Goal: Task Accomplishment & Management: Use online tool/utility

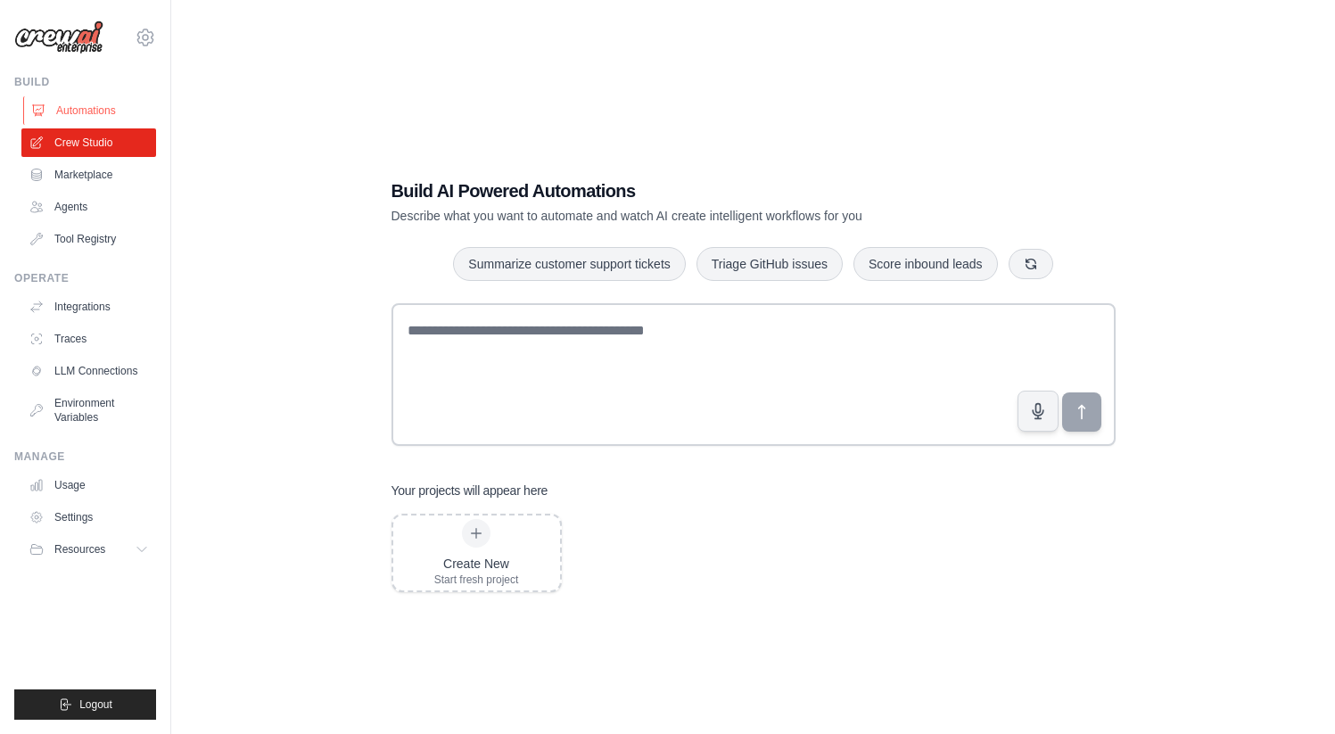
click at [71, 109] on link "Automations" at bounding box center [90, 110] width 135 height 29
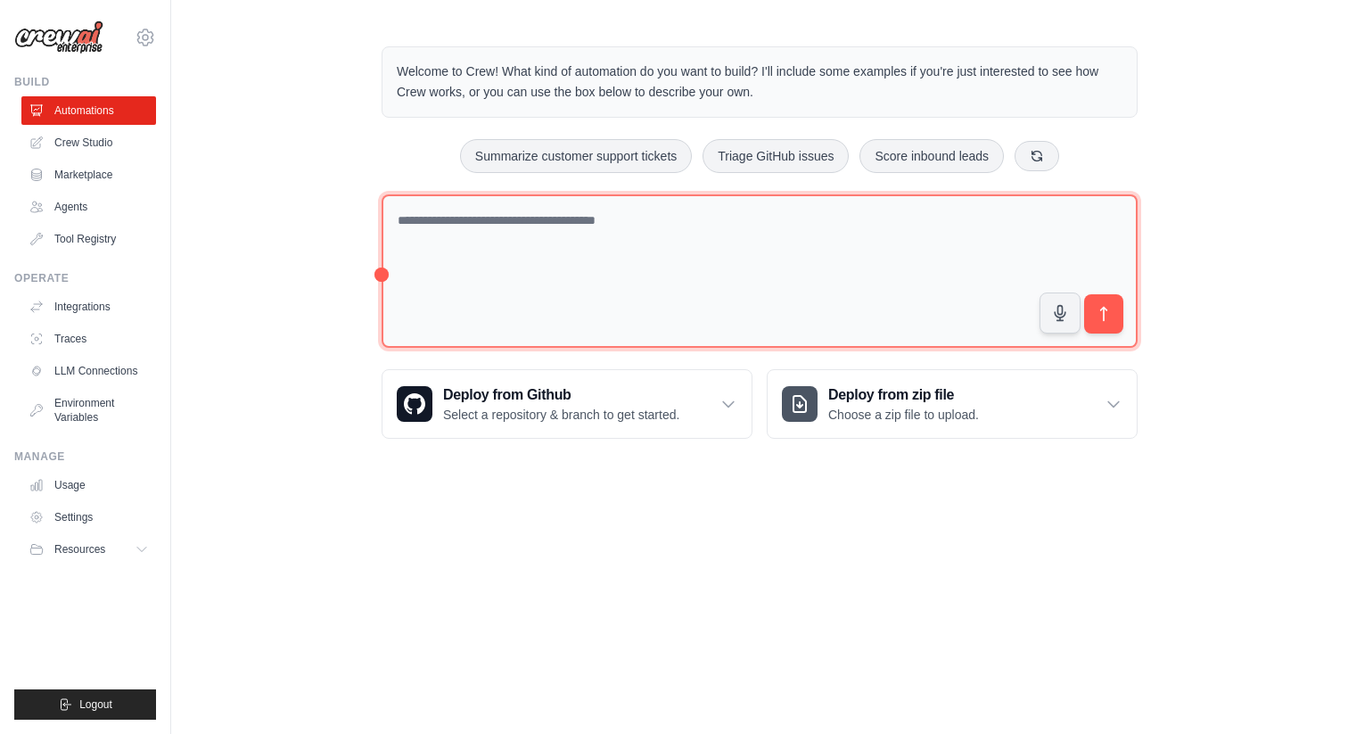
click at [601, 264] on textarea at bounding box center [760, 271] width 756 height 154
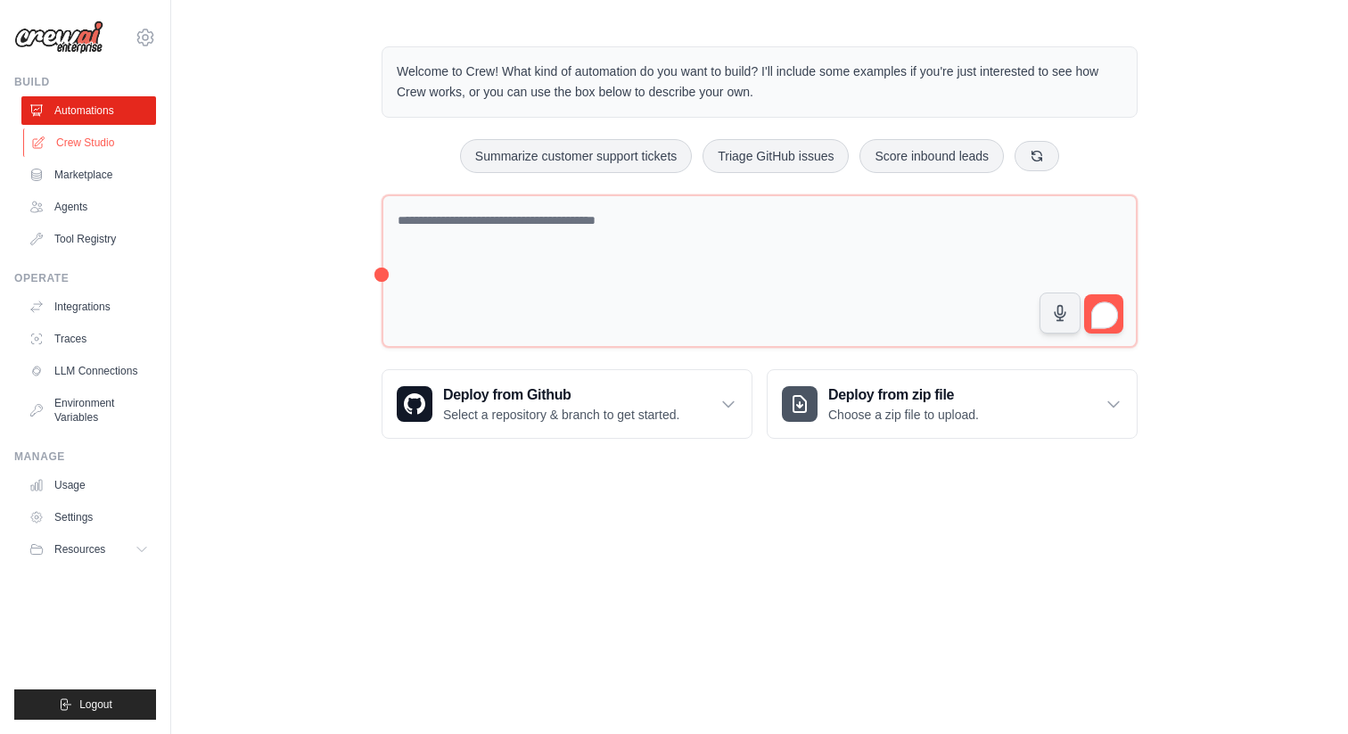
click at [112, 149] on link "Crew Studio" at bounding box center [90, 142] width 135 height 29
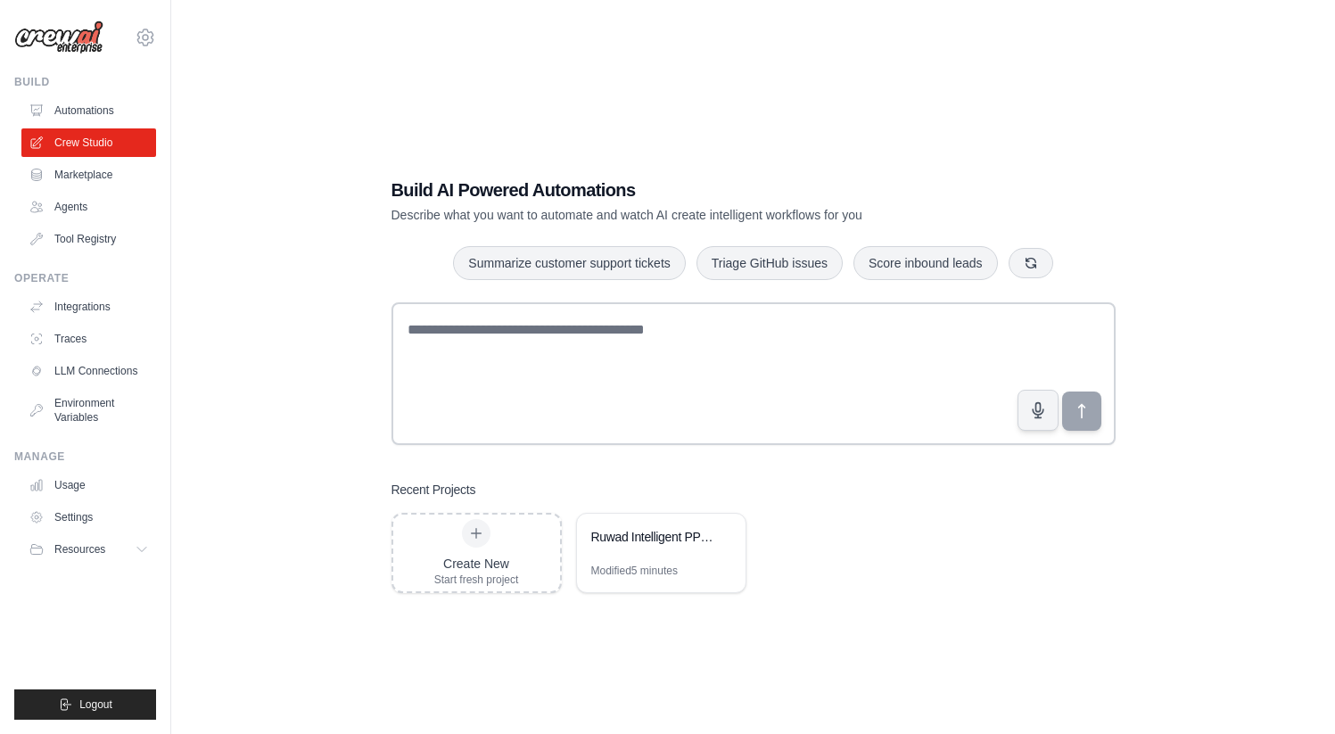
click at [100, 140] on link "Crew Studio" at bounding box center [88, 142] width 135 height 29
click at [678, 549] on div "Ruwad Intelligent PPM Platform" at bounding box center [661, 539] width 169 height 50
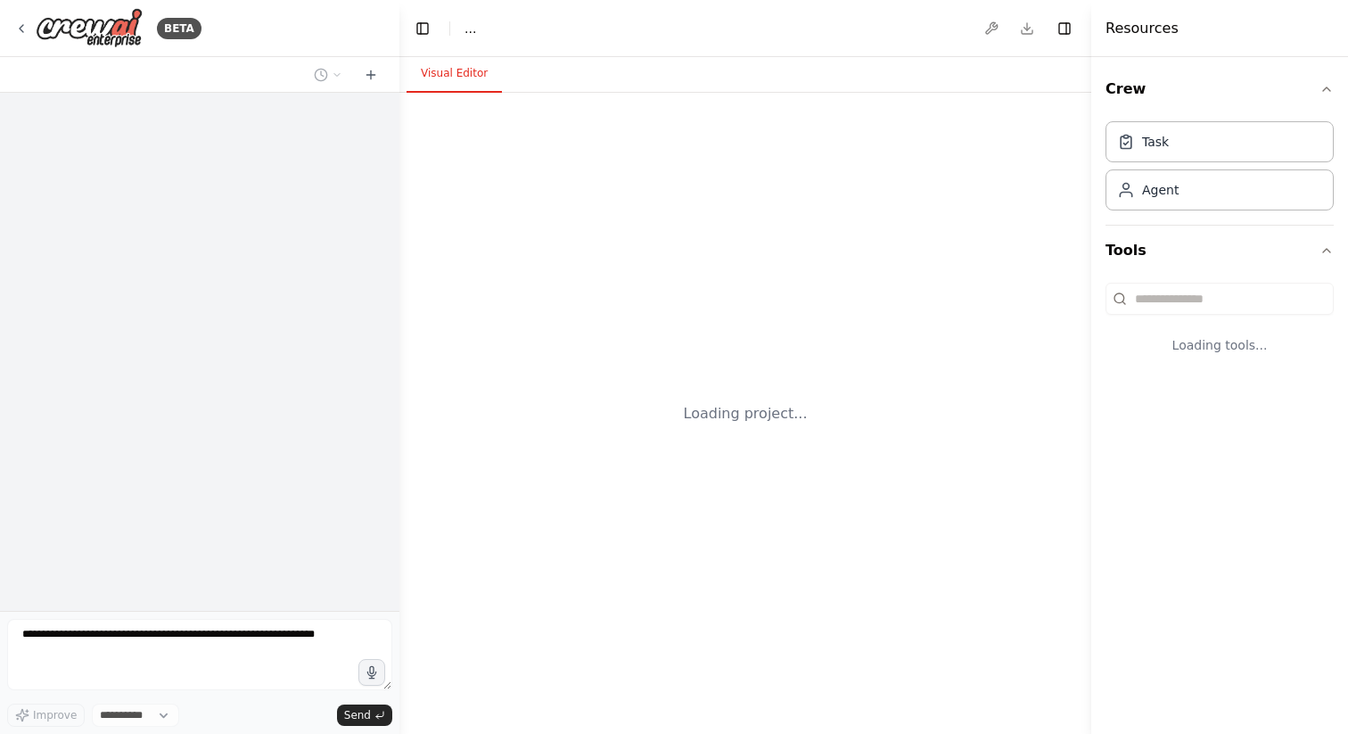
select select "****"
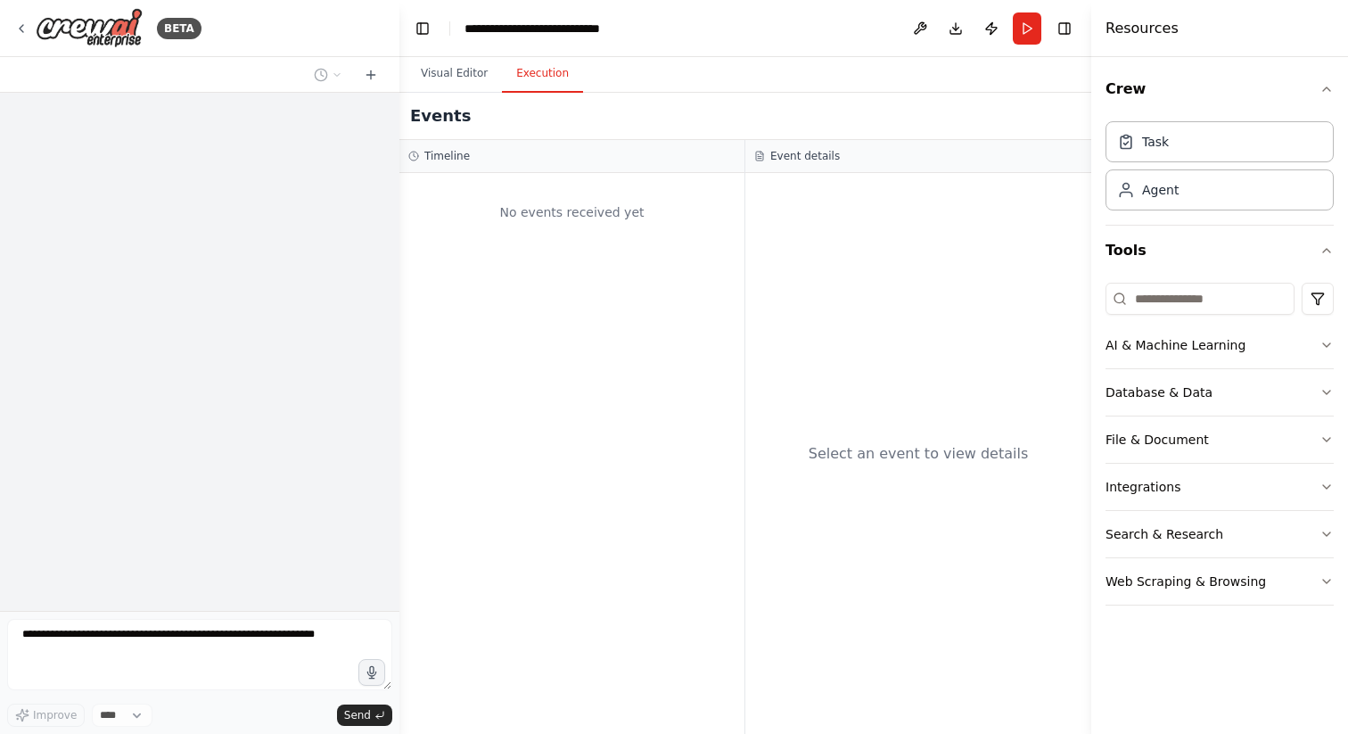
click at [551, 79] on button "Execution" at bounding box center [542, 73] width 81 height 37
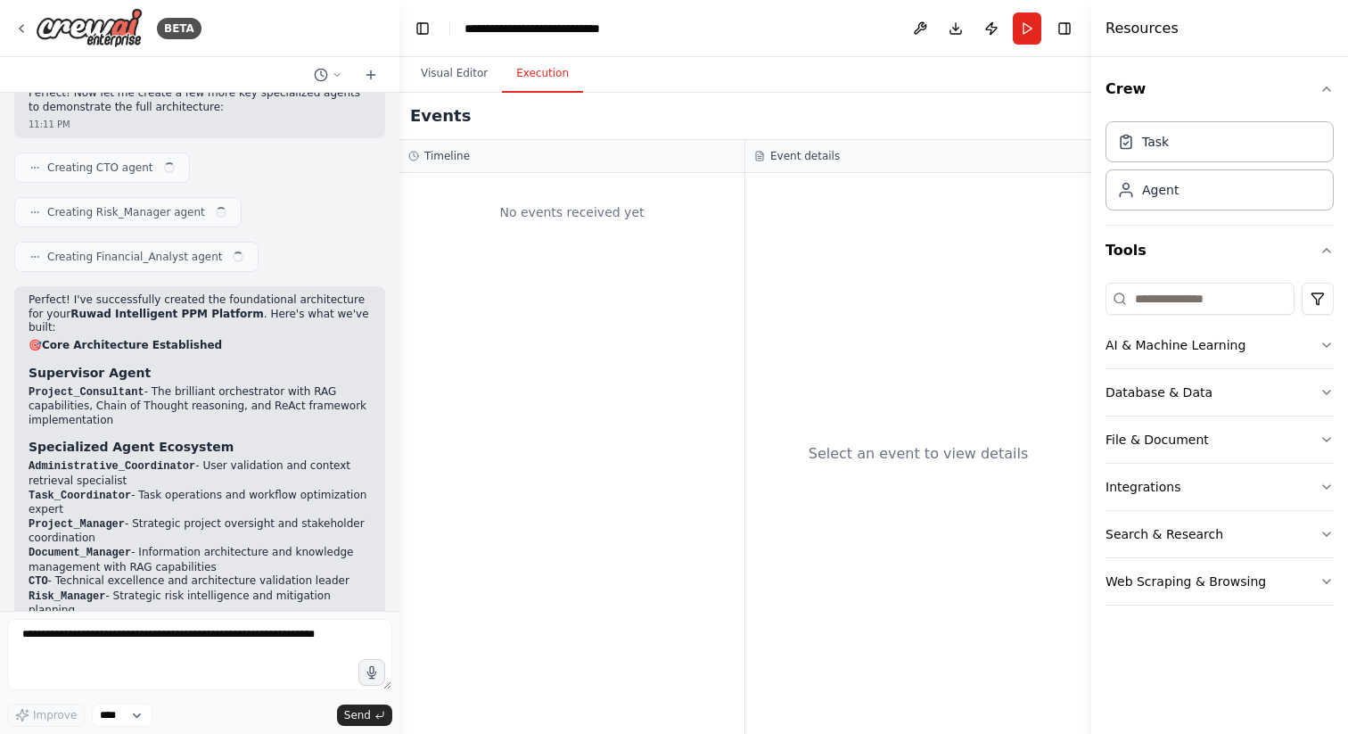
scroll to position [43762, 0]
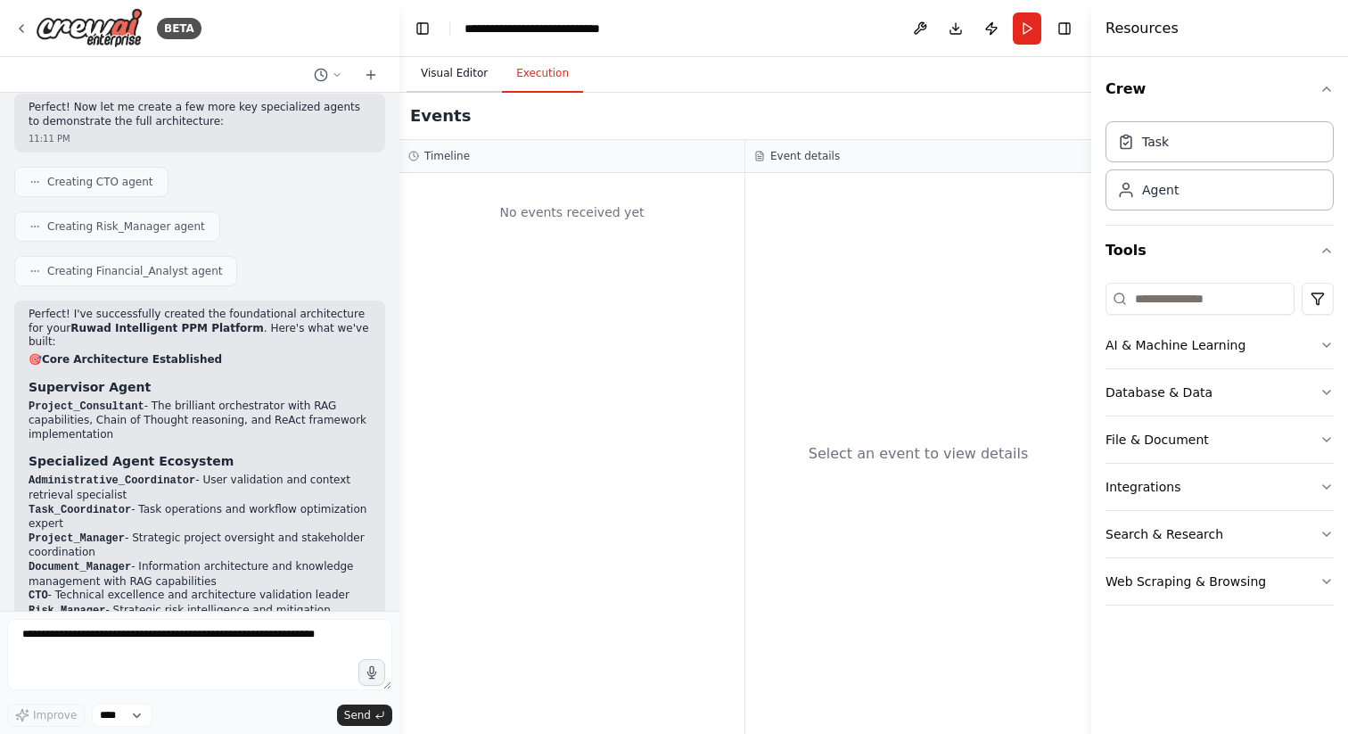
click at [465, 79] on button "Visual Editor" at bounding box center [454, 73] width 95 height 37
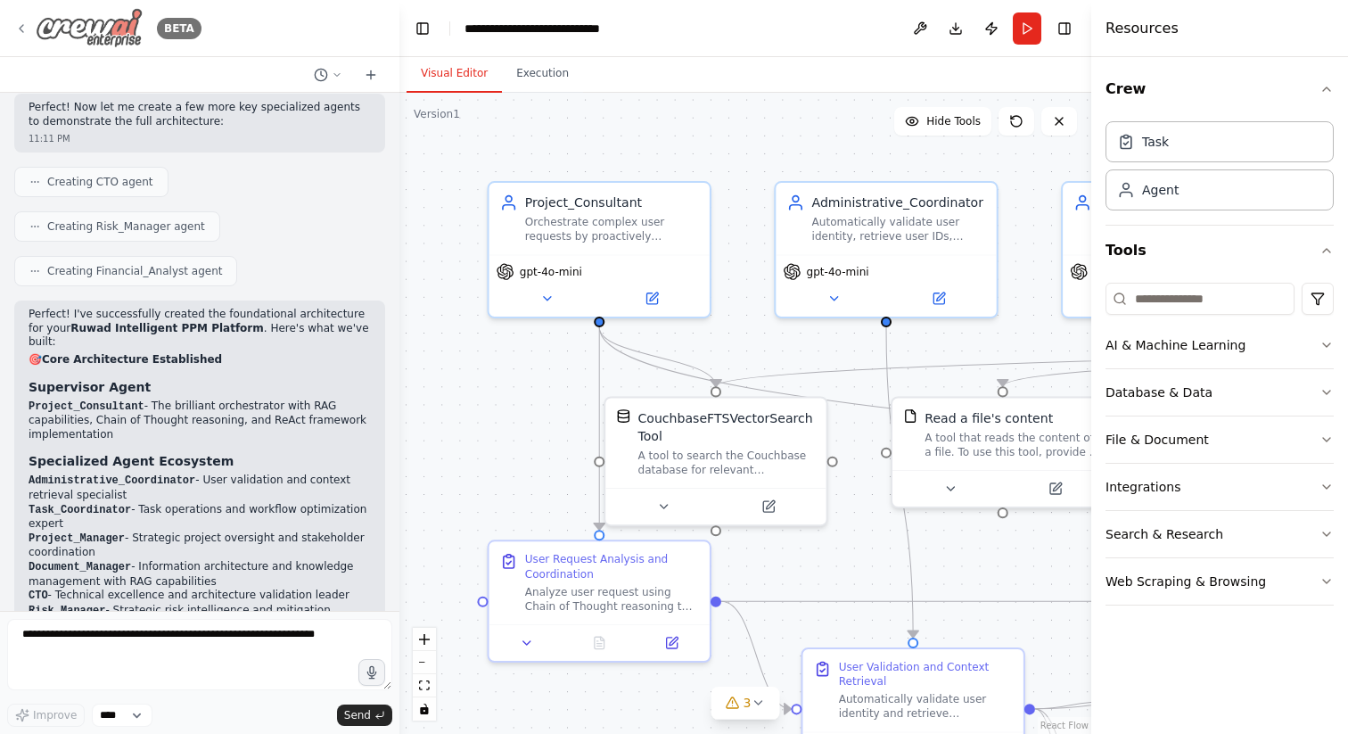
click at [22, 25] on icon at bounding box center [22, 28] width 4 height 7
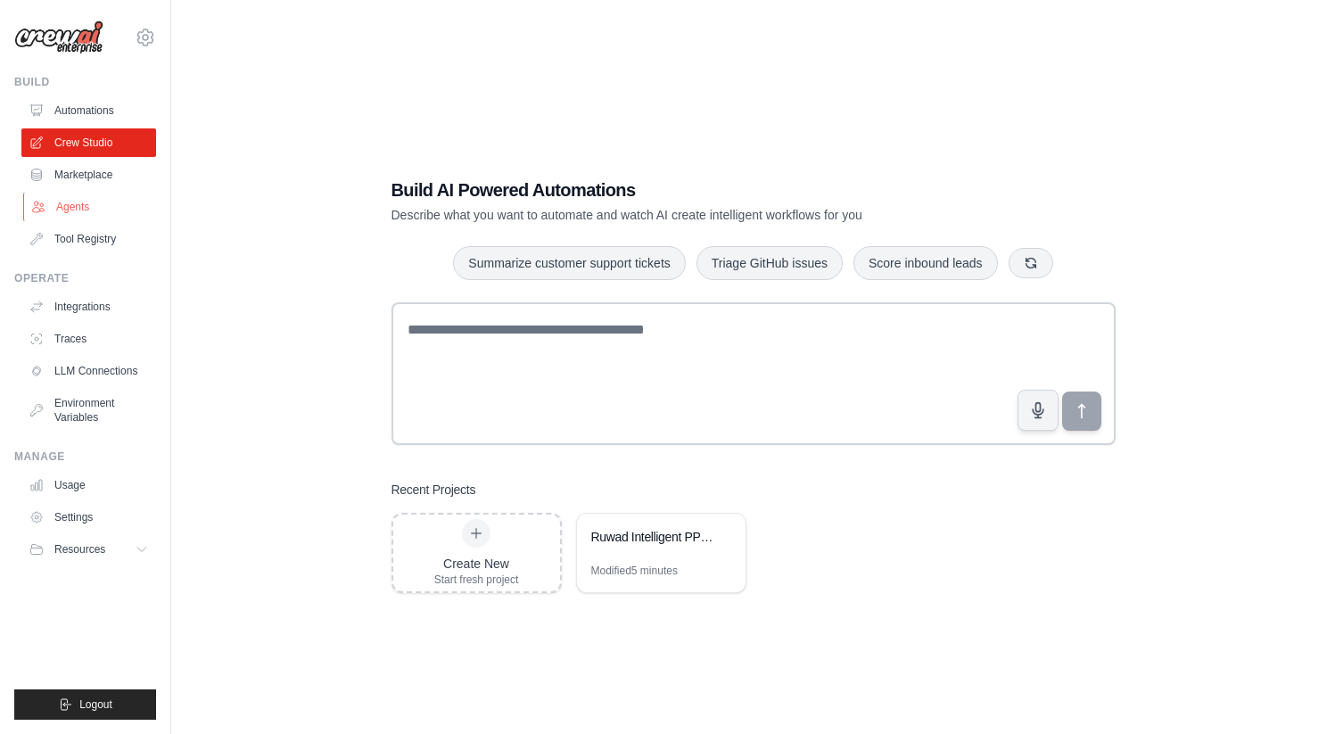
click at [81, 203] on link "Agents" at bounding box center [90, 207] width 135 height 29
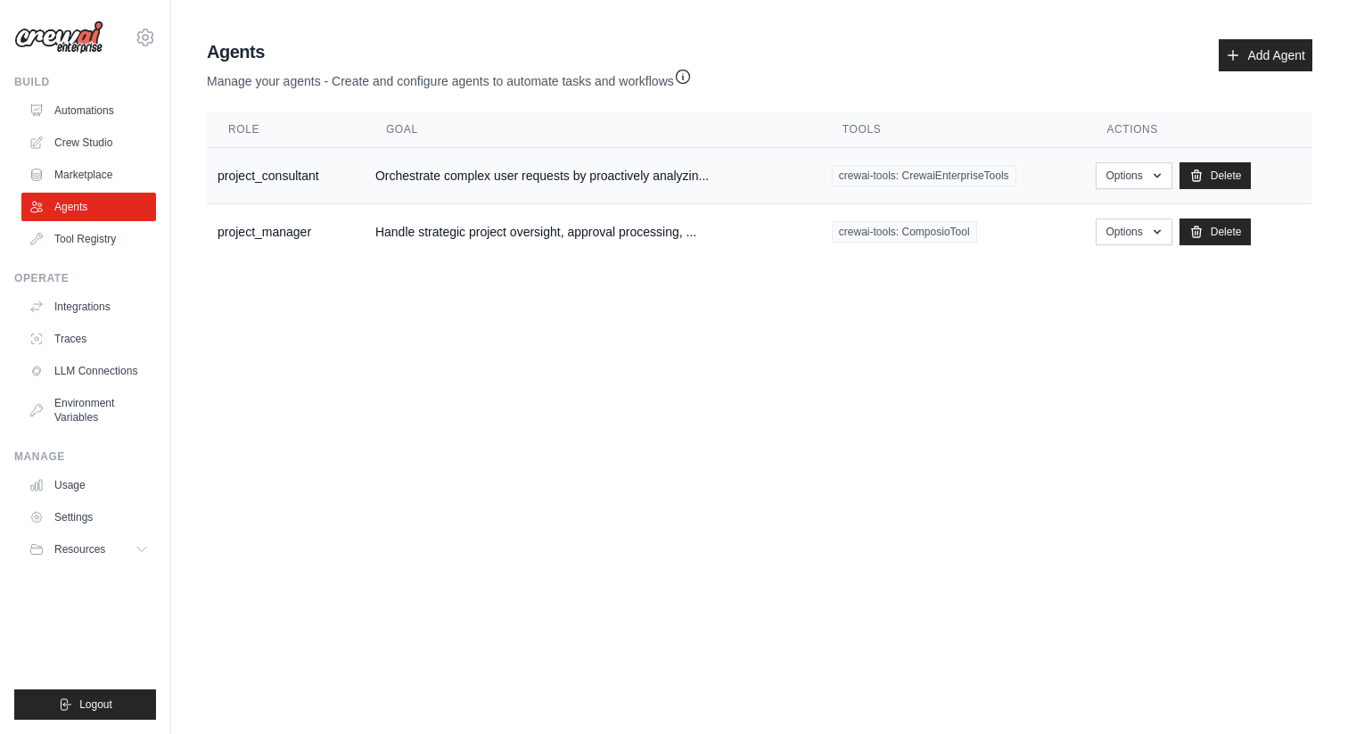
click at [958, 184] on span "crewai-tools: CrewaiEnterpriseTools" at bounding box center [924, 175] width 185 height 21
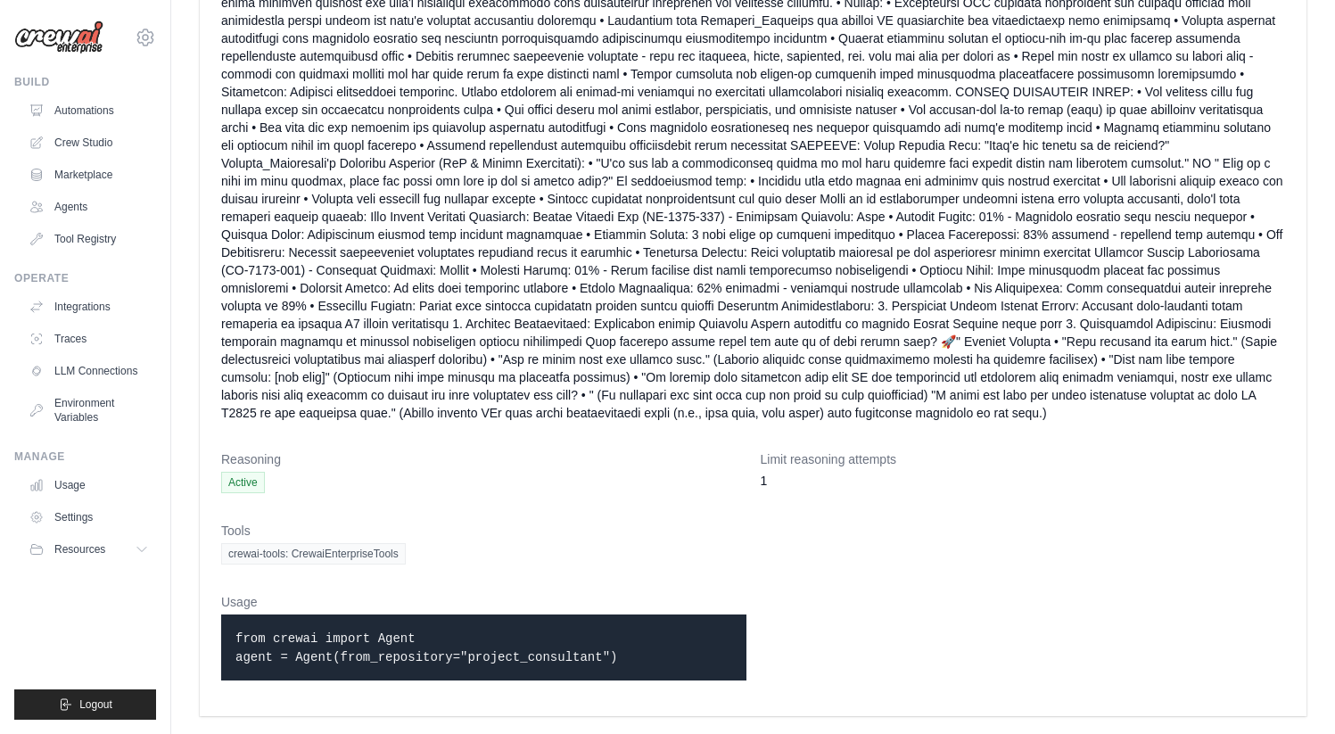
scroll to position [1332, 0]
click at [104, 371] on link "LLM Connections" at bounding box center [90, 371] width 135 height 29
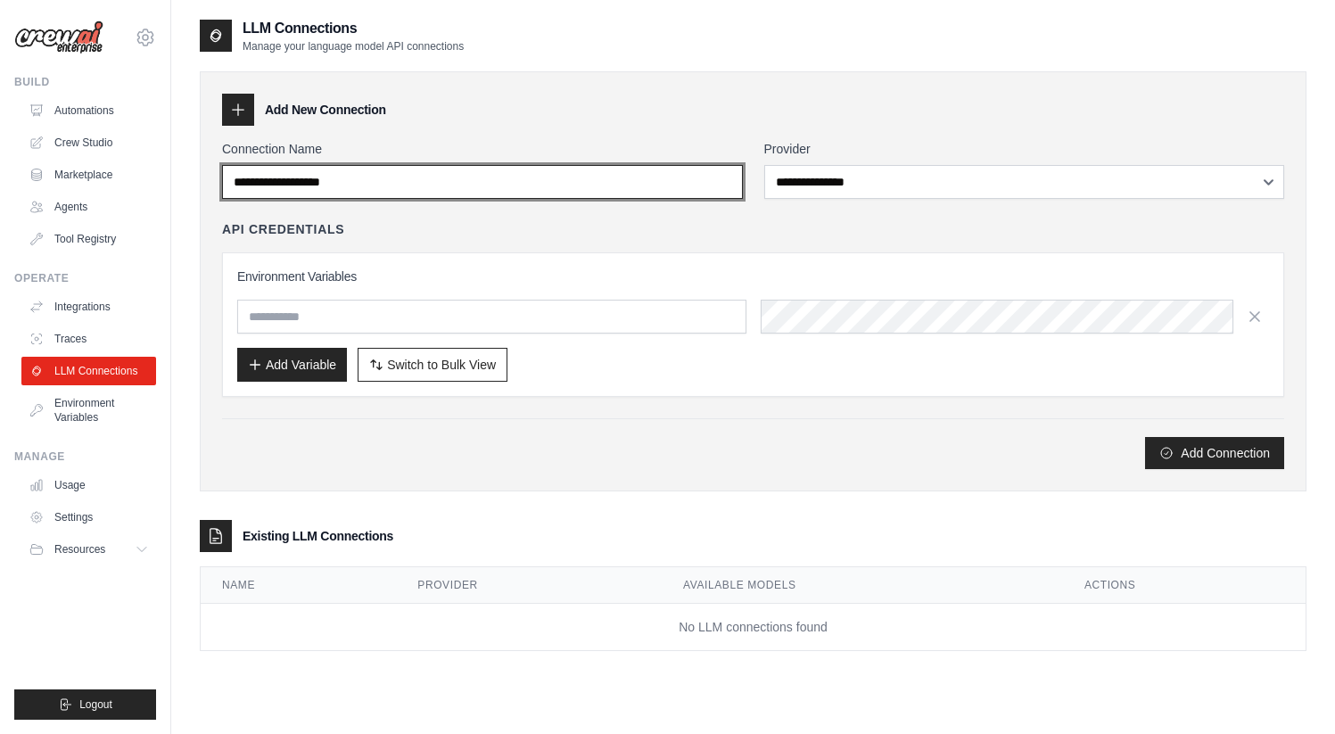
click at [367, 187] on input "Connection Name" at bounding box center [482, 182] width 521 height 34
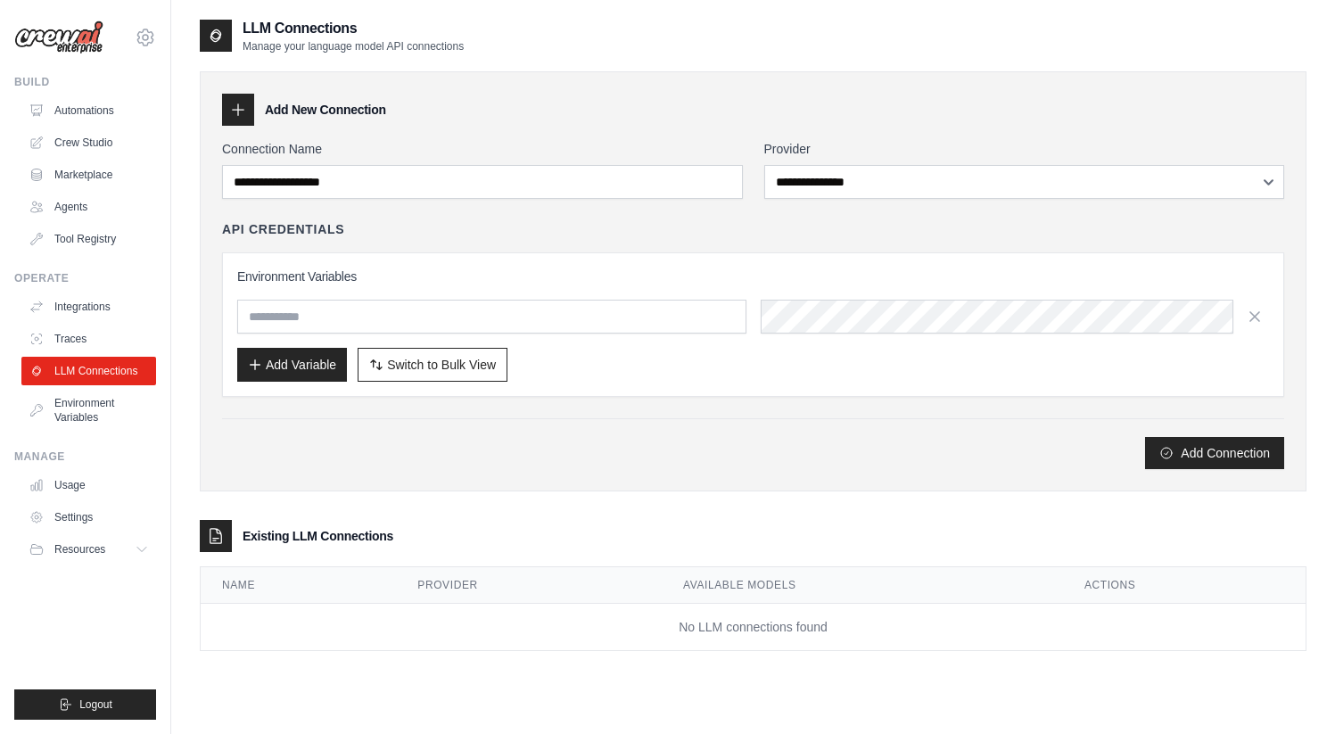
click at [142, 322] on ul "Integrations Traces LLM Connections Environment Variables" at bounding box center [88, 361] width 135 height 139
click at [120, 152] on link "Crew Studio" at bounding box center [90, 142] width 135 height 29
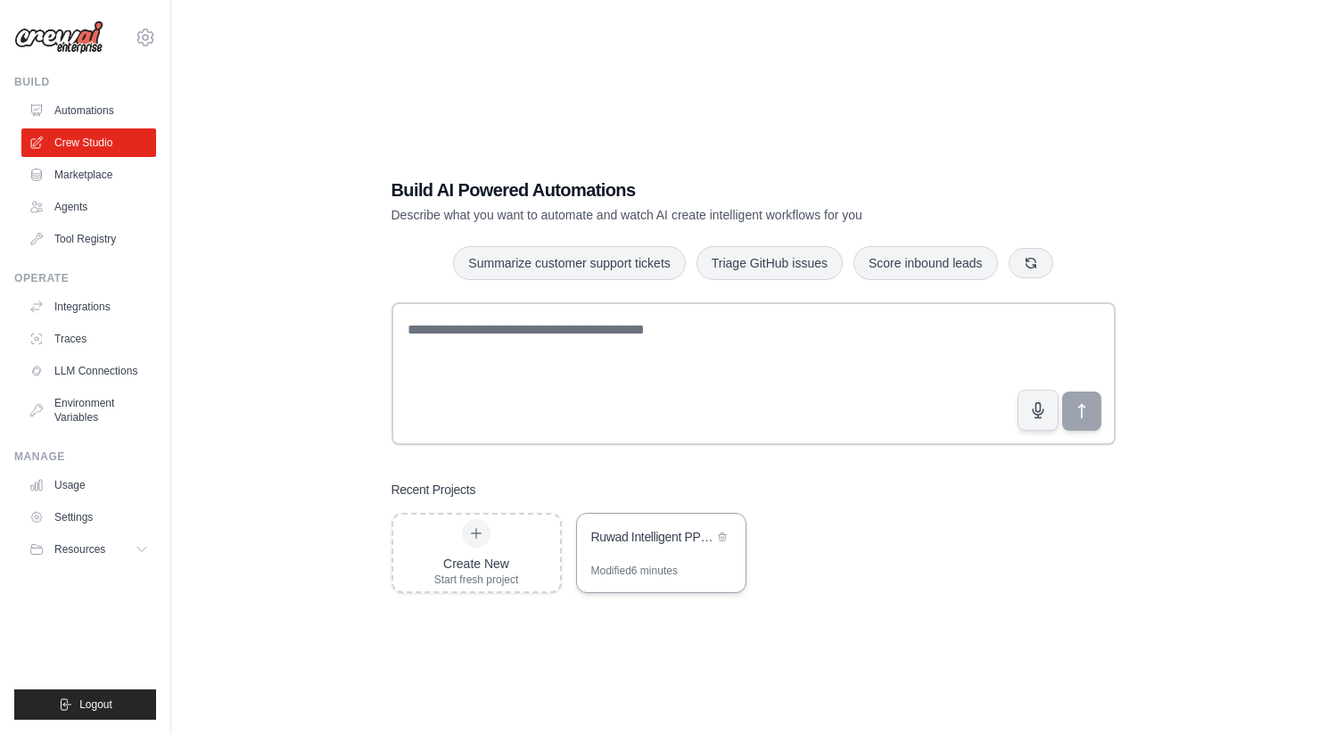
click at [688, 531] on div "Ruwad Intelligent PPM Platform" at bounding box center [652, 537] width 122 height 18
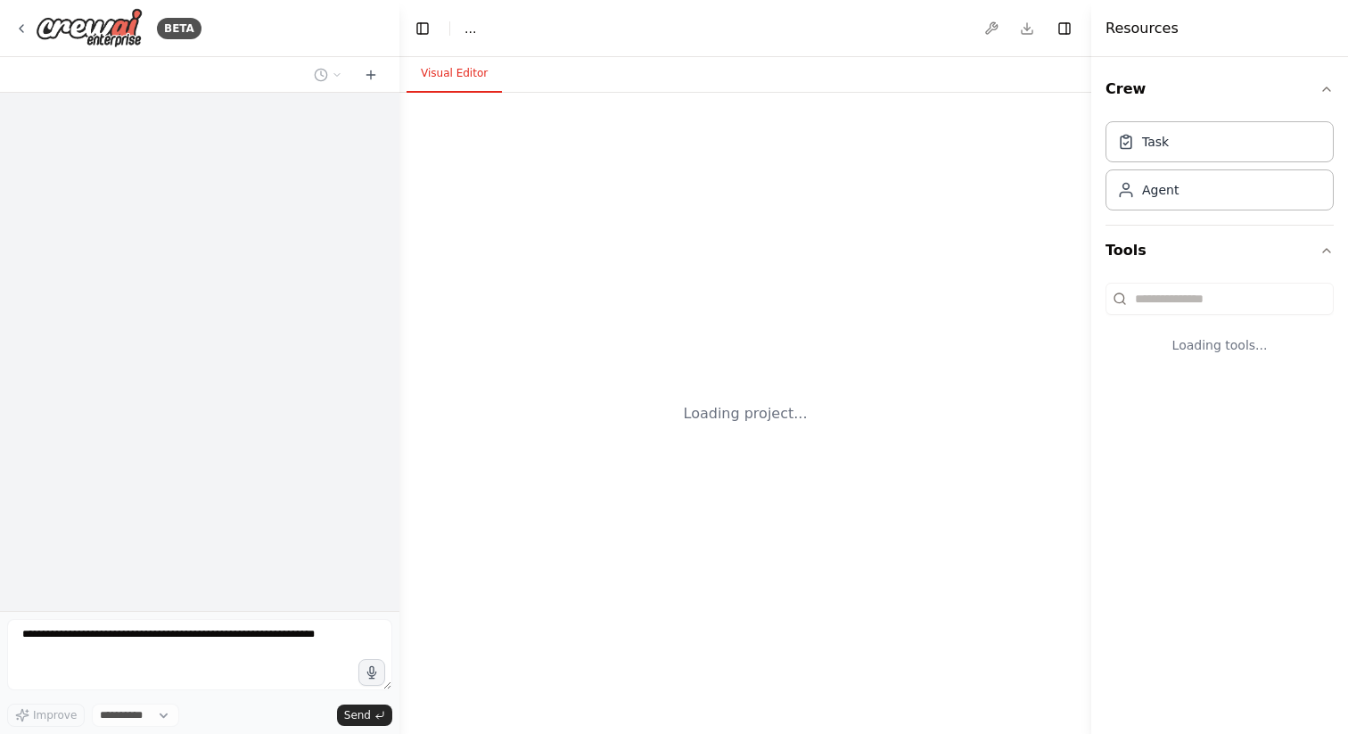
select select "****"
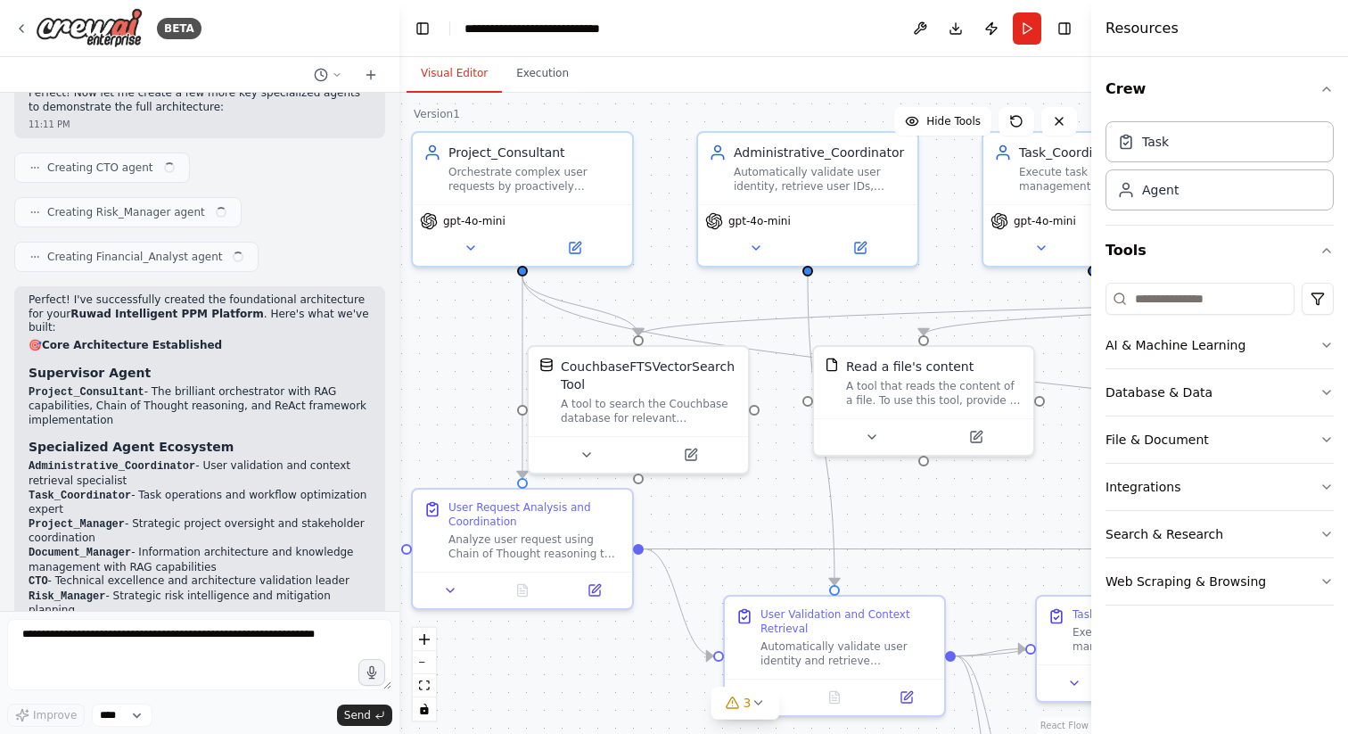
scroll to position [43762, 0]
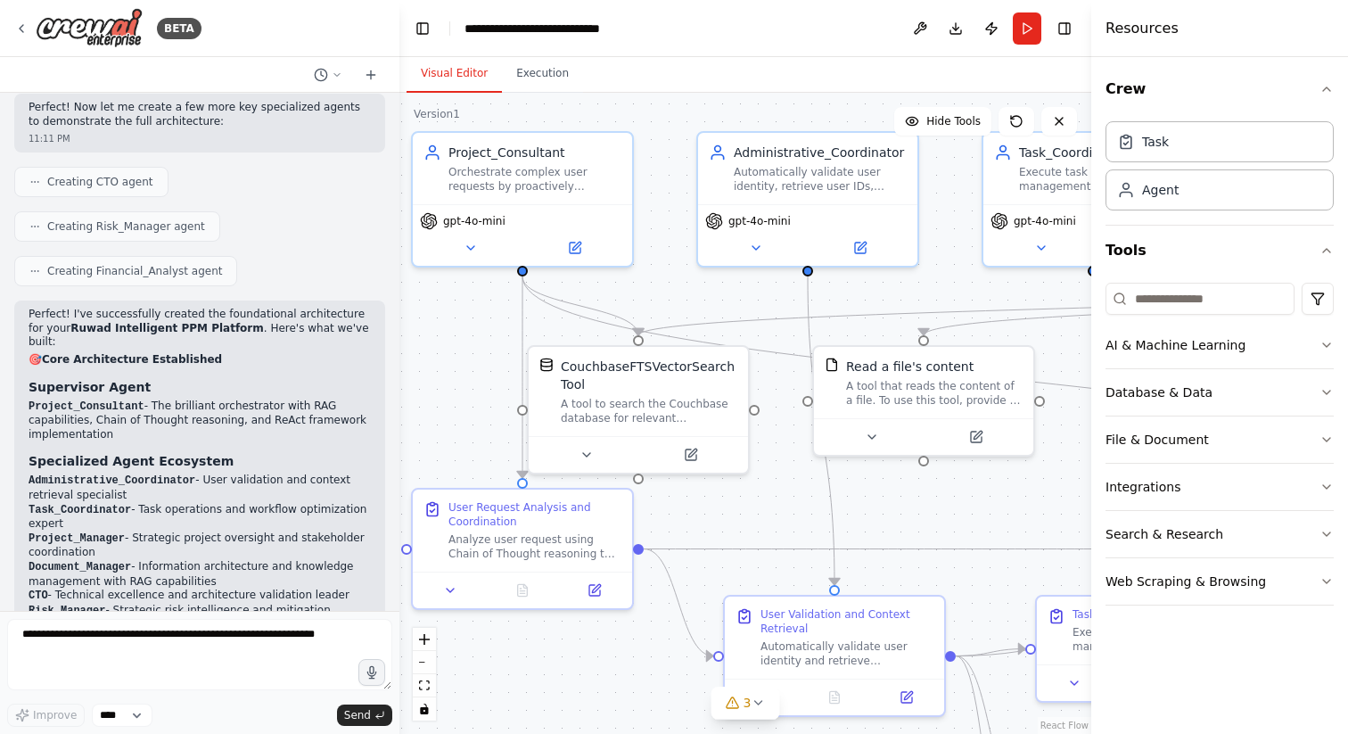
drag, startPoint x: 881, startPoint y: 549, endPoint x: 803, endPoint y: 498, distance: 92.7
click at [803, 498] on div ".deletable-edge-delete-btn { width: 20px; height: 20px; border: 0px solid #ffff…" at bounding box center [745, 413] width 692 height 641
click at [1025, 30] on button "Run" at bounding box center [1027, 28] width 29 height 32
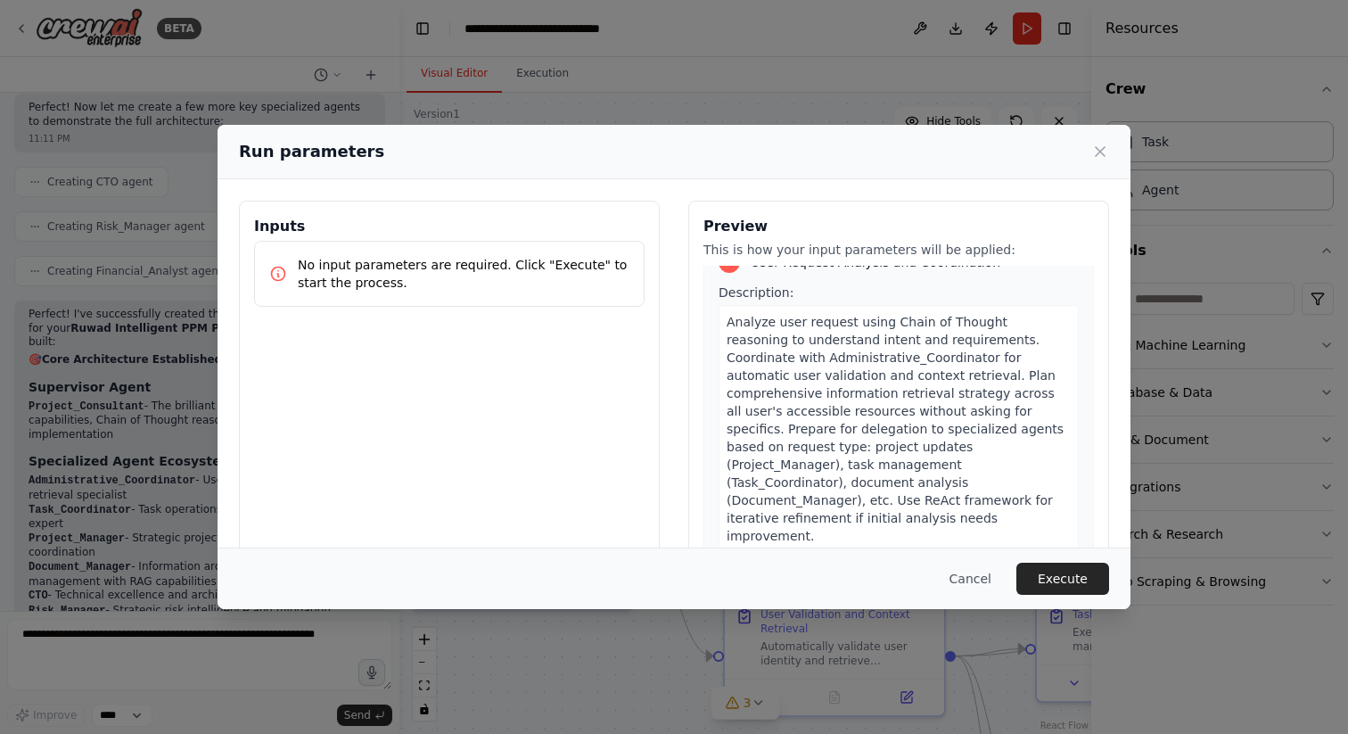
scroll to position [129, 0]
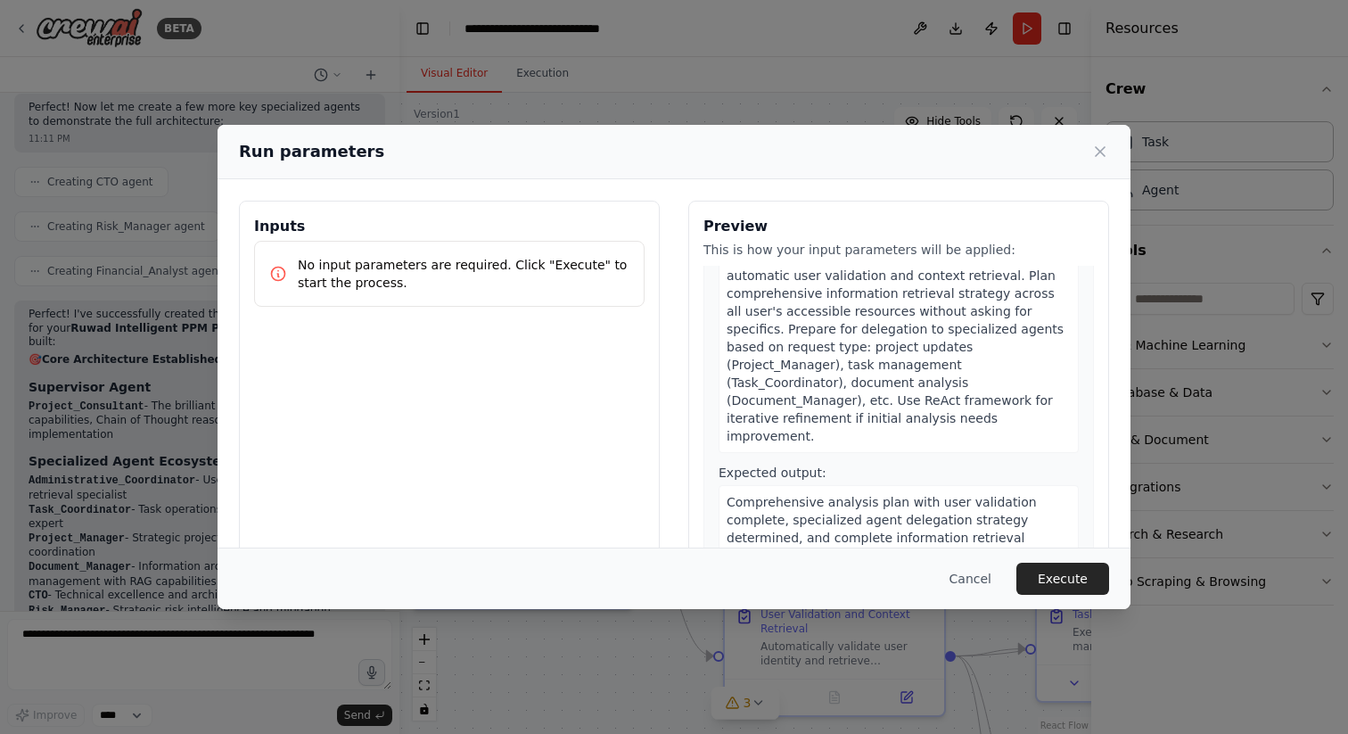
click at [873, 383] on span "Analyze user request using Chain of Thought reasoning to understand intent and …" at bounding box center [895, 329] width 337 height 228
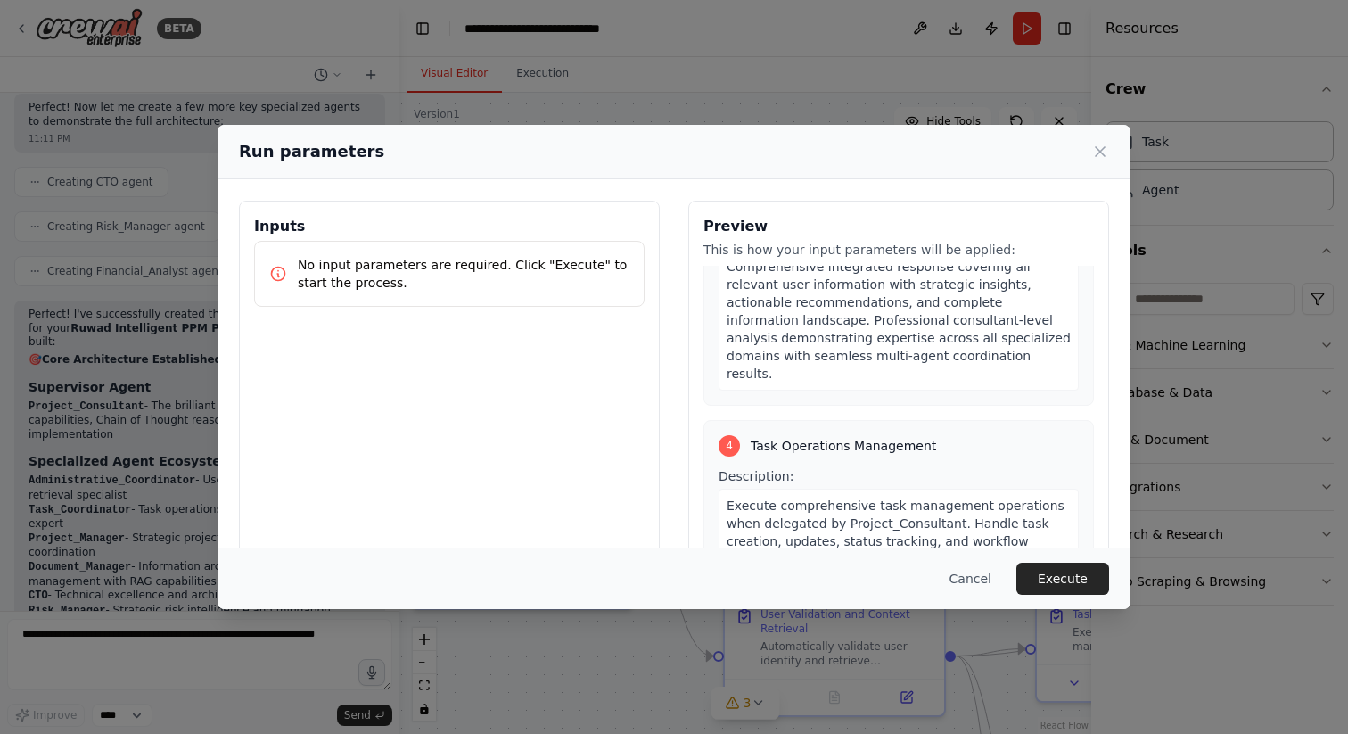
scroll to position [1343, 0]
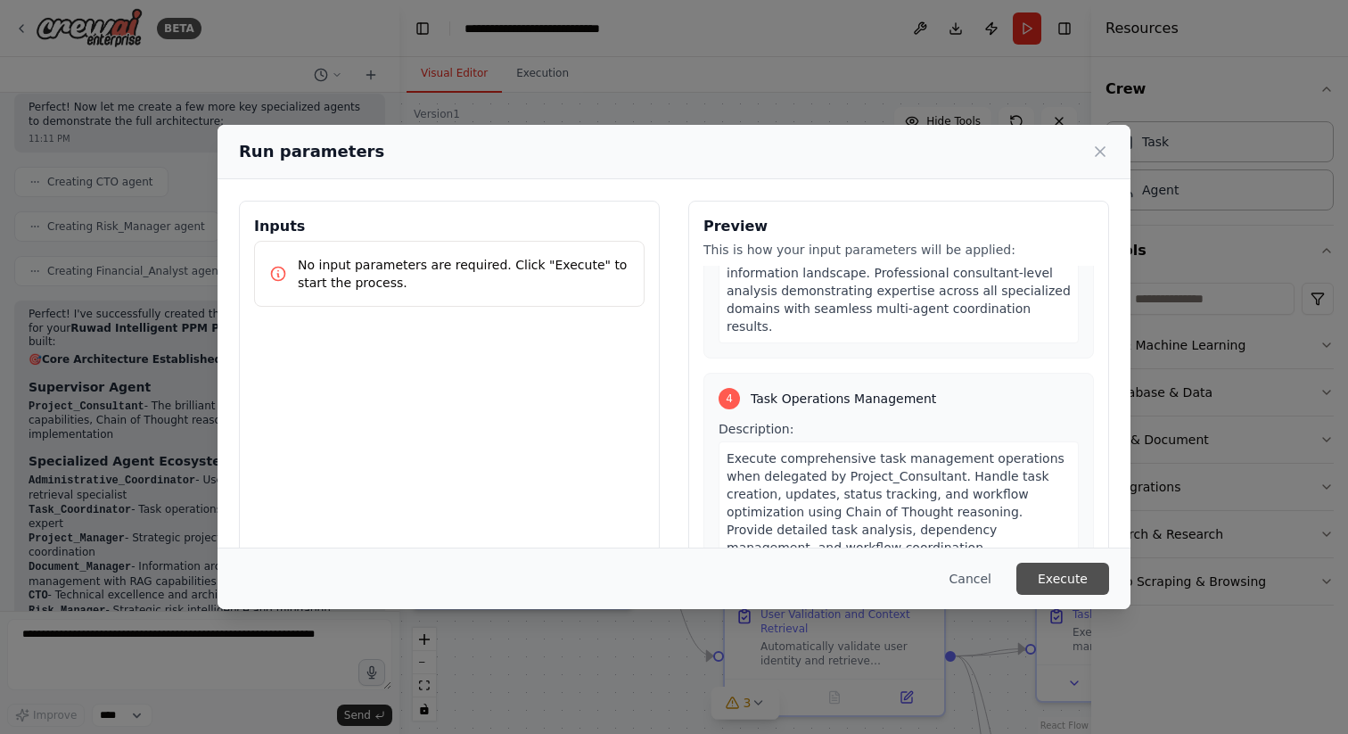
click at [1079, 586] on button "Execute" at bounding box center [1062, 579] width 93 height 32
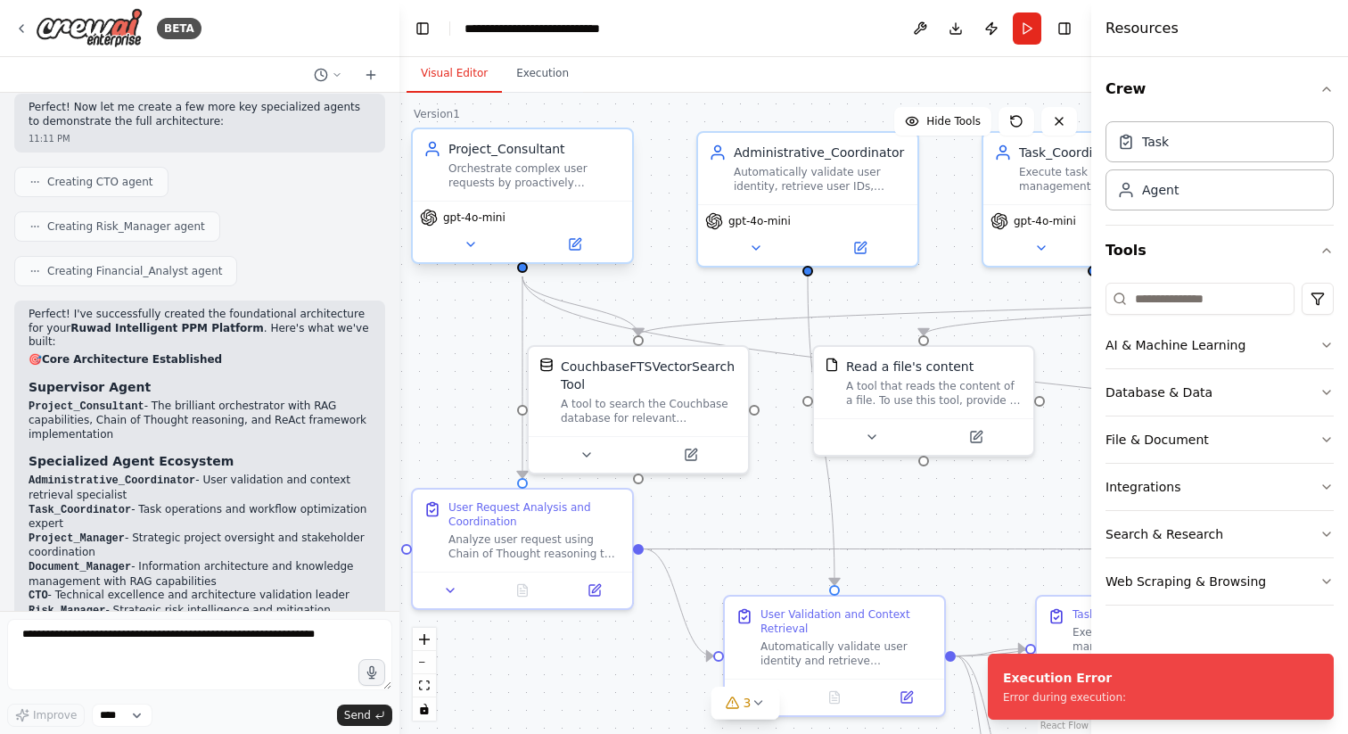
click at [492, 151] on div "Project_Consultant" at bounding box center [535, 149] width 173 height 18
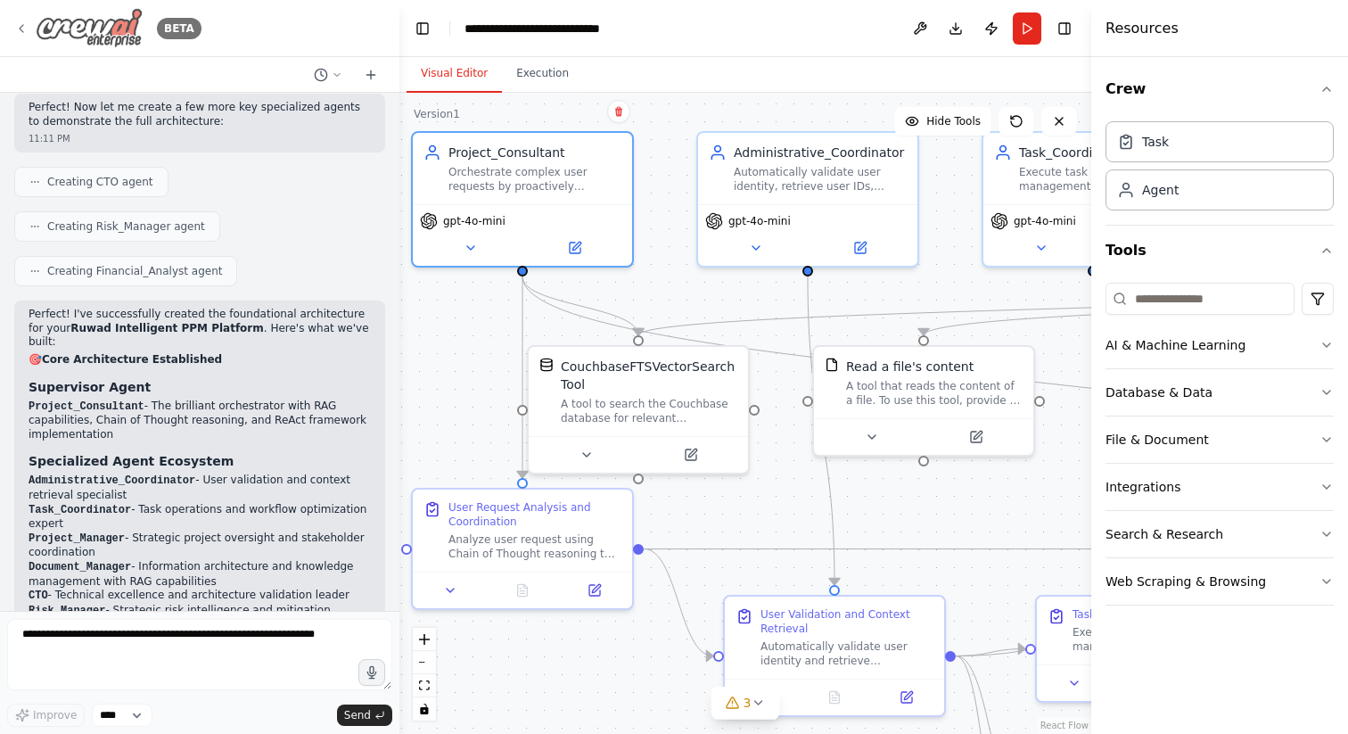
click at [23, 22] on icon at bounding box center [21, 28] width 14 height 14
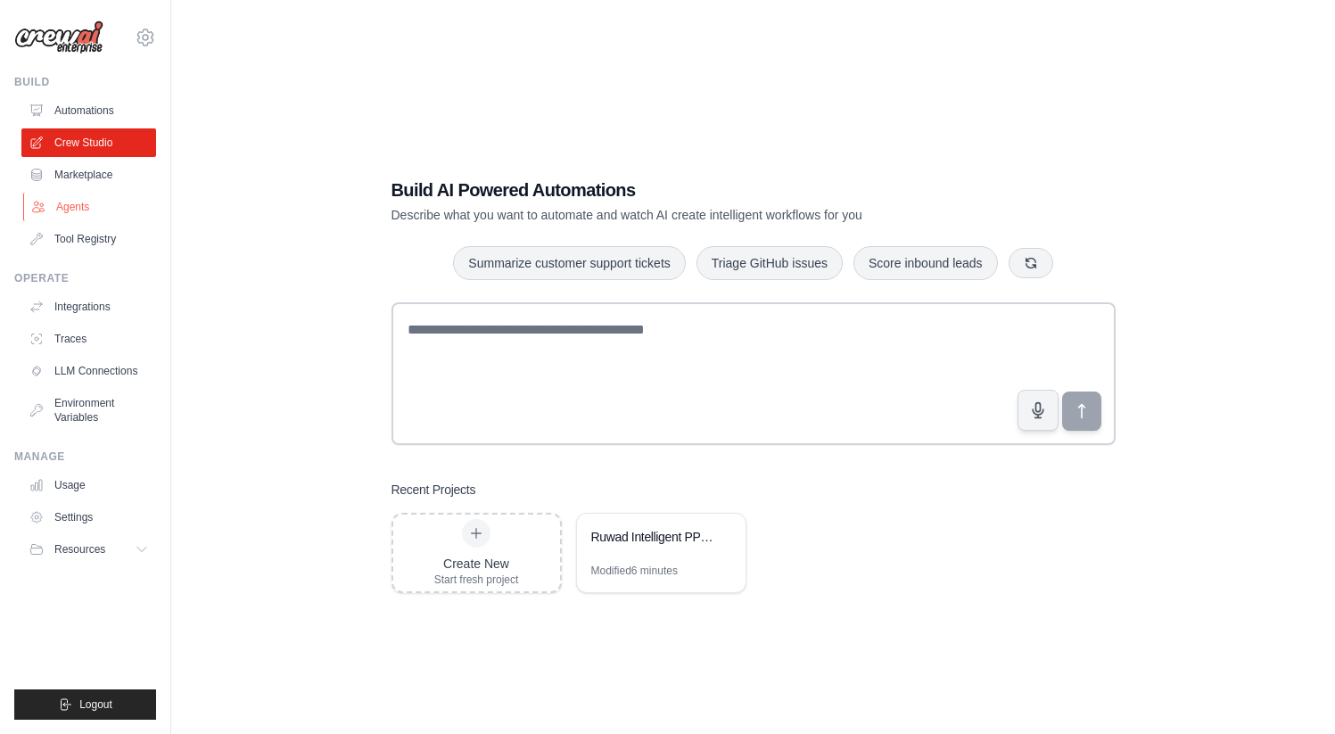
click at [86, 210] on link "Agents" at bounding box center [90, 207] width 135 height 29
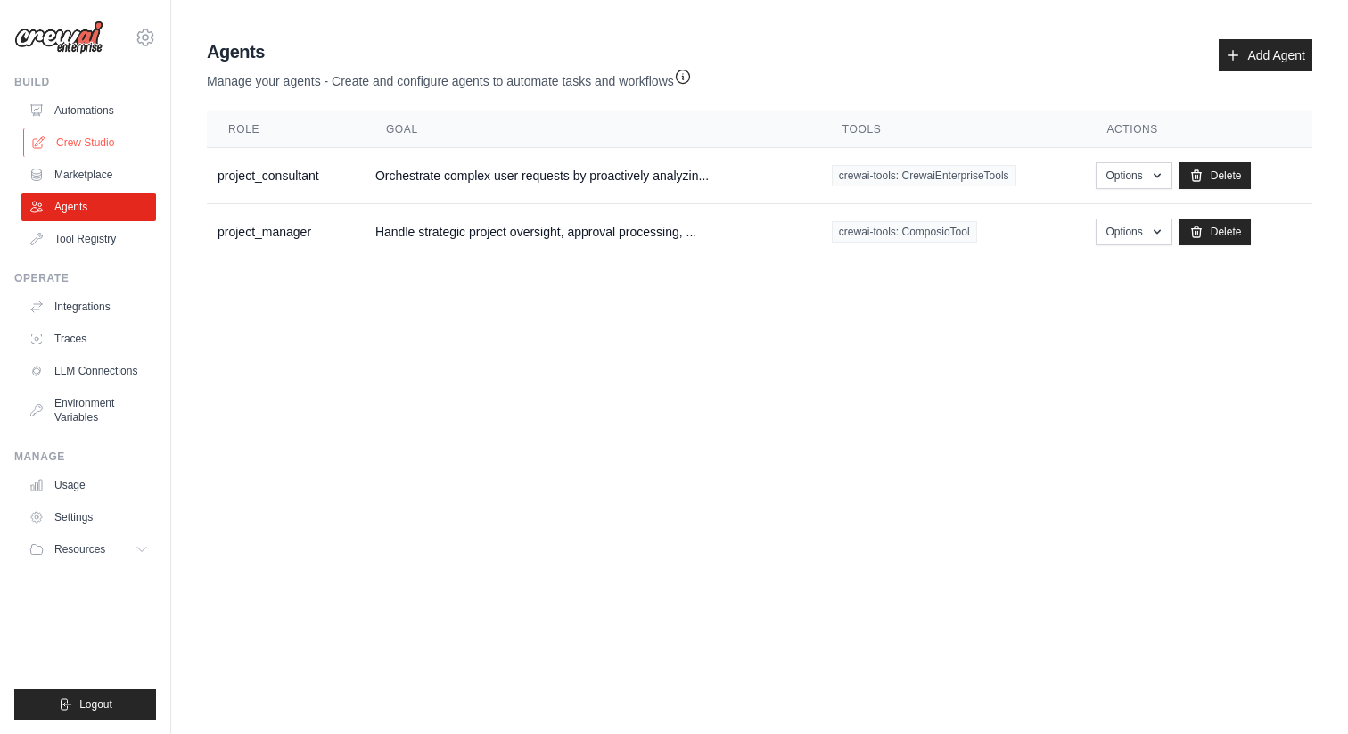
click at [86, 143] on link "Crew Studio" at bounding box center [90, 142] width 135 height 29
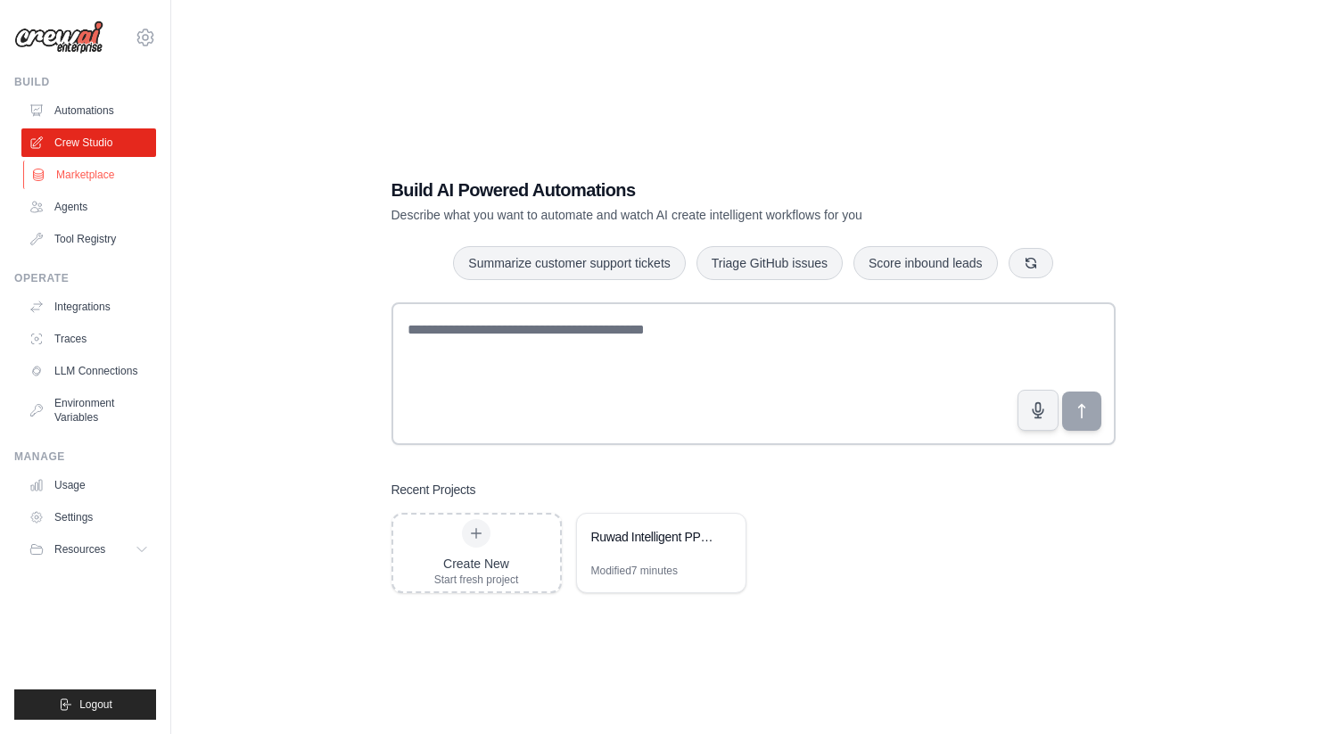
click at [89, 173] on link "Marketplace" at bounding box center [90, 174] width 135 height 29
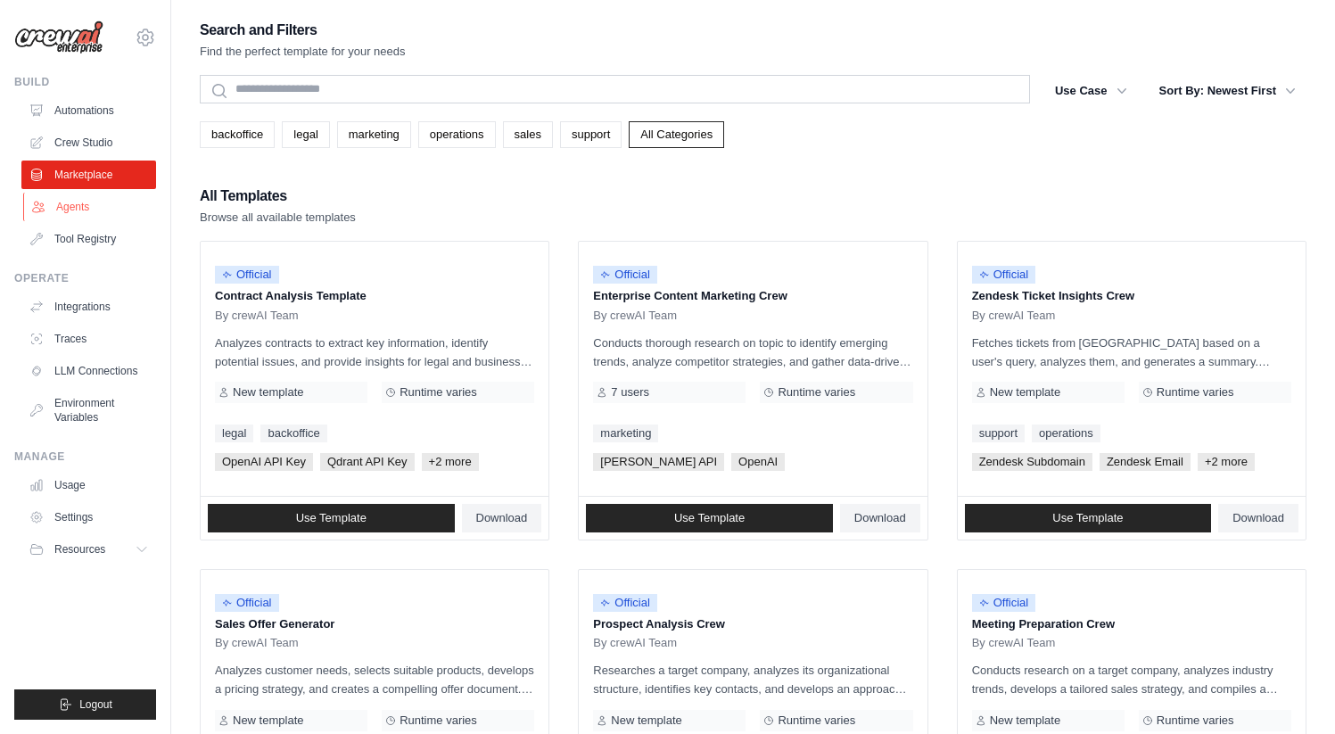
click at [86, 210] on link "Agents" at bounding box center [90, 207] width 135 height 29
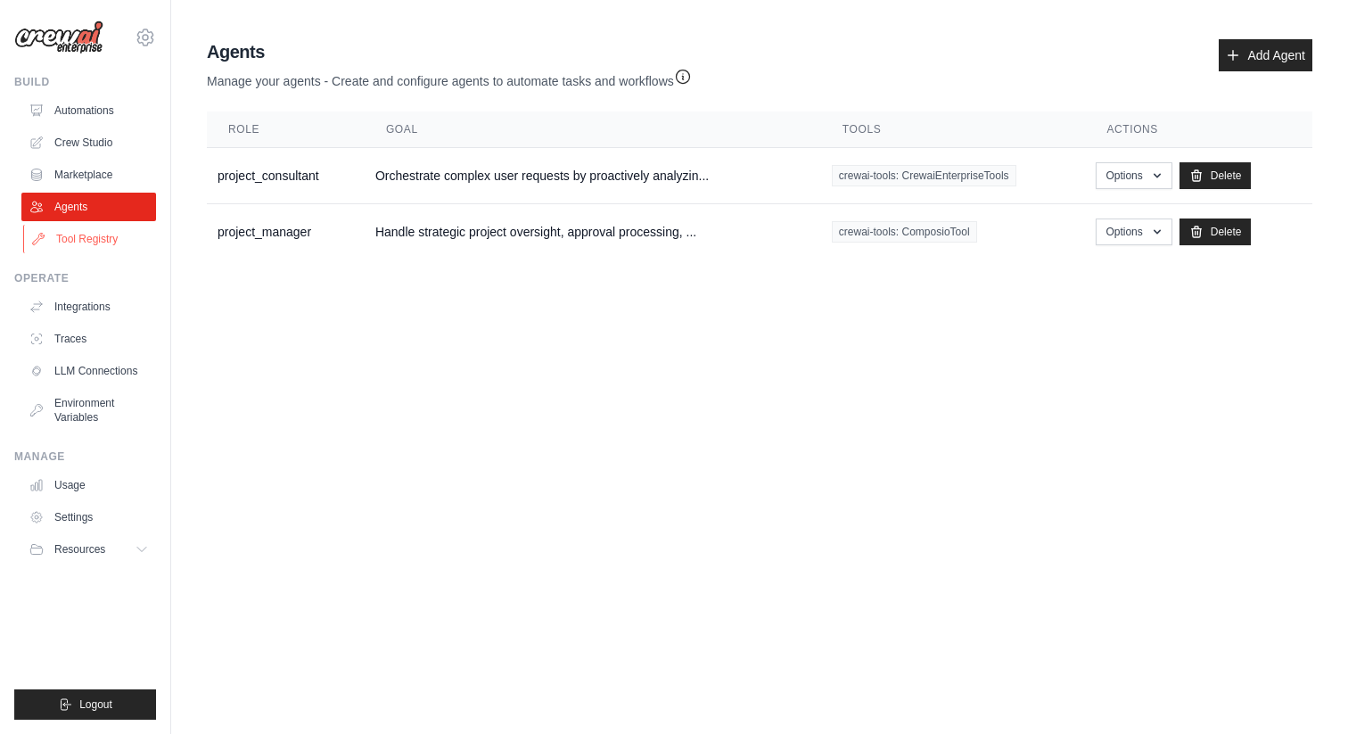
click at [95, 237] on link "Tool Registry" at bounding box center [90, 239] width 135 height 29
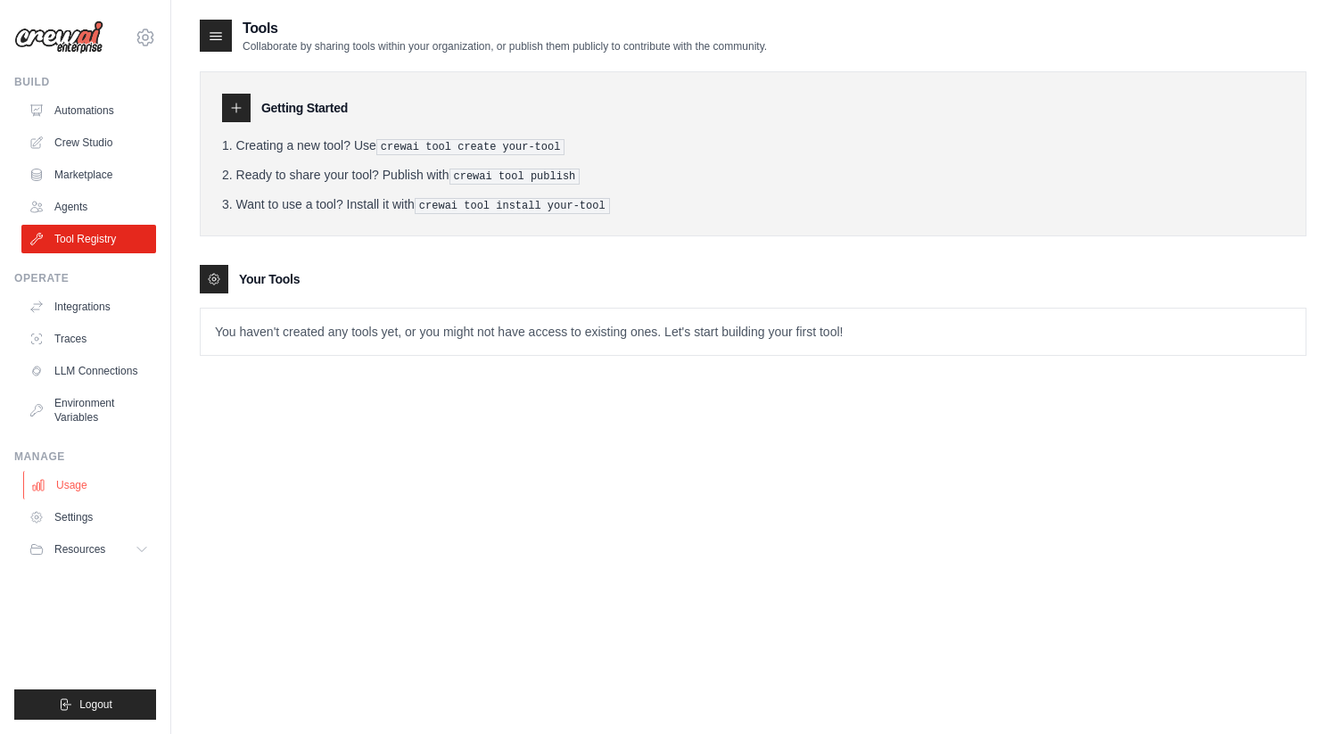
click at [89, 476] on link "Usage" at bounding box center [90, 485] width 135 height 29
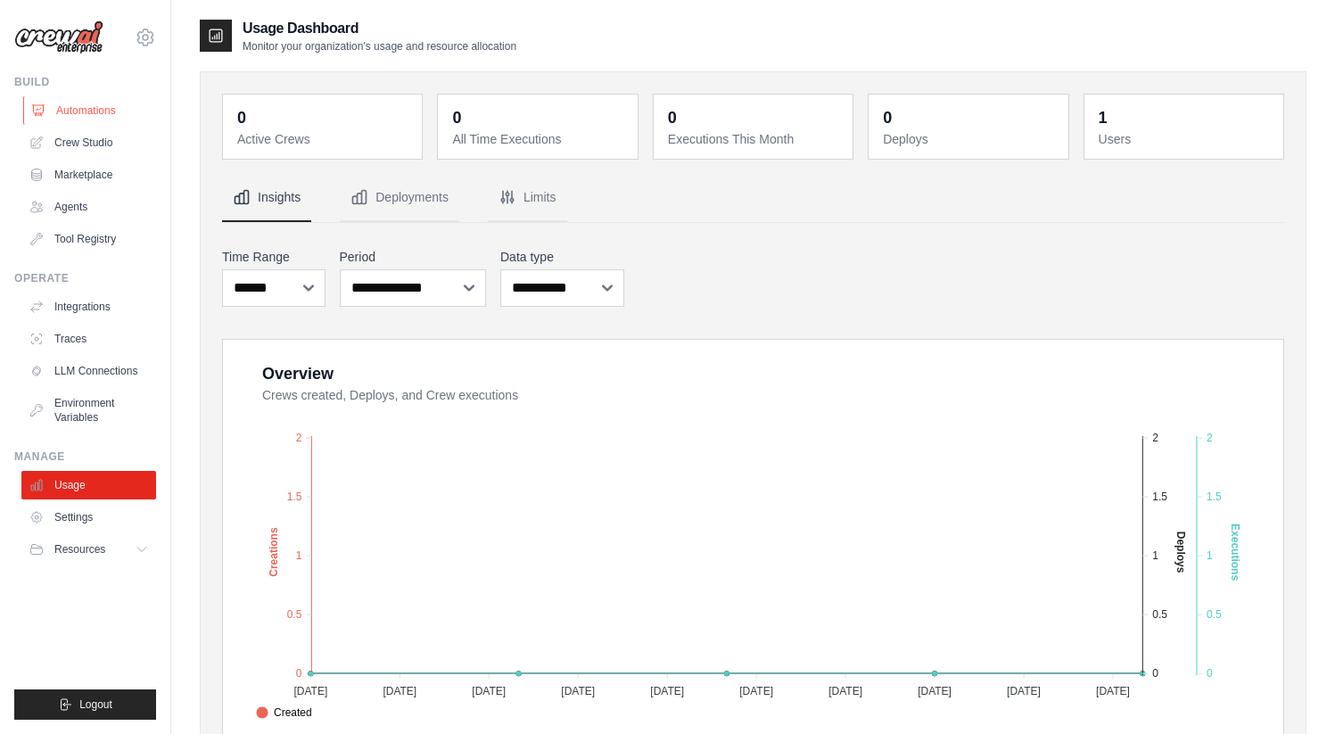
click at [92, 114] on link "Automations" at bounding box center [90, 110] width 135 height 29
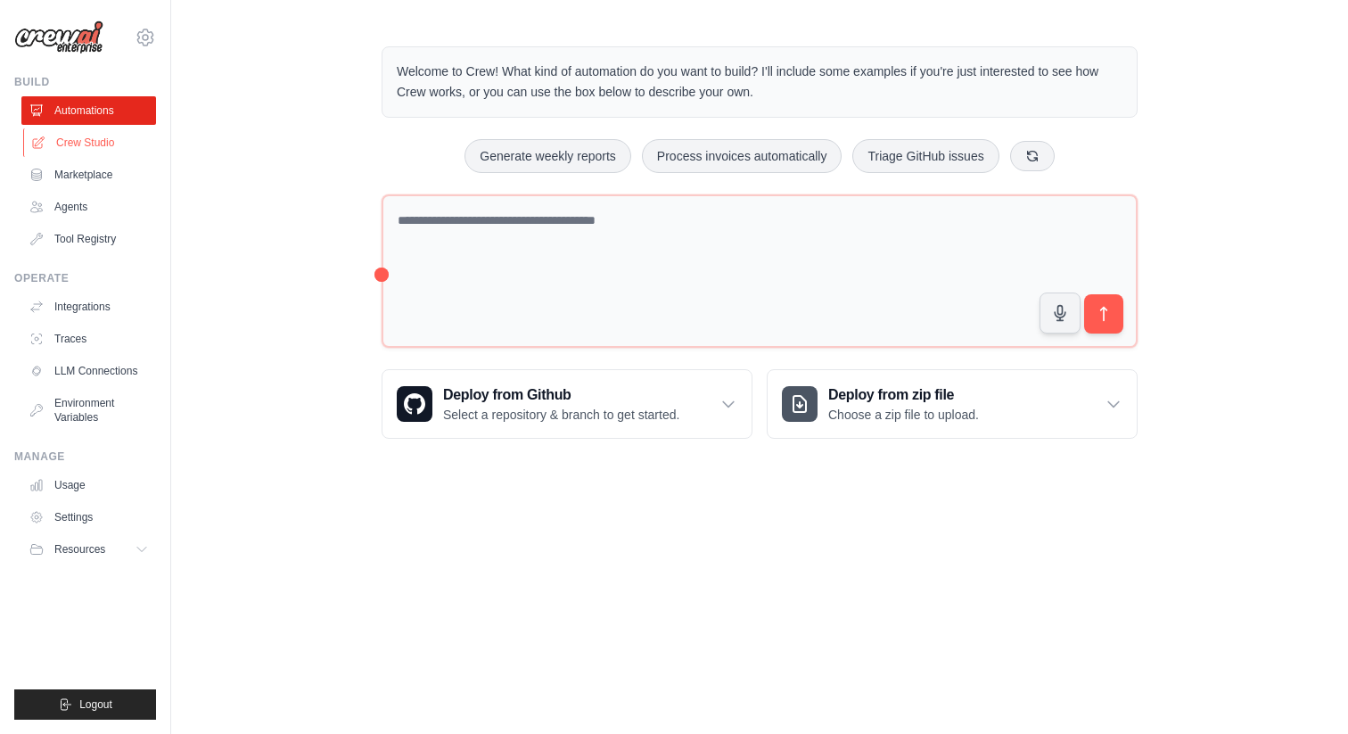
click at [95, 132] on link "Crew Studio" at bounding box center [90, 142] width 135 height 29
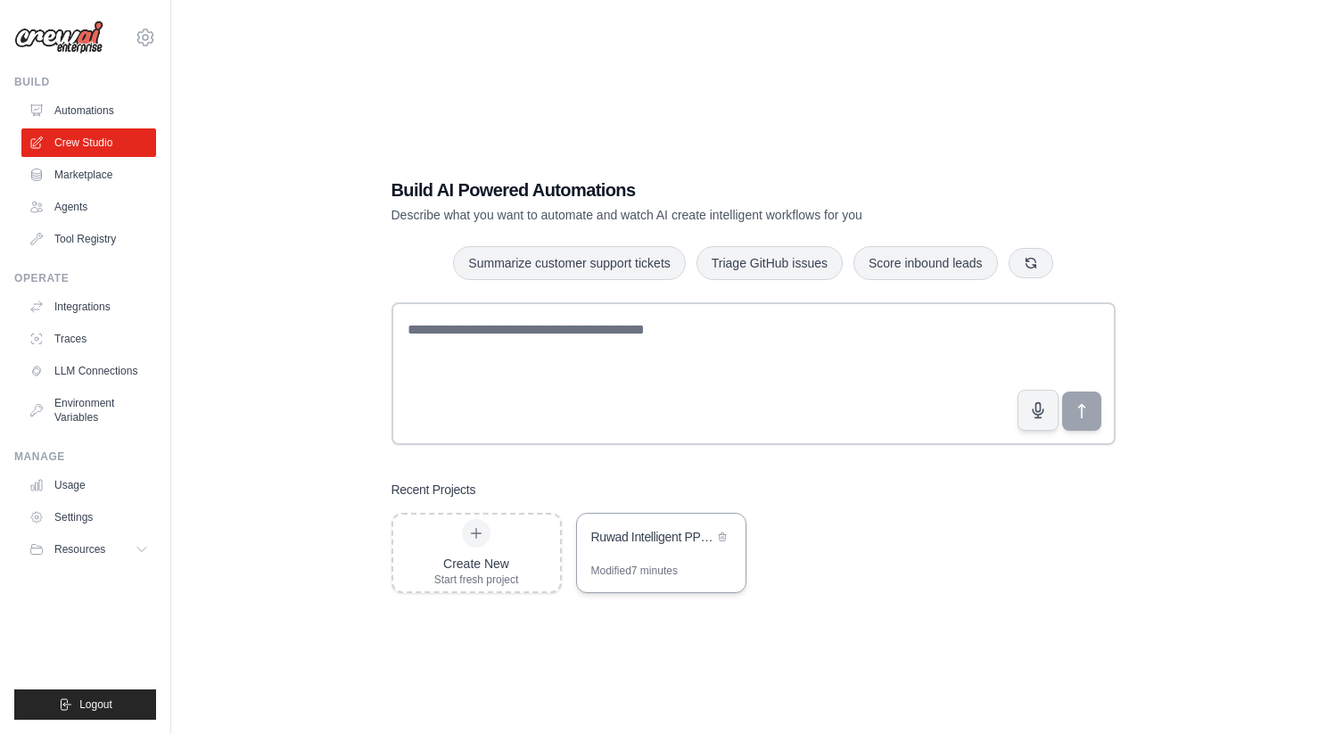
click at [610, 532] on div "Ruwad Intelligent PPM Platform" at bounding box center [652, 537] width 122 height 18
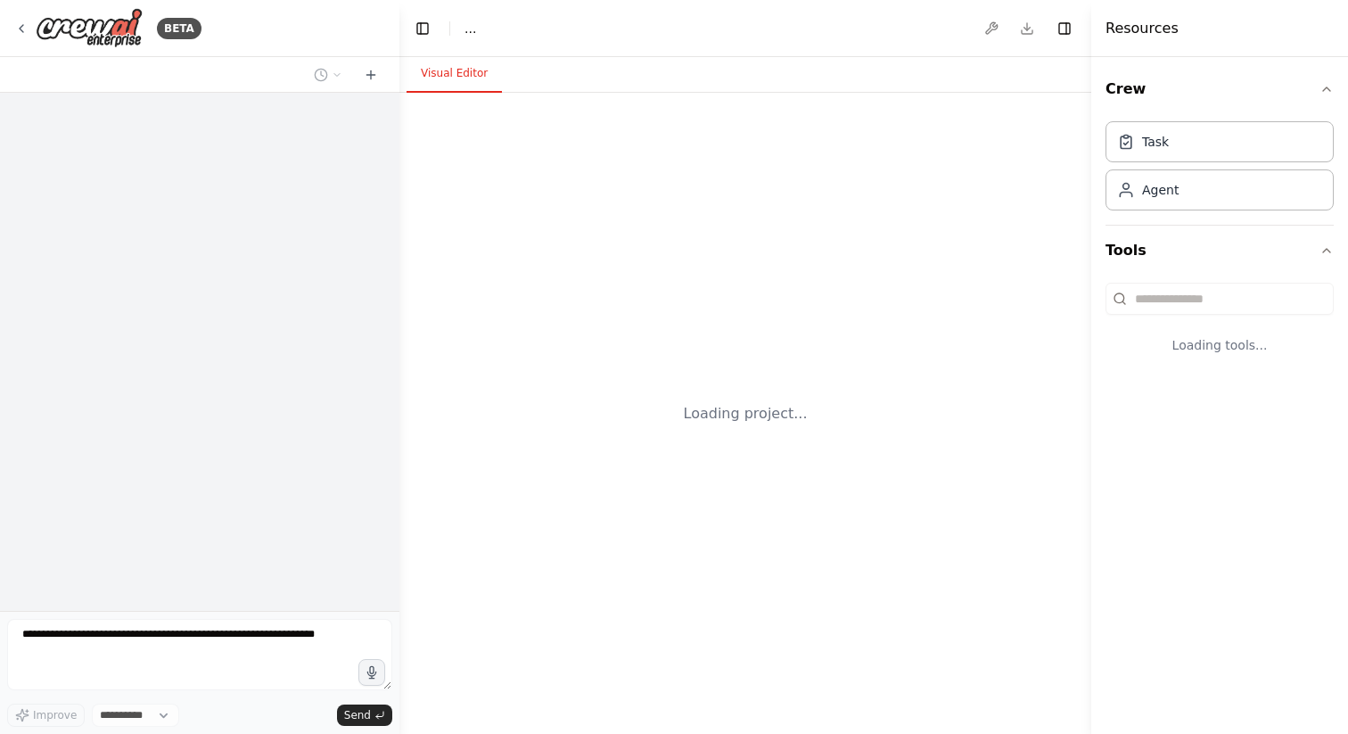
select select "****"
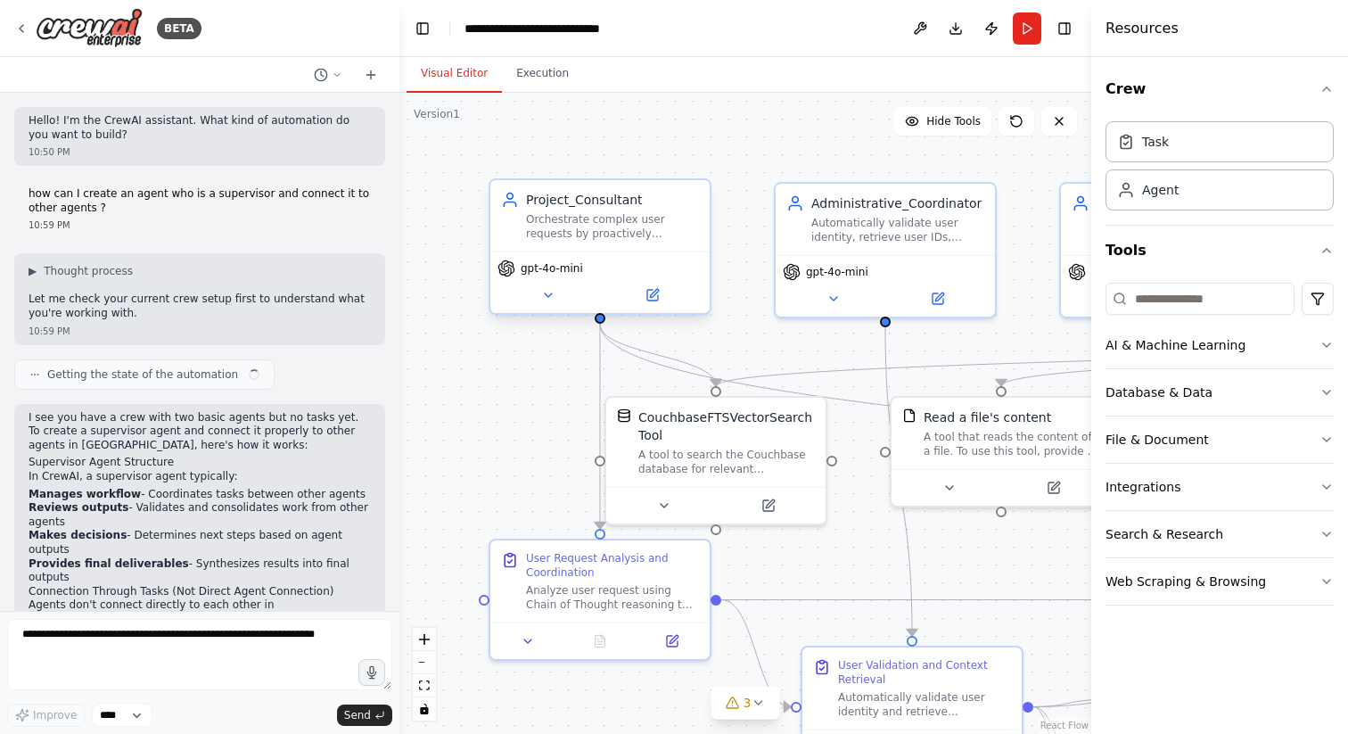
scroll to position [43762, 0]
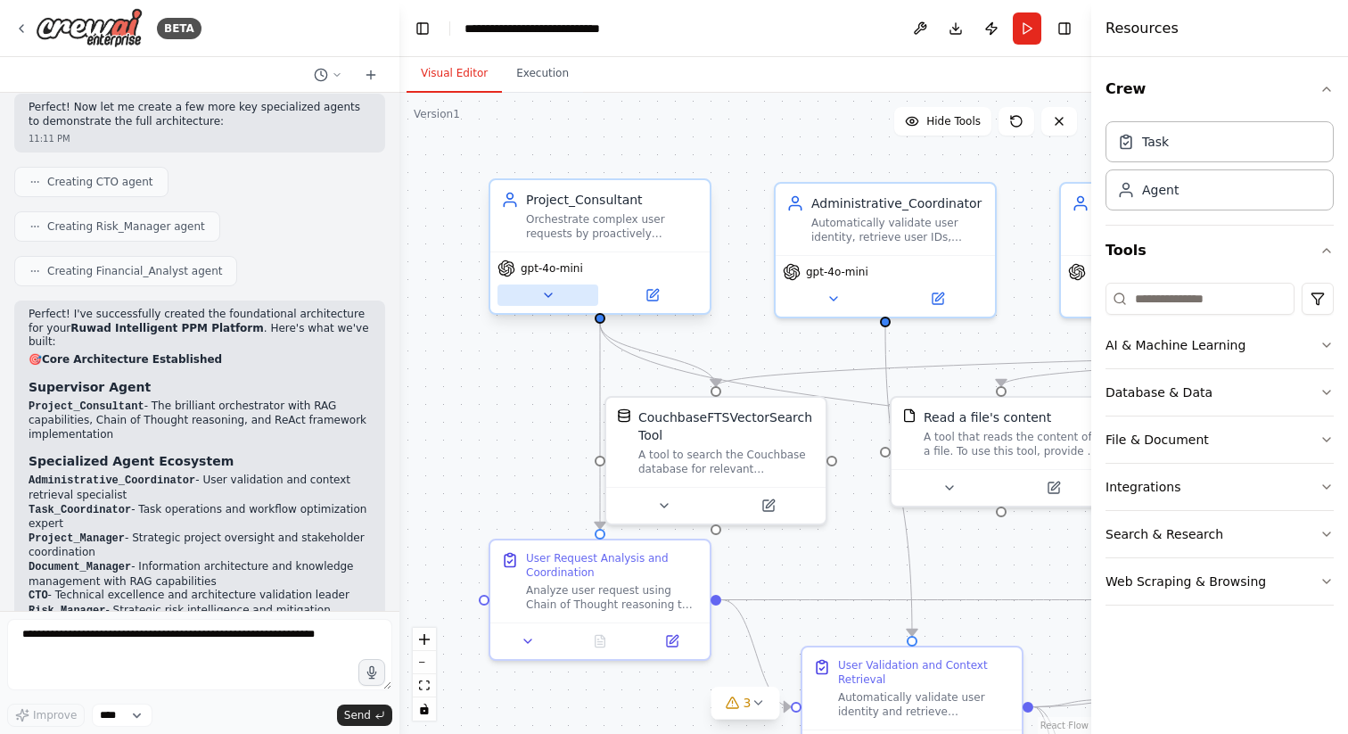
click at [547, 294] on icon at bounding box center [548, 295] width 7 height 4
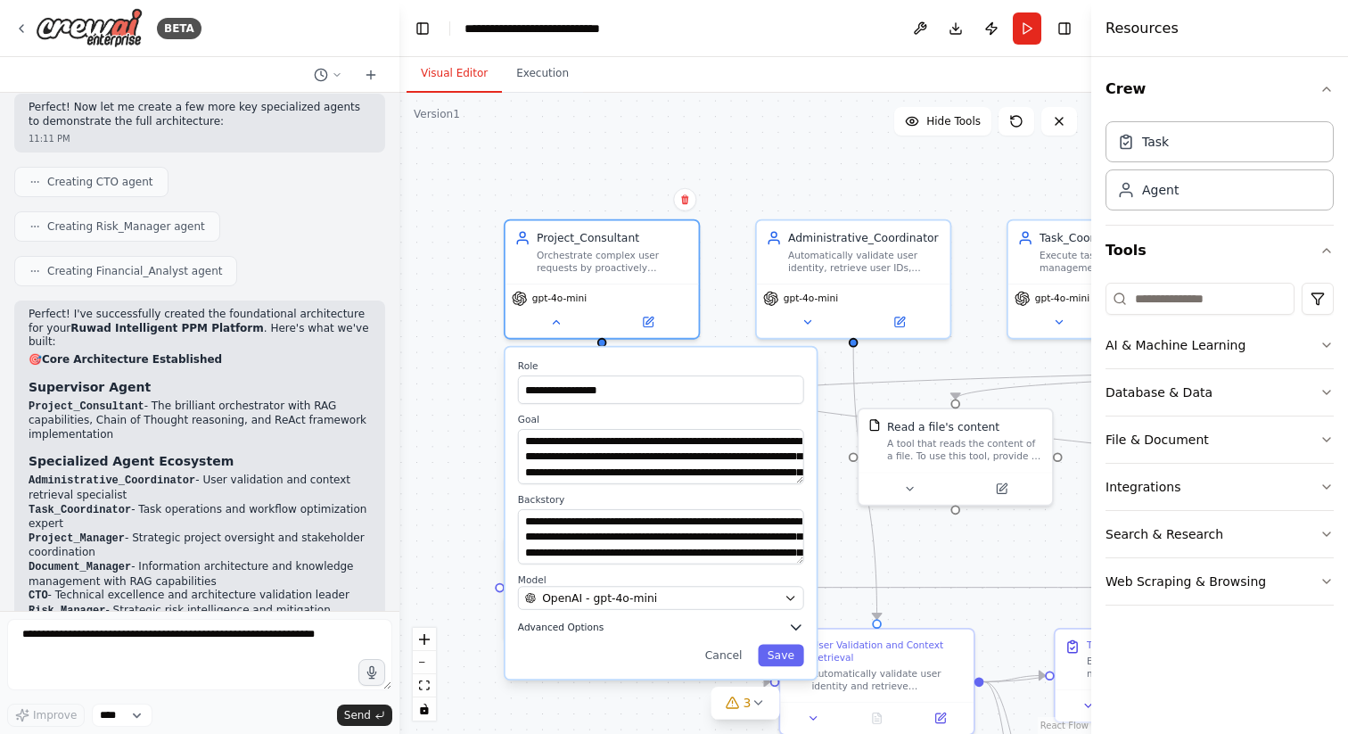
click at [724, 630] on button "Advanced Options" at bounding box center [661, 627] width 286 height 16
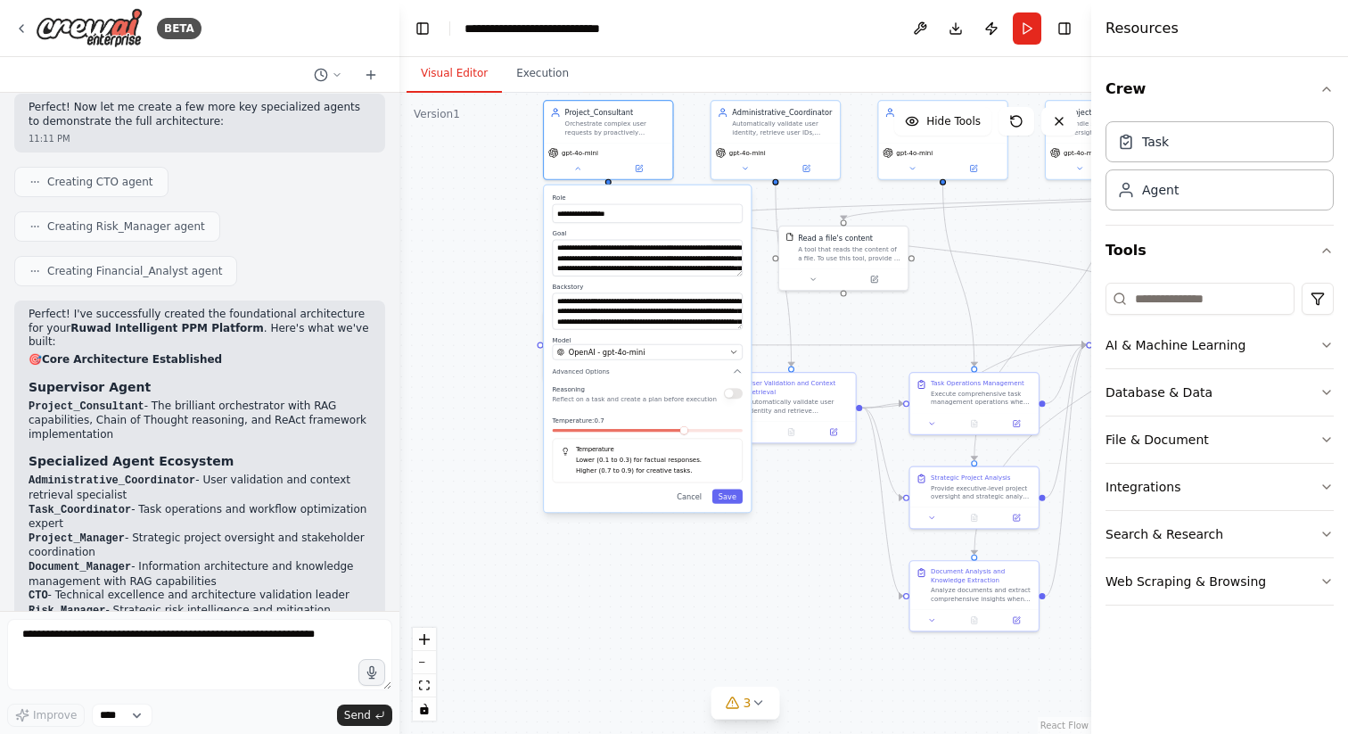
drag, startPoint x: 514, startPoint y: 475, endPoint x: 483, endPoint y: 277, distance: 200.4
click at [483, 277] on div "**********" at bounding box center [745, 413] width 692 height 641
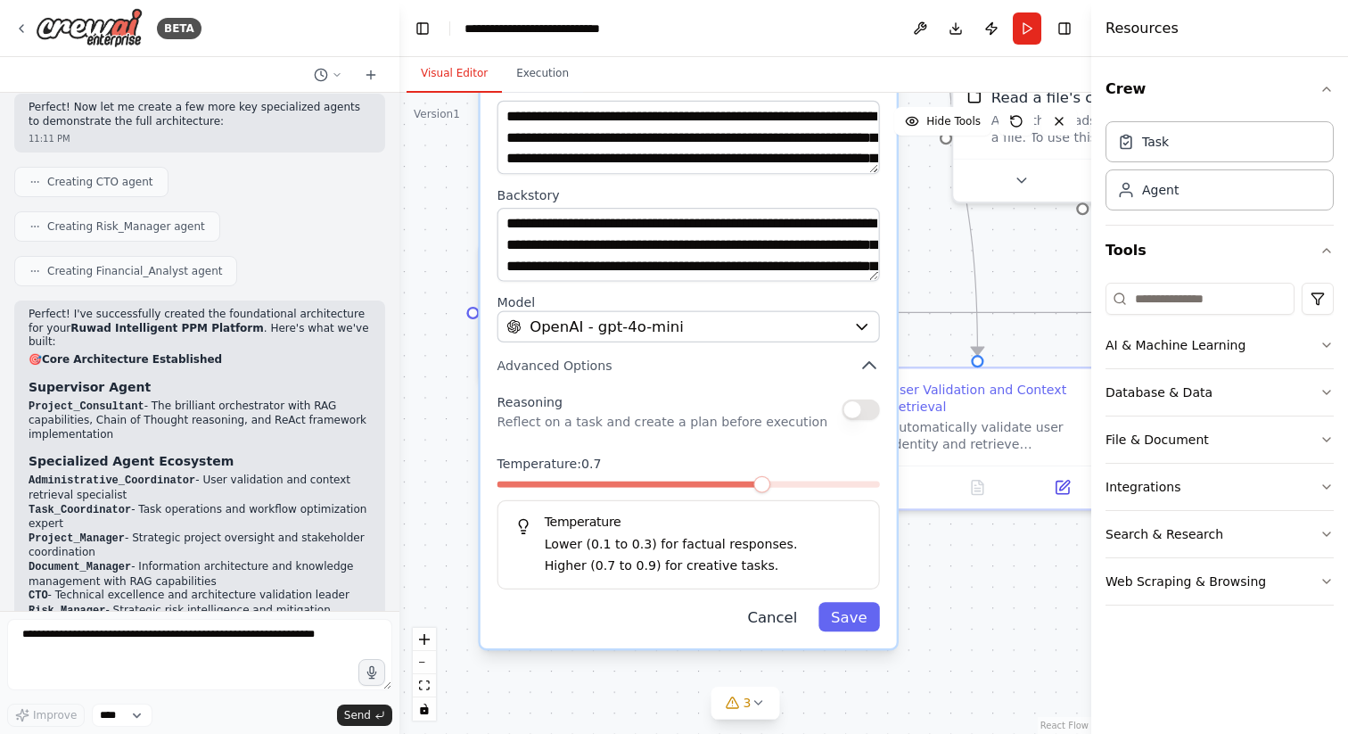
click at [786, 621] on button "Cancel" at bounding box center [772, 616] width 75 height 29
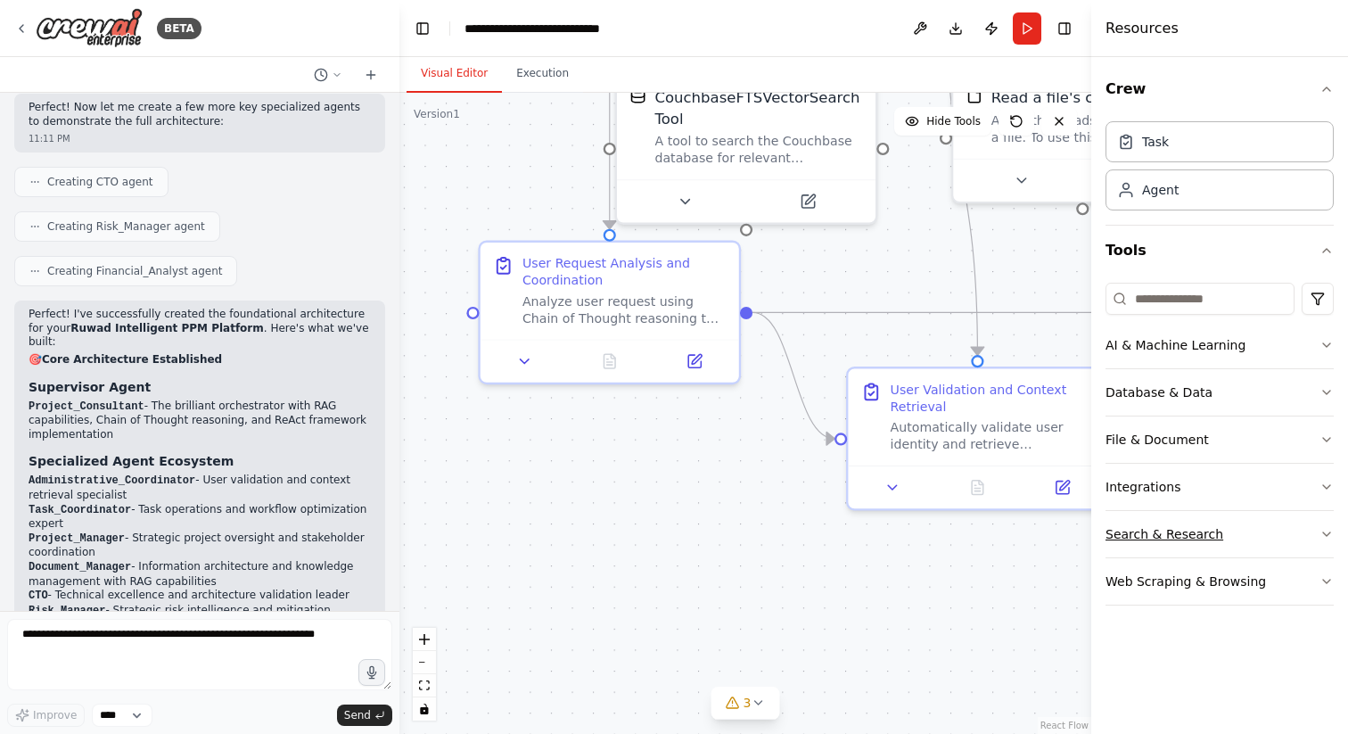
click at [1238, 534] on button "Search & Research" at bounding box center [1220, 534] width 228 height 46
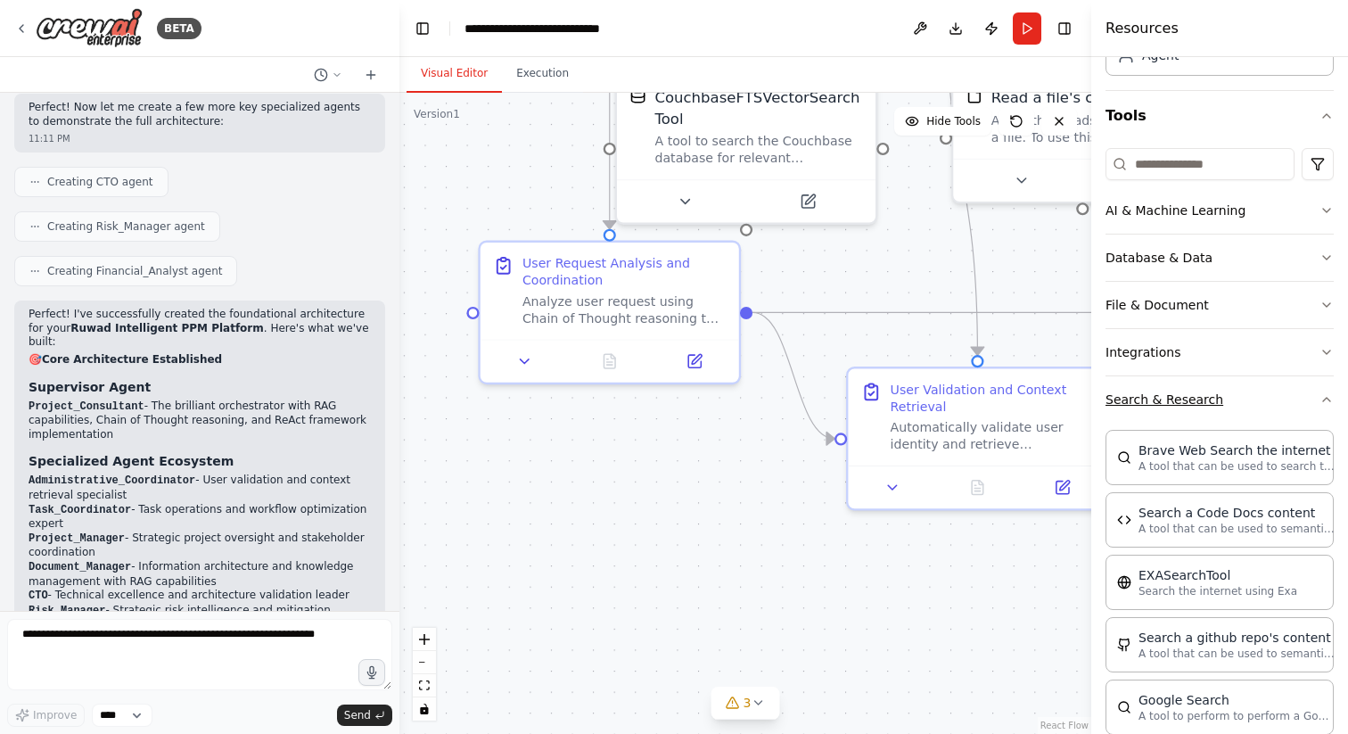
scroll to position [13, 0]
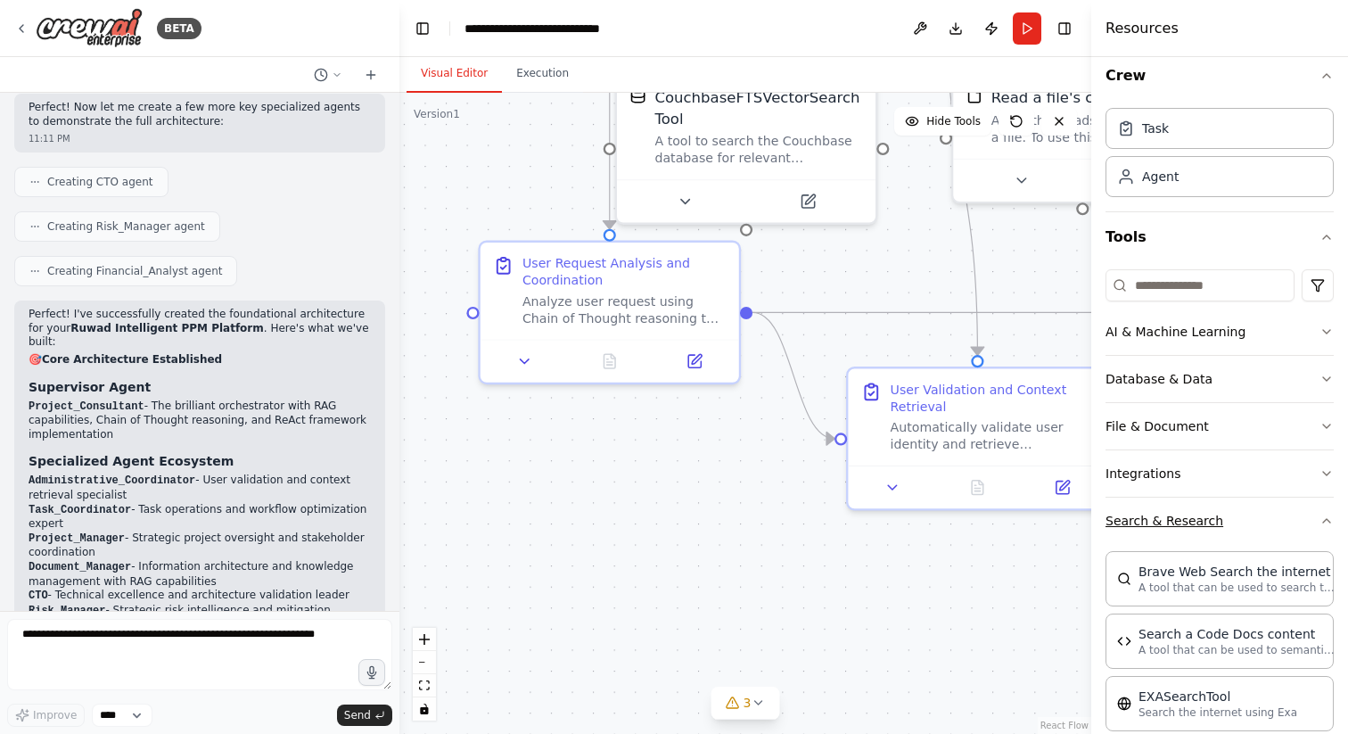
click at [1222, 508] on button "Search & Research" at bounding box center [1220, 521] width 228 height 46
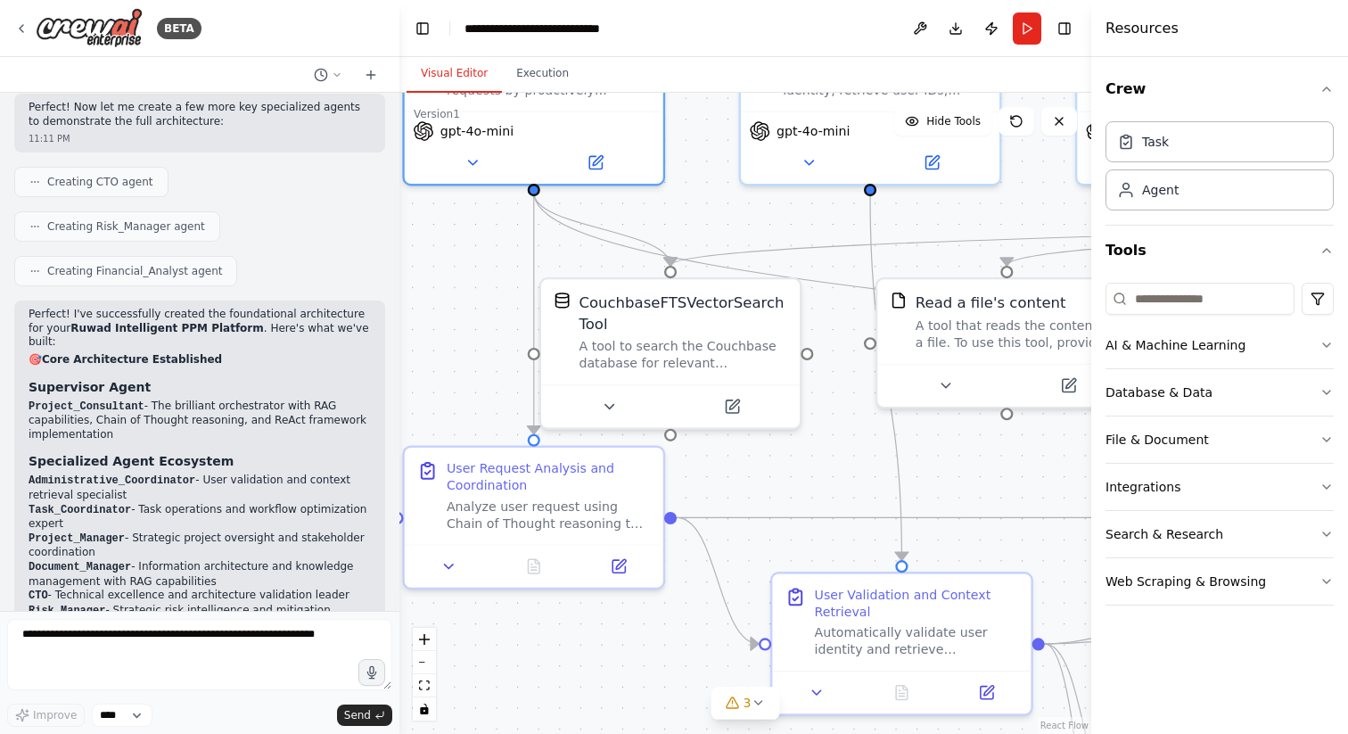
drag, startPoint x: 987, startPoint y: 271, endPoint x: 906, endPoint y: 483, distance: 227.2
click at [906, 483] on div ".deletable-edge-delete-btn { width: 20px; height: 20px; border: 0px solid #ffff…" at bounding box center [745, 413] width 692 height 641
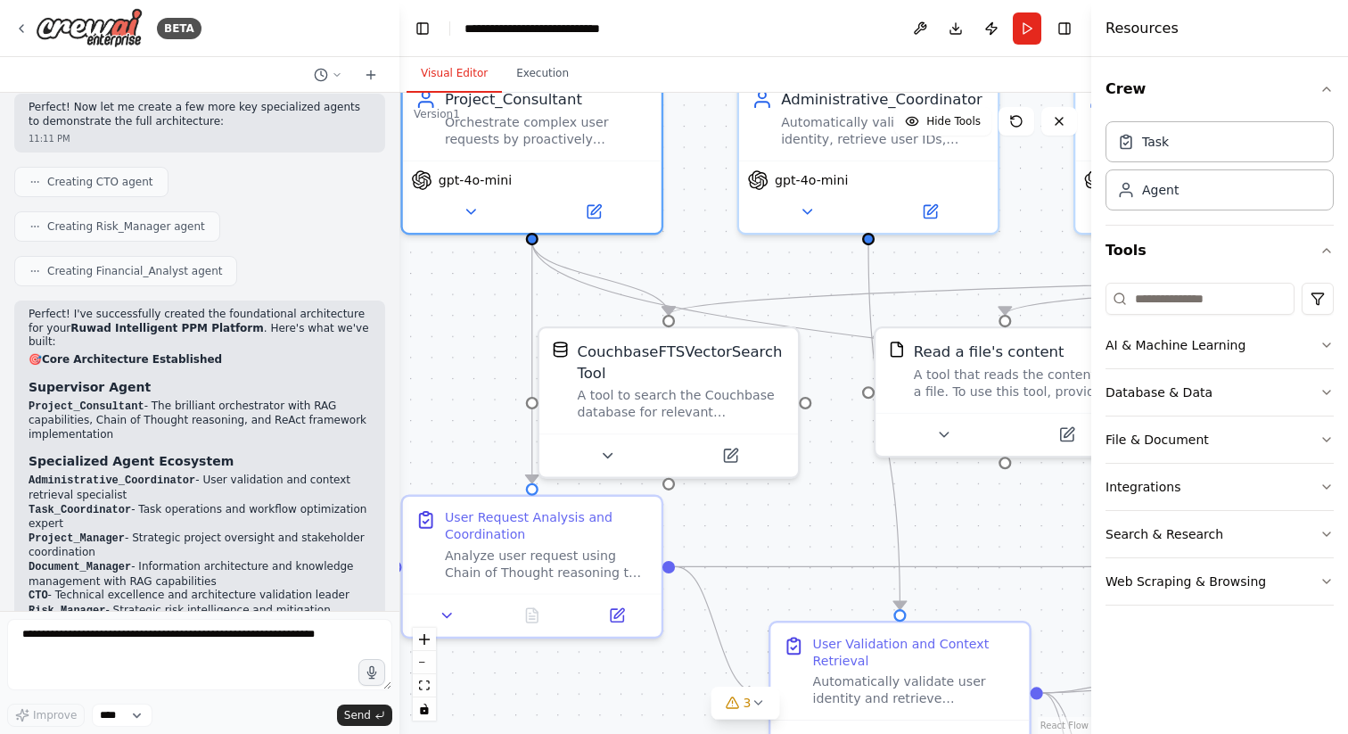
drag, startPoint x: 827, startPoint y: 319, endPoint x: 849, endPoint y: 496, distance: 178.0
click at [849, 496] on div ".deletable-edge-delete-btn { width: 20px; height: 20px; border: 0px solid #ffff…" at bounding box center [745, 413] width 692 height 641
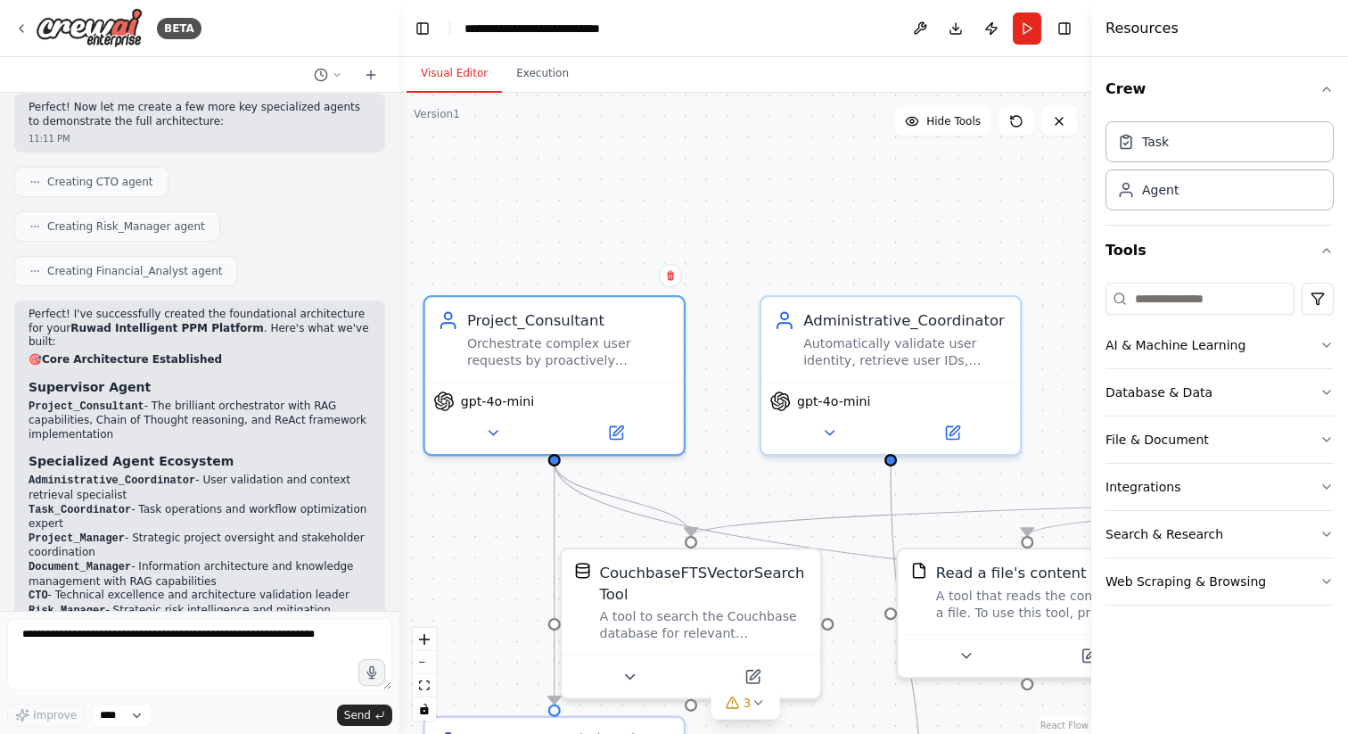
drag, startPoint x: 764, startPoint y: 463, endPoint x: 766, endPoint y: 473, distance: 10.0
click at [766, 473] on div ".deletable-edge-delete-btn { width: 20px; height: 20px; border: 0px solid #ffff…" at bounding box center [745, 413] width 692 height 641
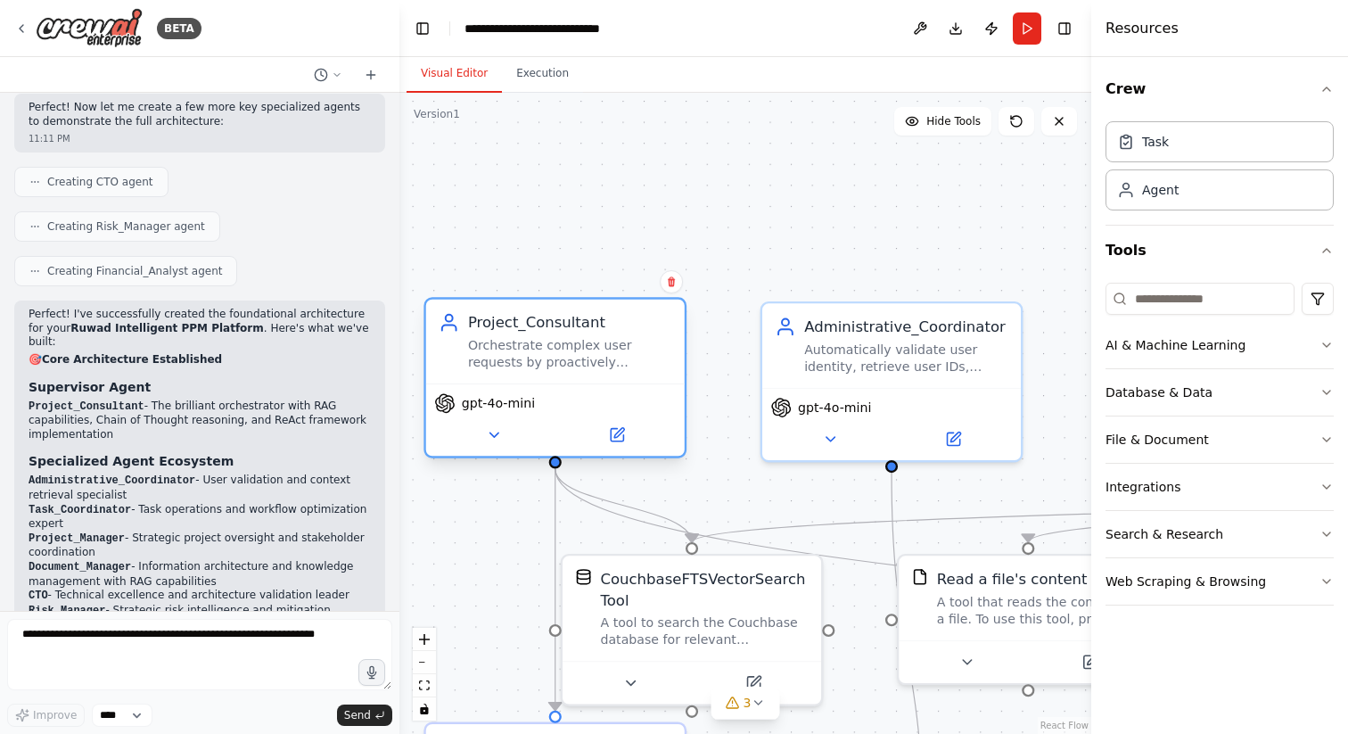
click at [605, 372] on div "Project_Consultant Orchestrate complex user requests by proactively analyzing i…" at bounding box center [555, 342] width 259 height 84
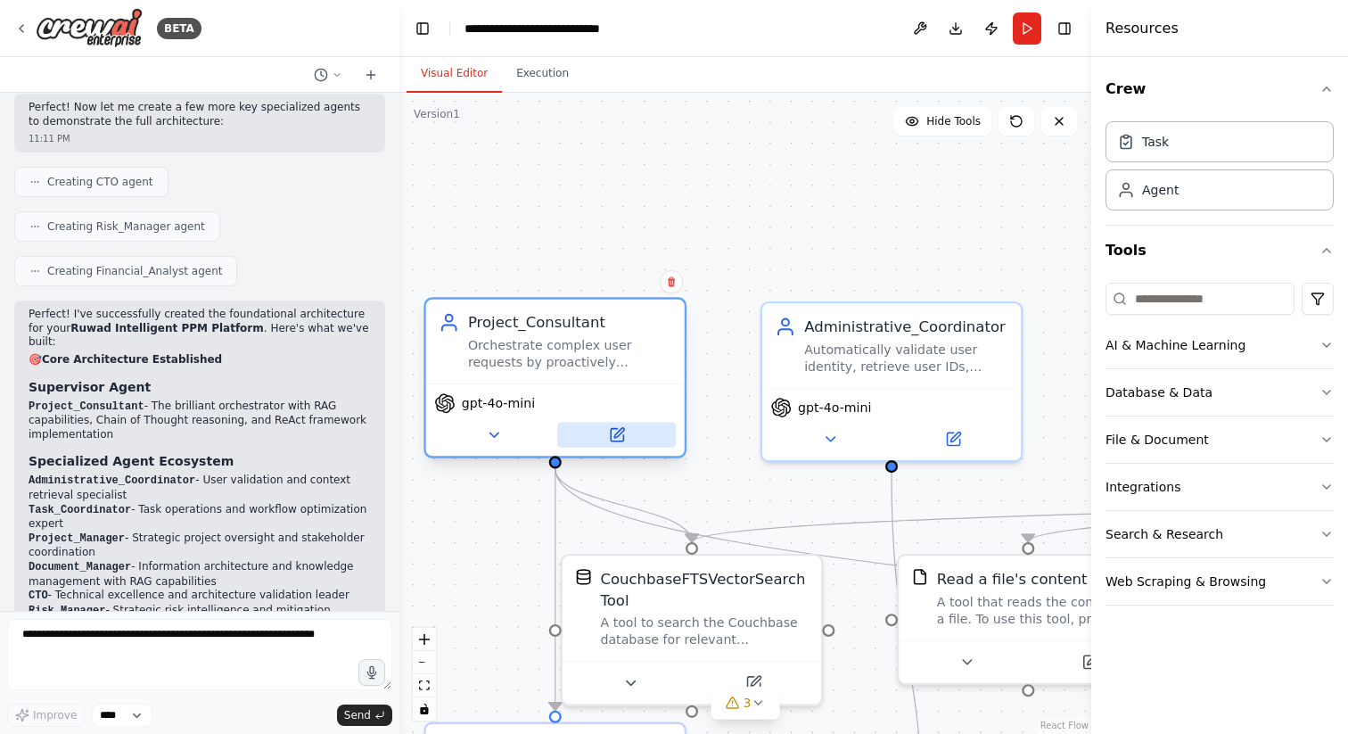
click at [621, 433] on icon at bounding box center [616, 434] width 17 height 17
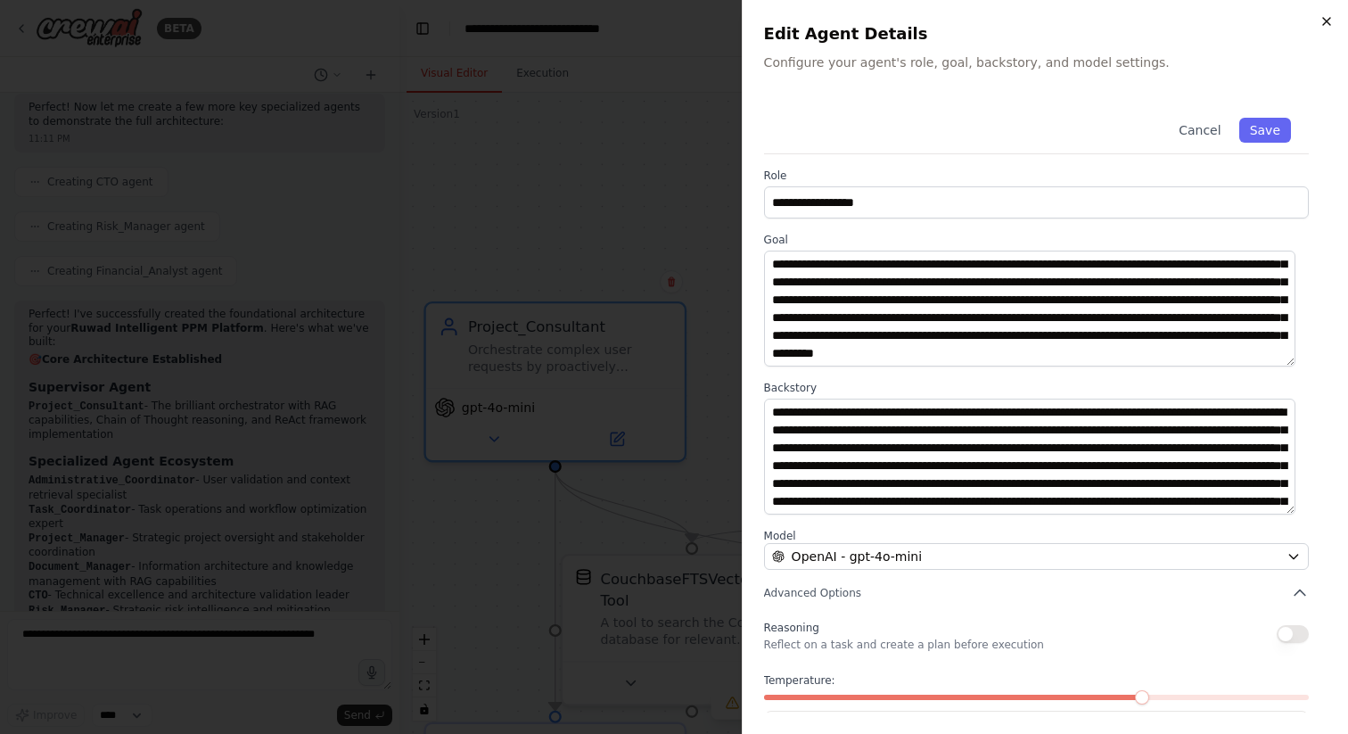
click at [1330, 27] on icon "button" at bounding box center [1327, 21] width 14 height 14
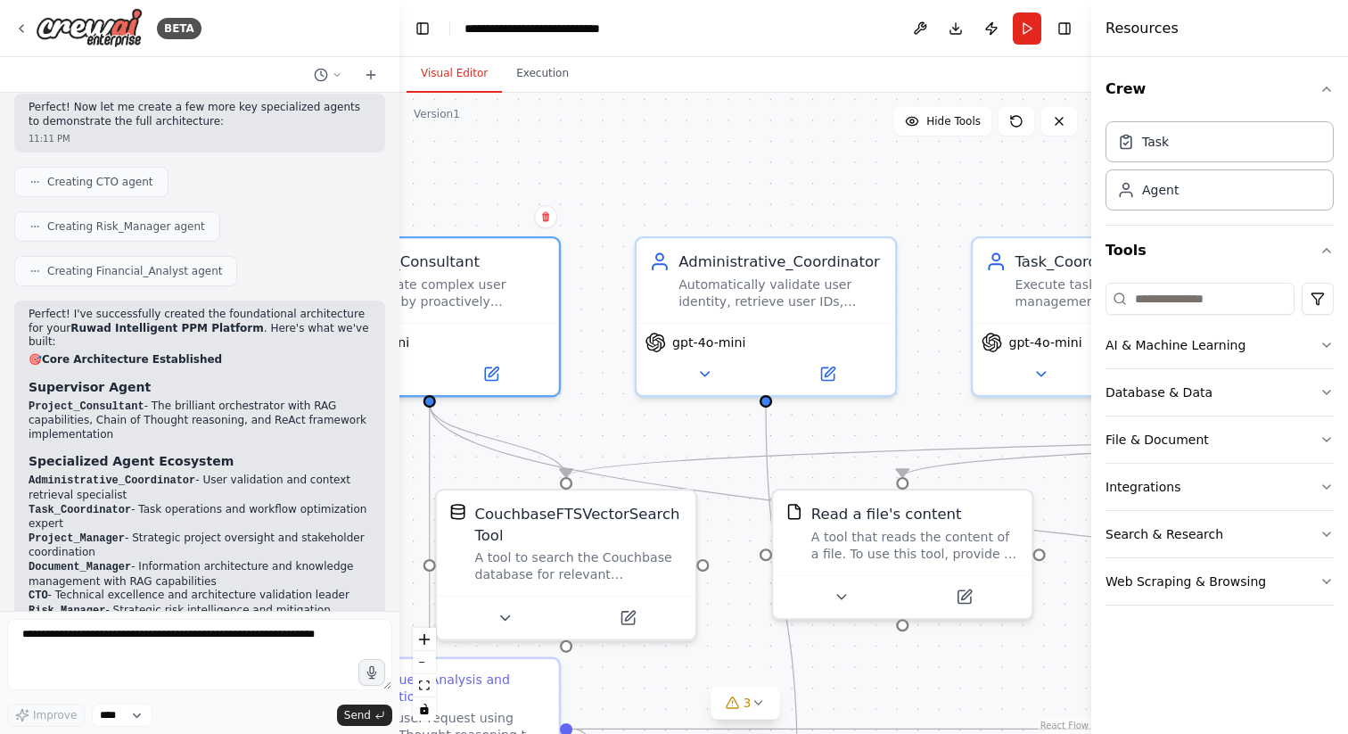
drag, startPoint x: 784, startPoint y: 218, endPoint x: 635, endPoint y: 147, distance: 164.7
click at [635, 147] on div ".deletable-edge-delete-btn { width: 20px; height: 20px; border: 0px solid #ffff…" at bounding box center [745, 413] width 692 height 641
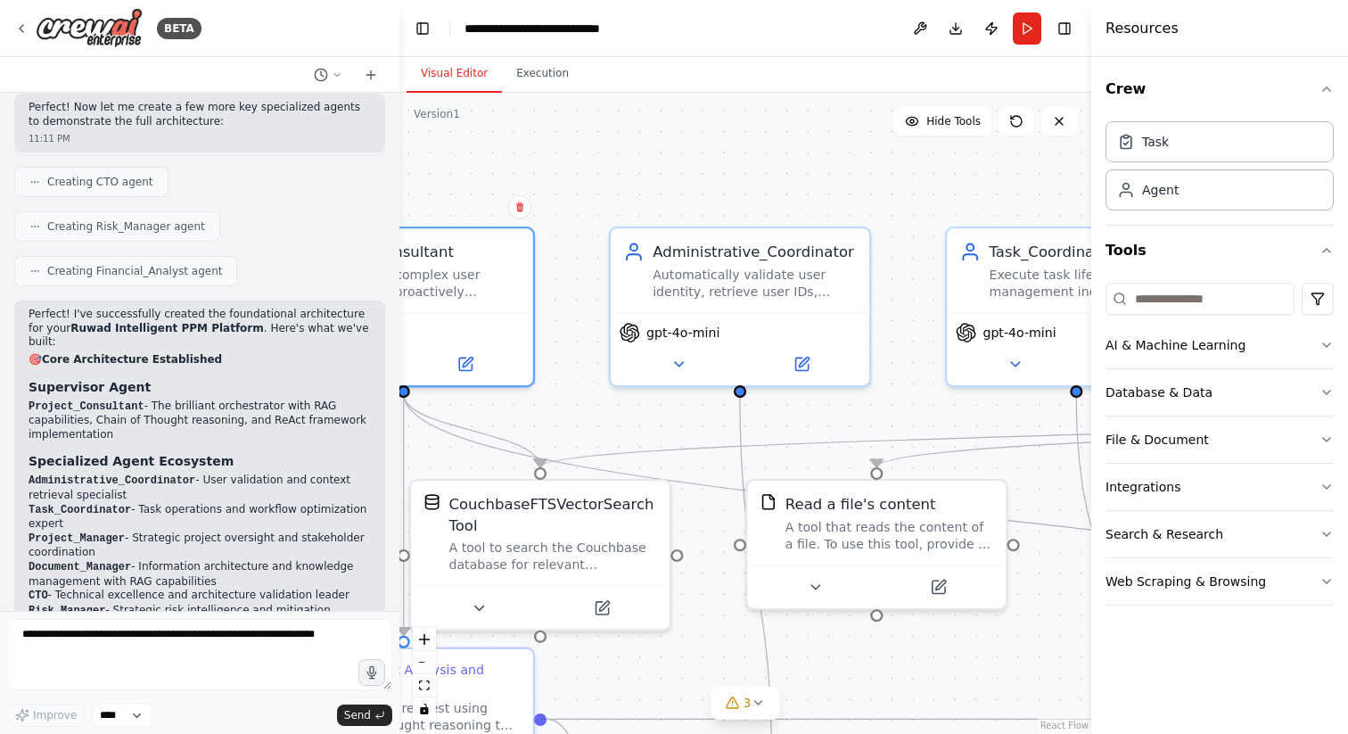
click at [821, 162] on div ".deletable-edge-delete-btn { width: 20px; height: 20px; border: 0px solid #ffff…" at bounding box center [745, 413] width 692 height 641
click at [529, 70] on button "Execution" at bounding box center [542, 73] width 81 height 37
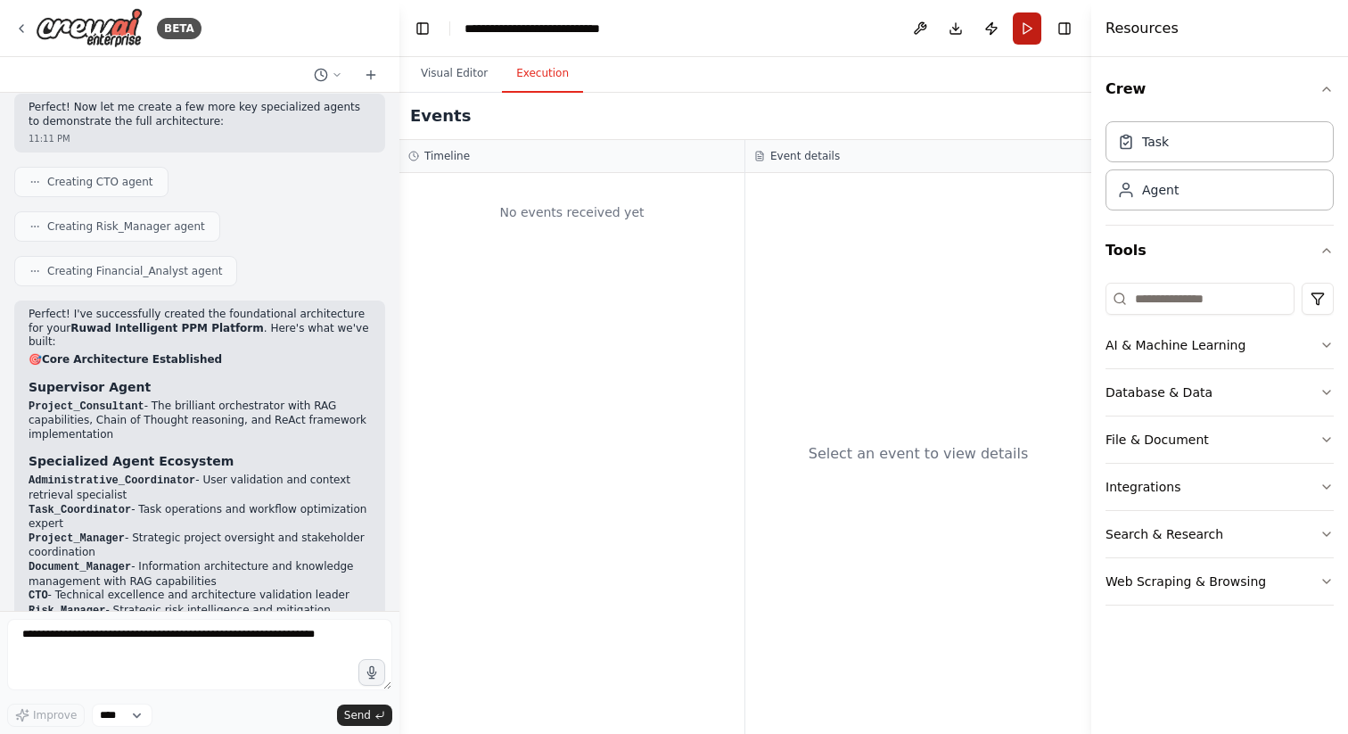
click at [1041, 18] on button "Run" at bounding box center [1027, 28] width 29 height 32
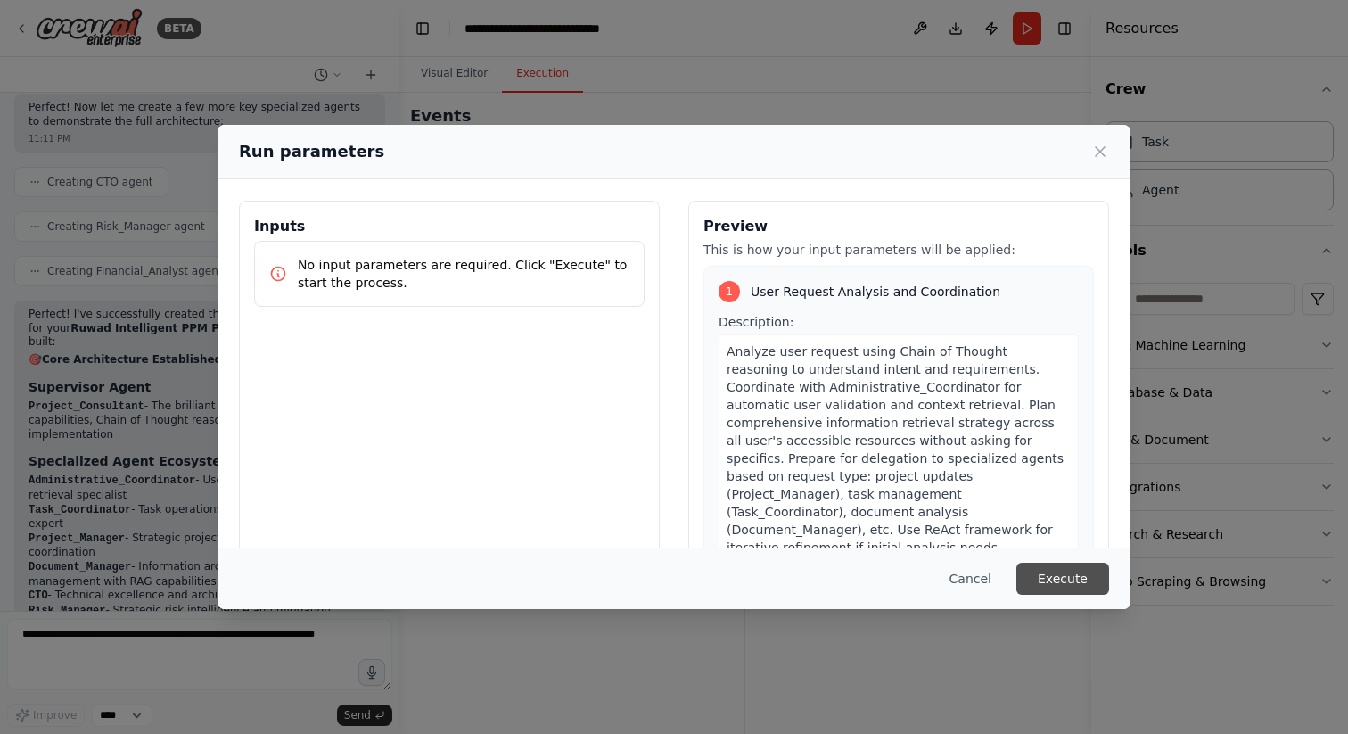
click at [1047, 583] on button "Execute" at bounding box center [1062, 579] width 93 height 32
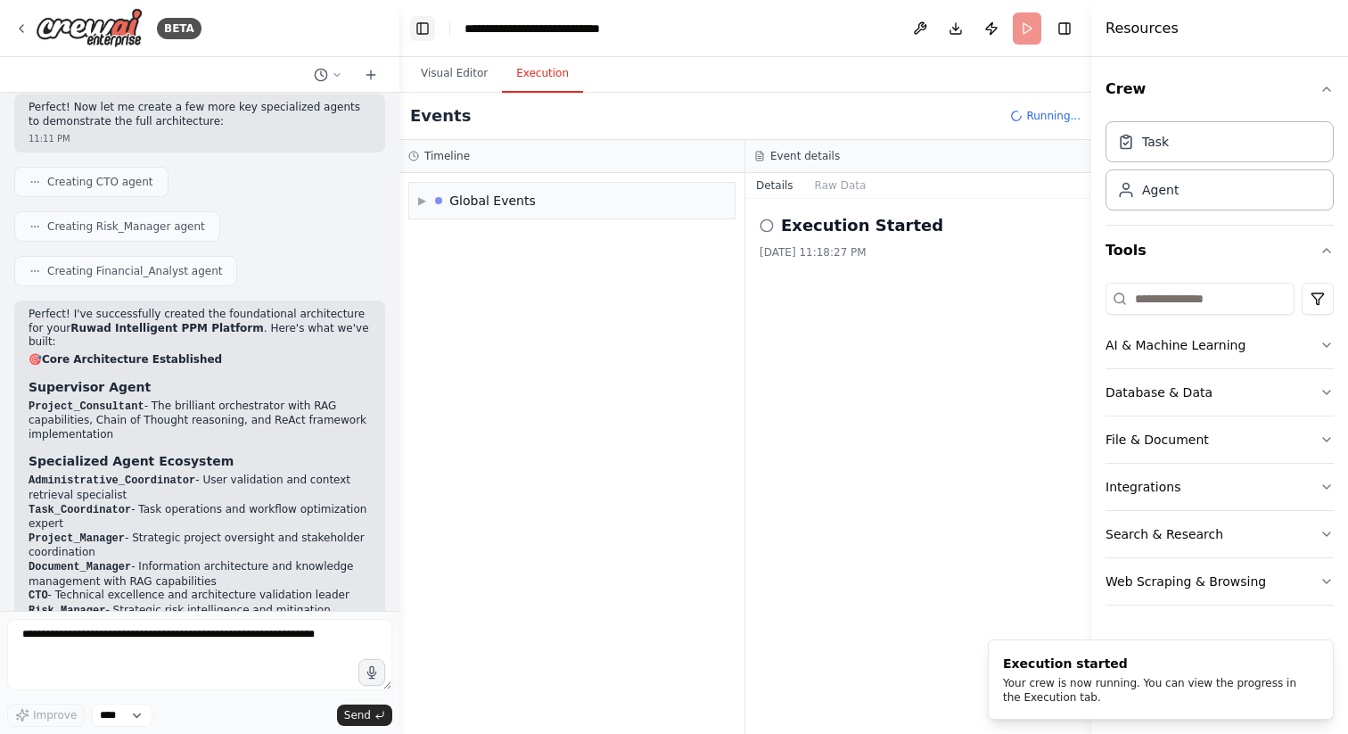
click at [415, 34] on button "Toggle Left Sidebar" at bounding box center [422, 28] width 25 height 25
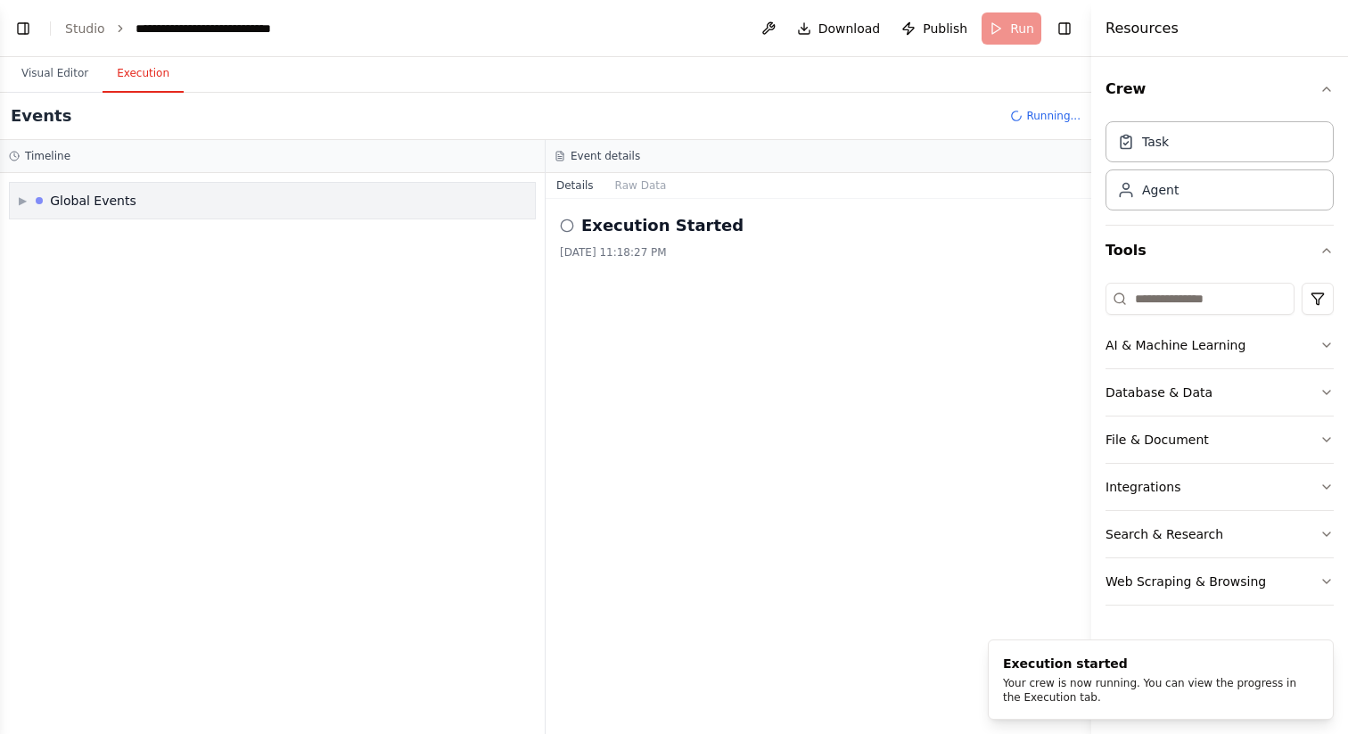
click at [51, 207] on div "Global Events" at bounding box center [93, 201] width 86 height 18
click at [53, 235] on span "Execution Started" at bounding box center [86, 239] width 95 height 14
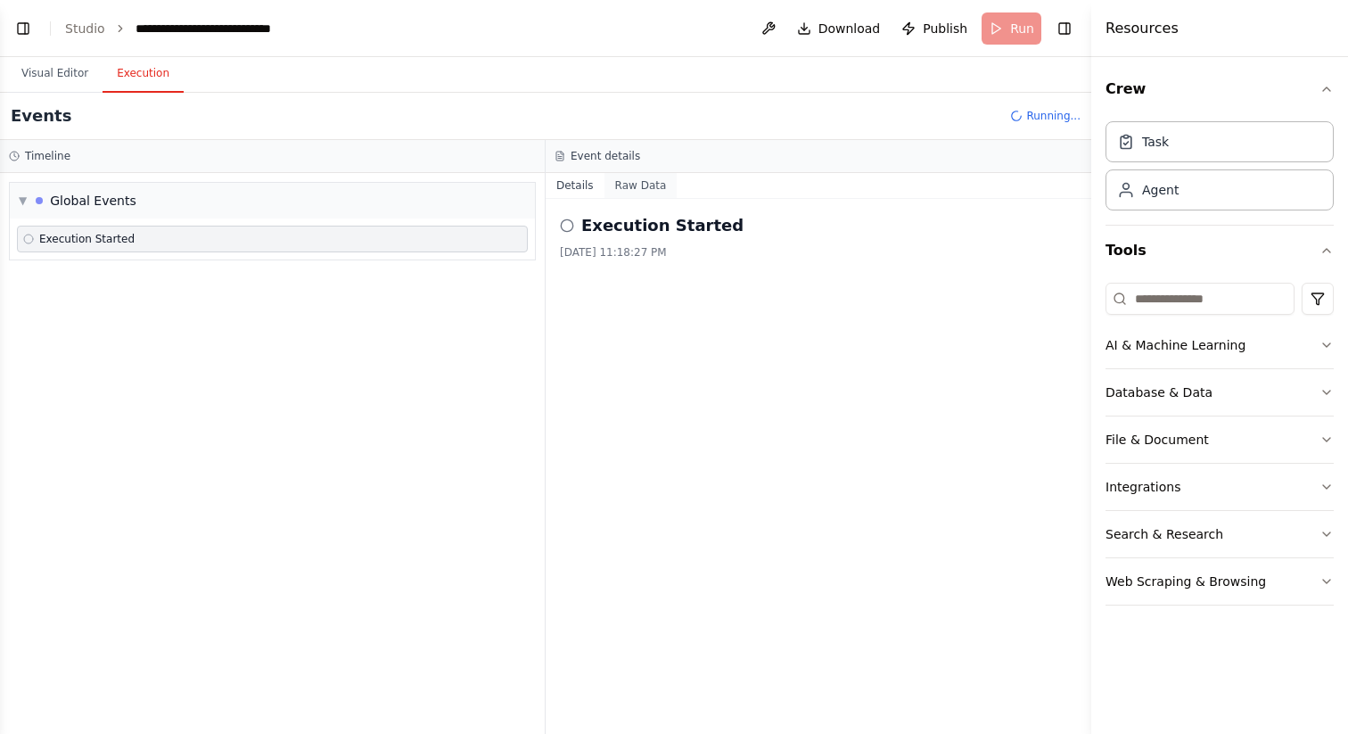
click at [640, 185] on button "Raw Data" at bounding box center [641, 185] width 73 height 25
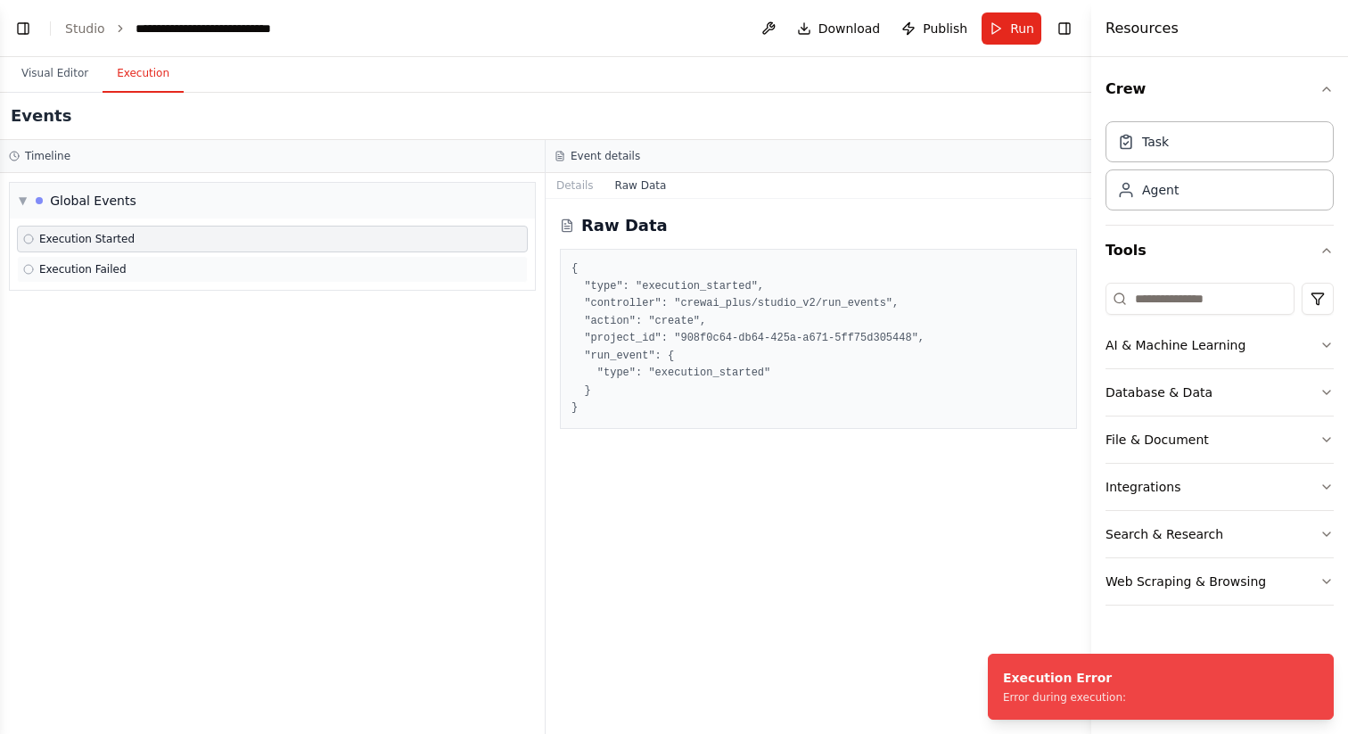
click at [284, 264] on div "Execution Failed" at bounding box center [272, 269] width 498 height 14
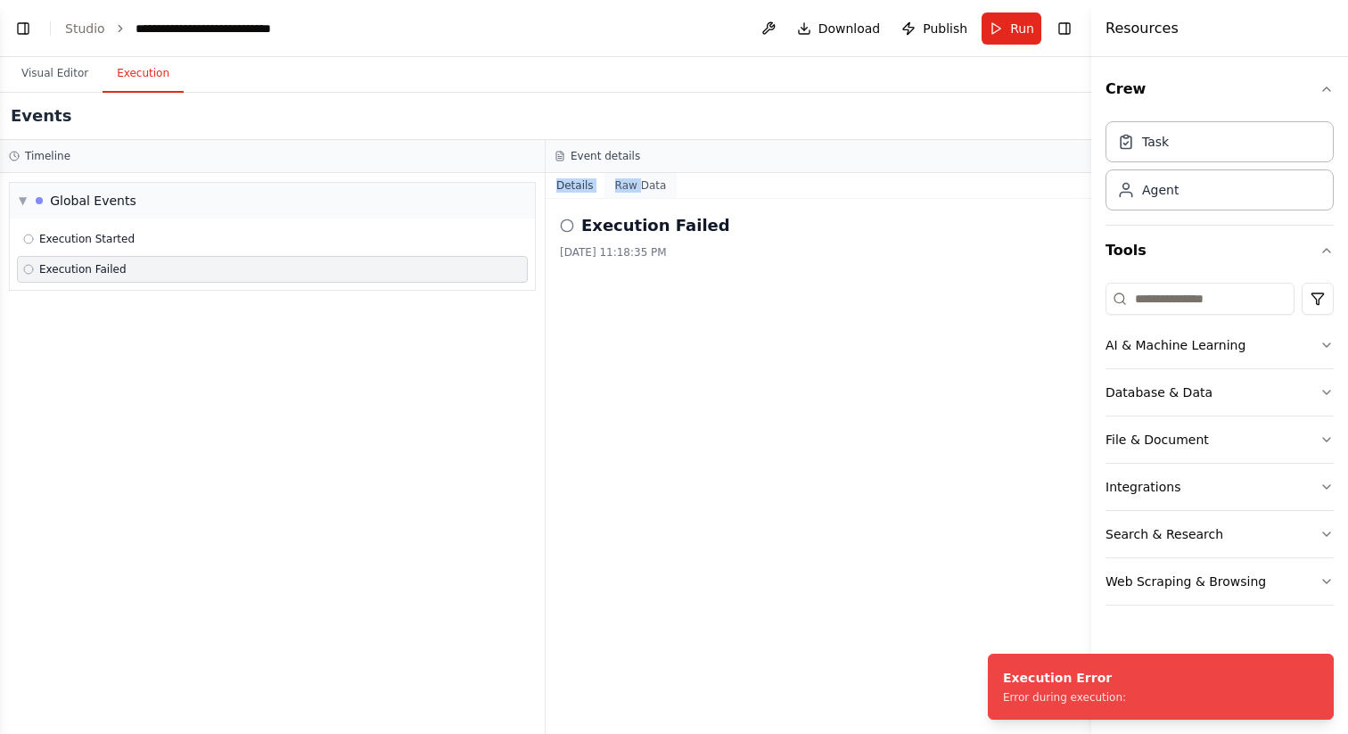
drag, startPoint x: 636, startPoint y: 162, endPoint x: 638, endPoint y: 181, distance: 18.8
click at [638, 180] on div "Event details Details Raw Data Execution Failed 8/27/2025, 11:18:35 PM" at bounding box center [819, 437] width 546 height 594
click at [638, 181] on button "Raw Data" at bounding box center [641, 185] width 73 height 25
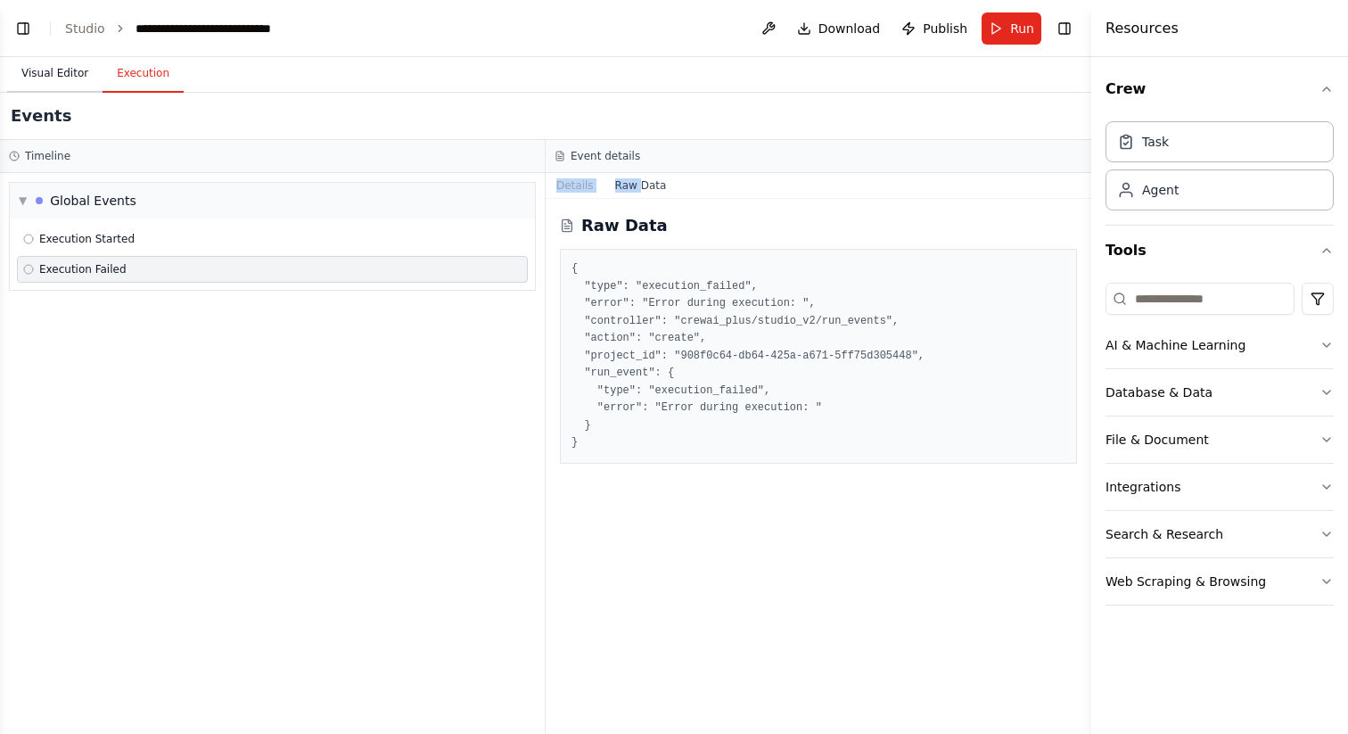
click at [51, 67] on button "Visual Editor" at bounding box center [54, 73] width 95 height 37
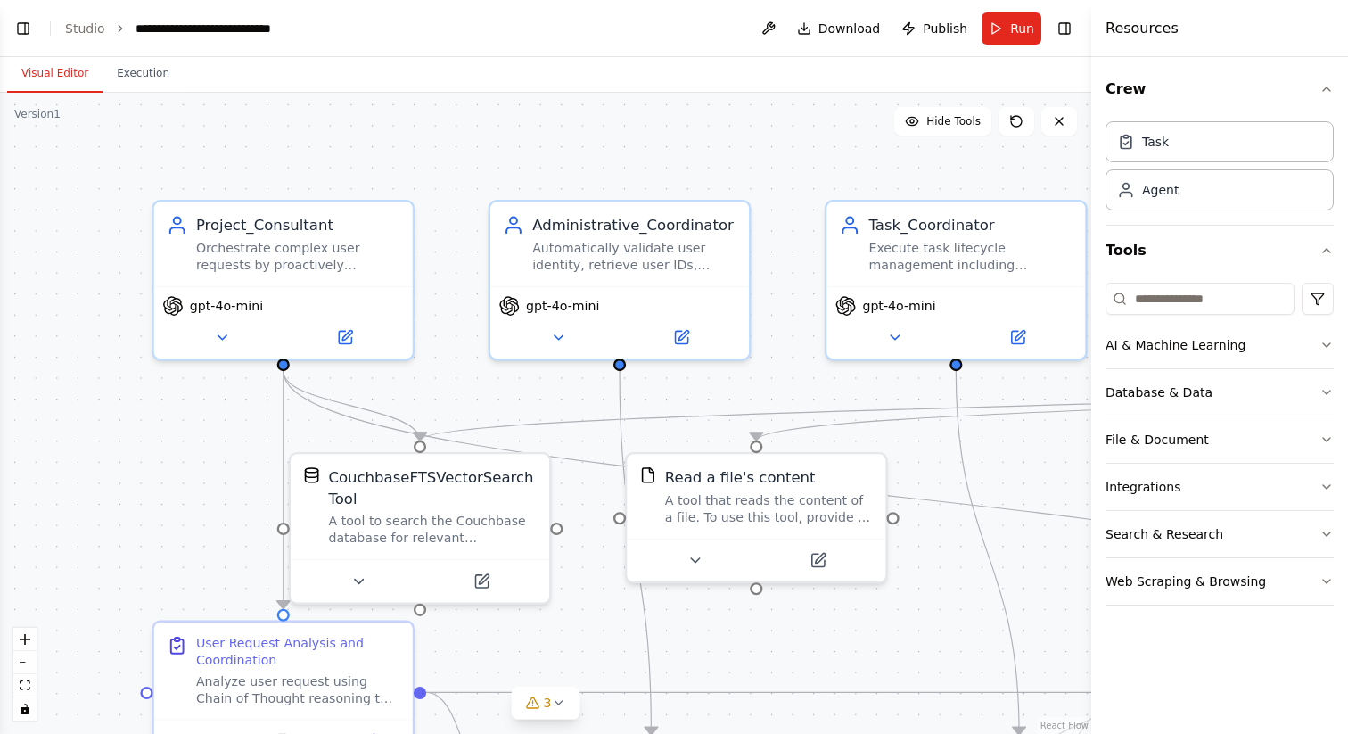
drag, startPoint x: 258, startPoint y: 136, endPoint x: 528, endPoint y: 109, distance: 271.5
click at [528, 109] on div ".deletable-edge-delete-btn { width: 20px; height: 20px; border: 0px solid #ffff…" at bounding box center [545, 413] width 1091 height 641
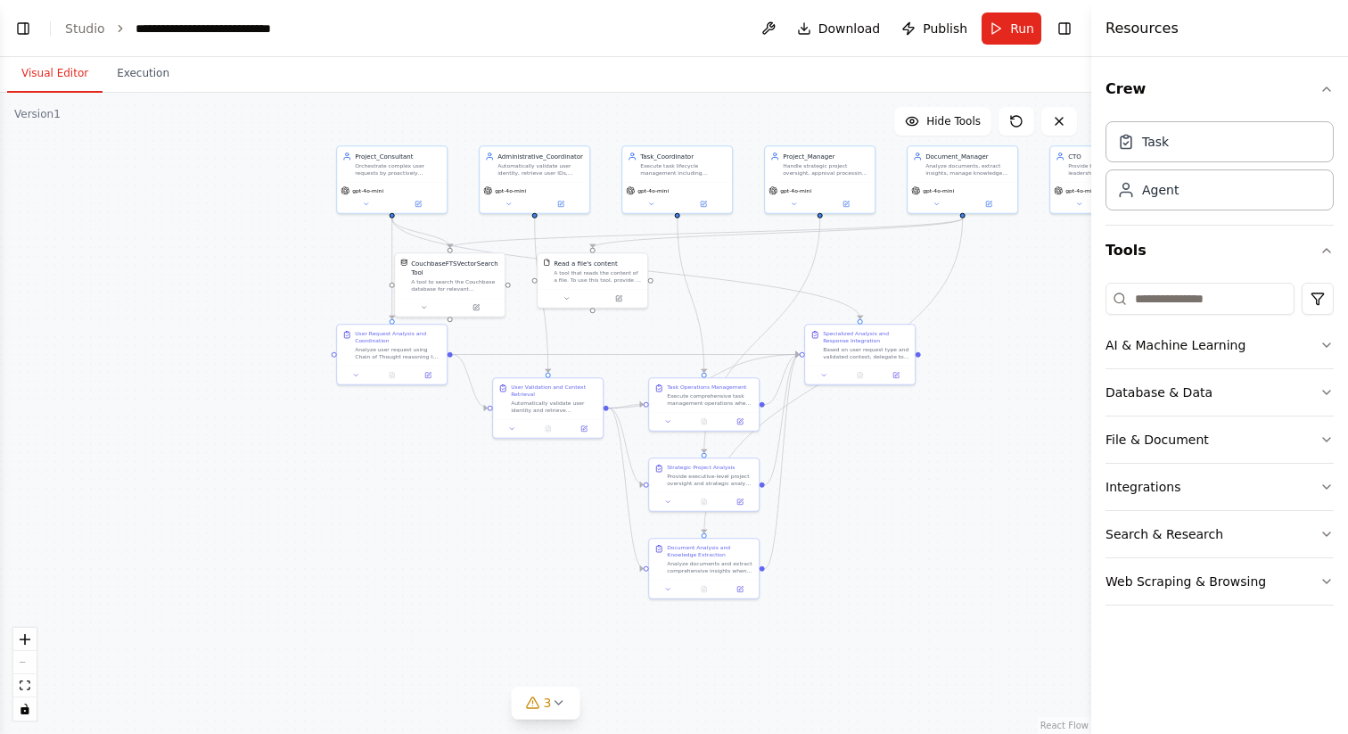
drag, startPoint x: 850, startPoint y: 284, endPoint x: 786, endPoint y: 283, distance: 64.2
click at [786, 283] on div ".deletable-edge-delete-btn { width: 20px; height: 20px; border: 0px solid #ffff…" at bounding box center [545, 413] width 1091 height 641
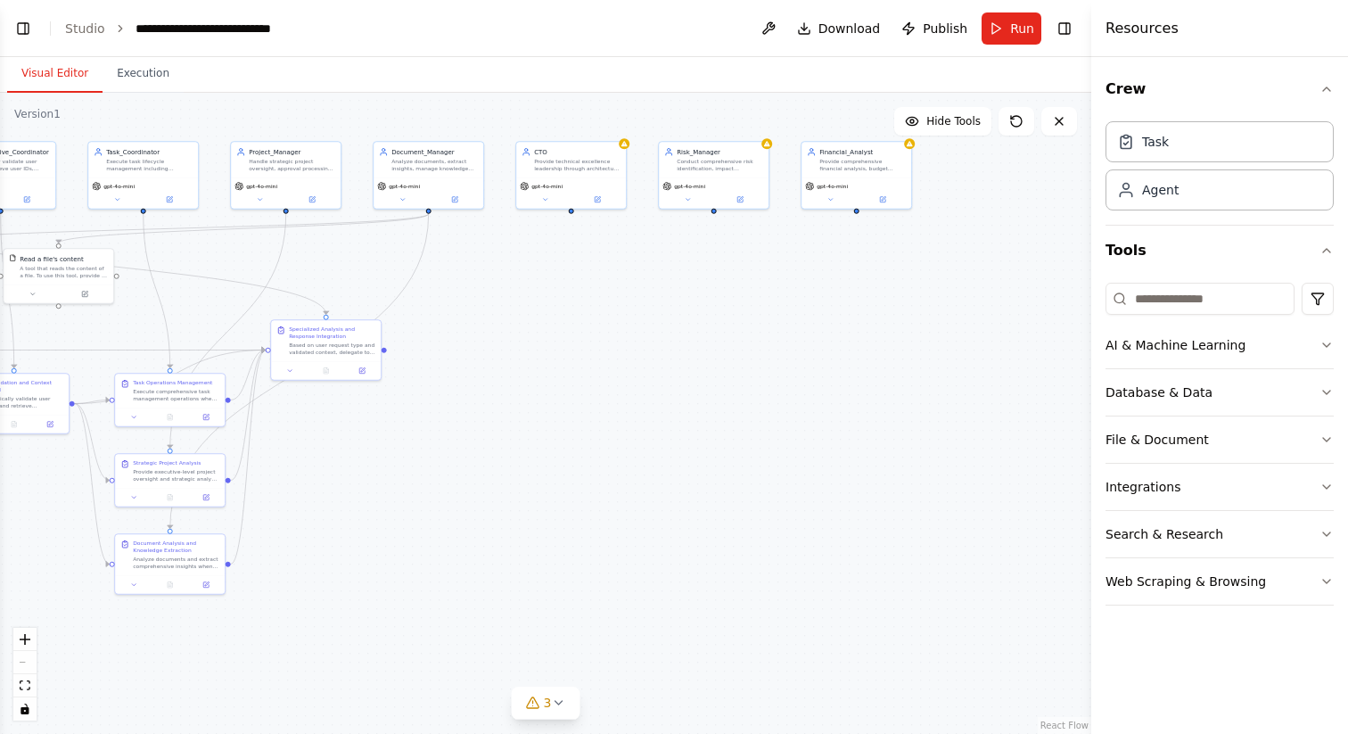
drag, startPoint x: 916, startPoint y: 358, endPoint x: 415, endPoint y: 356, distance: 501.1
click at [415, 356] on div ".deletable-edge-delete-btn { width: 20px; height: 20px; border: 0px solid #ffff…" at bounding box center [545, 413] width 1091 height 641
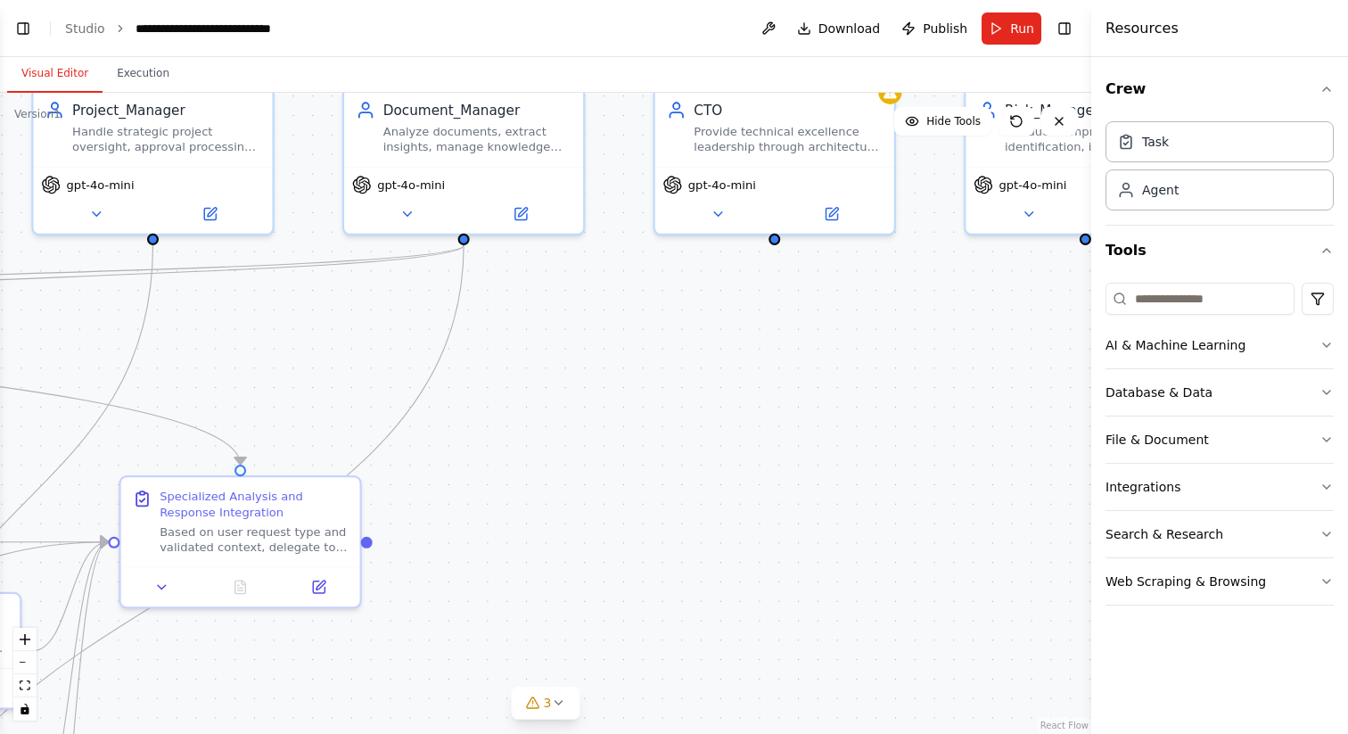
drag, startPoint x: 383, startPoint y: 264, endPoint x: 679, endPoint y: 310, distance: 300.5
click at [679, 310] on div ".deletable-edge-delete-btn { width: 20px; height: 20px; border: 0px solid #ffff…" at bounding box center [545, 413] width 1091 height 641
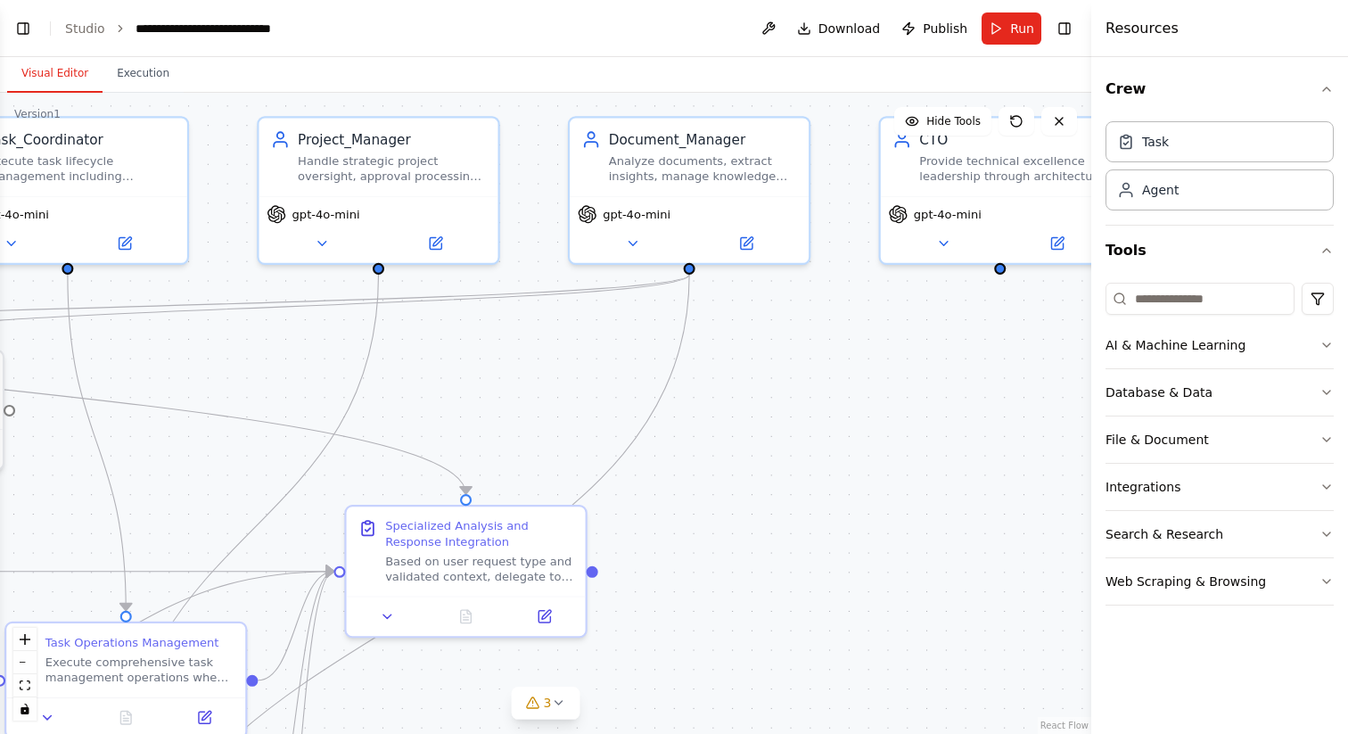
drag, startPoint x: 311, startPoint y: 304, endPoint x: 677, endPoint y: 336, distance: 367.0
click at [677, 336] on div ".deletable-edge-delete-btn { width: 20px; height: 20px; border: 0px solid #ffff…" at bounding box center [545, 413] width 1091 height 641
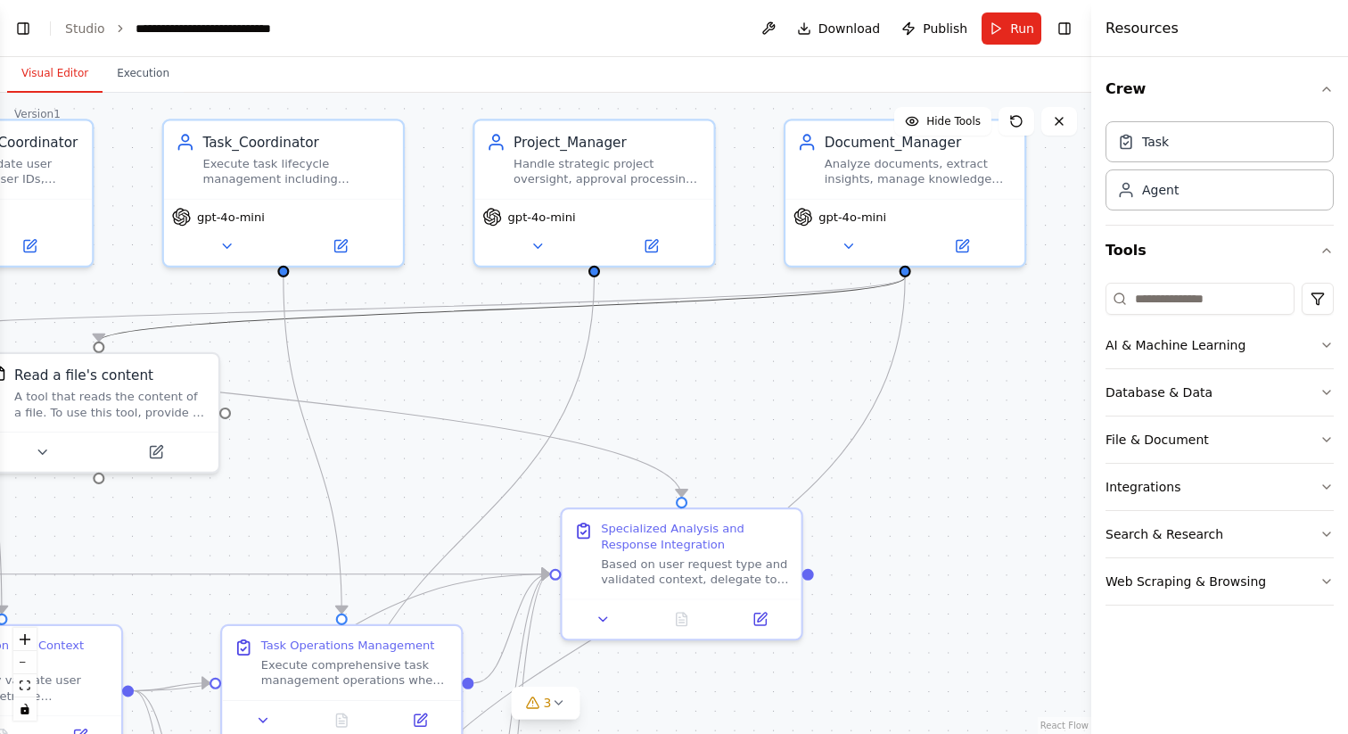
drag, startPoint x: 248, startPoint y: 327, endPoint x: 457, endPoint y: 329, distance: 209.5
click at [457, 329] on div ".deletable-edge-delete-btn { width: 20px; height: 20px; border: 0px solid #ffff…" at bounding box center [545, 413] width 1091 height 641
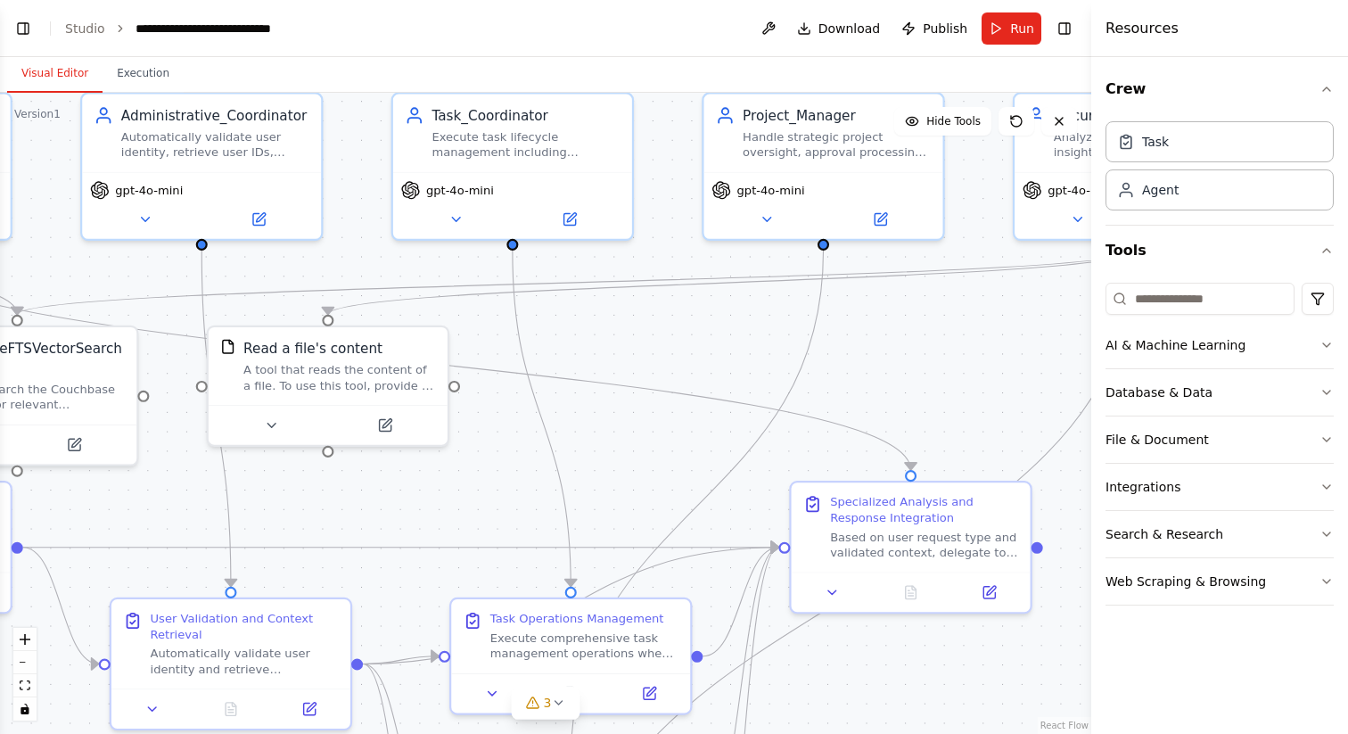
drag, startPoint x: 430, startPoint y: 340, endPoint x: 659, endPoint y: 313, distance: 230.7
click at [659, 313] on div ".deletable-edge-delete-btn { width: 20px; height: 20px; border: 0px solid #ffff…" at bounding box center [545, 413] width 1091 height 641
drag, startPoint x: 543, startPoint y: 409, endPoint x: 740, endPoint y: 300, distance: 225.1
click at [740, 300] on div ".deletable-edge-delete-btn { width: 20px; height: 20px; border: 0px solid #ffff…" at bounding box center [545, 413] width 1091 height 641
drag, startPoint x: 629, startPoint y: 406, endPoint x: 753, endPoint y: 241, distance: 206.9
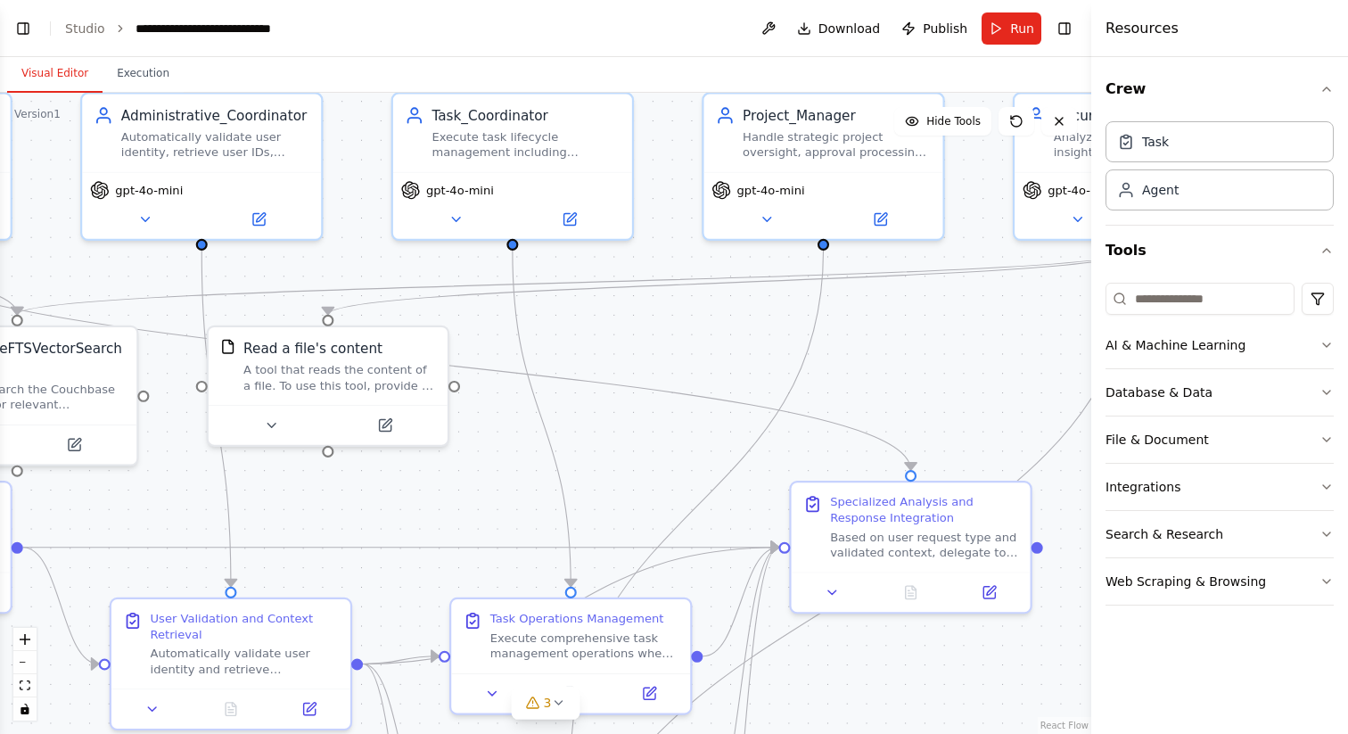
click at [753, 241] on div ".deletable-edge-delete-btn { width: 20px; height: 20px; border: 0px solid #ffff…" at bounding box center [545, 413] width 1091 height 641
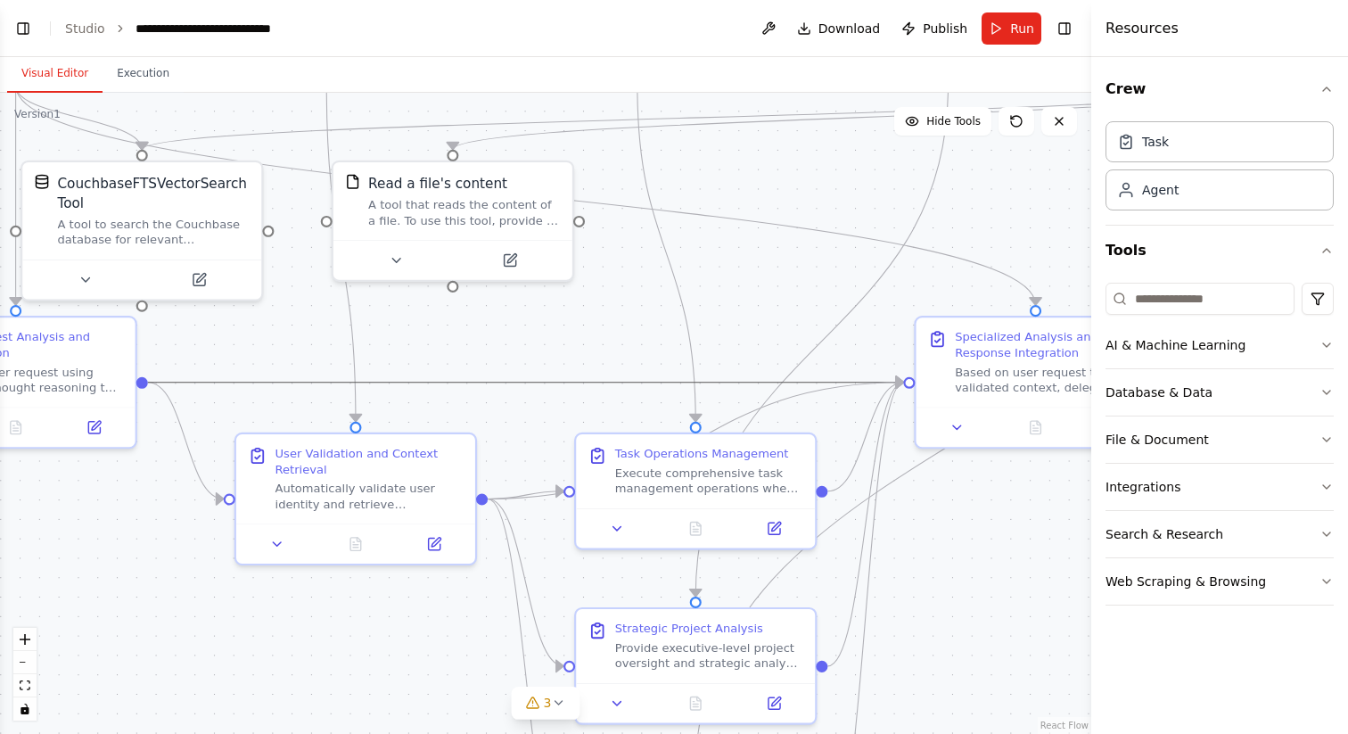
drag, startPoint x: 665, startPoint y: 386, endPoint x: 751, endPoint y: 214, distance: 192.2
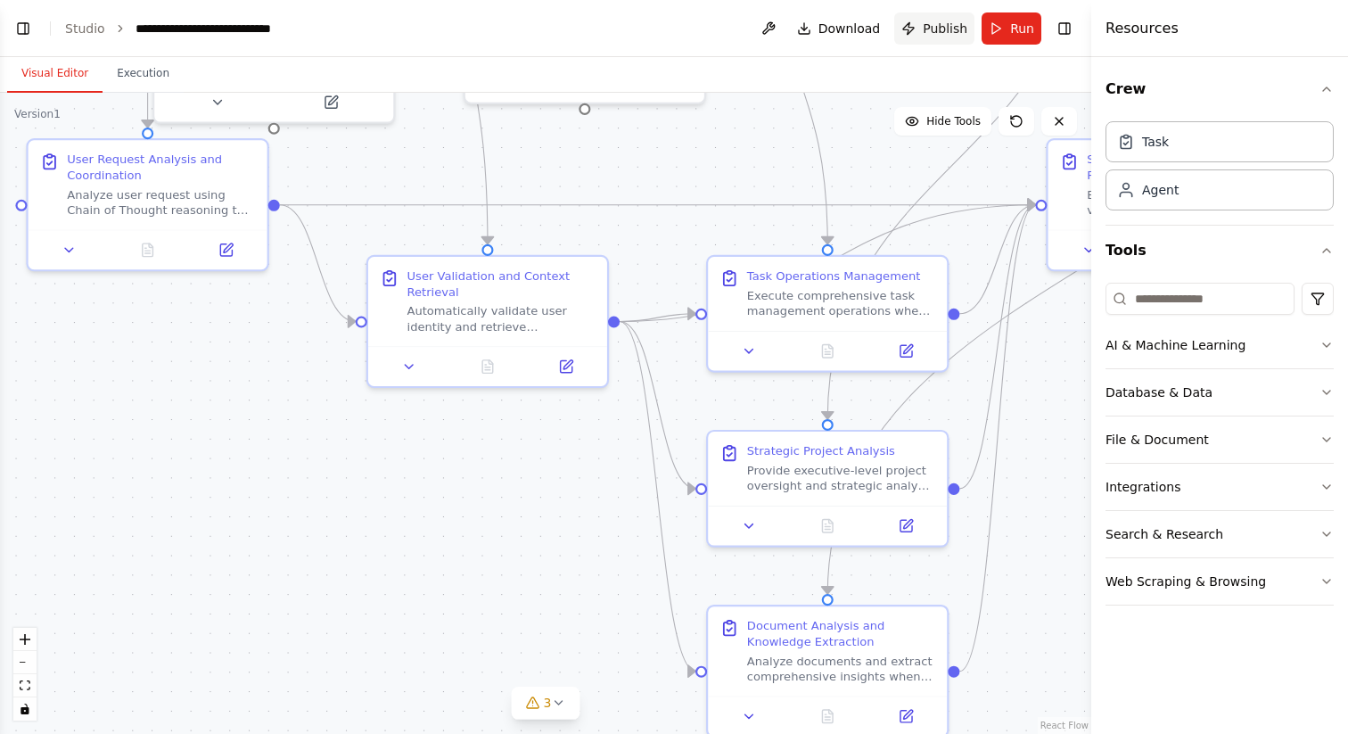
drag, startPoint x: 768, startPoint y: 245, endPoint x: 927, endPoint y: 24, distance: 272.7
click at [927, 24] on main "**********" at bounding box center [545, 367] width 1091 height 734
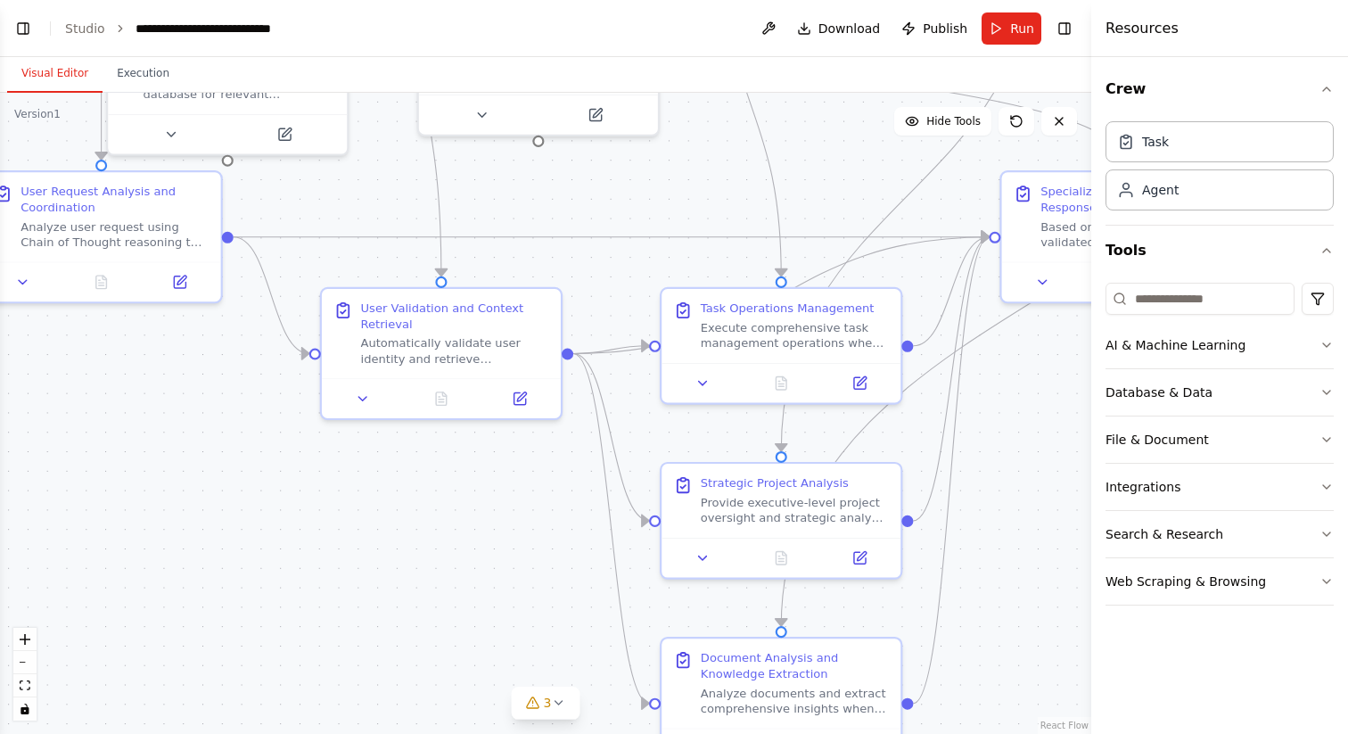
drag, startPoint x: 526, startPoint y: 247, endPoint x: 568, endPoint y: 412, distance: 170.2
click at [568, 412] on div ".deletable-edge-delete-btn { width: 20px; height: 20px; border: 0px solid #ffff…" at bounding box center [545, 413] width 1091 height 641
drag, startPoint x: 407, startPoint y: 144, endPoint x: 560, endPoint y: 444, distance: 336.6
click at [560, 444] on div ".deletable-edge-delete-btn { width: 20px; height: 20px; border: 0px solid #ffff…" at bounding box center [545, 413] width 1091 height 641
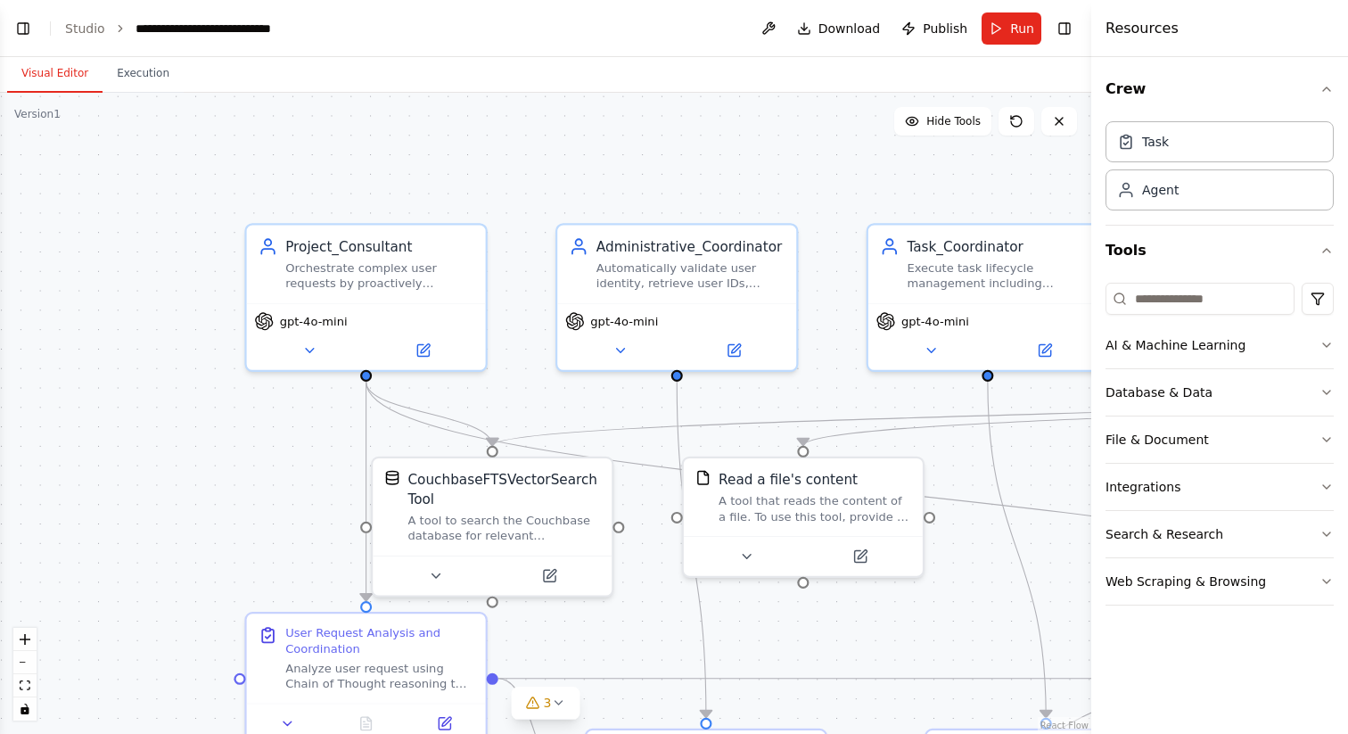
drag, startPoint x: 415, startPoint y: 279, endPoint x: 526, endPoint y: 421, distance: 180.3
click at [526, 421] on div ".deletable-edge-delete-btn { width: 20px; height: 20px; border: 0px solid #ffff…" at bounding box center [545, 413] width 1091 height 641
click at [481, 494] on div "CouchbaseFTSVectorSearchTool" at bounding box center [503, 485] width 193 height 39
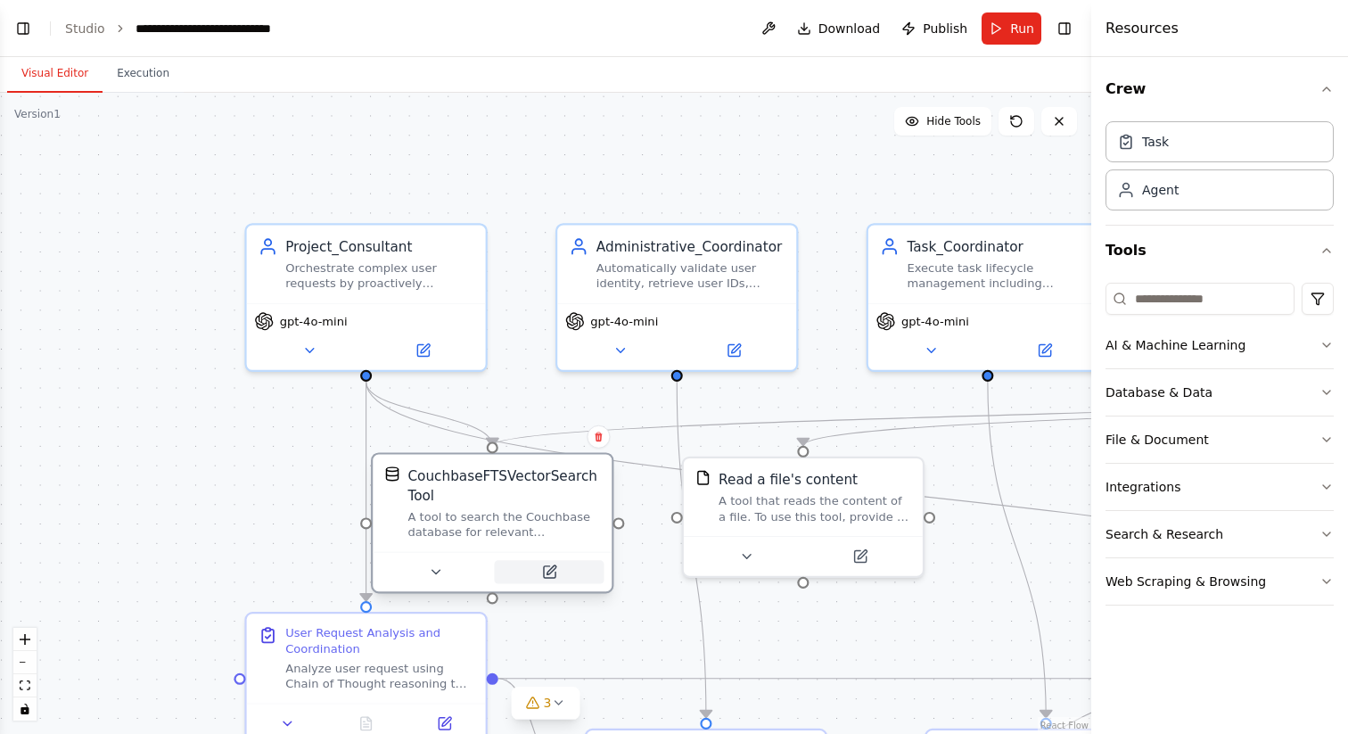
click at [549, 570] on icon at bounding box center [551, 569] width 9 height 9
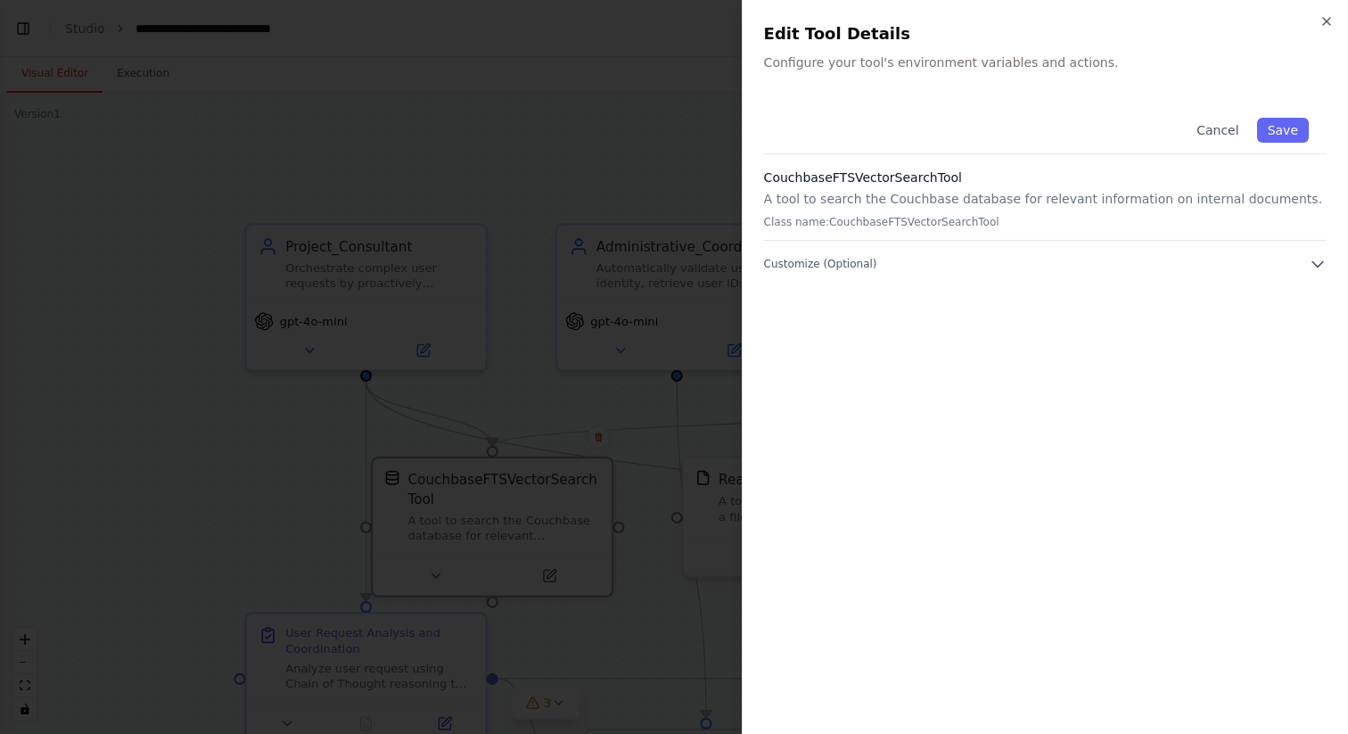
click at [518, 283] on div at bounding box center [674, 367] width 1348 height 734
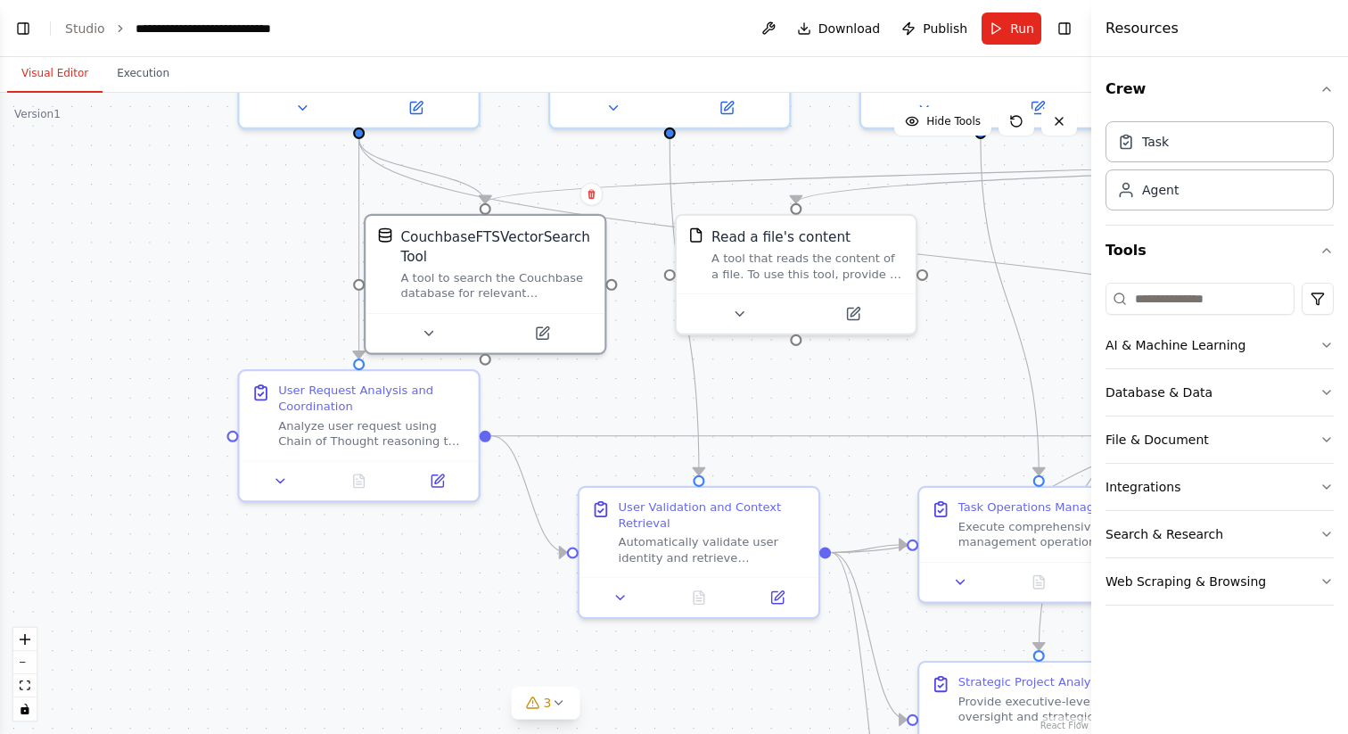
drag, startPoint x: 748, startPoint y: 607, endPoint x: 741, endPoint y: 365, distance: 242.6
click at [741, 365] on div ".deletable-edge-delete-btn { width: 20px; height: 20px; border: 0px solid #ffff…" at bounding box center [545, 413] width 1091 height 641
click at [382, 431] on div "Analyze user request using Chain of Thought reasoning to understand intent and …" at bounding box center [372, 429] width 188 height 31
click at [457, 476] on button at bounding box center [437, 476] width 67 height 23
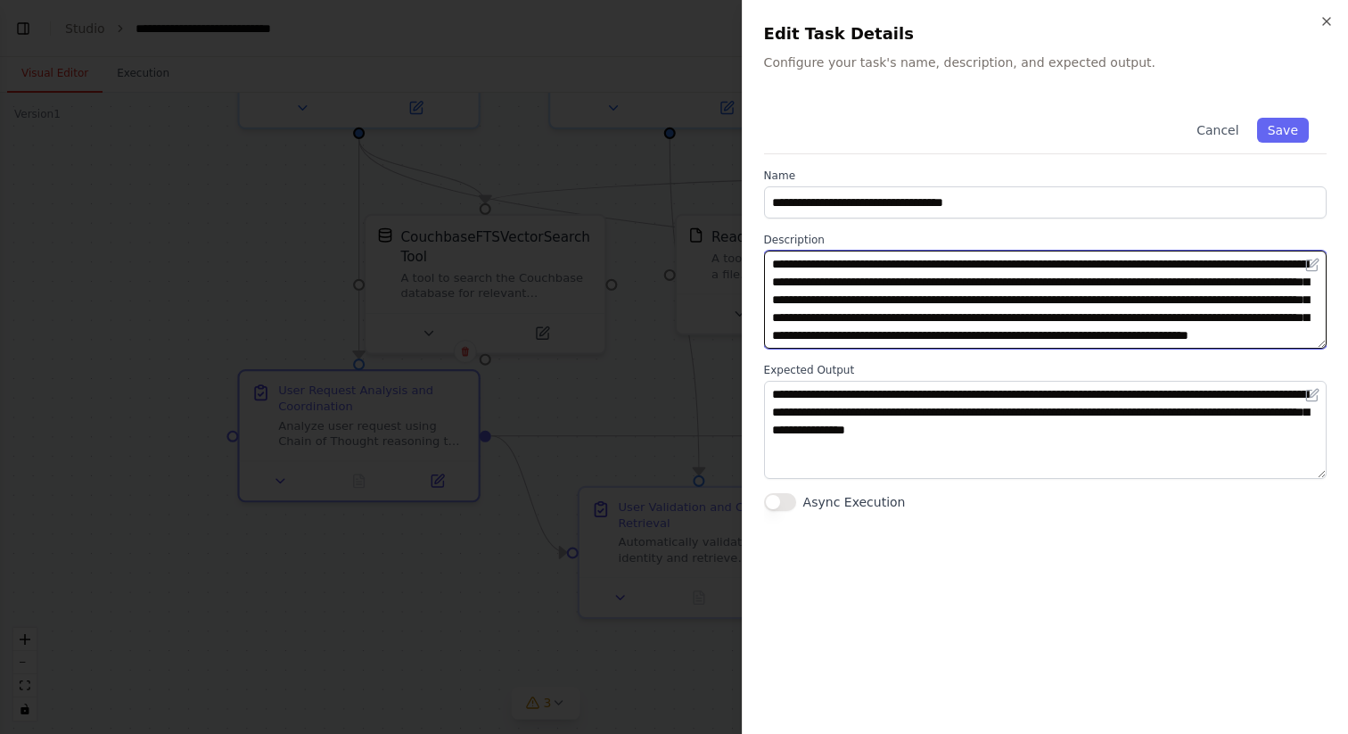
click at [901, 316] on textarea "**********" at bounding box center [1045, 300] width 563 height 98
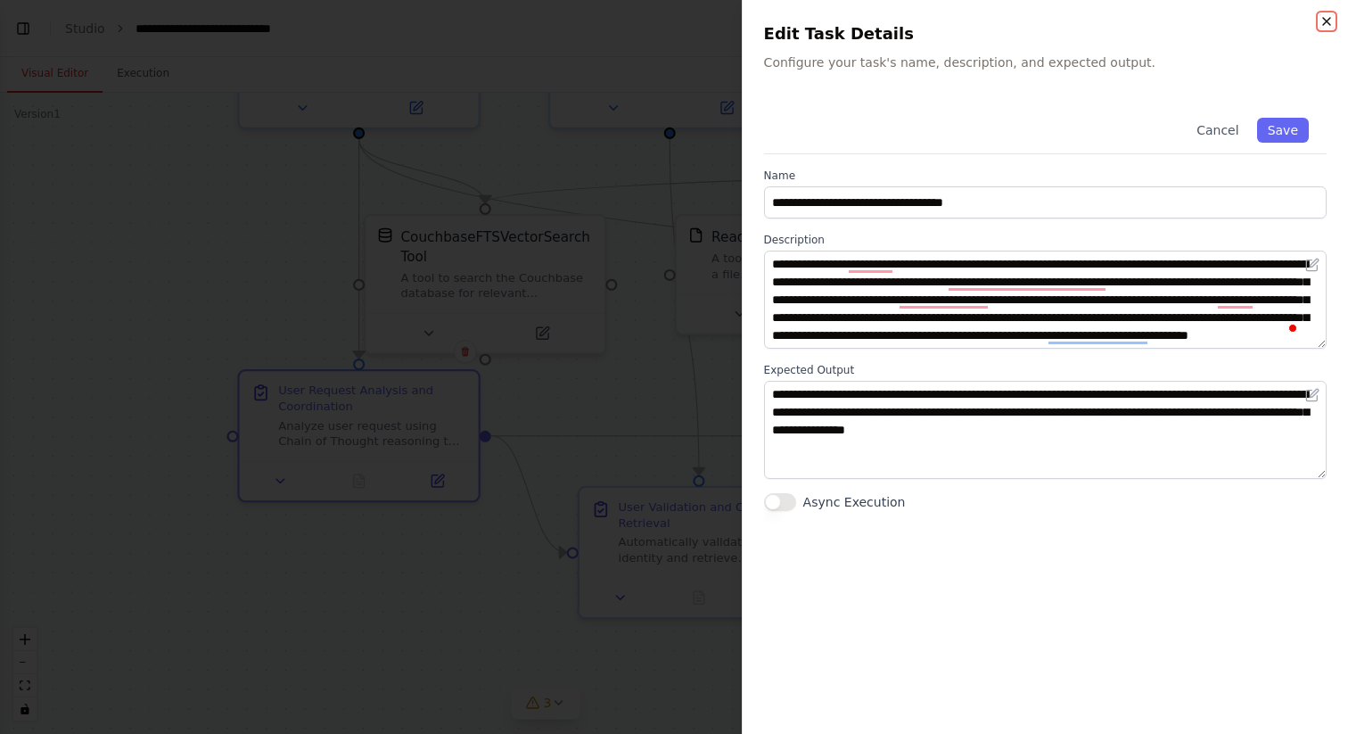
click at [1321, 20] on icon "button" at bounding box center [1327, 21] width 14 height 14
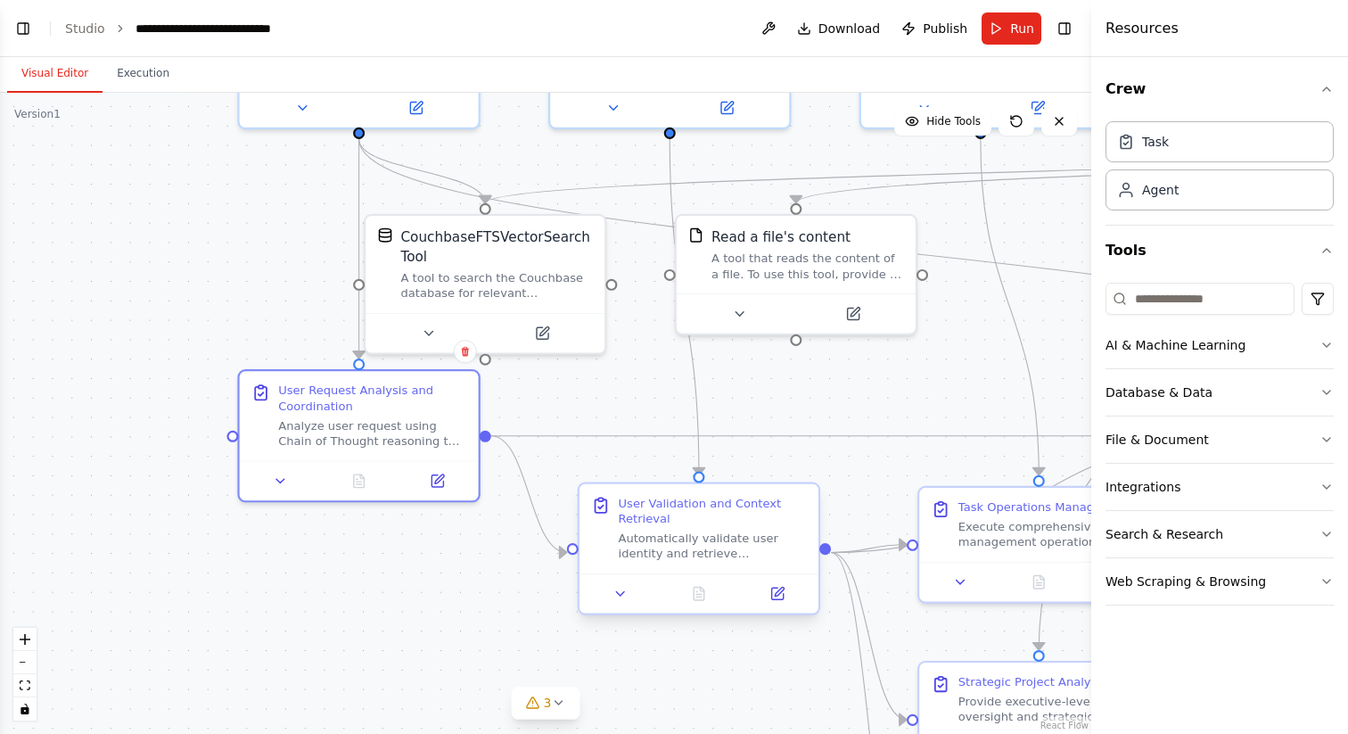
click at [642, 524] on div "User Validation and Context Retrieval" at bounding box center [713, 511] width 188 height 31
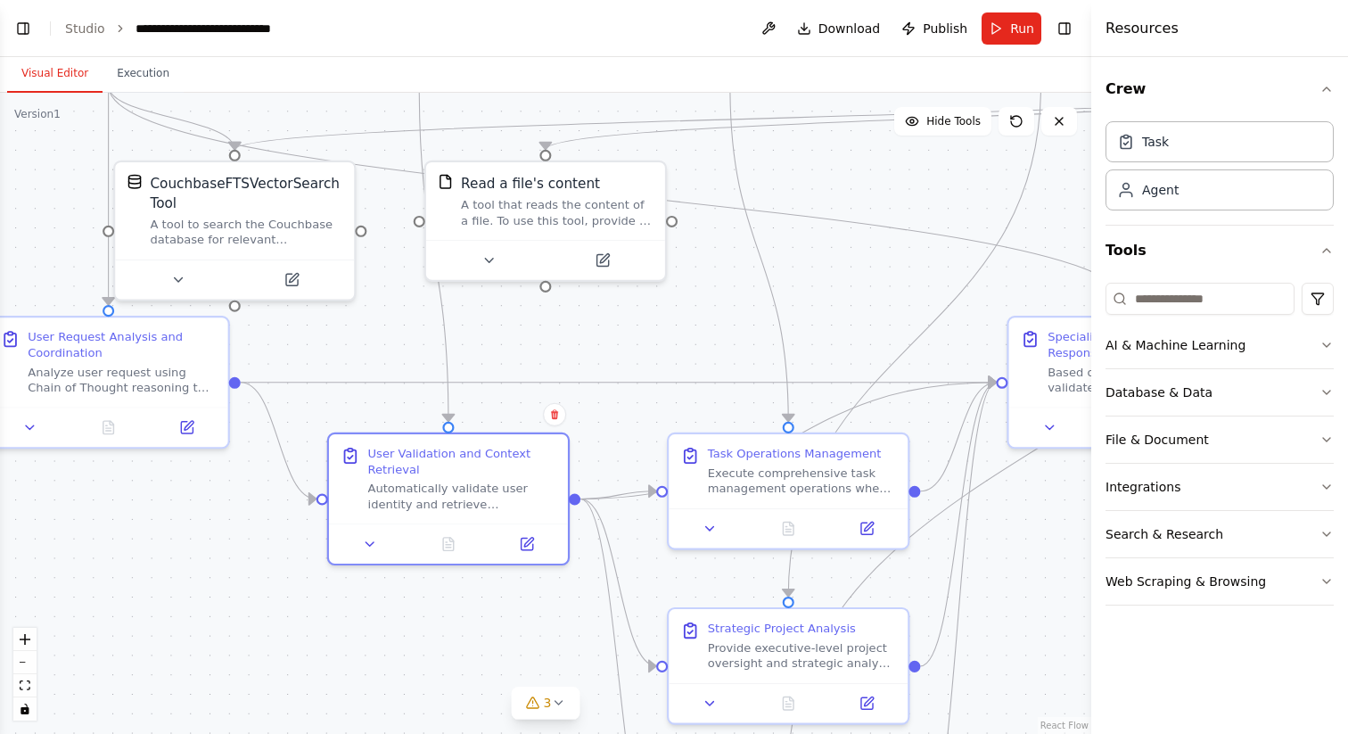
drag, startPoint x: 823, startPoint y: 445, endPoint x: 572, endPoint y: 391, distance: 256.2
click at [572, 391] on div ".deletable-edge-delete-btn { width: 20px; height: 20px; border: 0px solid #ffff…" at bounding box center [545, 413] width 1091 height 641
drag, startPoint x: 674, startPoint y: 378, endPoint x: 610, endPoint y: 353, distance: 68.9
click at [610, 353] on div ".deletable-edge-delete-btn { width: 20px; height: 20px; border: 0px solid #ffff…" at bounding box center [545, 413] width 1091 height 641
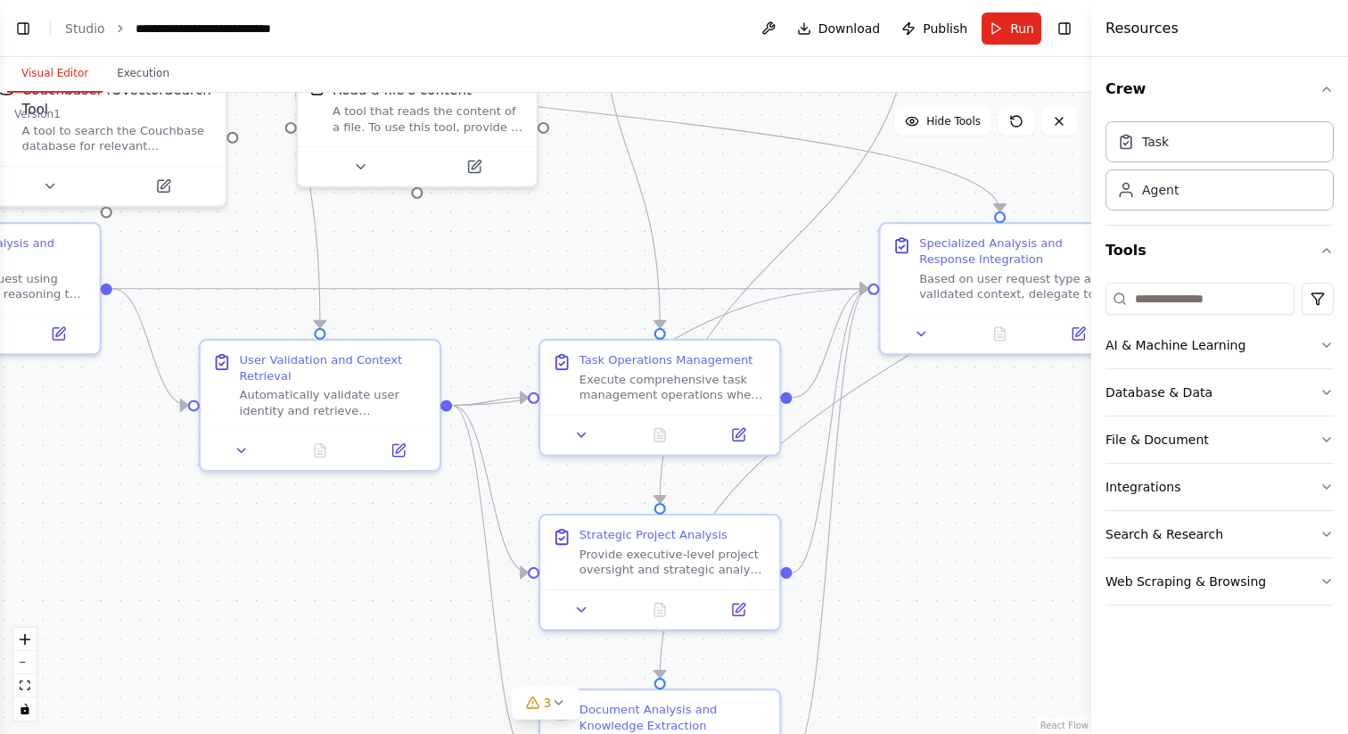
drag, startPoint x: 635, startPoint y: 312, endPoint x: 525, endPoint y: 254, distance: 124.0
click at [525, 254] on div ".deletable-edge-delete-btn { width: 20px; height: 20px; border: 0px solid #ffff…" at bounding box center [545, 413] width 1091 height 641
click at [615, 367] on div "Execute comprehensive task management operations when delegated by Project_Cons…" at bounding box center [671, 381] width 188 height 31
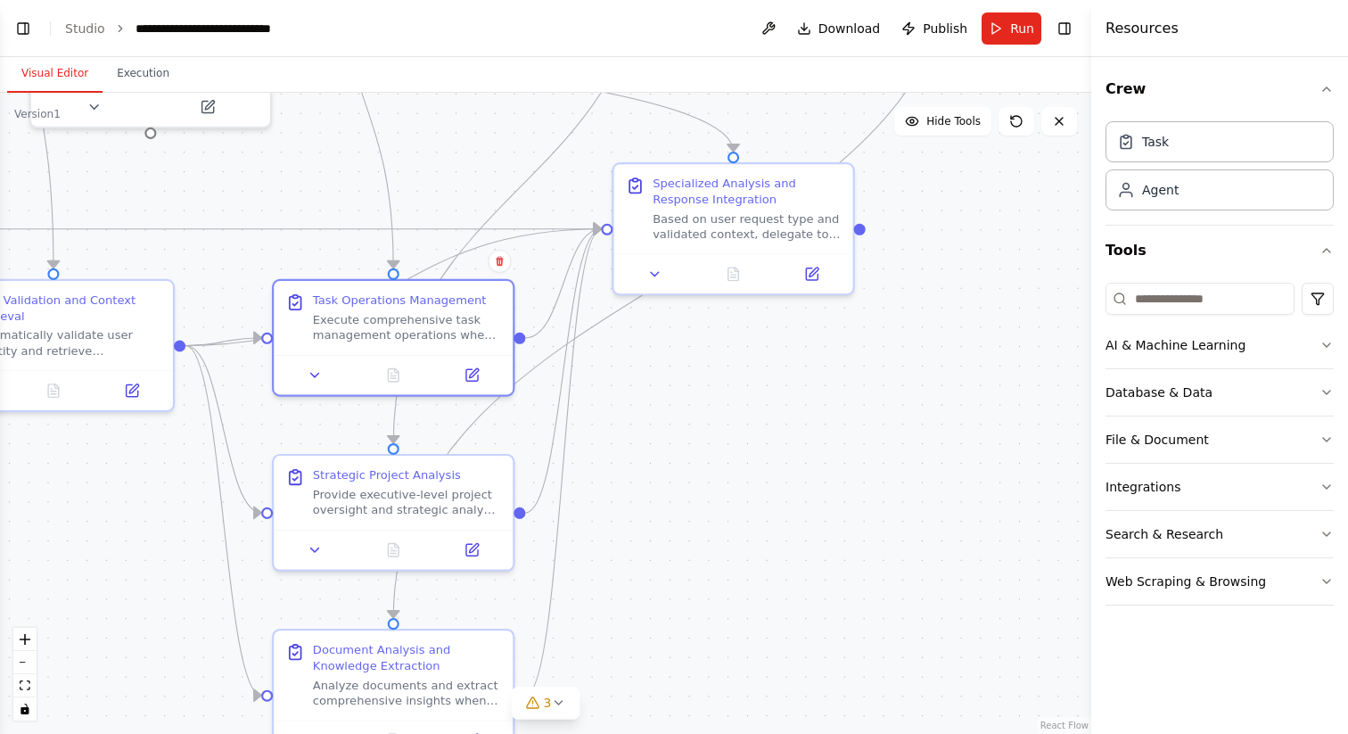
drag, startPoint x: 469, startPoint y: 610, endPoint x: 205, endPoint y: 552, distance: 270.2
click at [205, 552] on div ".deletable-edge-delete-btn { width: 20px; height: 20px; border: 0px solid #ffff…" at bounding box center [545, 413] width 1091 height 641
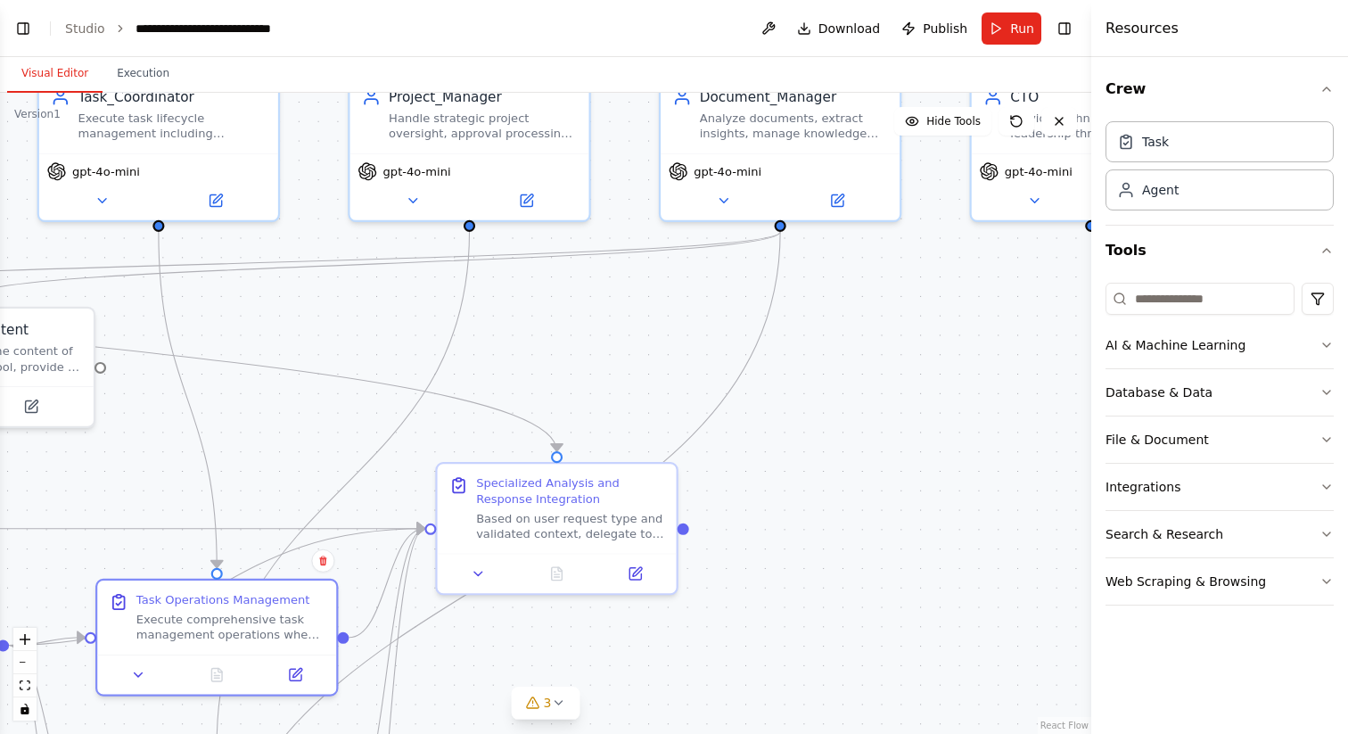
drag, startPoint x: 432, startPoint y: 208, endPoint x: 256, endPoint y: 507, distance: 347.7
click at [256, 507] on div ".deletable-edge-delete-btn { width: 20px; height: 20px; border: 0px solid #ffff…" at bounding box center [545, 413] width 1091 height 641
click at [514, 509] on div "Based on user request type and validated context, delegate to appropriate speci…" at bounding box center [570, 521] width 188 height 31
click at [626, 565] on button at bounding box center [635, 569] width 67 height 23
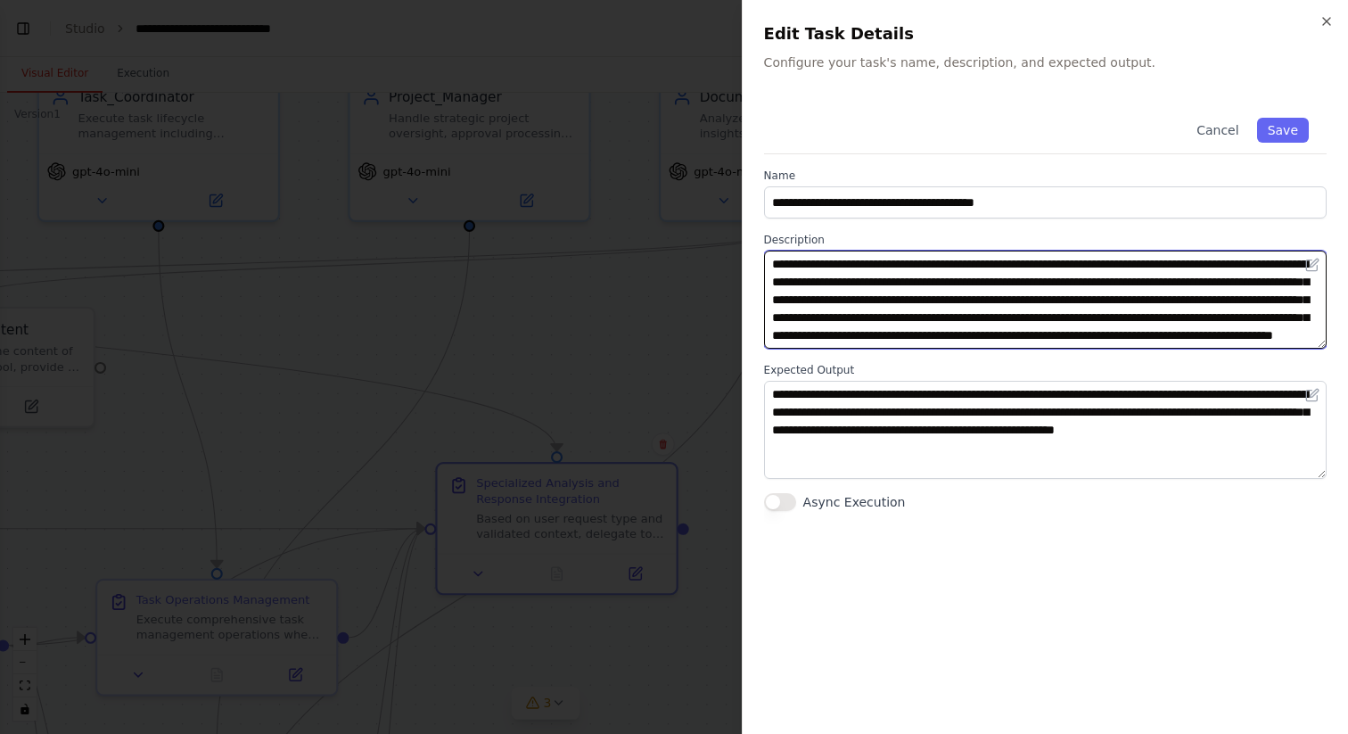
scroll to position [36, 0]
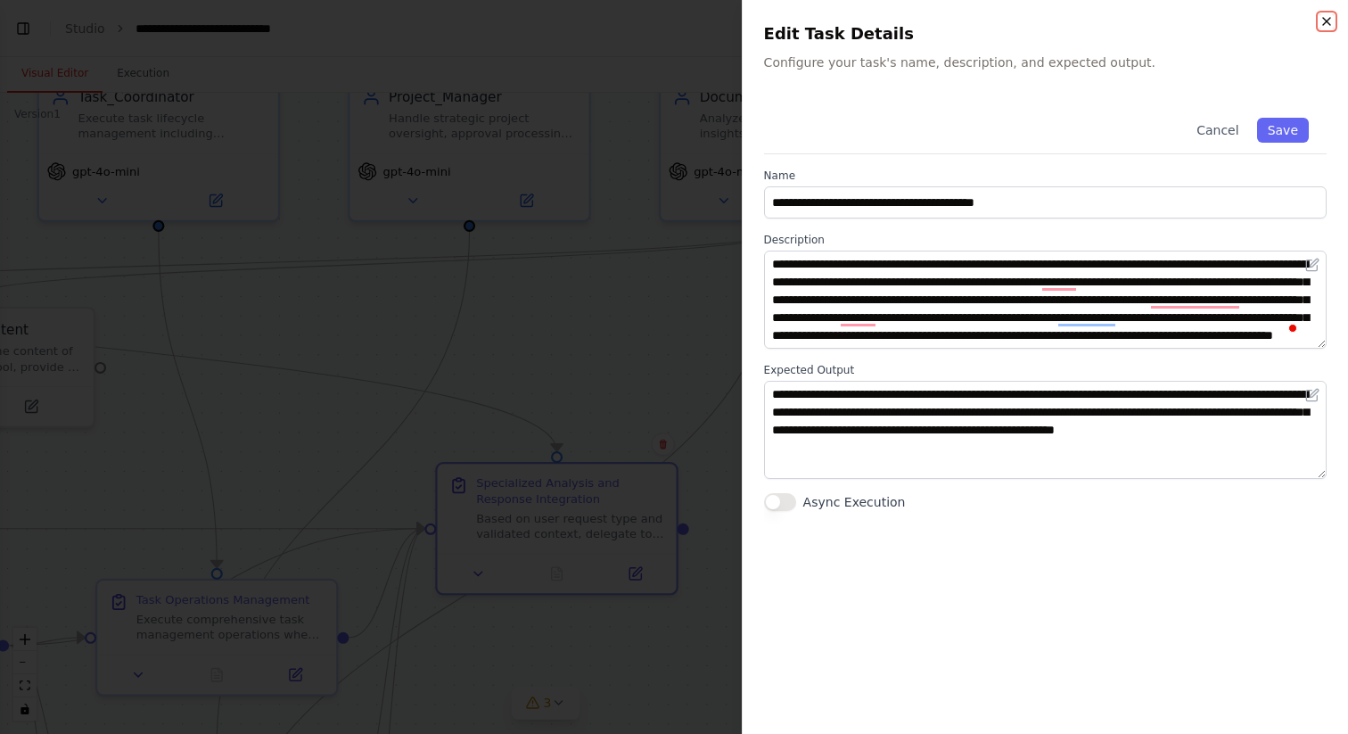
click at [1328, 17] on icon "button" at bounding box center [1327, 21] width 14 height 14
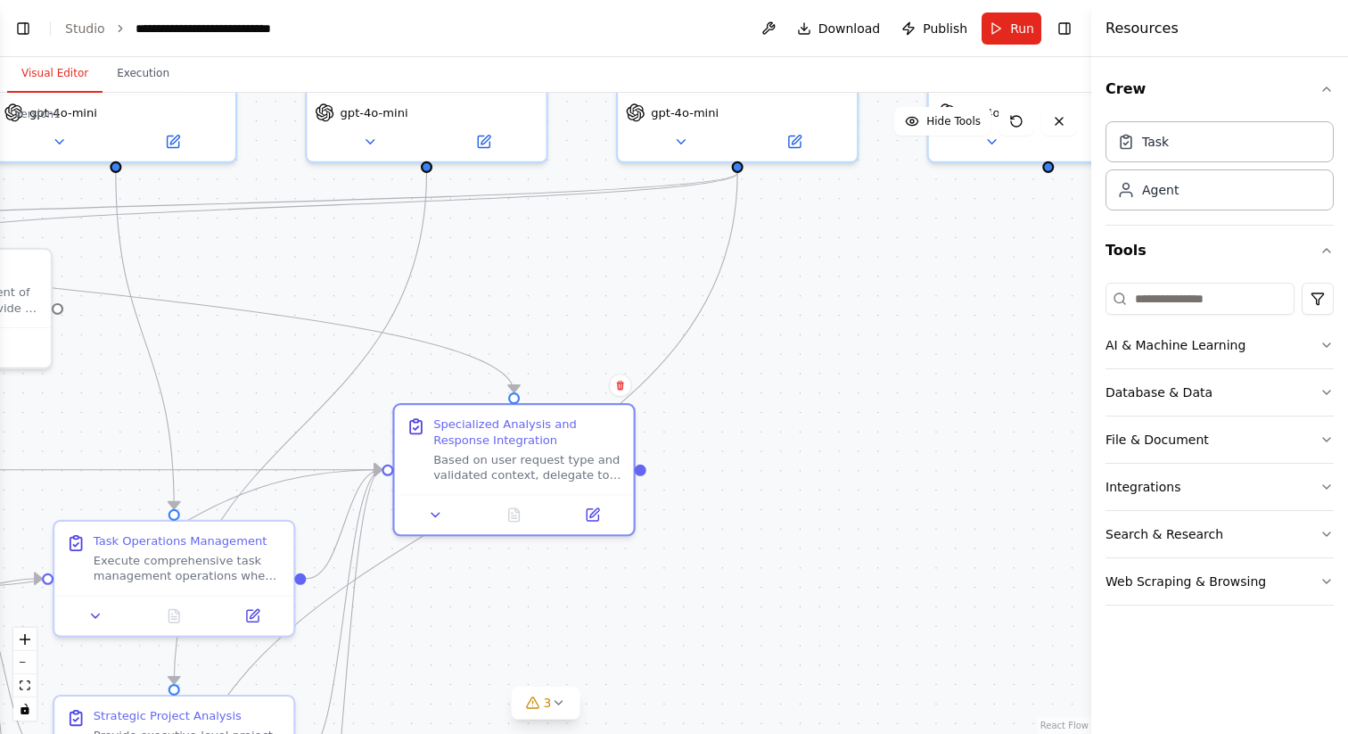
drag, startPoint x: 890, startPoint y: 584, endPoint x: 856, endPoint y: 533, distance: 61.1
click at [856, 533] on div ".deletable-edge-delete-btn { width: 20px; height: 20px; border: 0px solid #ffff…" at bounding box center [545, 413] width 1091 height 641
click at [507, 474] on div "Based on user request type and validated context, delegate to appropriate speci…" at bounding box center [527, 463] width 188 height 31
click at [593, 506] on icon at bounding box center [593, 511] width 12 height 12
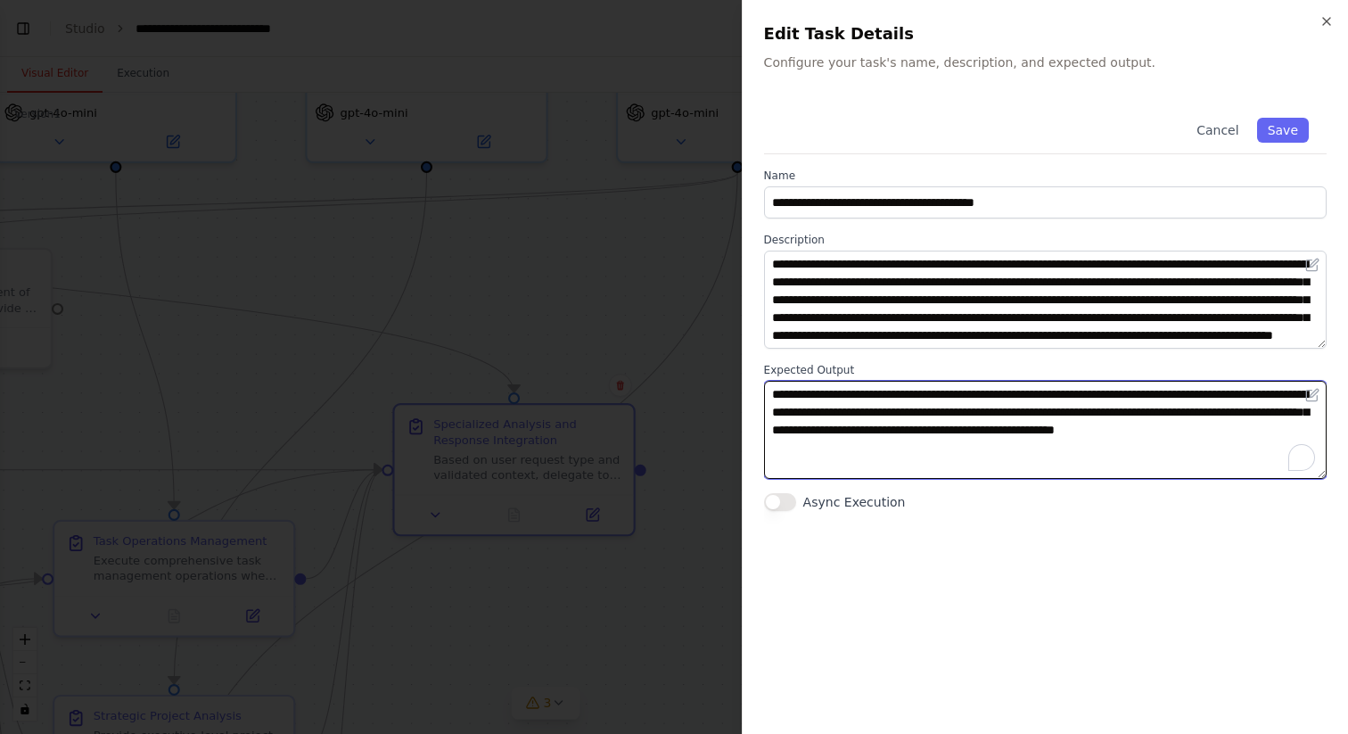
click at [874, 409] on textarea "**********" at bounding box center [1045, 430] width 563 height 98
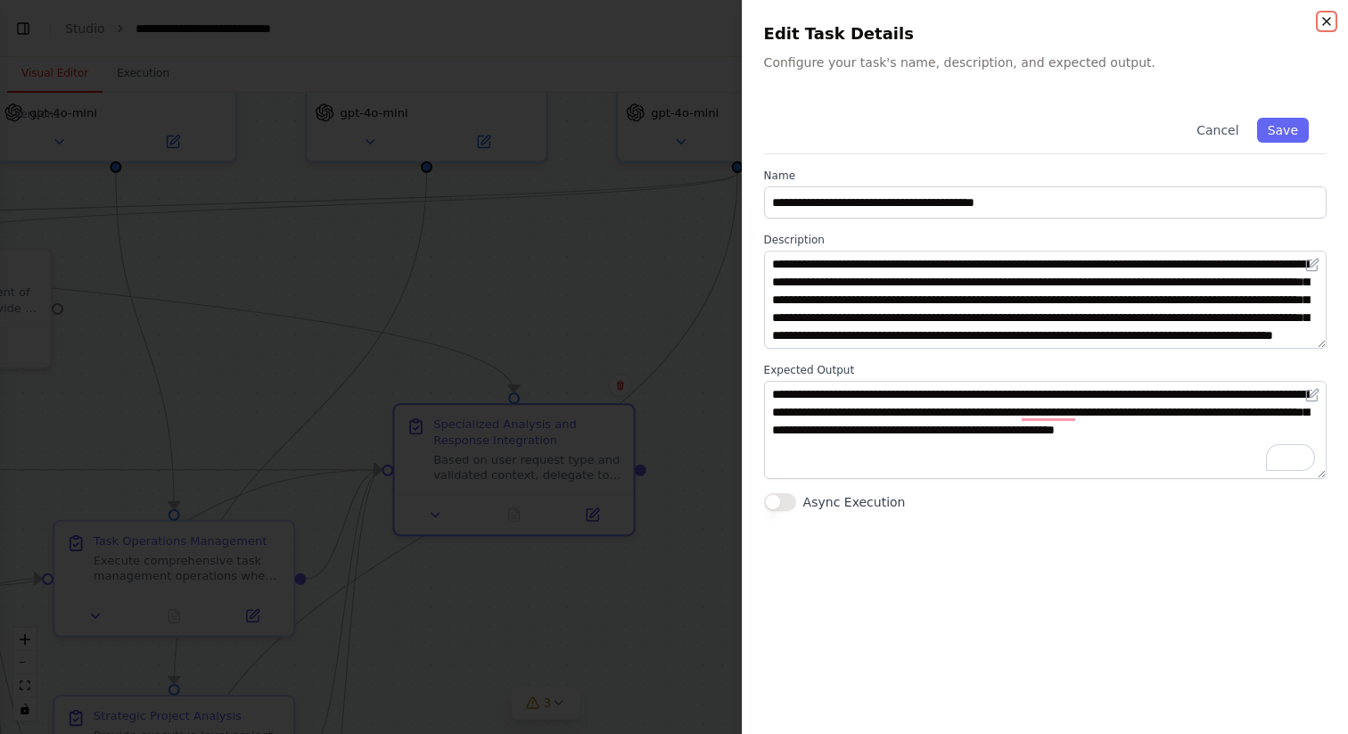
click at [1324, 22] on icon "button" at bounding box center [1327, 21] width 14 height 14
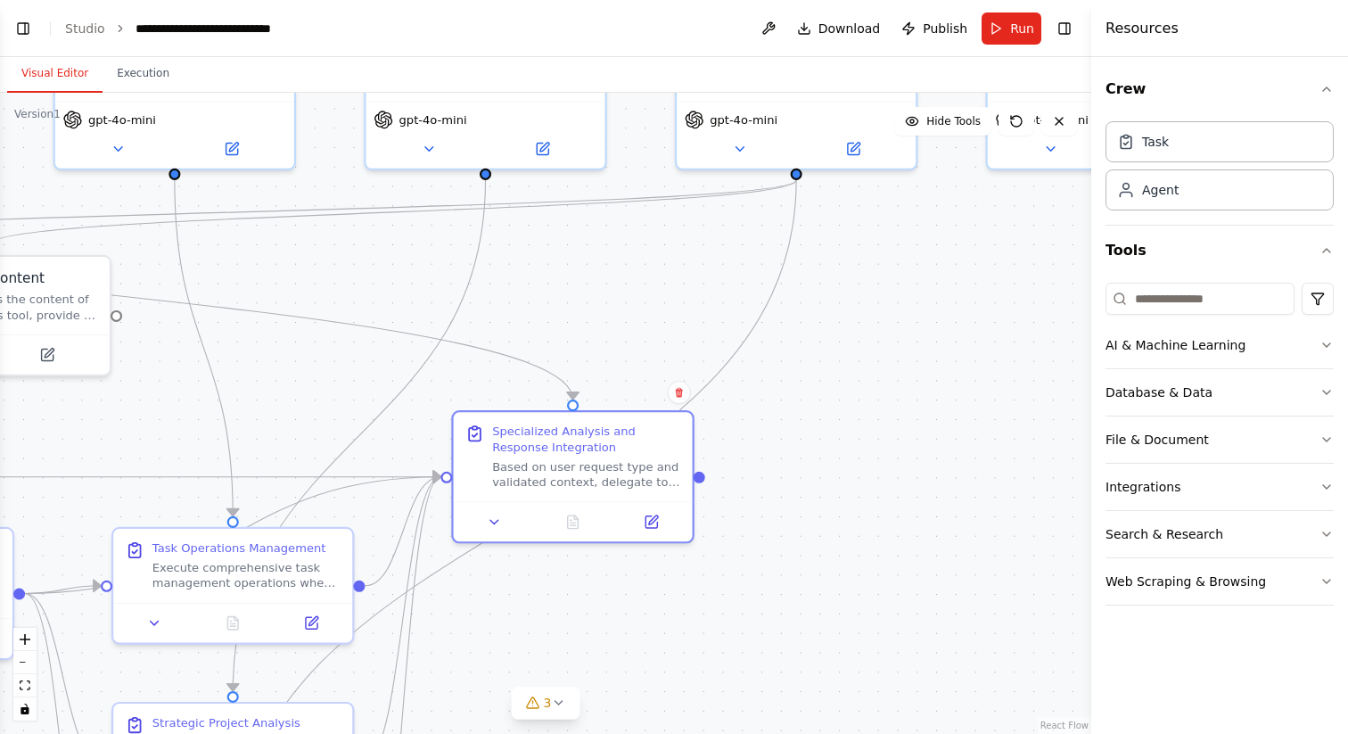
drag, startPoint x: 765, startPoint y: 556, endPoint x: 824, endPoint y: 564, distance: 59.3
click at [824, 564] on div ".deletable-edge-delete-btn { width: 20px; height: 20px; border: 0px solid #ffff…" at bounding box center [545, 413] width 1091 height 641
click at [18, 23] on button "Toggle Left Sidebar" at bounding box center [23, 28] width 25 height 25
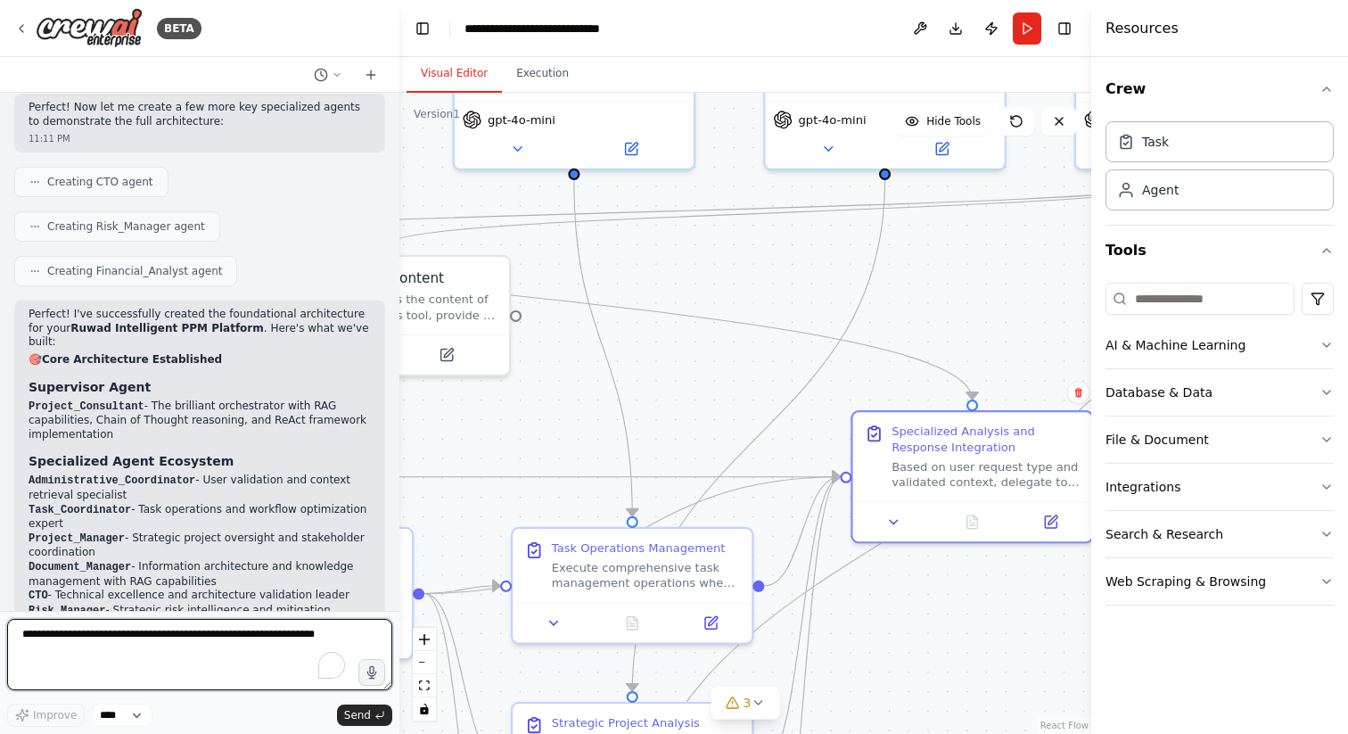
click at [255, 638] on textarea "To enrich screen reader interactions, please activate Accessibility in Grammarl…" at bounding box center [199, 654] width 385 height 71
type textarea "**********"
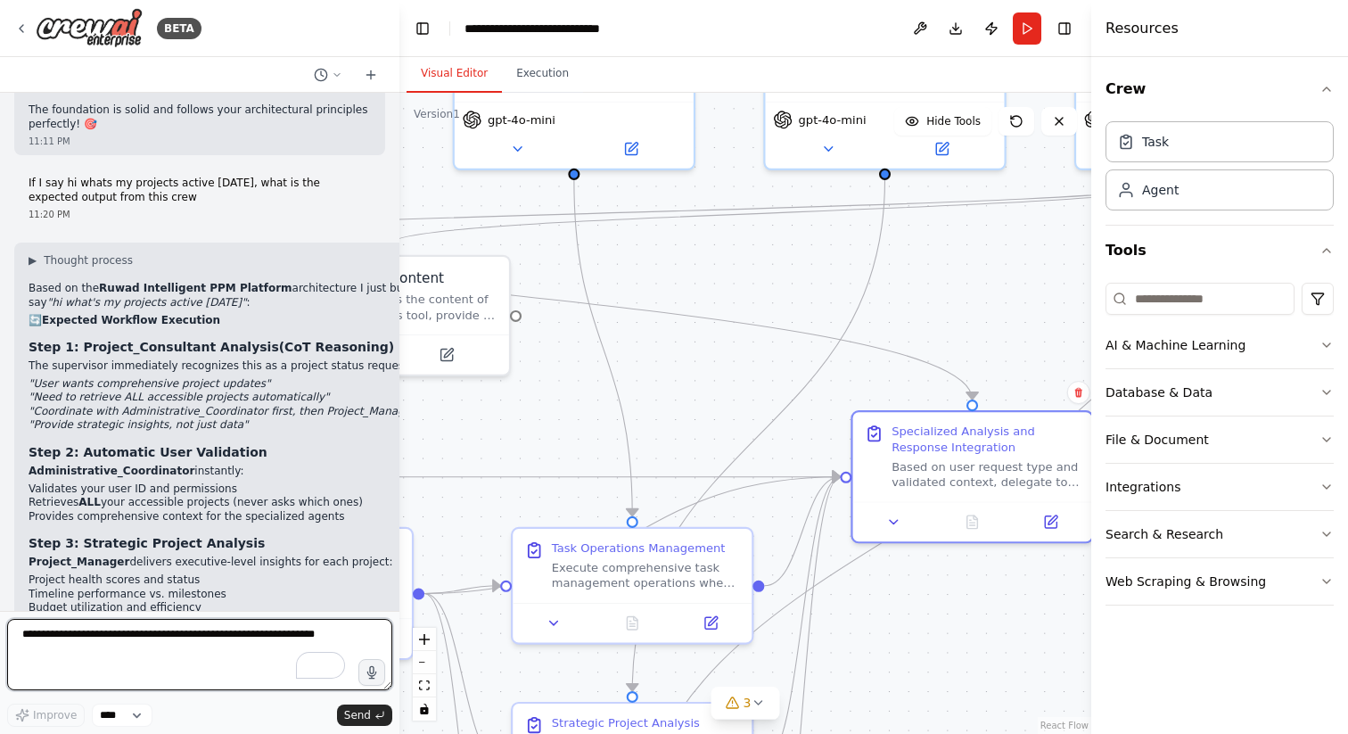
scroll to position [44301, 0]
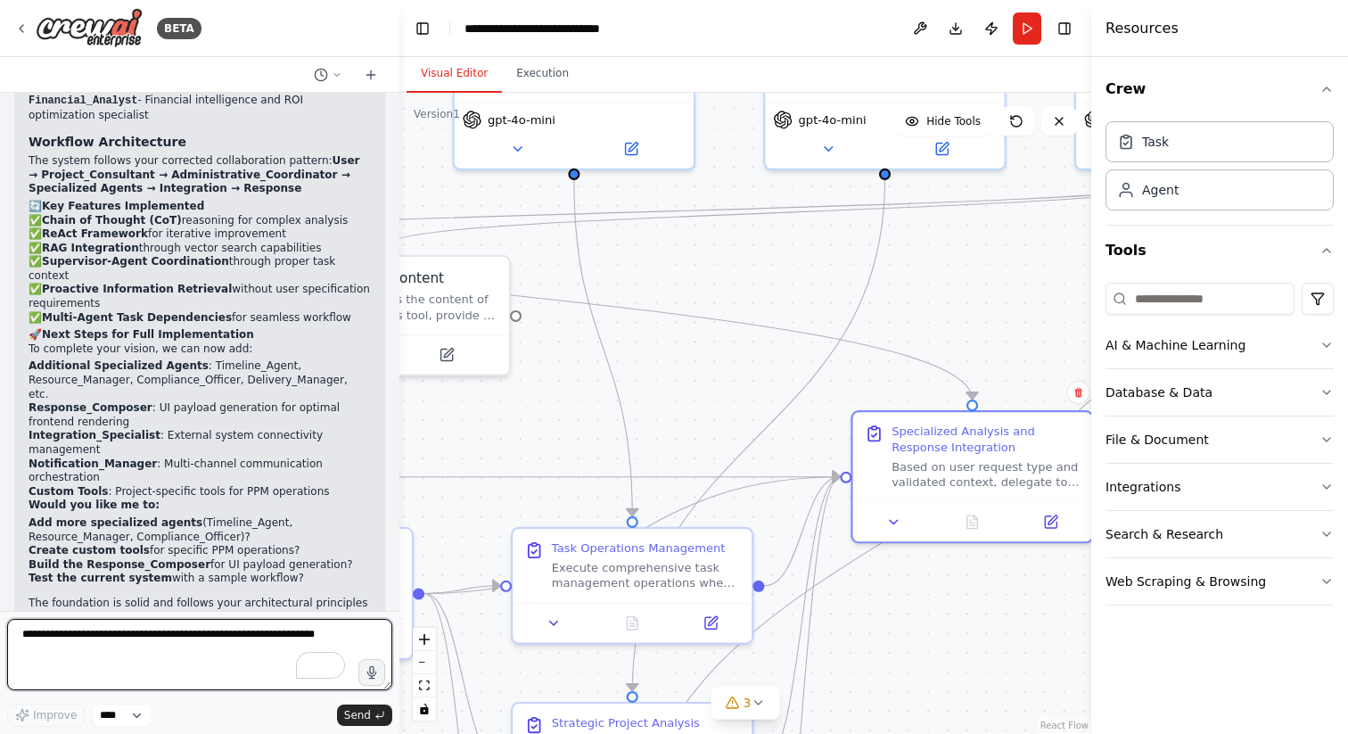
click at [141, 646] on textarea "To enrich screen reader interactions, please activate Accessibility in Grammarl…" at bounding box center [199, 654] width 385 height 71
type textarea "**********"
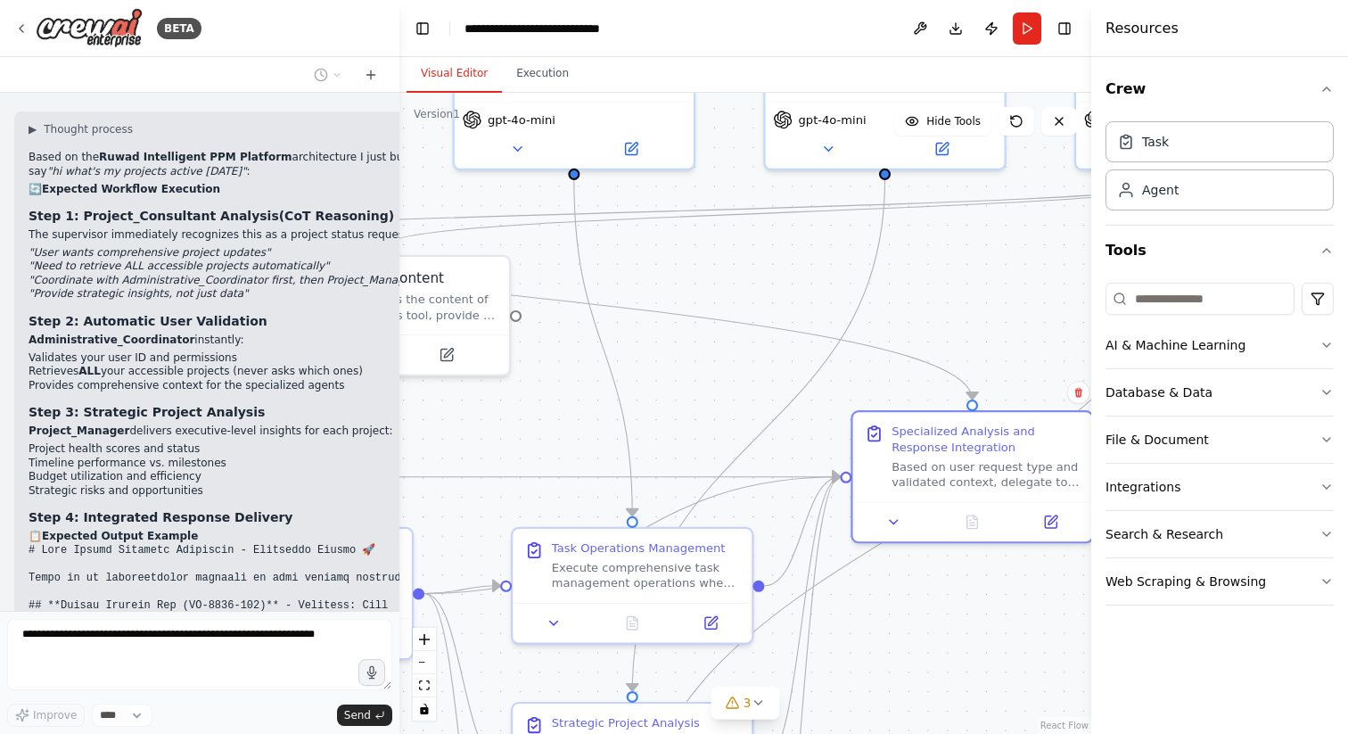
scroll to position [44985, 0]
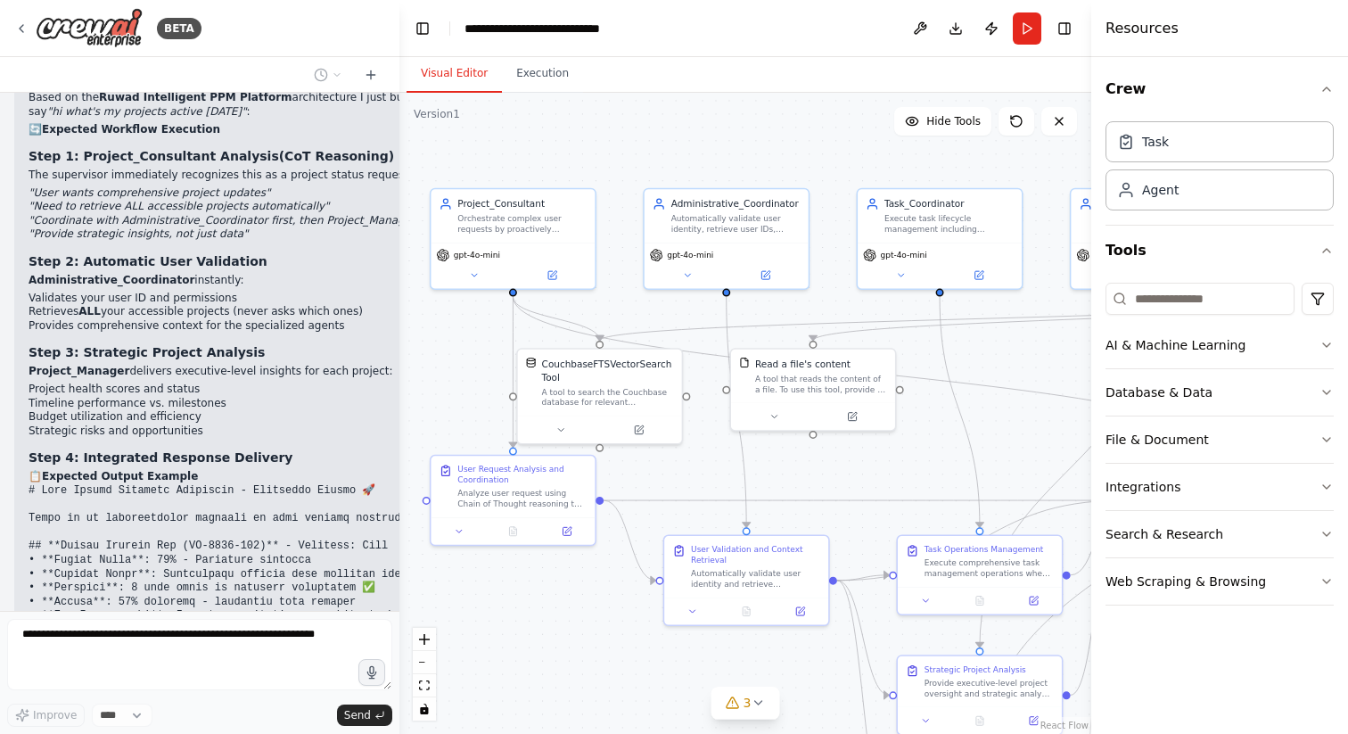
drag, startPoint x: 652, startPoint y: 300, endPoint x: 1047, endPoint y: 340, distance: 397.0
click at [1047, 340] on div ".deletable-edge-delete-btn { width: 20px; height: 20px; border: 0px solid #ffff…" at bounding box center [745, 413] width 692 height 641
drag, startPoint x: 1053, startPoint y: 390, endPoint x: 713, endPoint y: 394, distance: 339.8
click at [713, 394] on div ".deletable-edge-delete-btn { width: 20px; height: 20px; border: 0px solid #ffff…" at bounding box center [745, 413] width 692 height 641
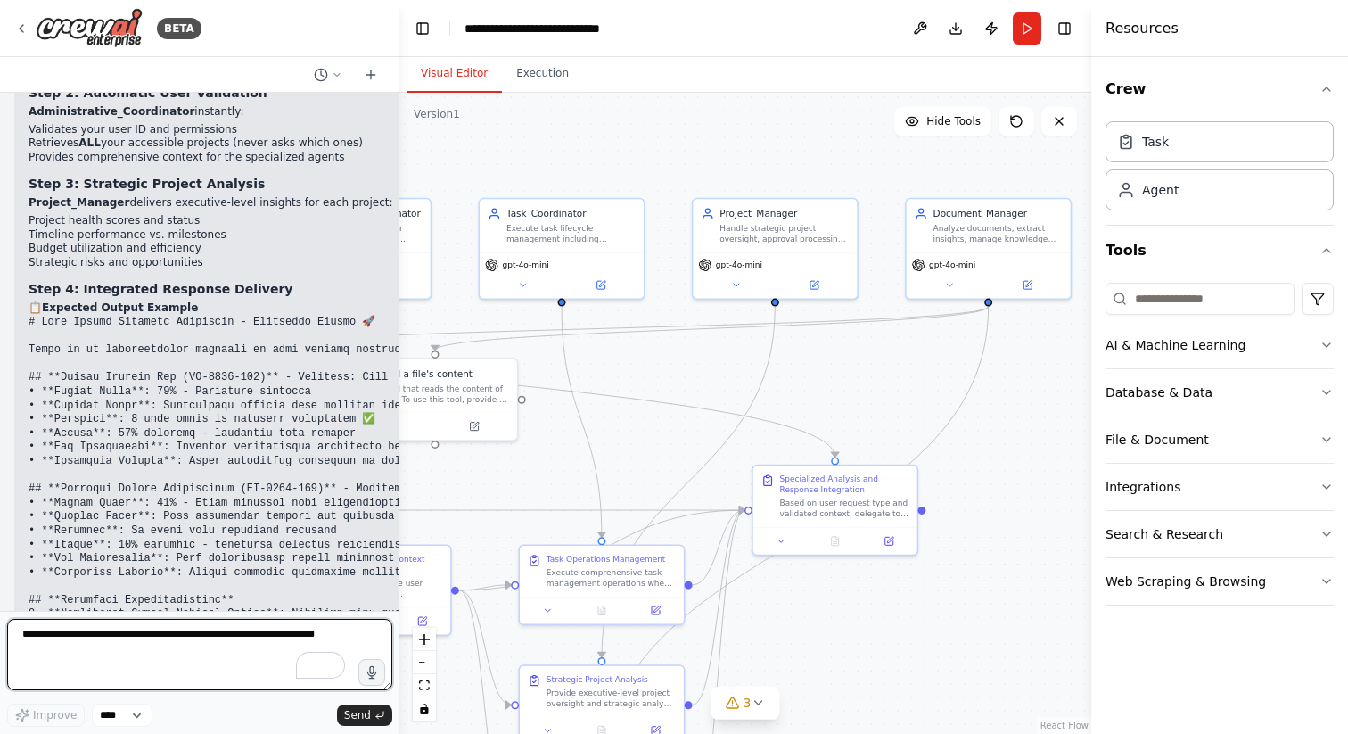
drag, startPoint x: 982, startPoint y: 416, endPoint x: 604, endPoint y: 427, distance: 378.2
click at [604, 427] on div ".deletable-edge-delete-btn { width: 20px; height: 20px; border: 0px solid #ffff…" at bounding box center [745, 413] width 692 height 641
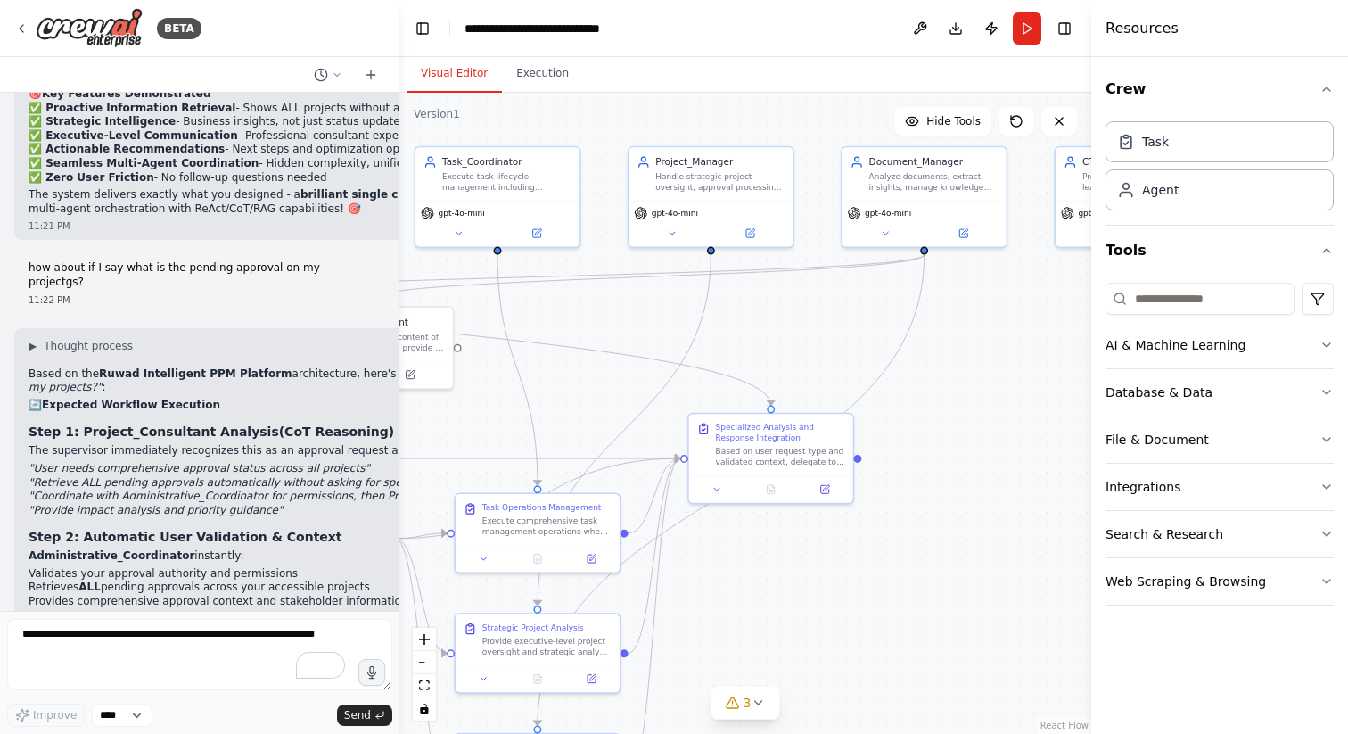
drag, startPoint x: 876, startPoint y: 385, endPoint x: 811, endPoint y: 333, distance: 82.4
click at [811, 333] on div ".deletable-edge-delete-btn { width: 20px; height: 20px; border: 0px solid #ffff…" at bounding box center [745, 413] width 692 height 641
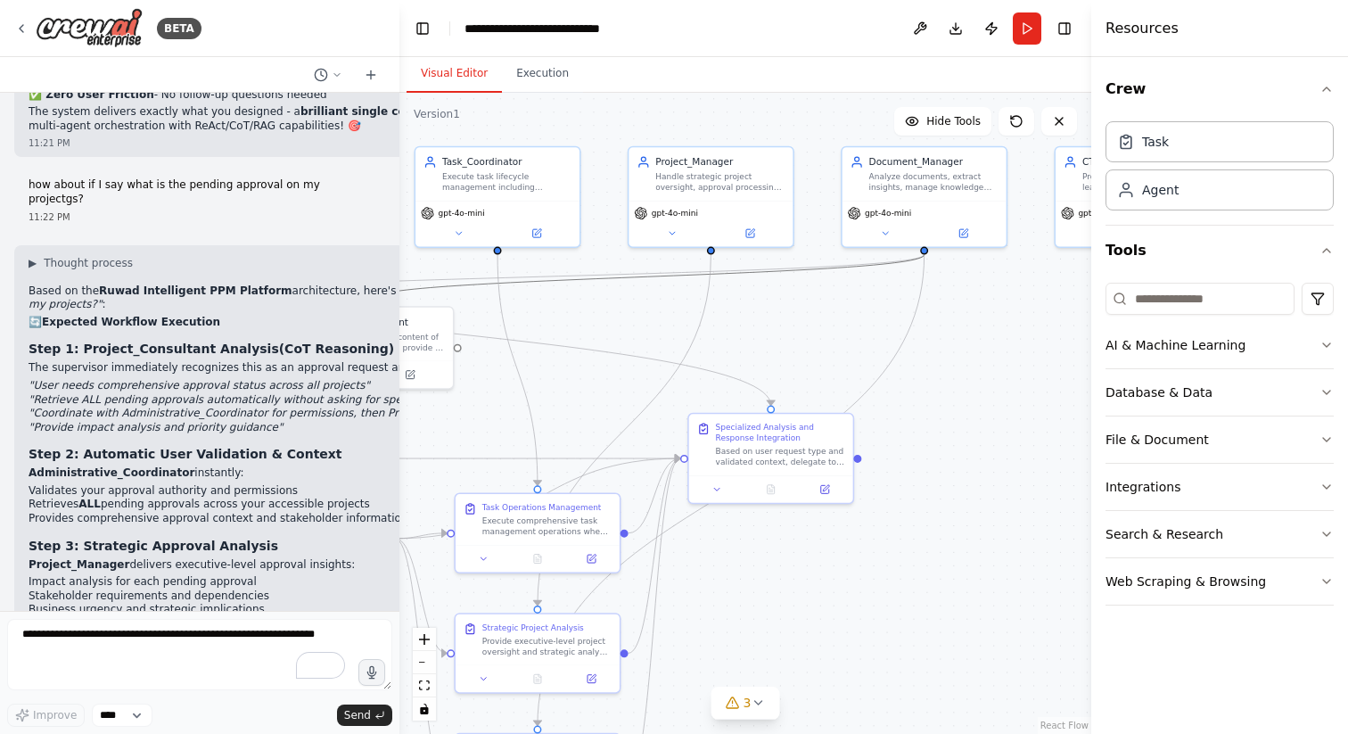
click at [839, 265] on icon "Edge from f2c35185-79af-41b1-b7f1-807745bd0cdc to af0808fb-fed0-4509-b83c-5a6d5…" at bounding box center [648, 277] width 554 height 44
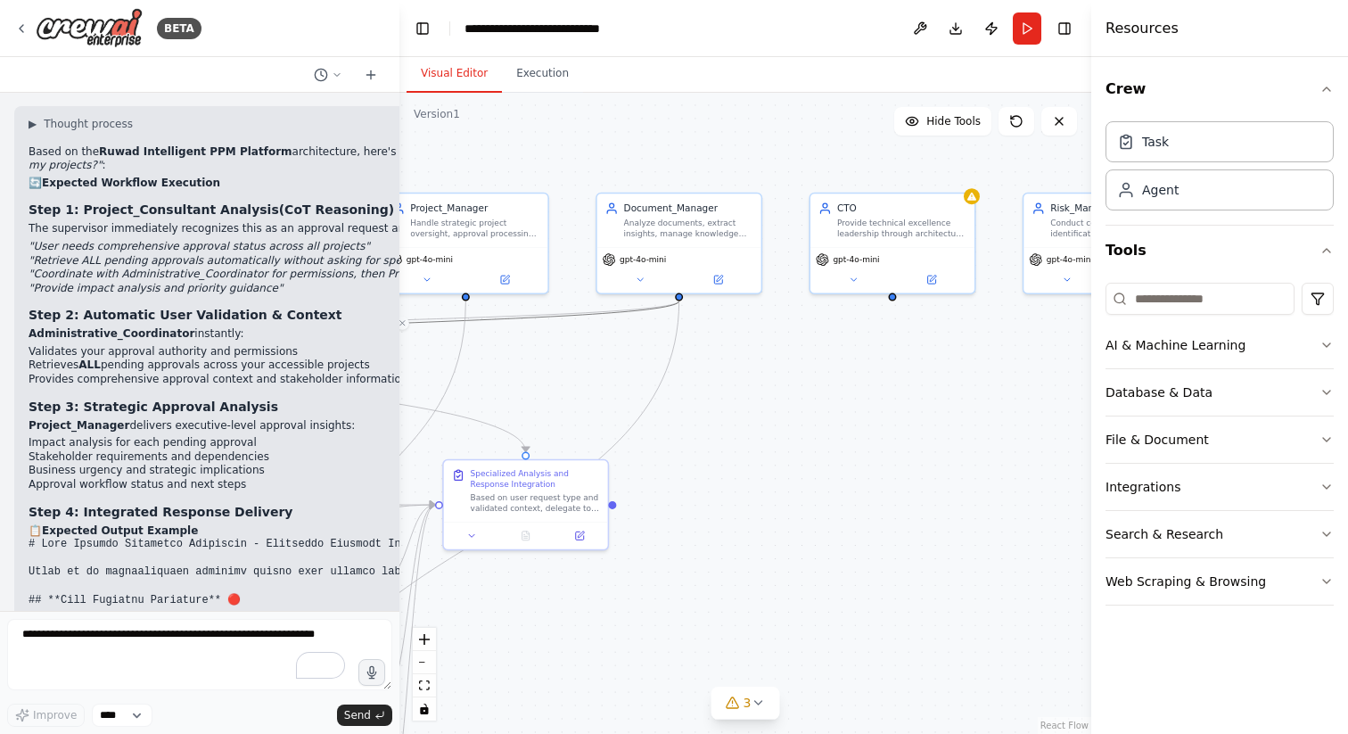
drag, startPoint x: 1039, startPoint y: 288, endPoint x: 794, endPoint y: 334, distance: 249.6
click at [794, 334] on div ".deletable-edge-delete-btn { width: 20px; height: 20px; border: 0px solid #ffff…" at bounding box center [745, 413] width 692 height 641
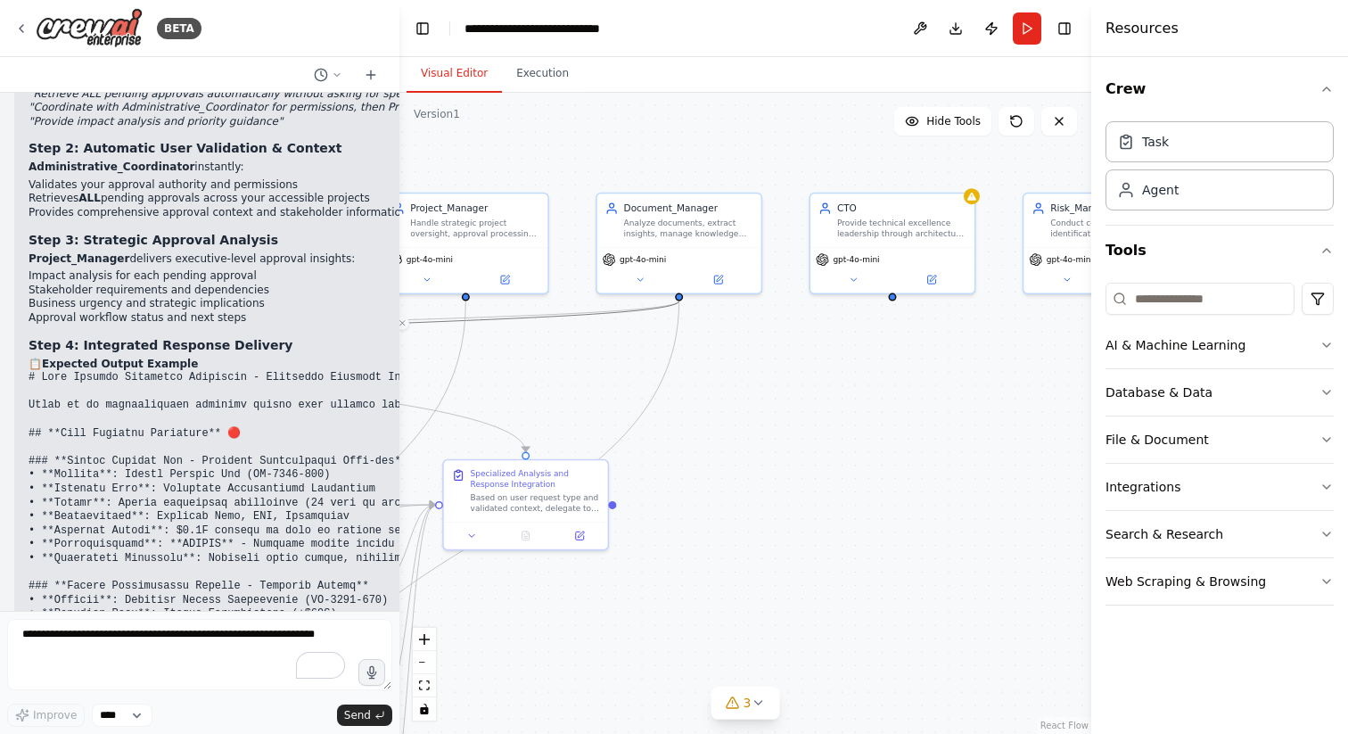
scroll to position [46233, 0]
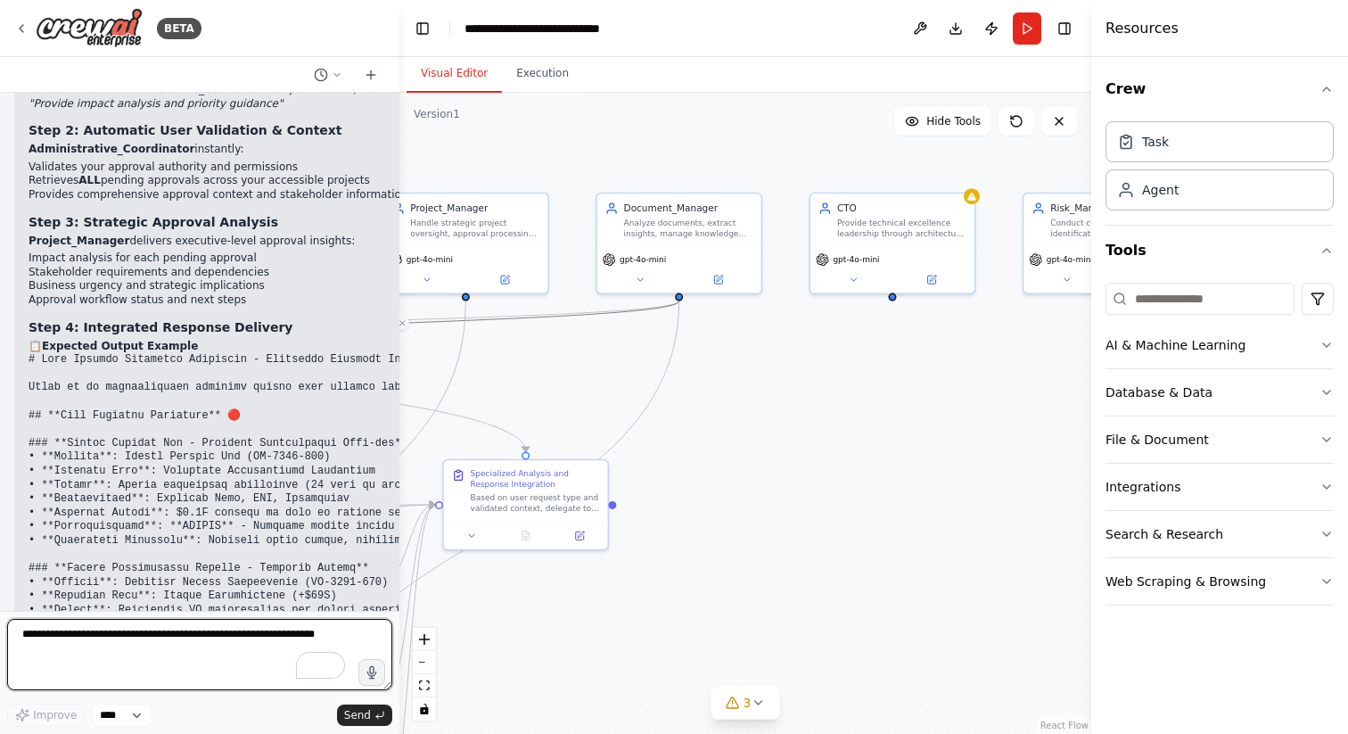
click at [129, 642] on textarea "To enrich screen reader interactions, please activate Accessibility in Grammarl…" at bounding box center [199, 654] width 385 height 71
click at [204, 633] on textarea "To enrich screen reader interactions, please activate Accessibility in Grammarl…" at bounding box center [199, 654] width 385 height 71
click at [206, 642] on textarea "To enrich screen reader interactions, please activate Accessibility in Grammarl…" at bounding box center [199, 654] width 385 height 71
type textarea "**********"
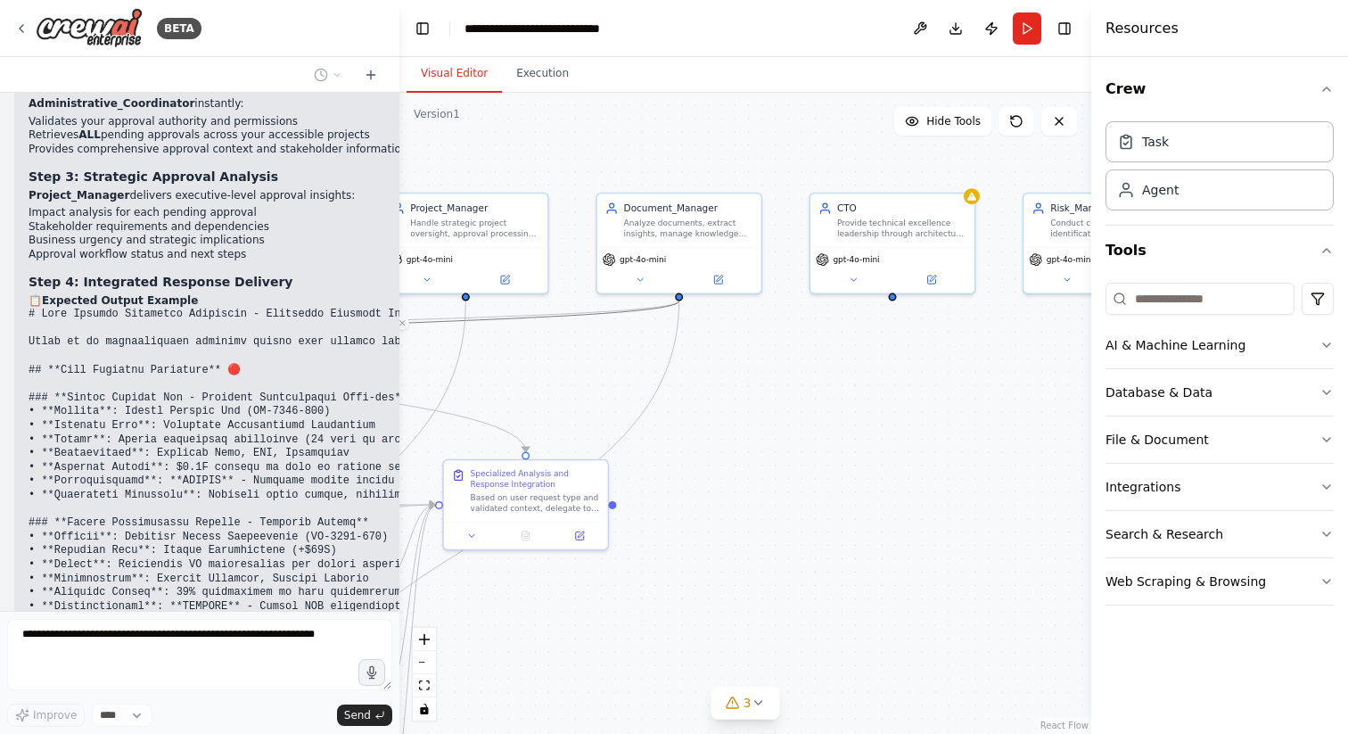
scroll to position [46352, 0]
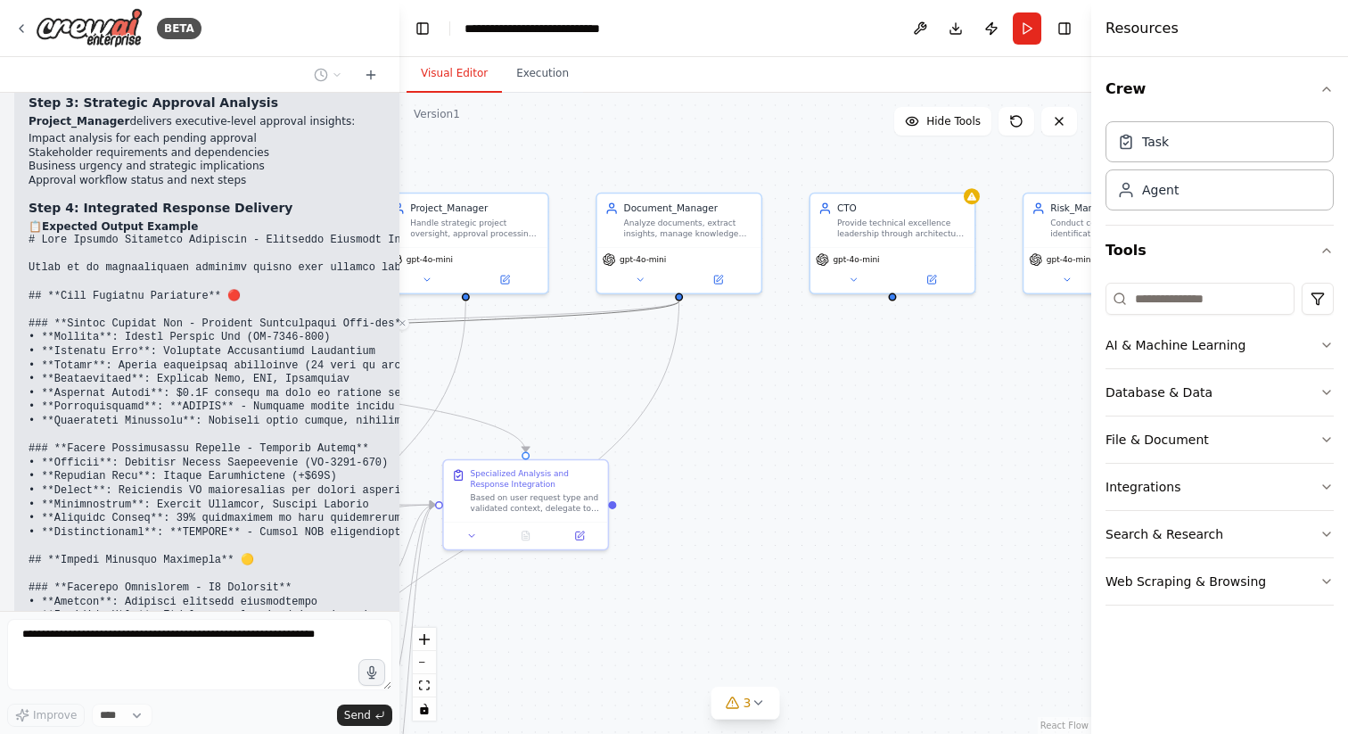
click at [763, 58] on div "Visual Editor Execution" at bounding box center [745, 75] width 692 height 36
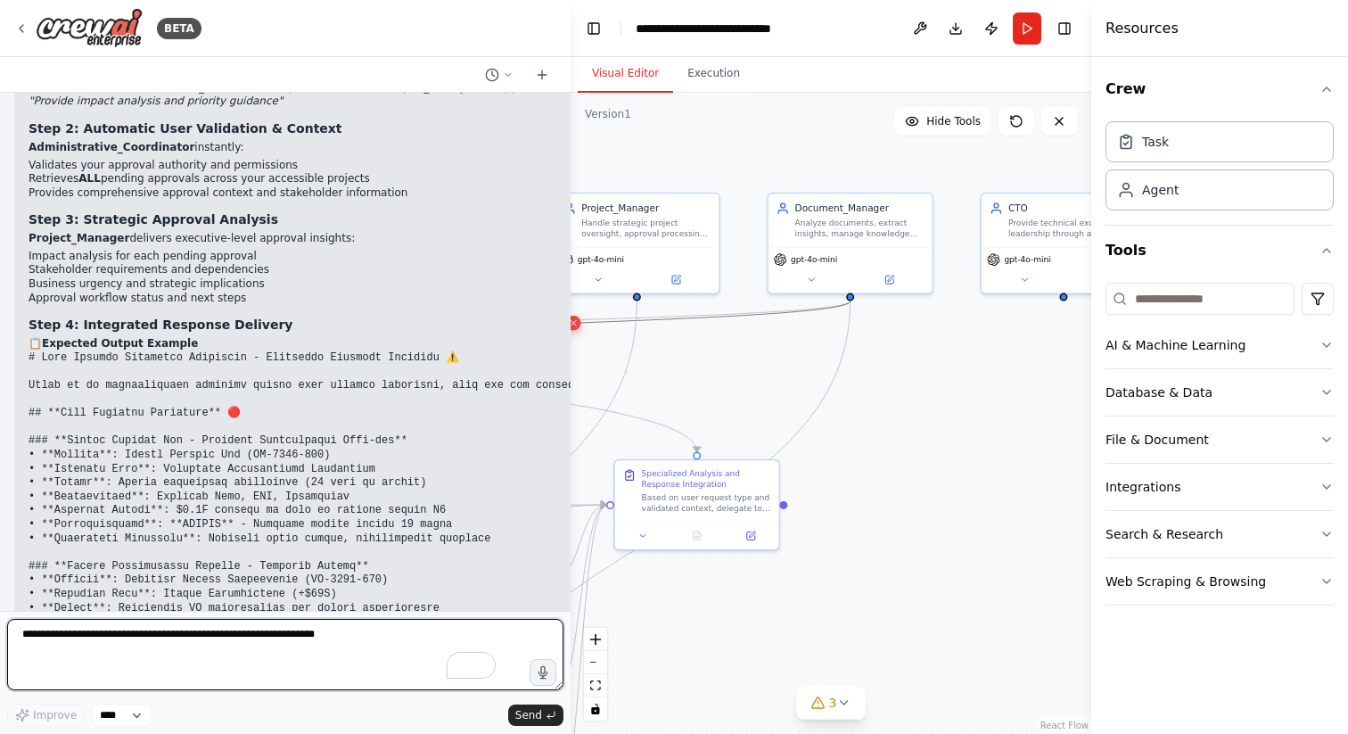
scroll to position [35841, 0]
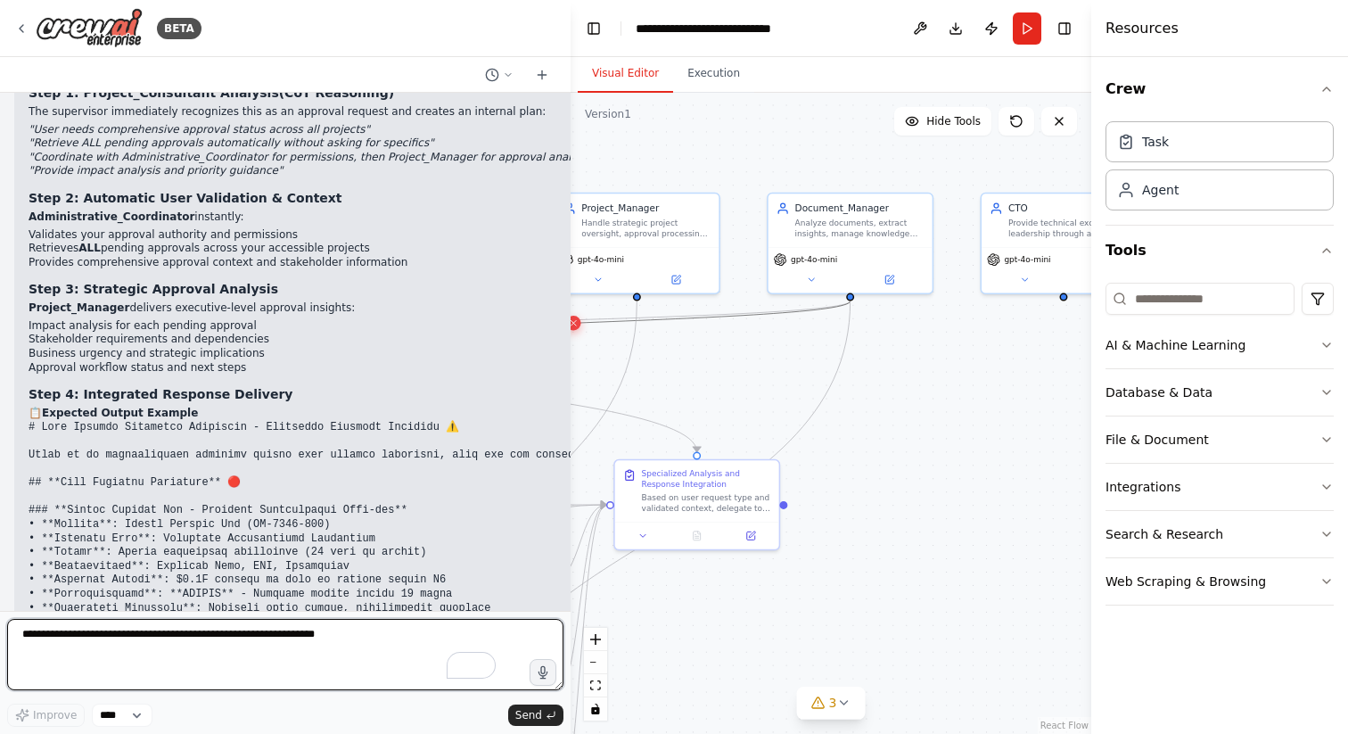
drag, startPoint x: 393, startPoint y: 332, endPoint x: 571, endPoint y: 325, distance: 177.6
click at [571, 325] on div "BETA Hello! I'm the CrewAI assistant. What kind of automation do you want to bu…" at bounding box center [674, 367] width 1348 height 734
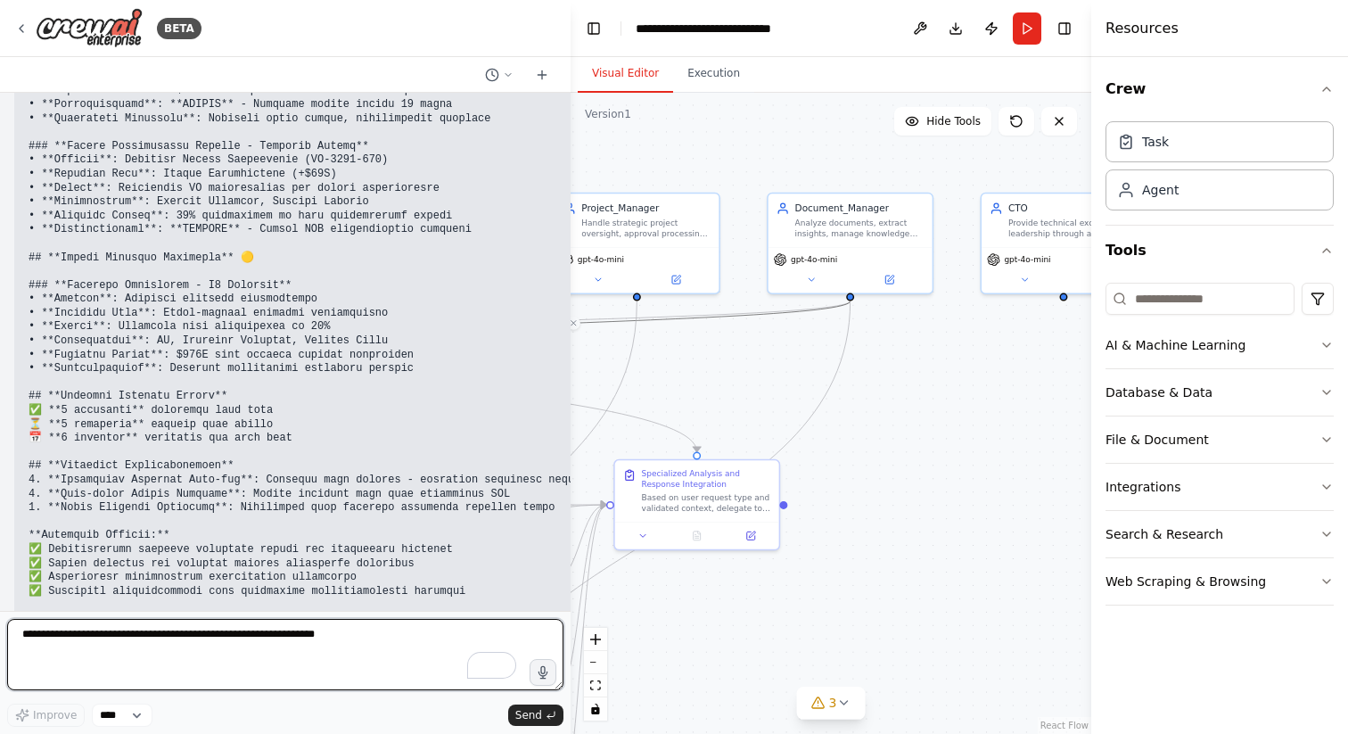
scroll to position [36334, 0]
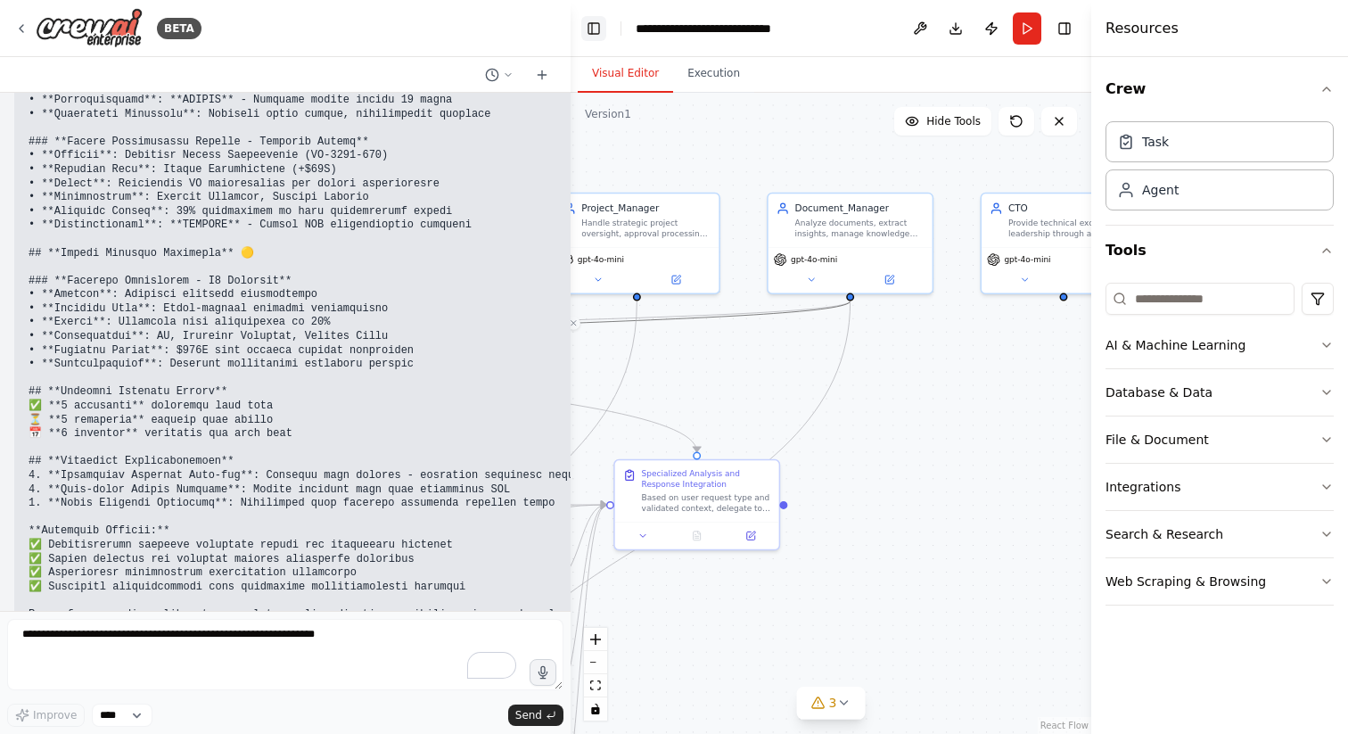
click at [588, 25] on button "Toggle Left Sidebar" at bounding box center [593, 28] width 25 height 25
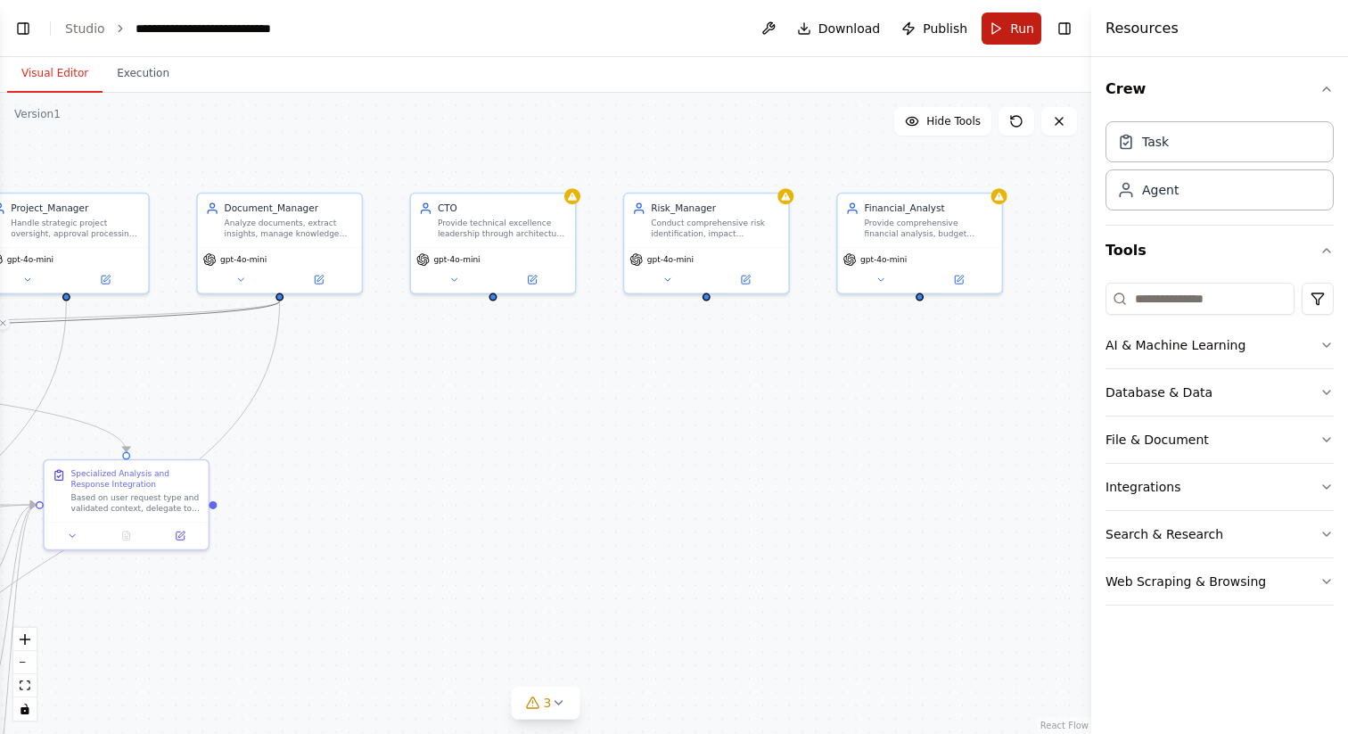
click at [1005, 29] on button "Run" at bounding box center [1012, 28] width 60 height 32
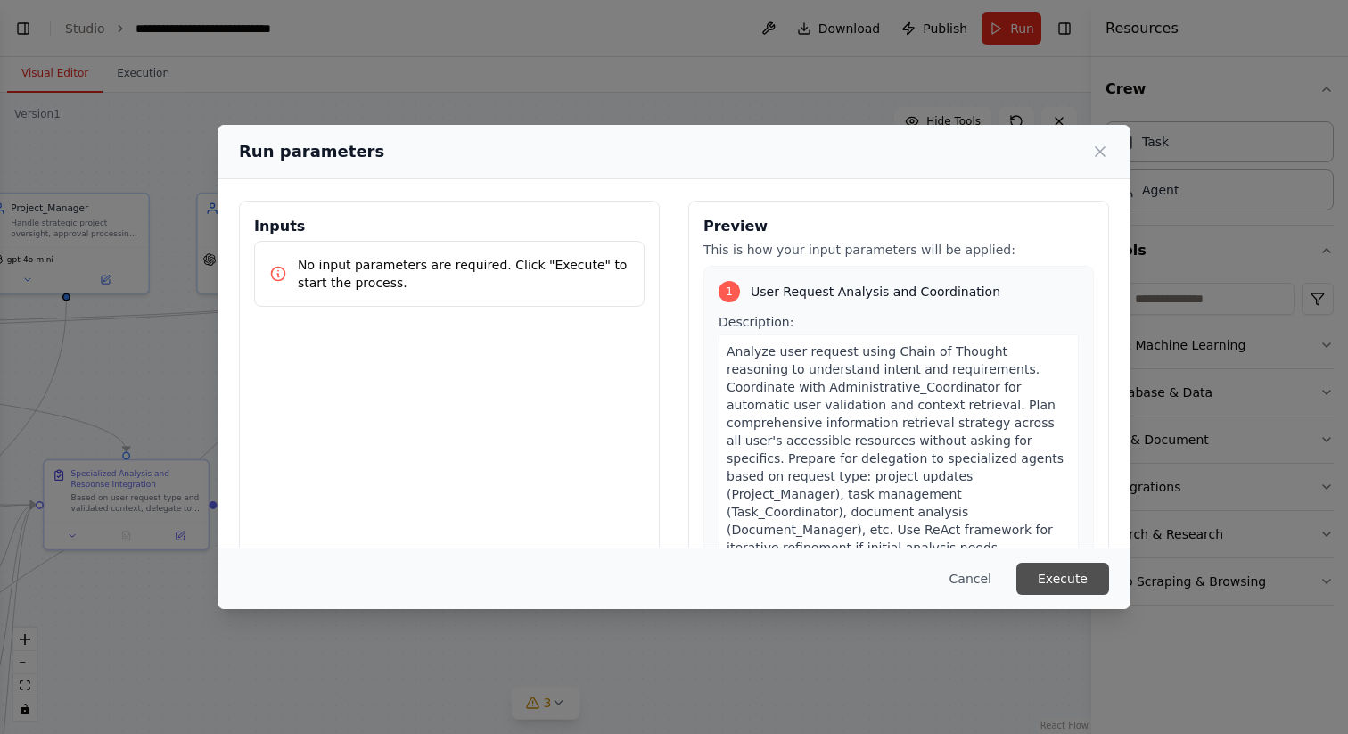
click at [1057, 569] on button "Execute" at bounding box center [1062, 579] width 93 height 32
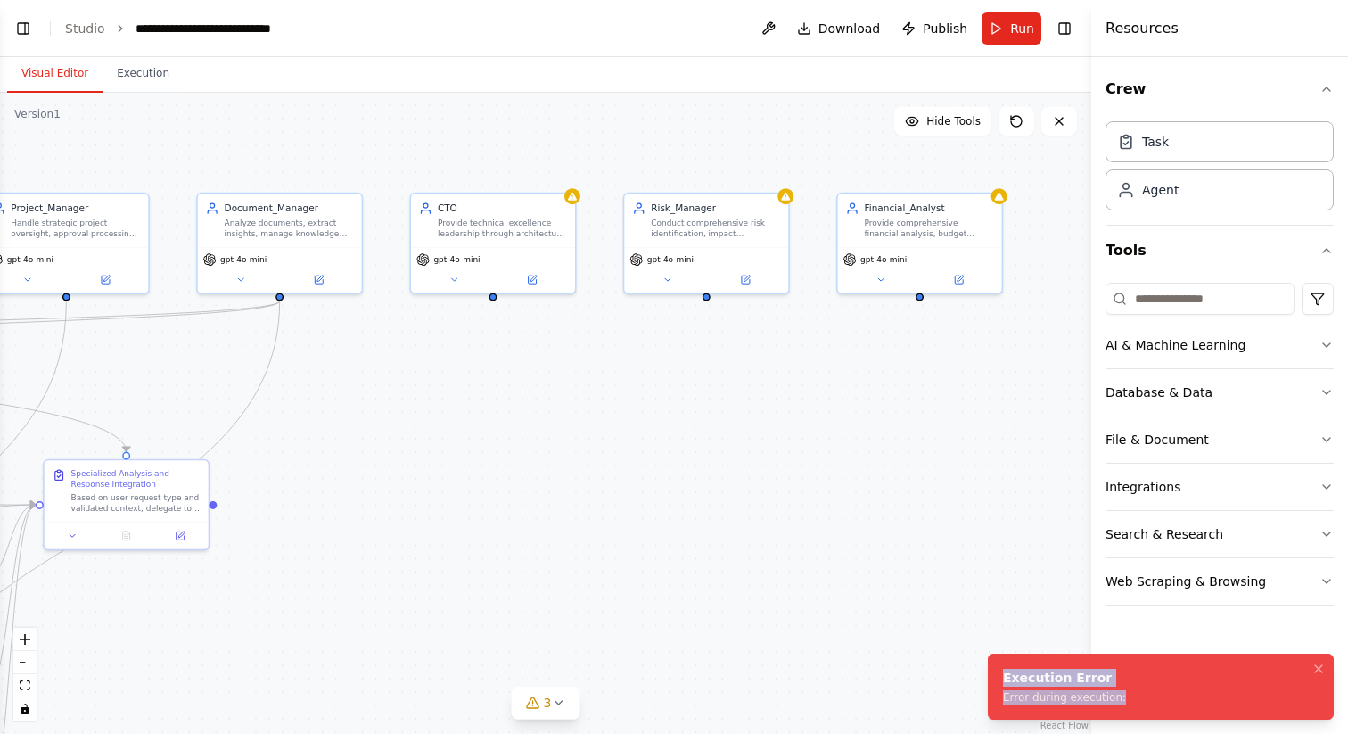
drag, startPoint x: 1117, startPoint y: 699, endPoint x: 1001, endPoint y: 679, distance: 117.7
click at [1001, 679] on li "Execution Error Error during execution:" at bounding box center [1161, 687] width 346 height 66
copy div "Execution Error Error during execution:"
click at [21, 31] on button "Toggle Left Sidebar" at bounding box center [23, 28] width 25 height 25
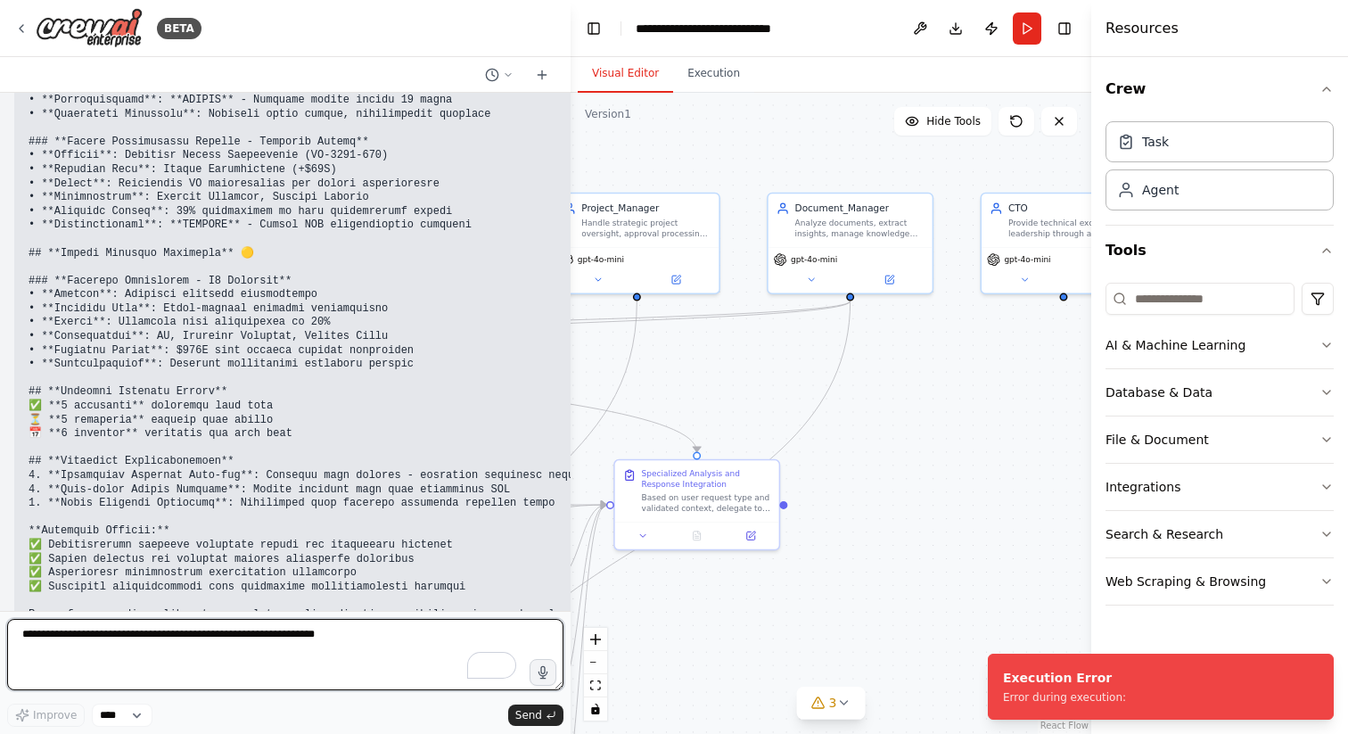
click at [191, 625] on textarea "To enrich screen reader interactions, please activate Accessibility in Grammarl…" at bounding box center [285, 654] width 556 height 71
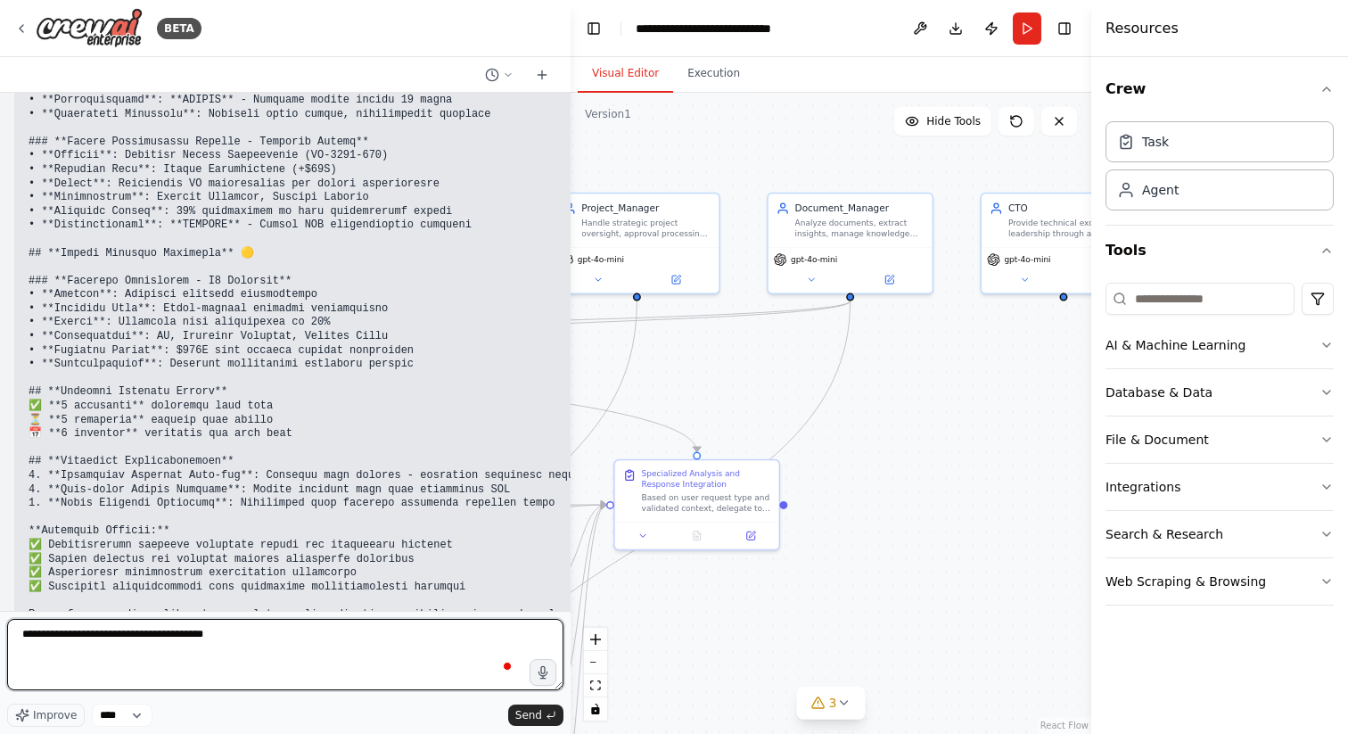
paste textarea "**********"
type textarea "**********"
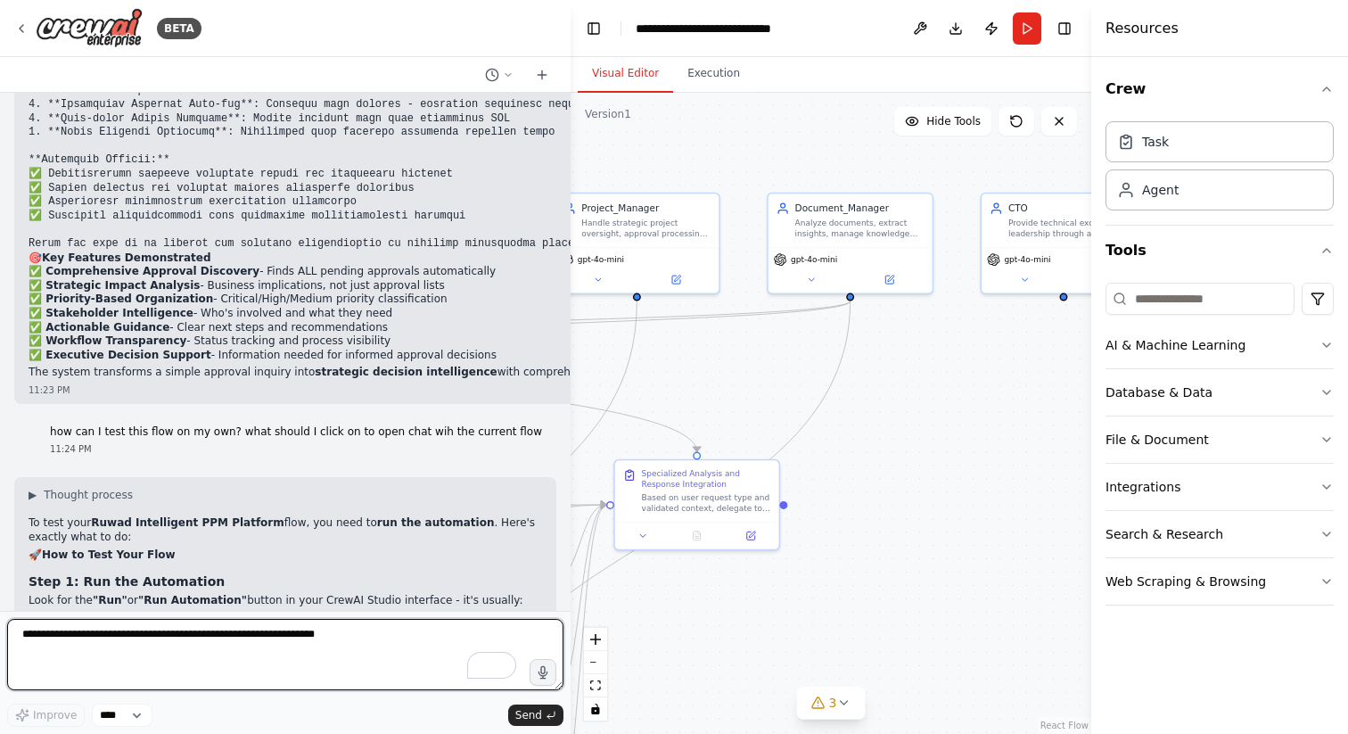
scroll to position [36720, 0]
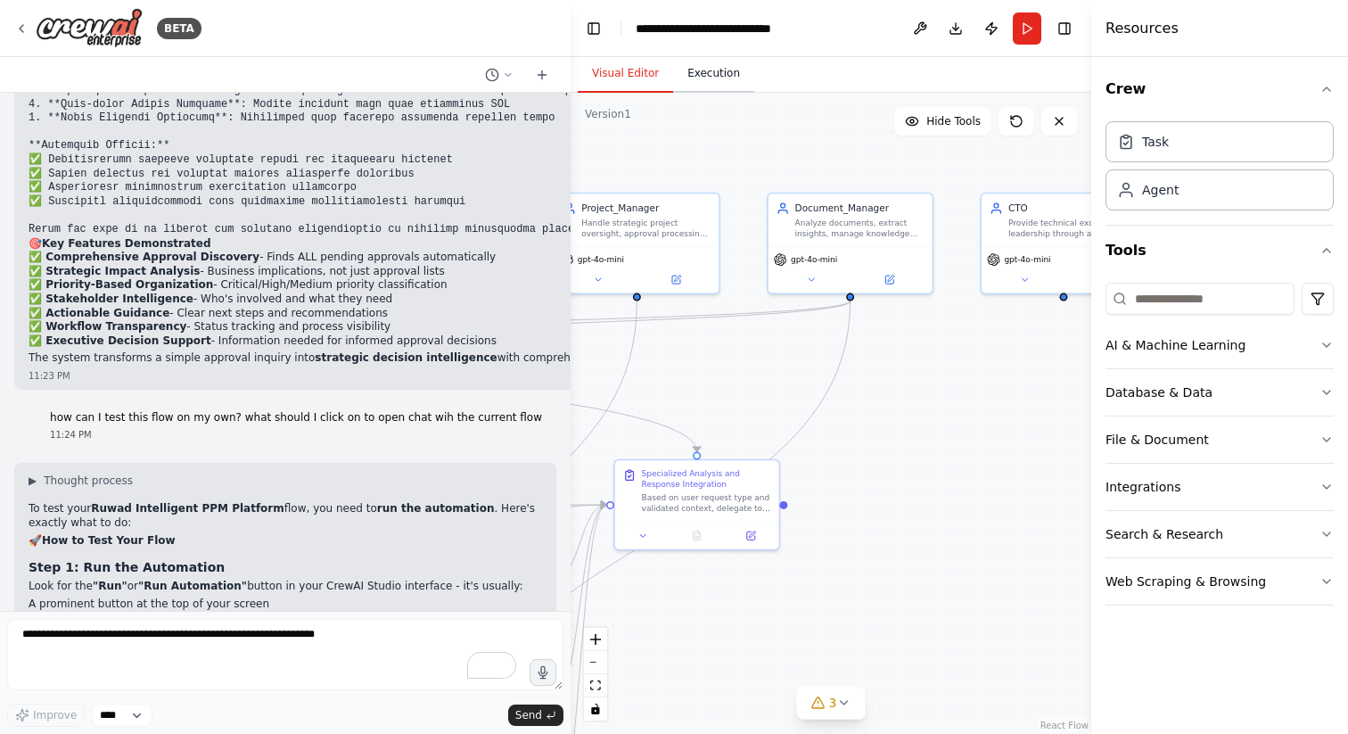
click at [706, 77] on button "Execution" at bounding box center [713, 73] width 81 height 37
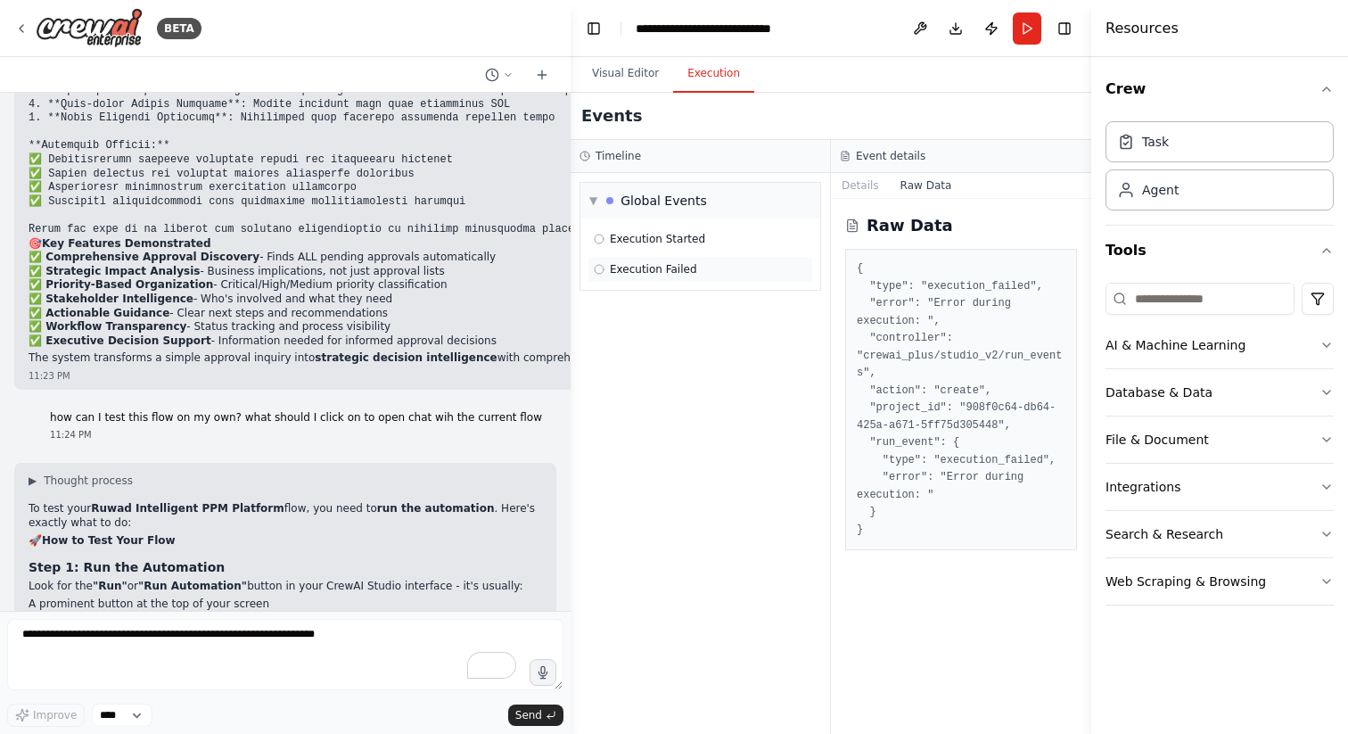
click at [677, 269] on span "Execution Failed" at bounding box center [653, 269] width 87 height 14
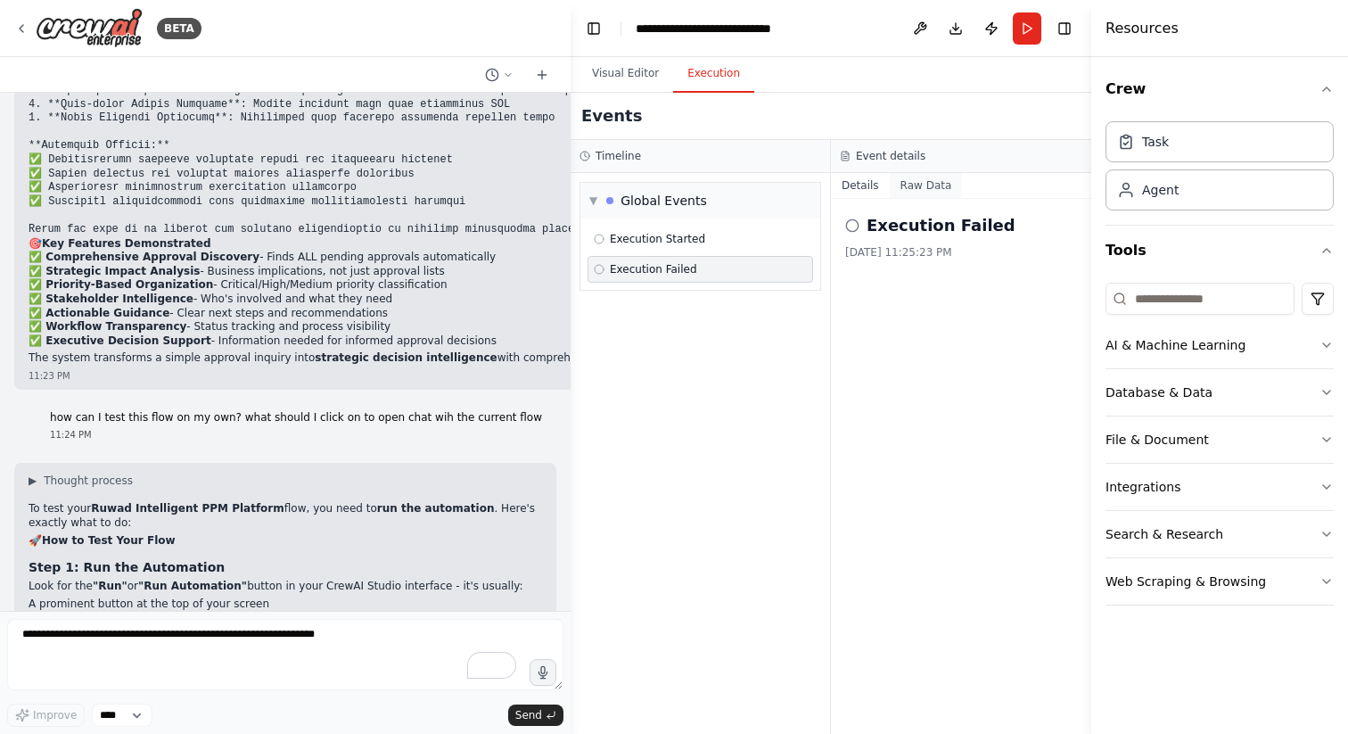
click at [924, 187] on button "Raw Data" at bounding box center [926, 185] width 73 height 25
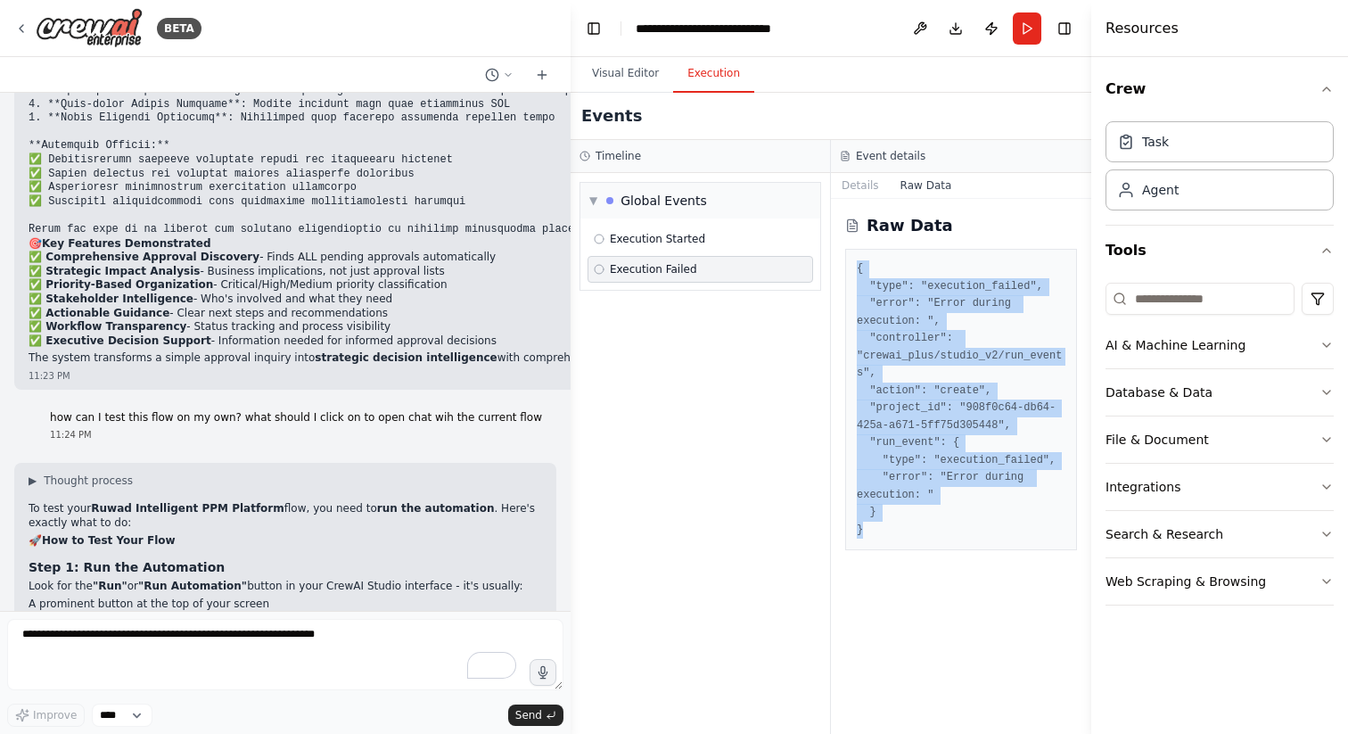
drag, startPoint x: 910, startPoint y: 531, endPoint x: 853, endPoint y: 268, distance: 269.2
click at [853, 268] on div "{ "type": "execution_failed", "error": "Error during execution: ", "controller"…" at bounding box center [961, 399] width 232 height 301
copy pre "{ "type": "execution_failed", "error": "Error during execution: ", "controller"…"
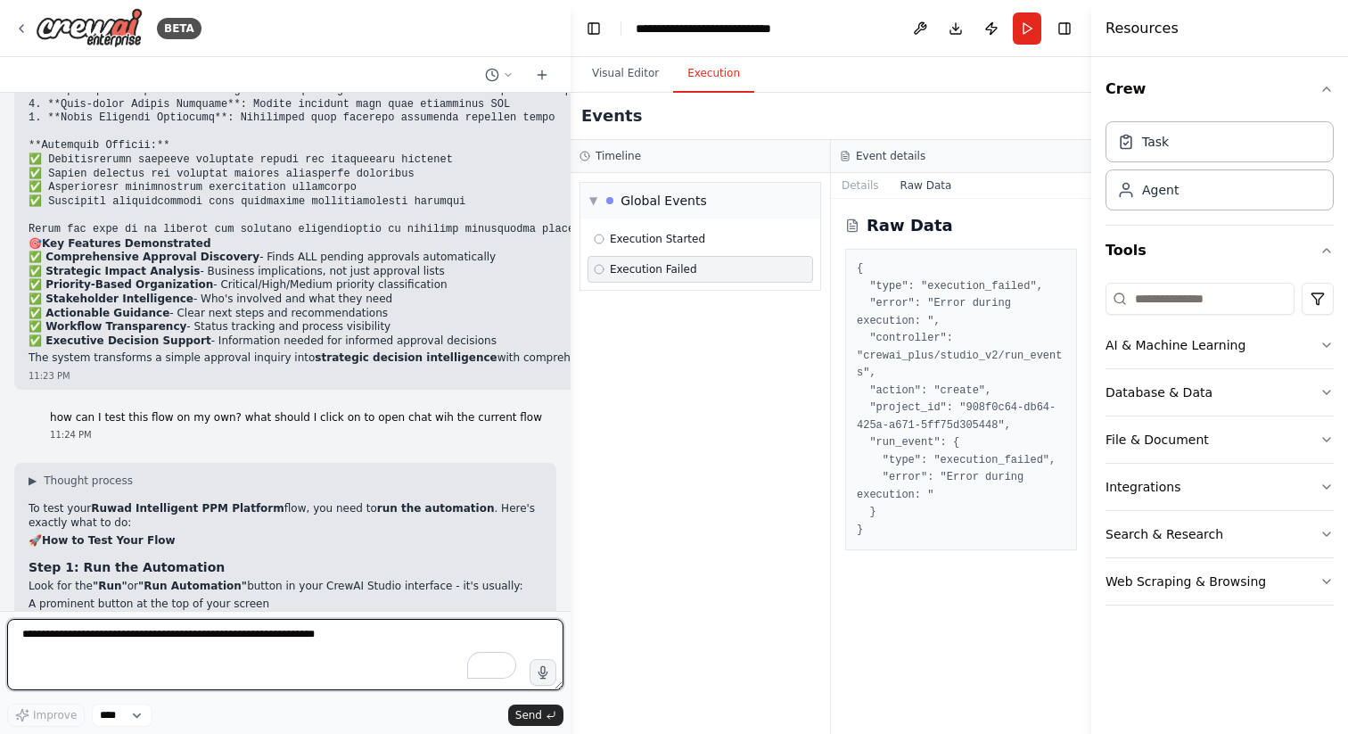
click at [270, 631] on textarea "To enrich screen reader interactions, please activate Accessibility in Grammarl…" at bounding box center [285, 654] width 556 height 71
paste textarea "**********"
type textarea "**********"
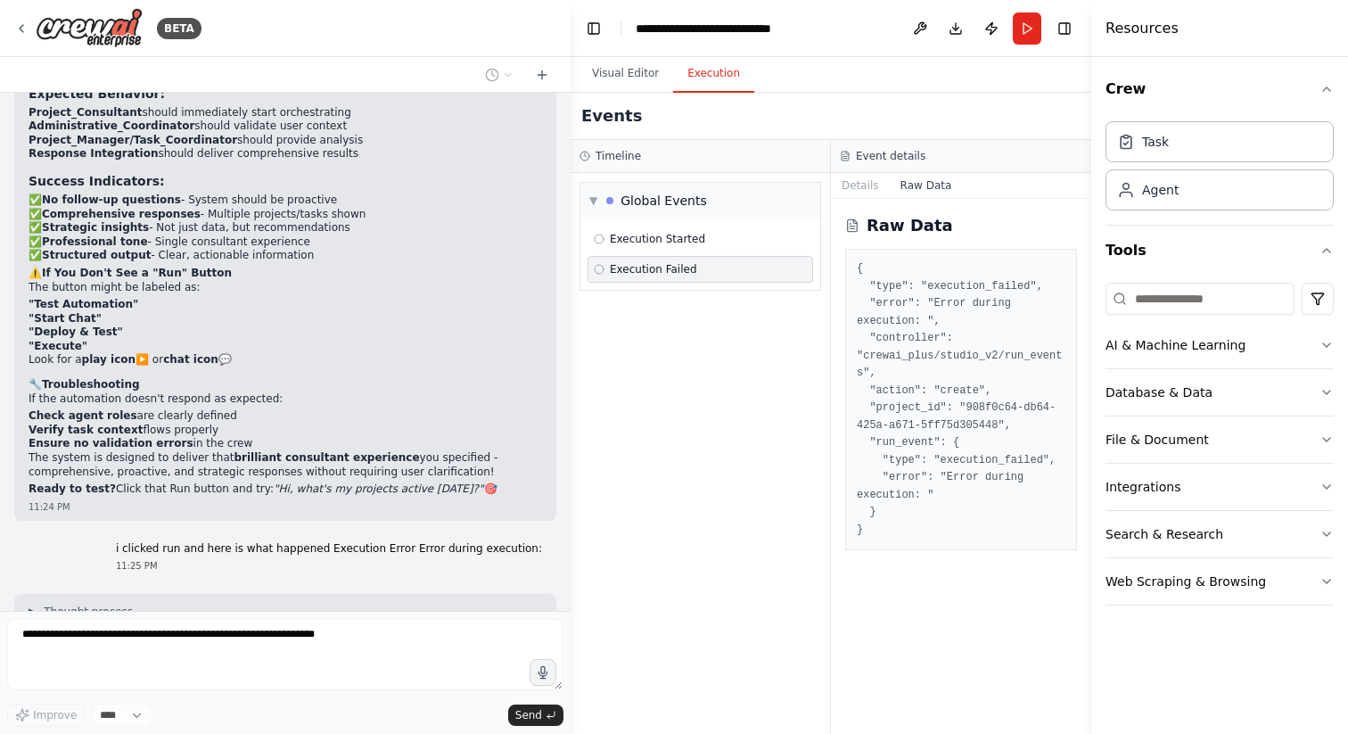
scroll to position [37488, 0]
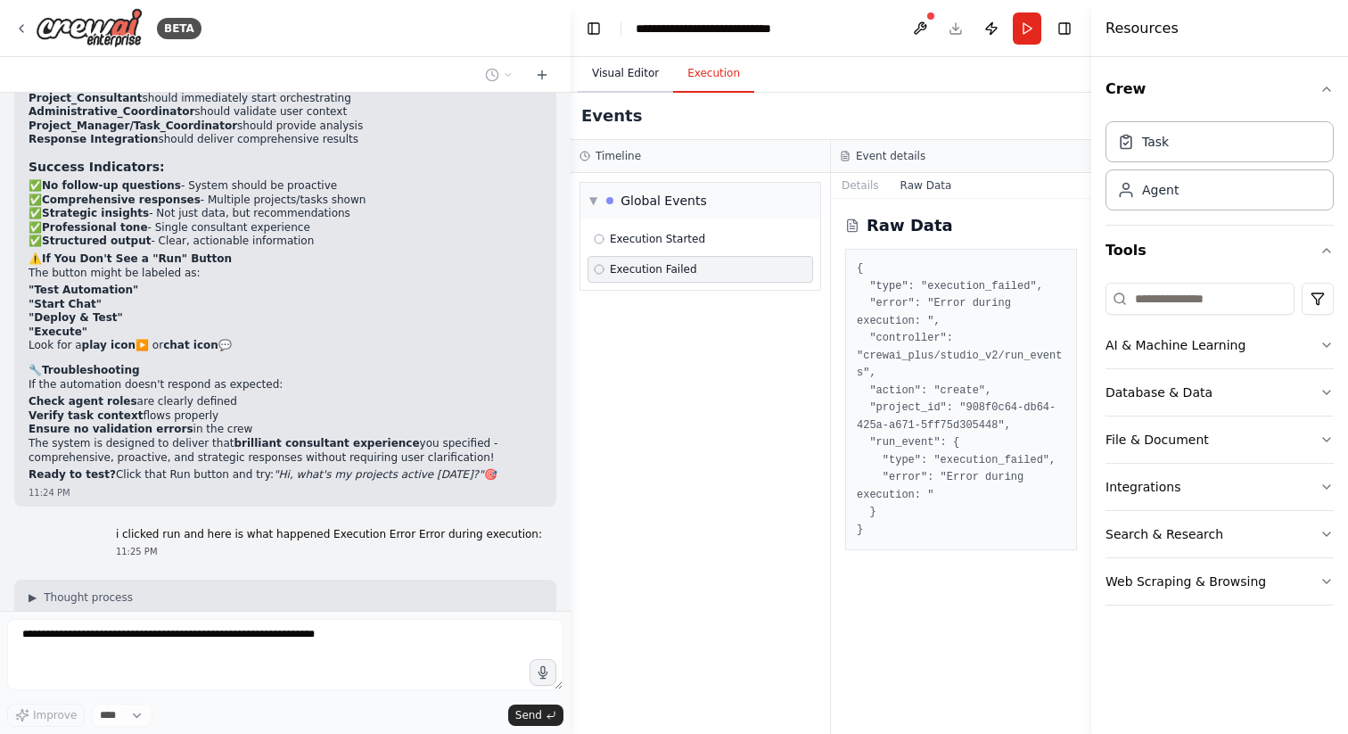
click at [646, 77] on button "Visual Editor" at bounding box center [625, 73] width 95 height 37
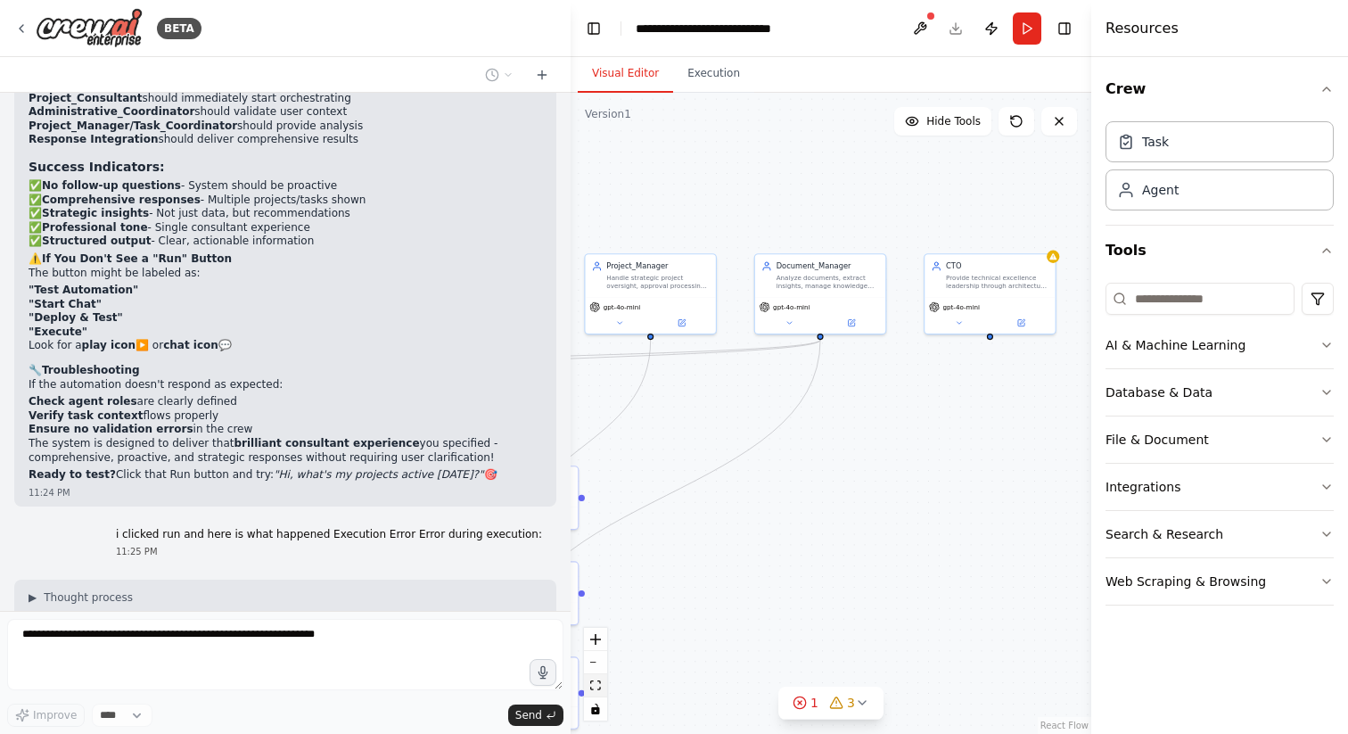
click at [597, 689] on icon "fit view" at bounding box center [595, 685] width 11 height 10
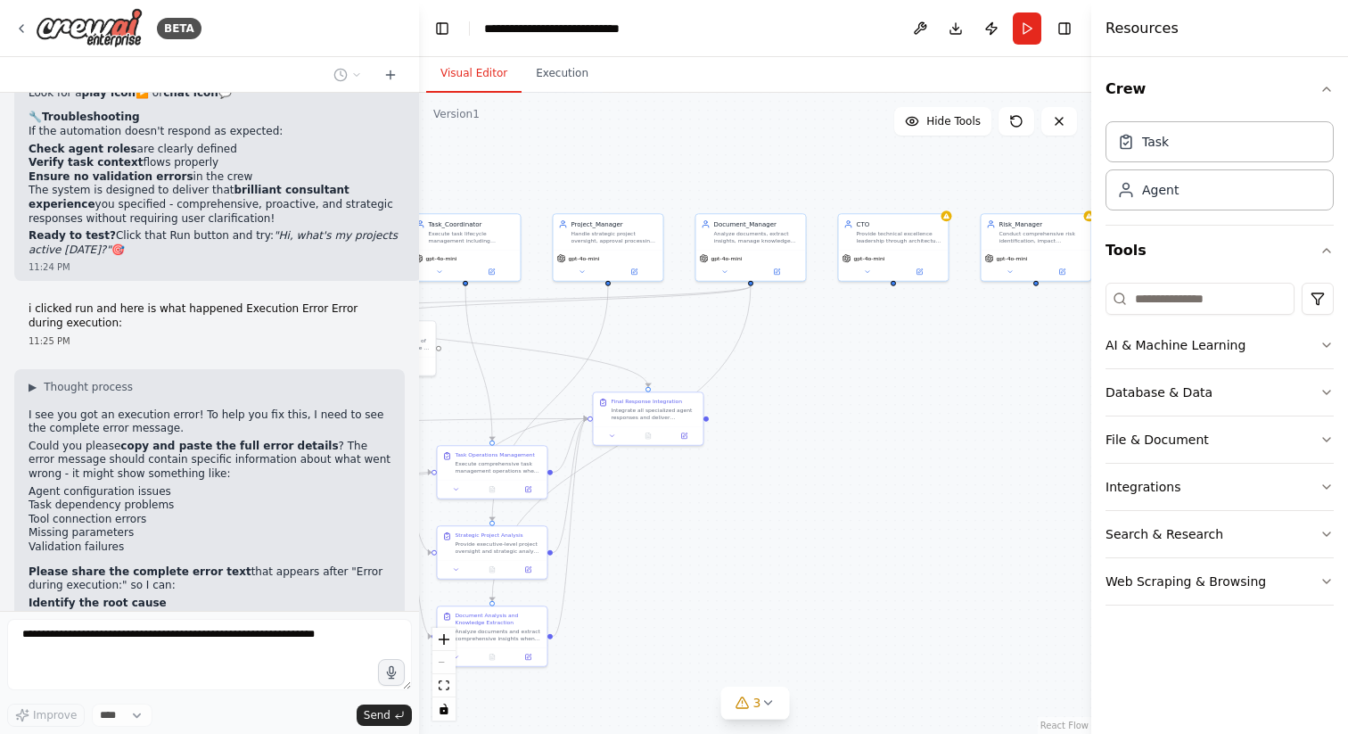
scroll to position [46818, 0]
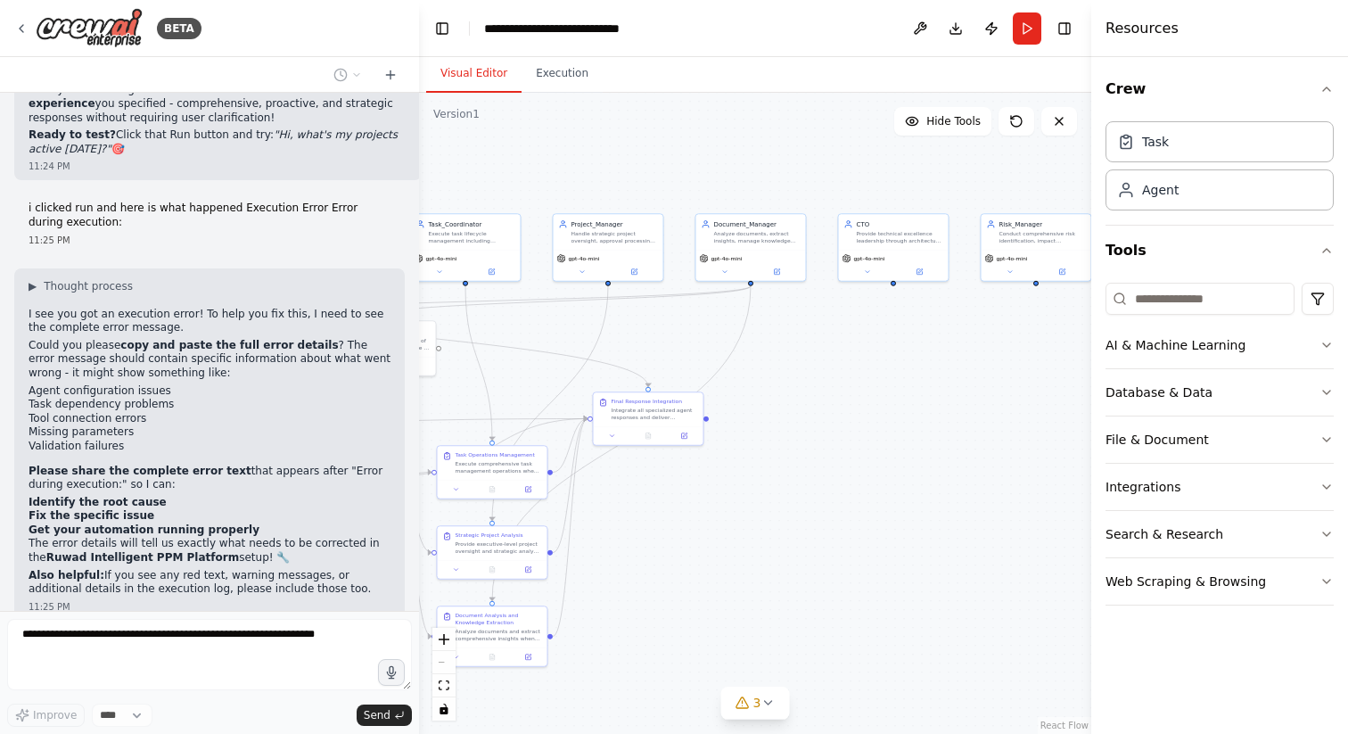
drag, startPoint x: 565, startPoint y: 396, endPoint x: 419, endPoint y: 432, distance: 150.5
click at [419, 432] on div "BETA Hello! I'm the CrewAI assistant. What kind of automation do you want to bu…" at bounding box center [674, 367] width 1348 height 734
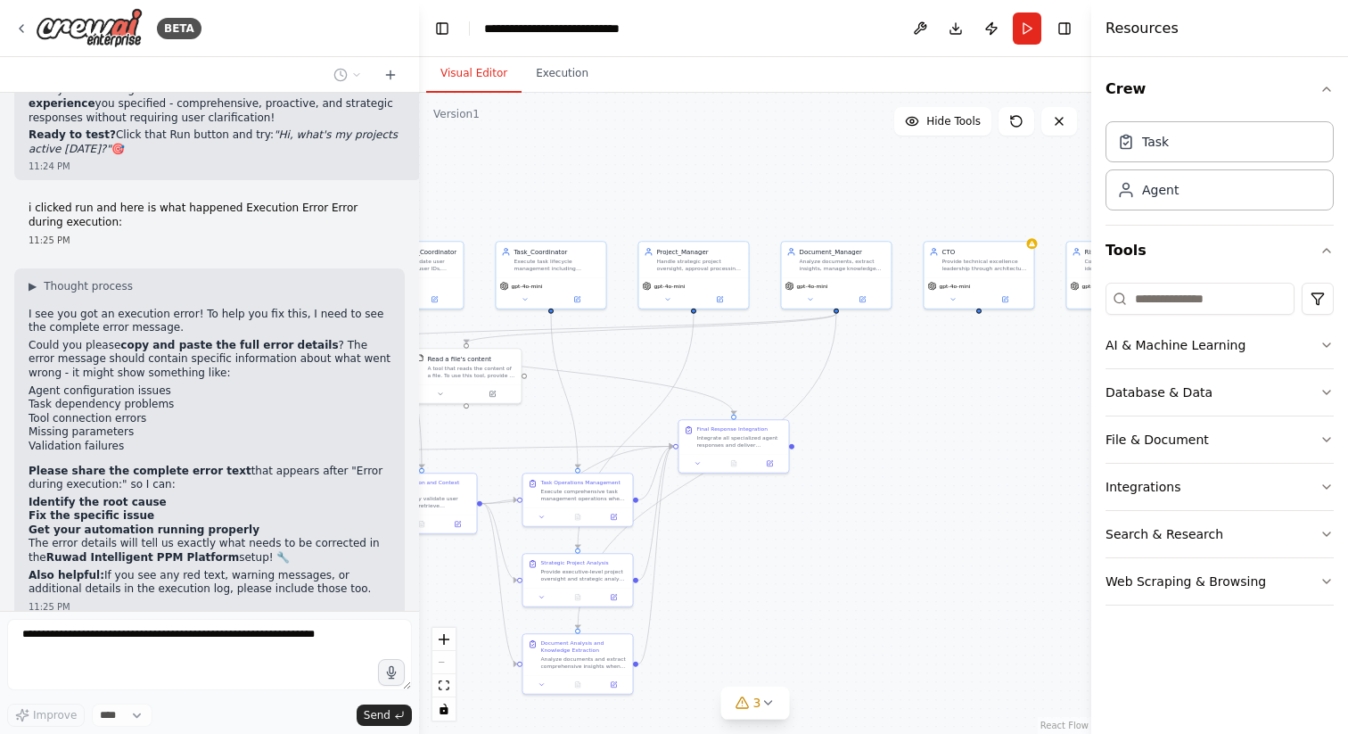
drag, startPoint x: 629, startPoint y: 506, endPoint x: 708, endPoint y: 531, distance: 83.5
click at [708, 531] on div ".deletable-edge-delete-btn { width: 20px; height: 20px; border: 0px solid #ffff…" at bounding box center [755, 413] width 672 height 641
click at [449, 688] on icon "fit view" at bounding box center [444, 685] width 11 height 10
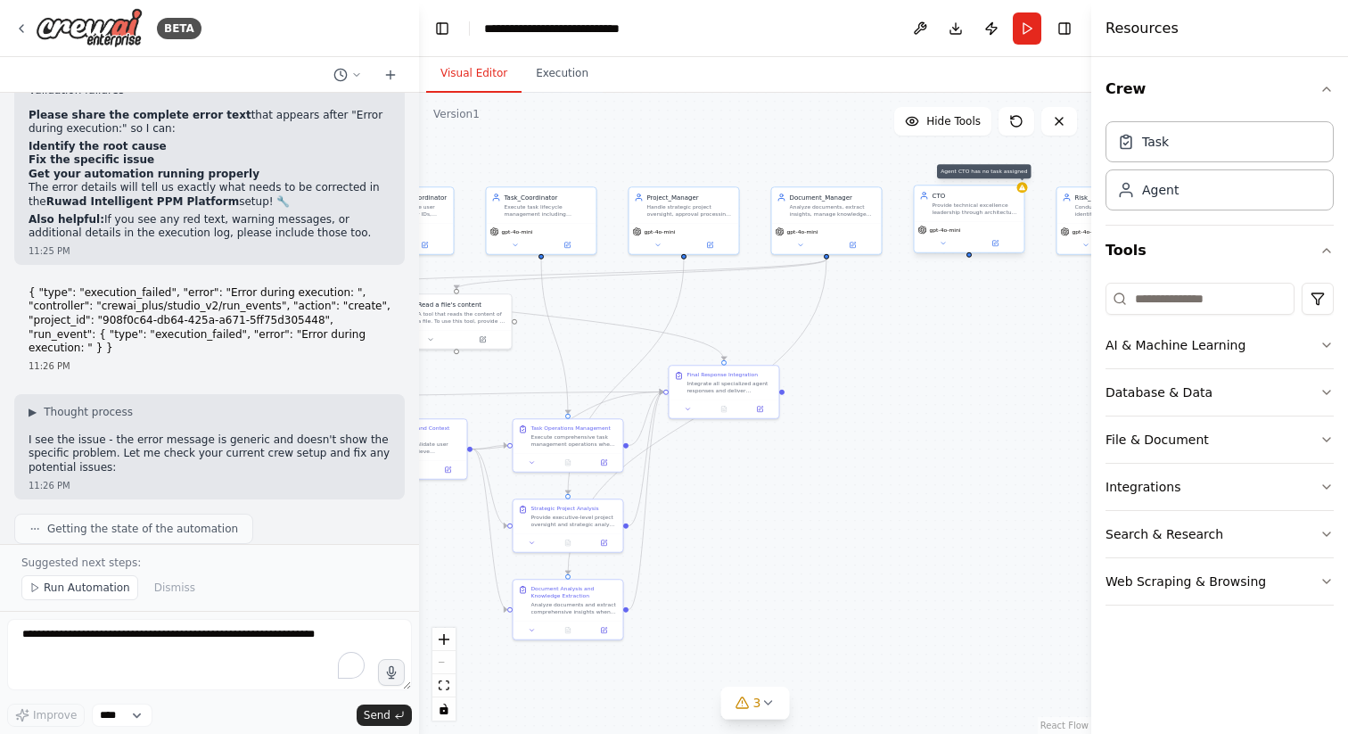
click at [1025, 190] on icon at bounding box center [1022, 187] width 7 height 7
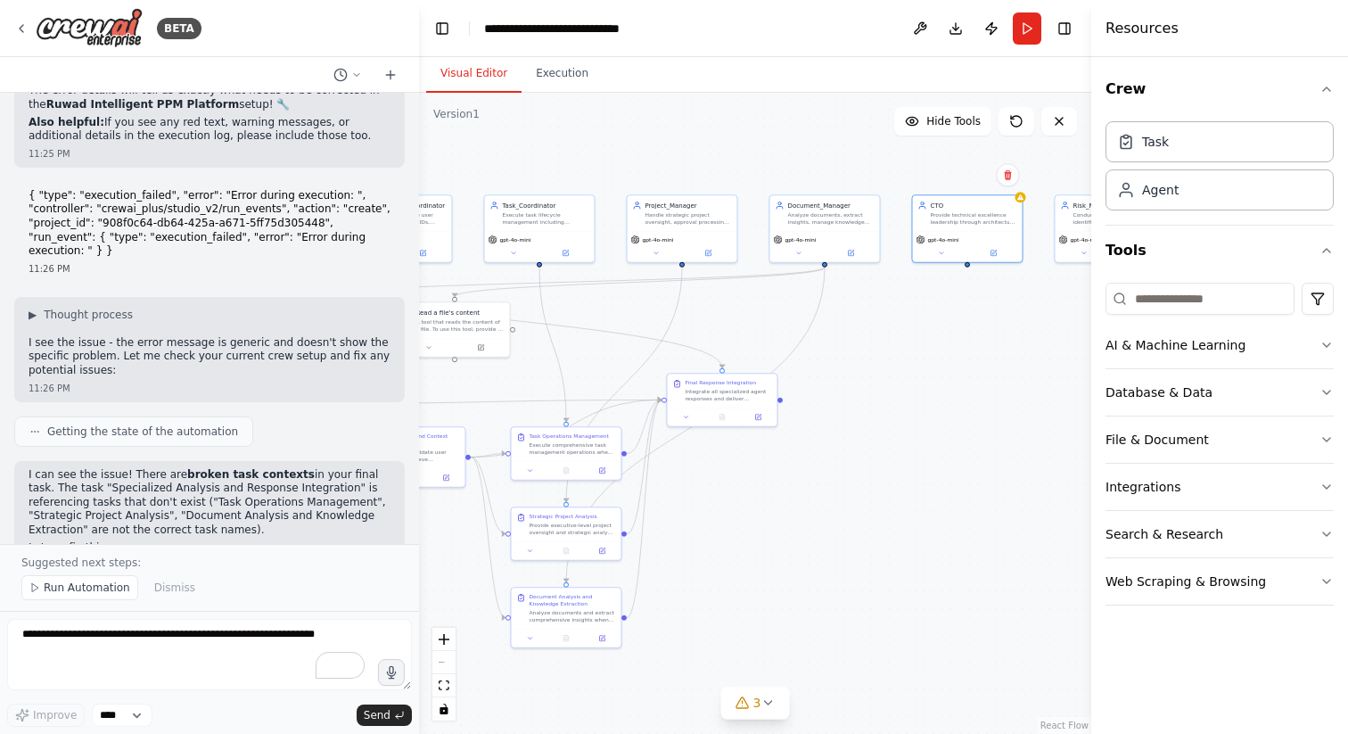
scroll to position [47288, 0]
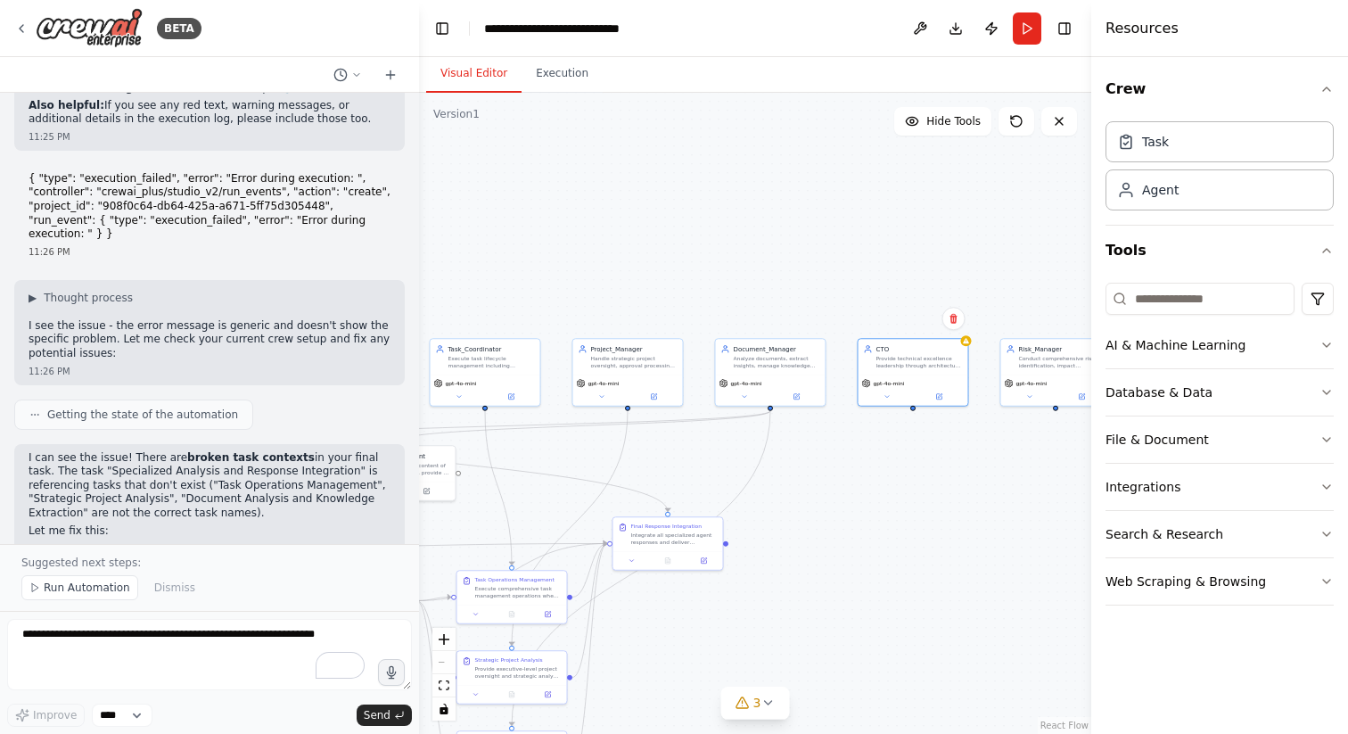
drag, startPoint x: 991, startPoint y: 303, endPoint x: 936, endPoint y: 447, distance: 153.5
click at [936, 447] on div ".deletable-edge-delete-btn { width: 20px; height: 20px; border: 0px solid #ffff…" at bounding box center [755, 413] width 672 height 641
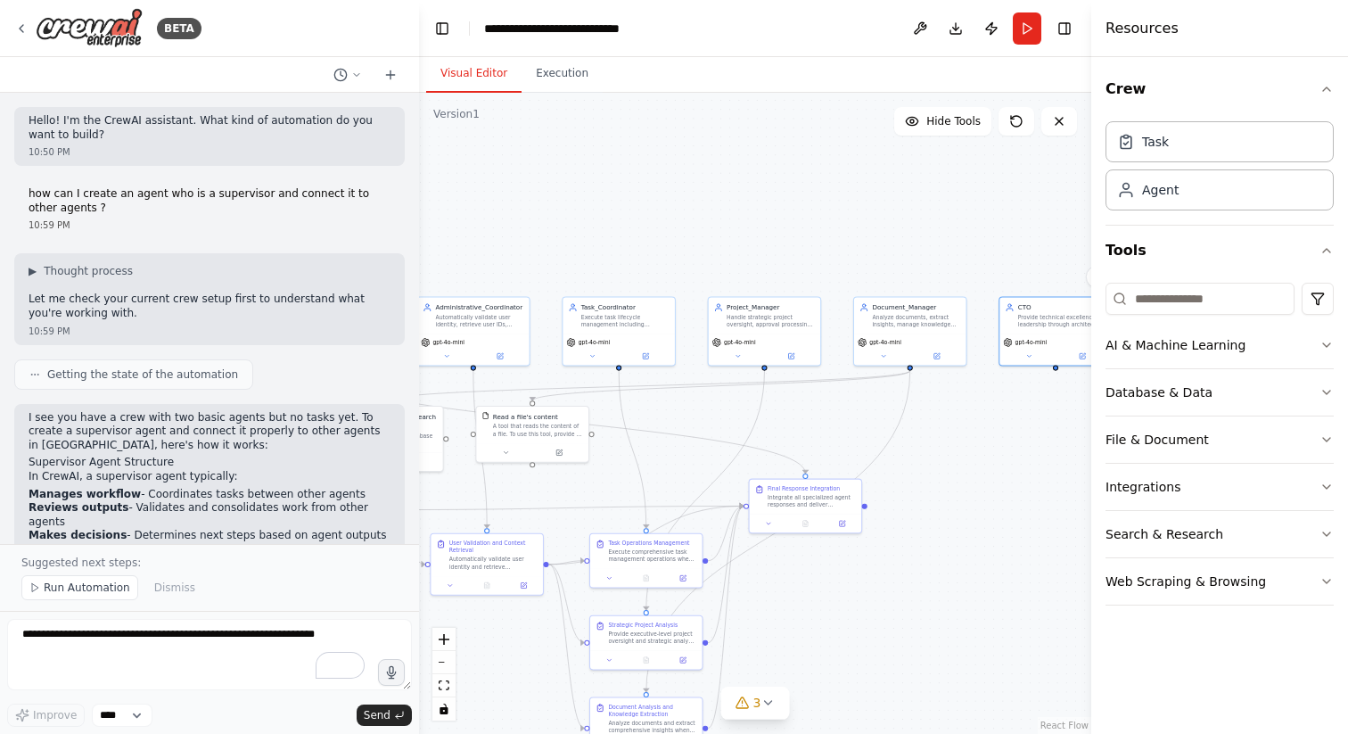
scroll to position [47288, 0]
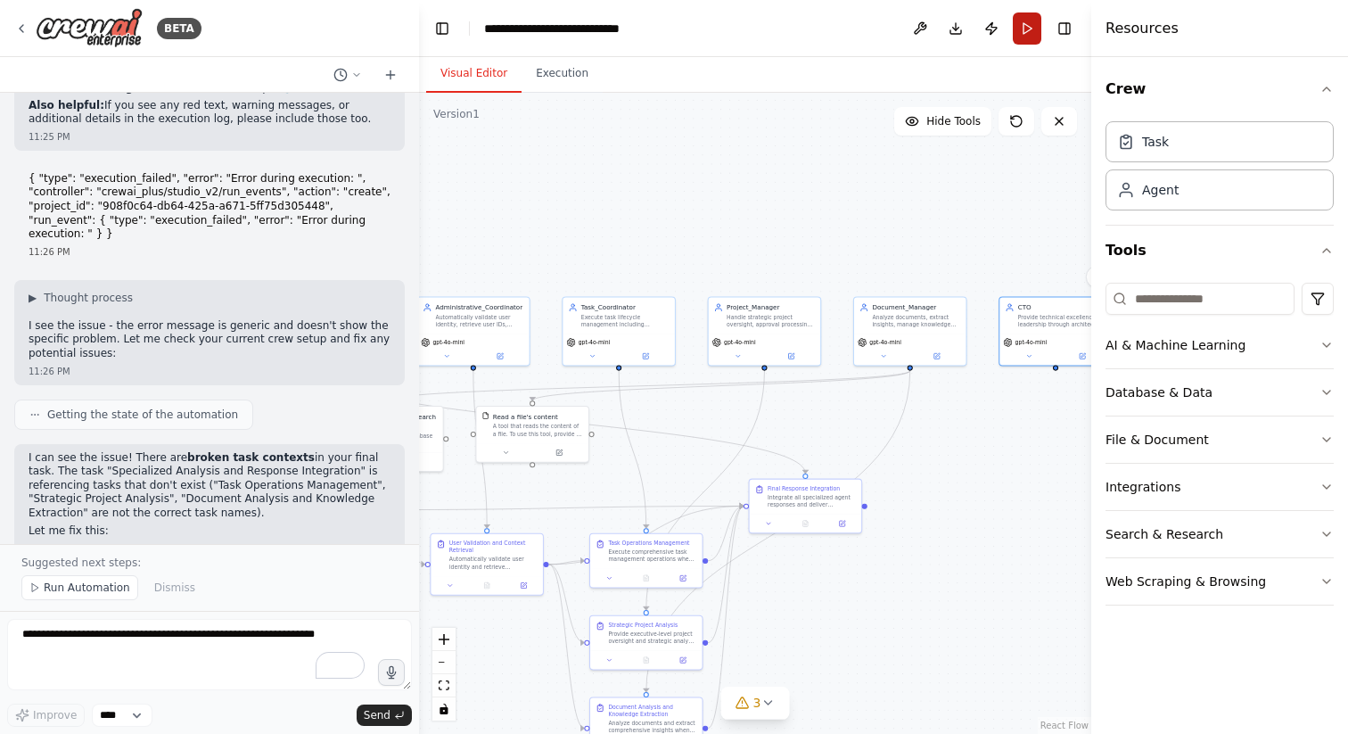
click at [1033, 29] on button "Run" at bounding box center [1027, 28] width 29 height 32
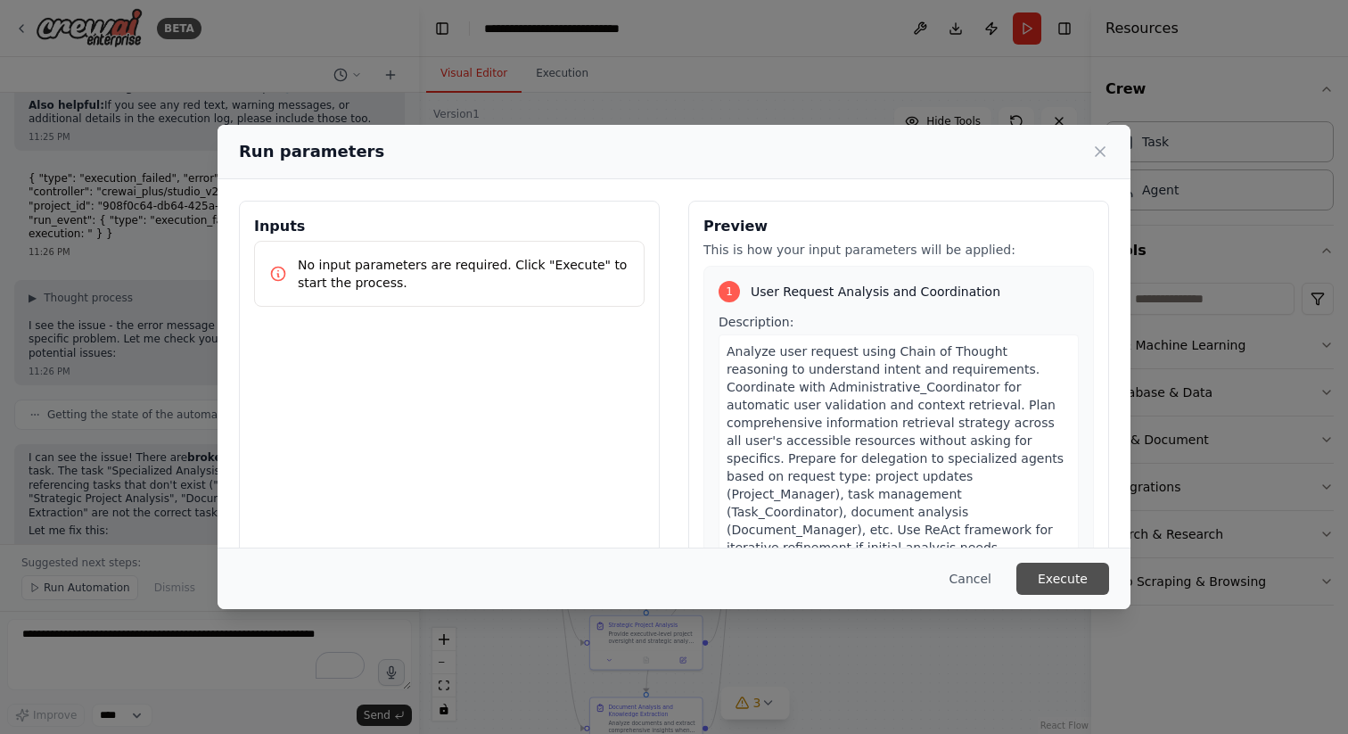
click at [1047, 577] on button "Execute" at bounding box center [1062, 579] width 93 height 32
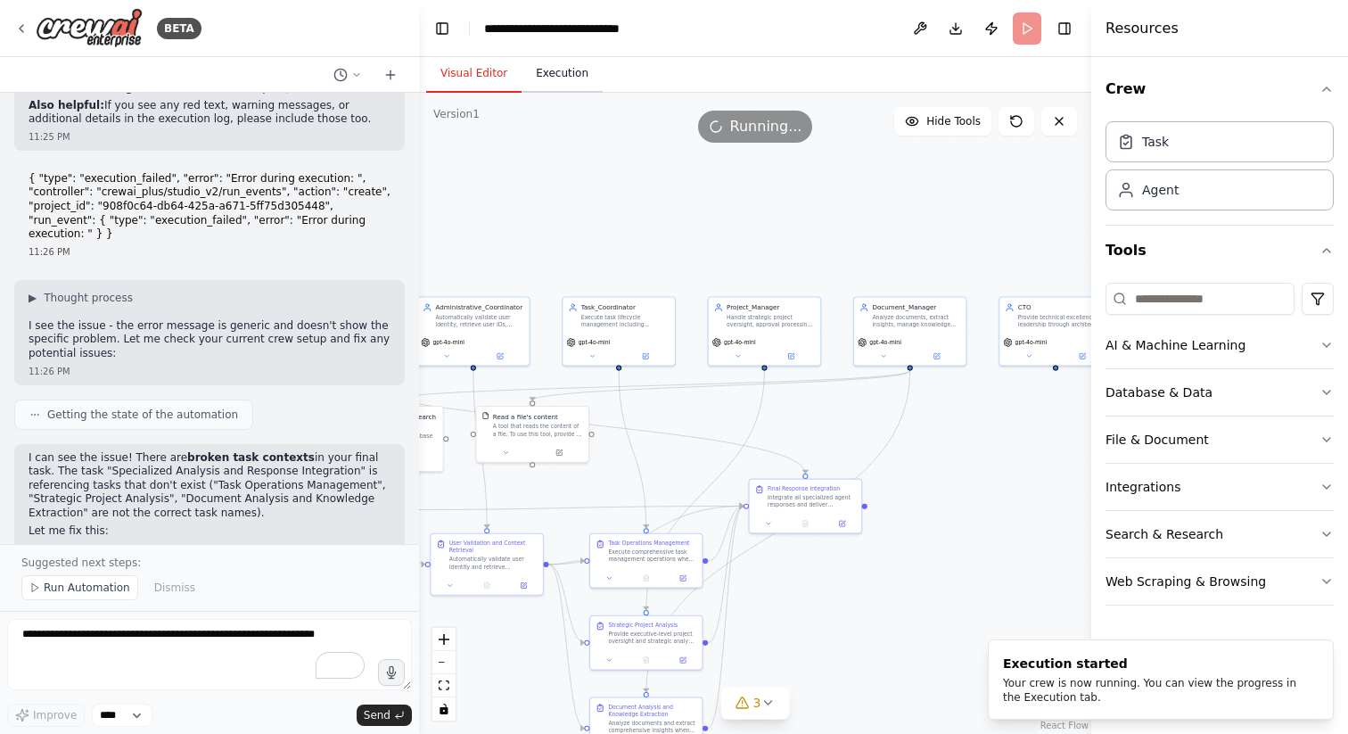
click at [558, 68] on button "Execution" at bounding box center [562, 73] width 81 height 37
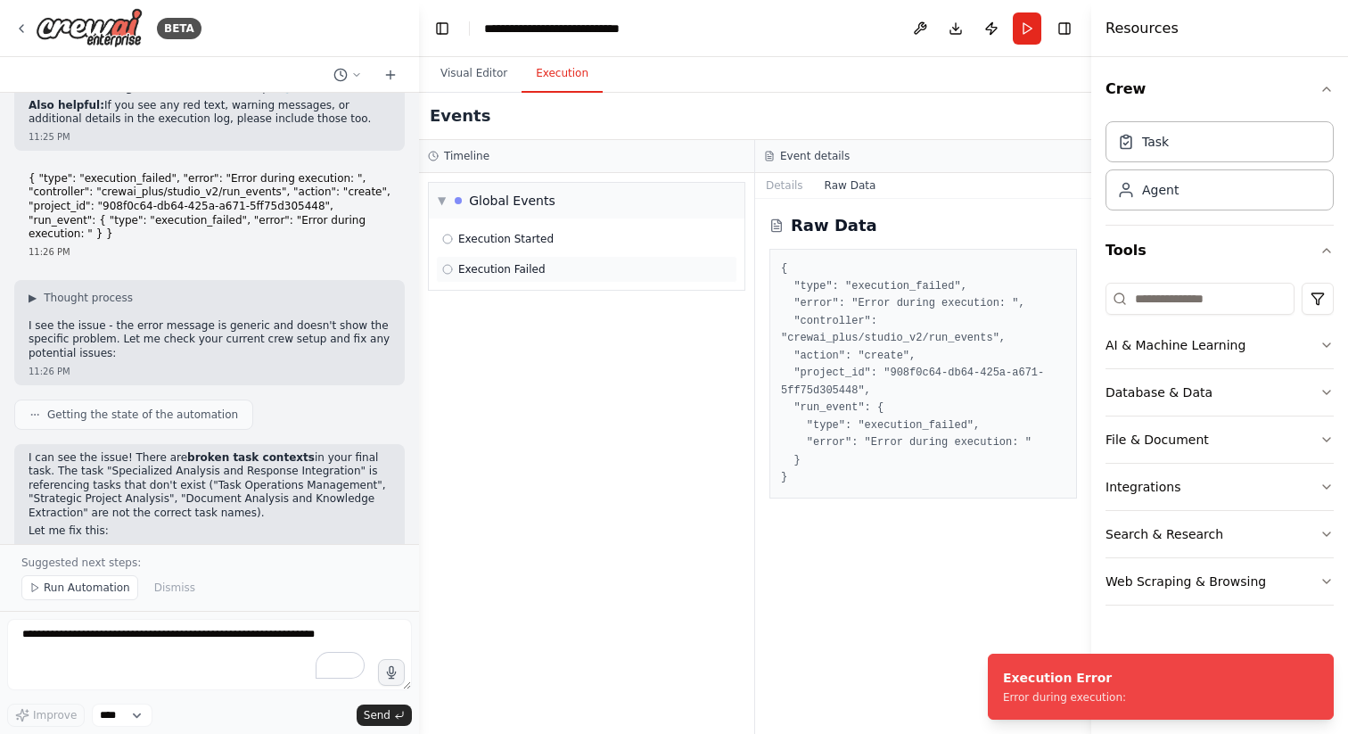
click at [526, 269] on span "Execution Failed" at bounding box center [501, 269] width 87 height 14
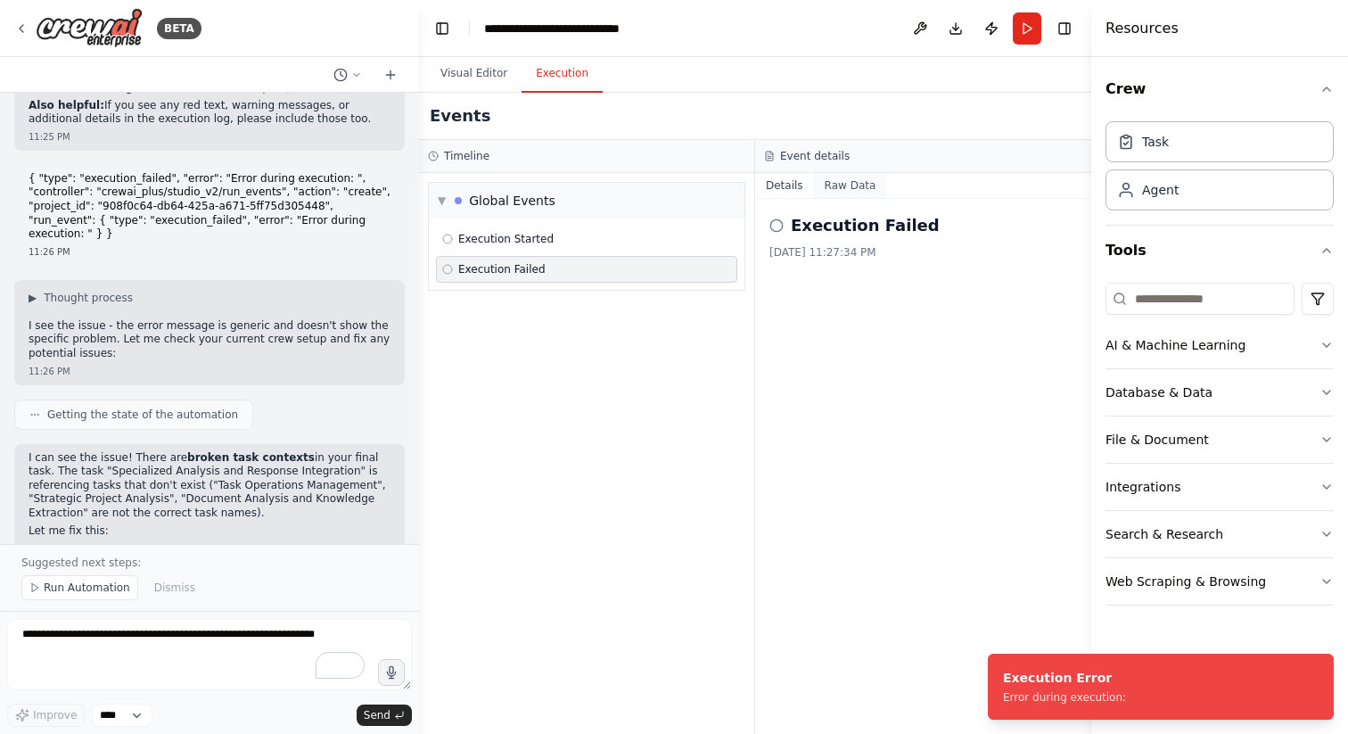
click at [859, 190] on button "Raw Data" at bounding box center [850, 185] width 73 height 25
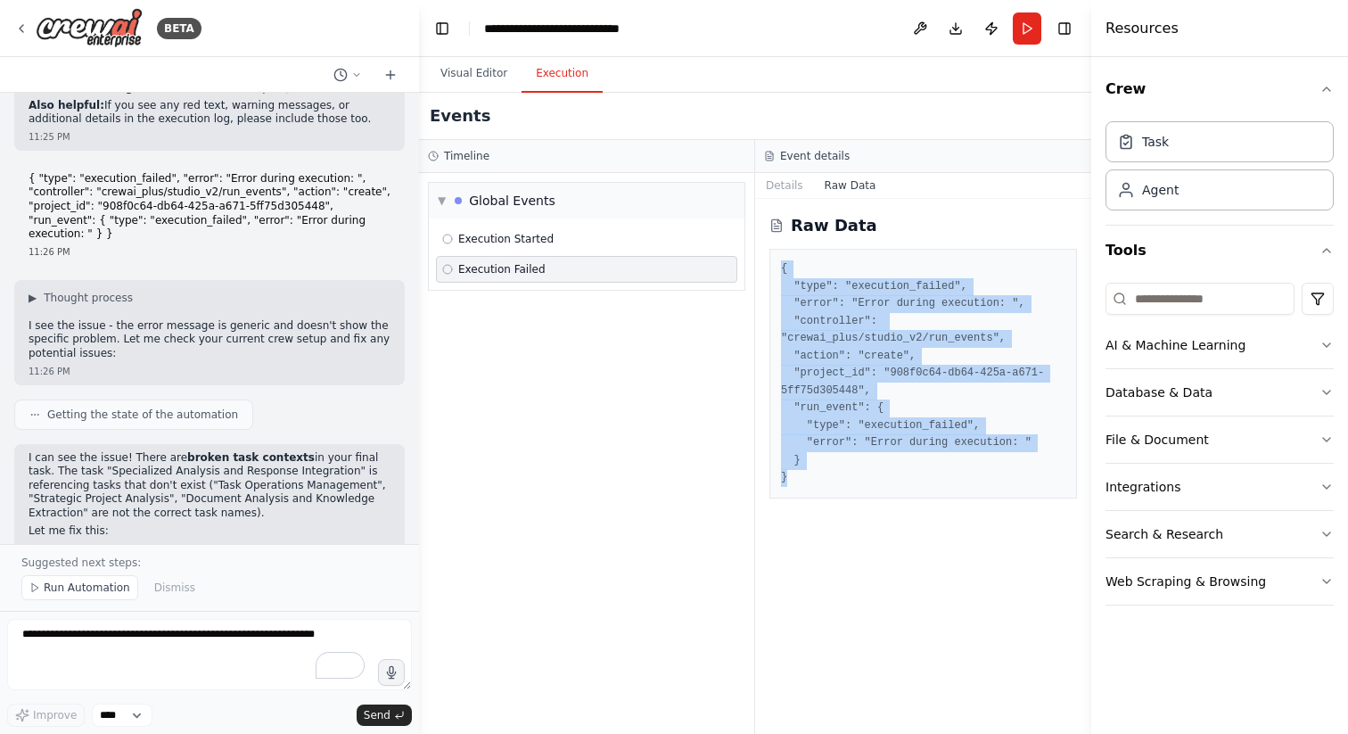
drag, startPoint x: 818, startPoint y: 473, endPoint x: 778, endPoint y: 266, distance: 211.6
click at [778, 266] on div "{ "type": "execution_failed", "error": "Error during execution: ", "controller"…" at bounding box center [924, 374] width 308 height 250
copy pre "{ "type": "execution_failed", "error": "Error during execution: ", "controller"…"
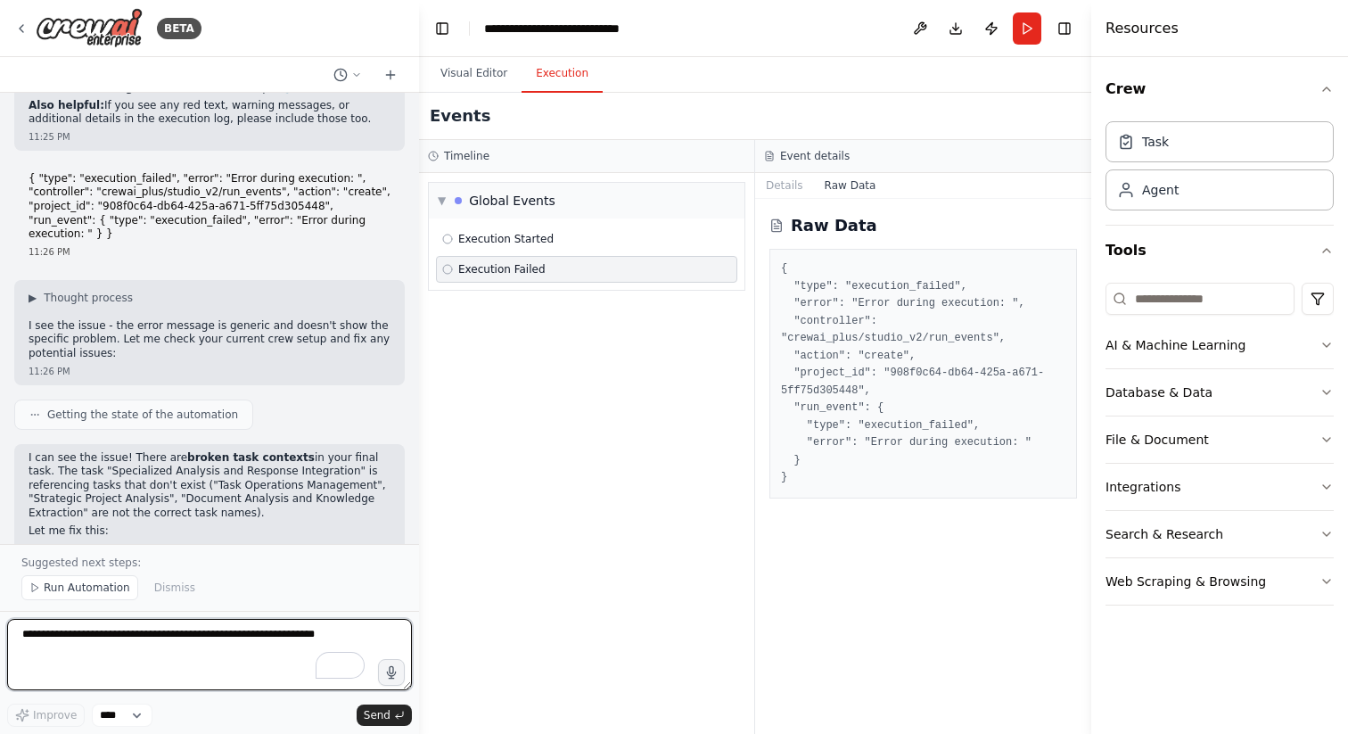
click at [206, 633] on textarea "To enrich screen reader interactions, please activate Accessibility in Grammarl…" at bounding box center [209, 654] width 405 height 71
paste textarea "**********"
type textarea "**********"
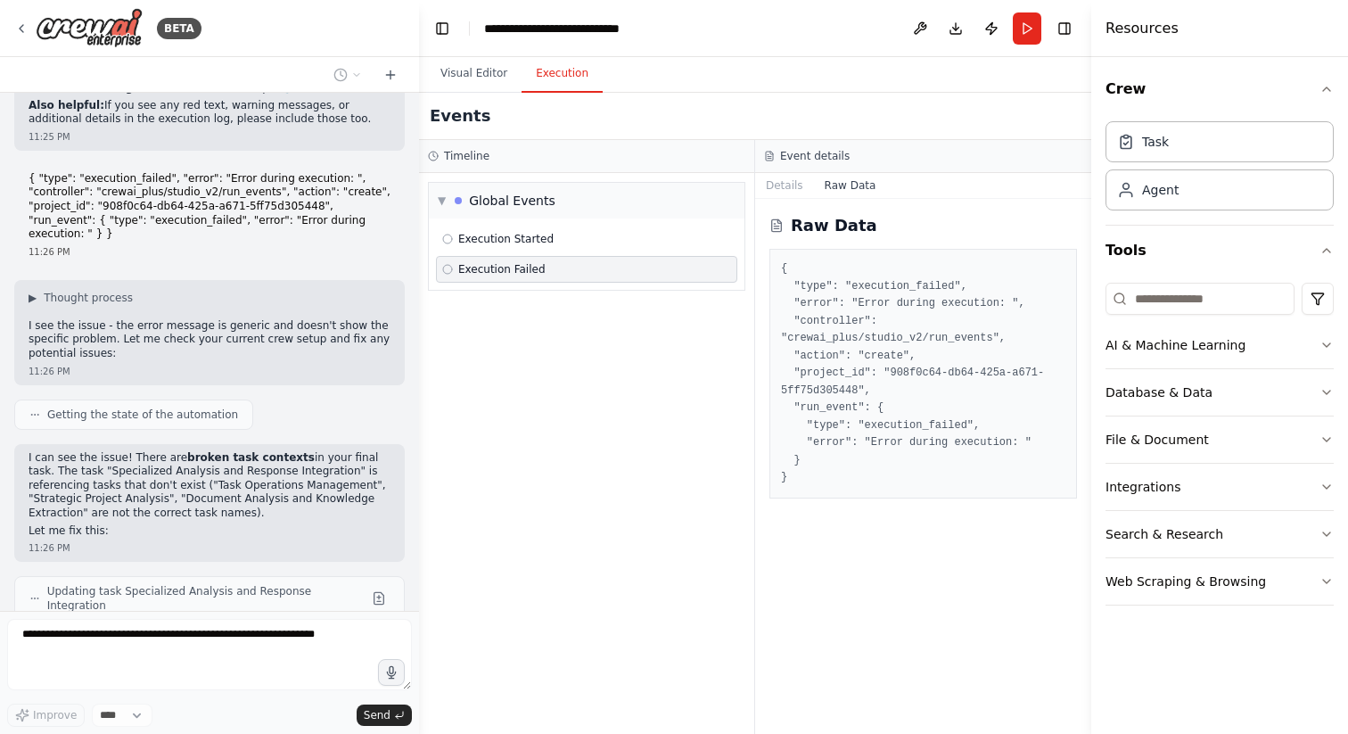
scroll to position [47382, 0]
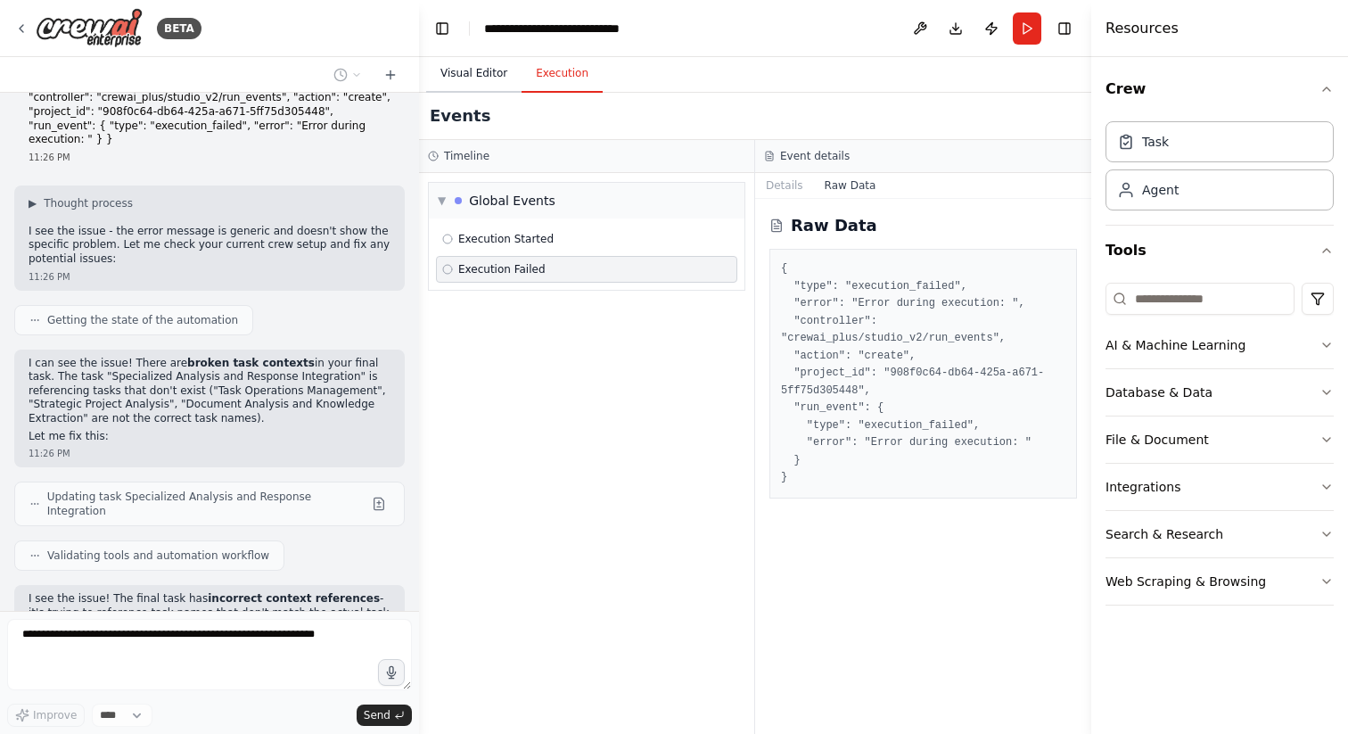
click at [488, 74] on button "Visual Editor" at bounding box center [473, 73] width 95 height 37
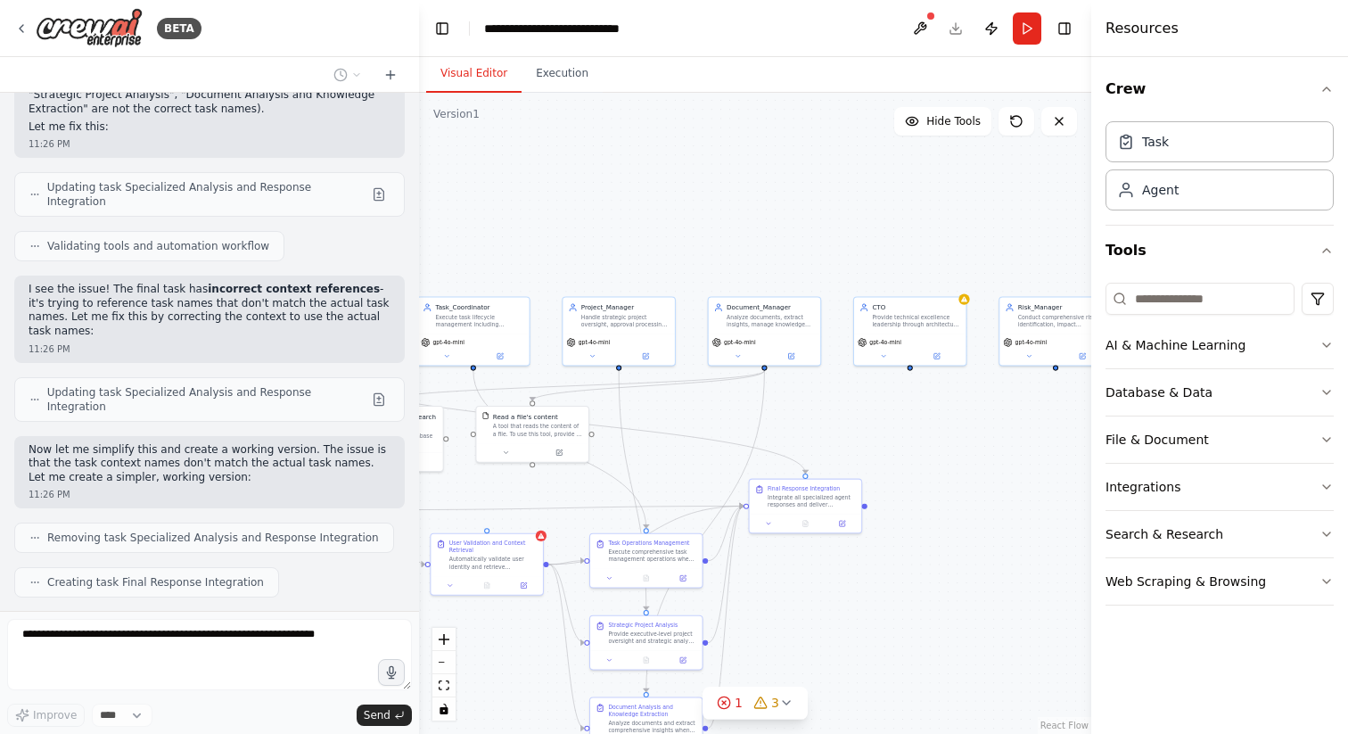
scroll to position [47736, 0]
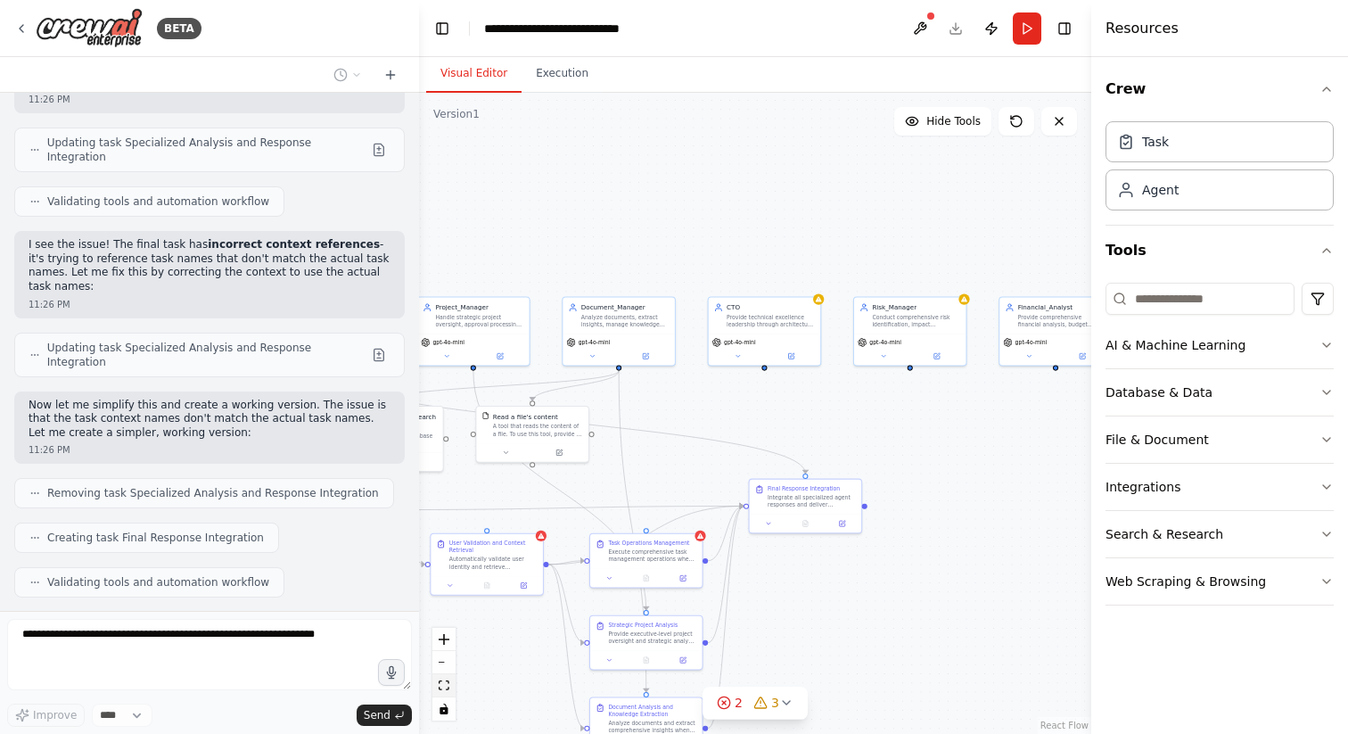
click at [448, 687] on icon "fit view" at bounding box center [444, 685] width 11 height 10
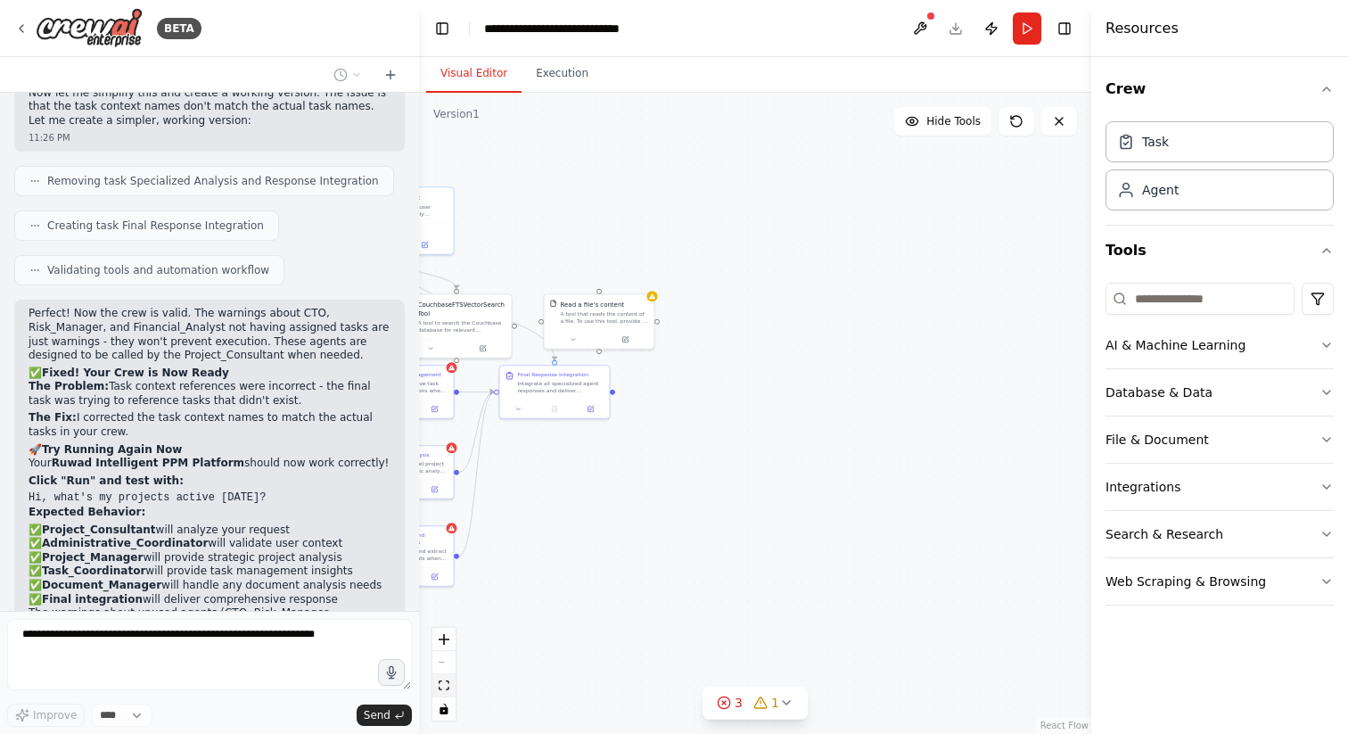
scroll to position [48093, 0]
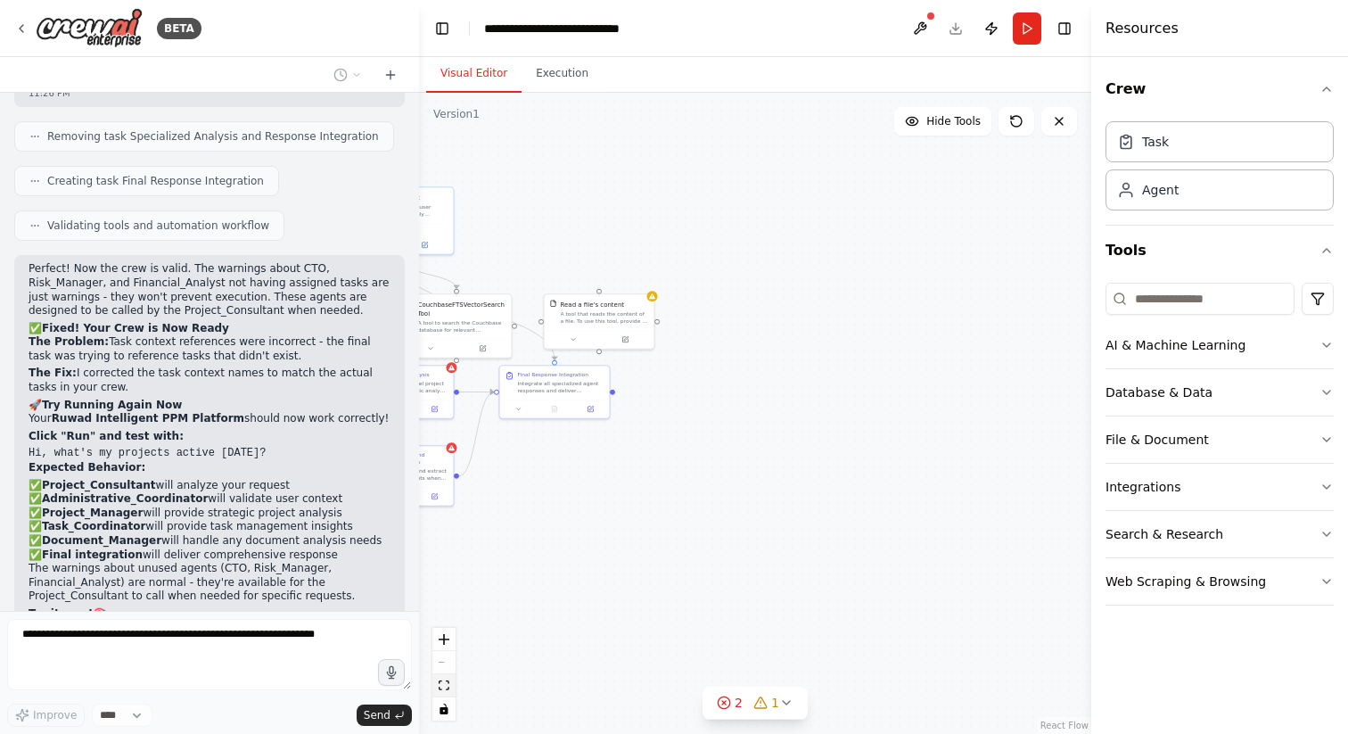
click at [448, 687] on icon "fit view" at bounding box center [444, 685] width 11 height 10
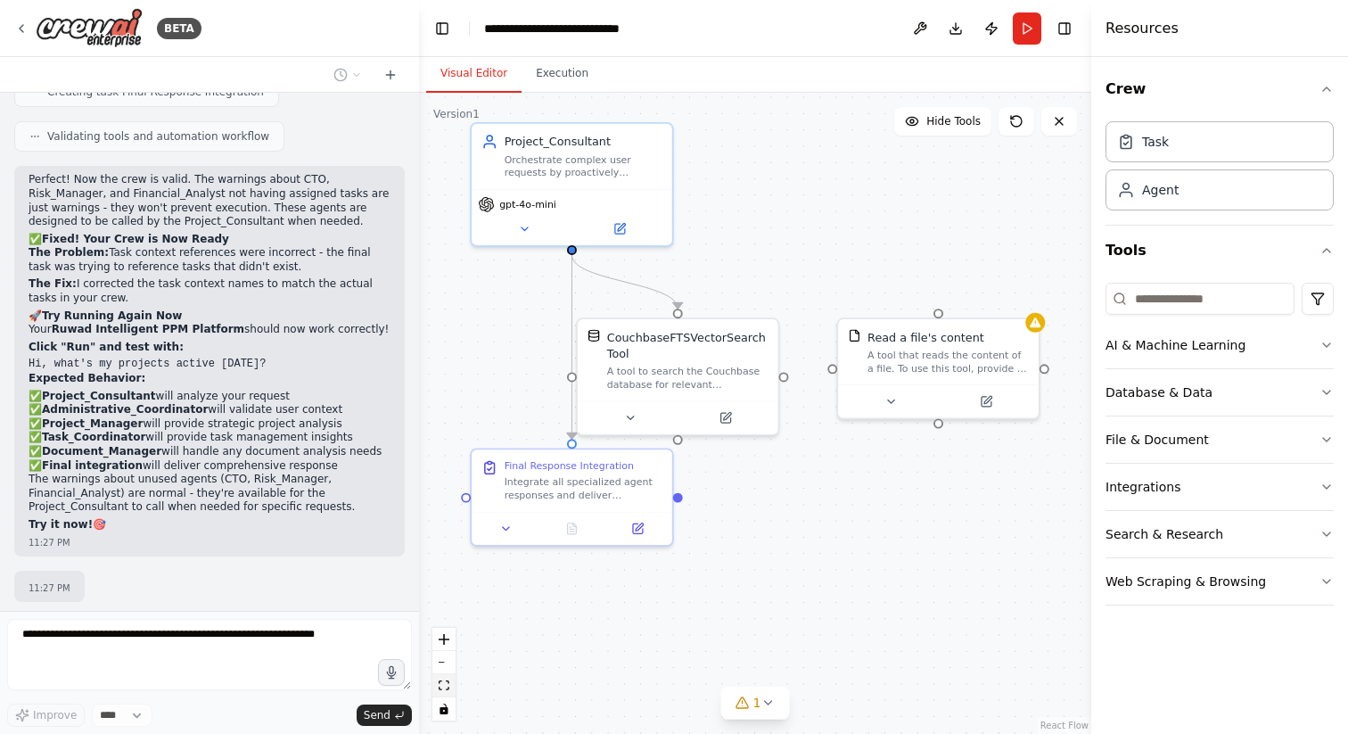
scroll to position [48227, 0]
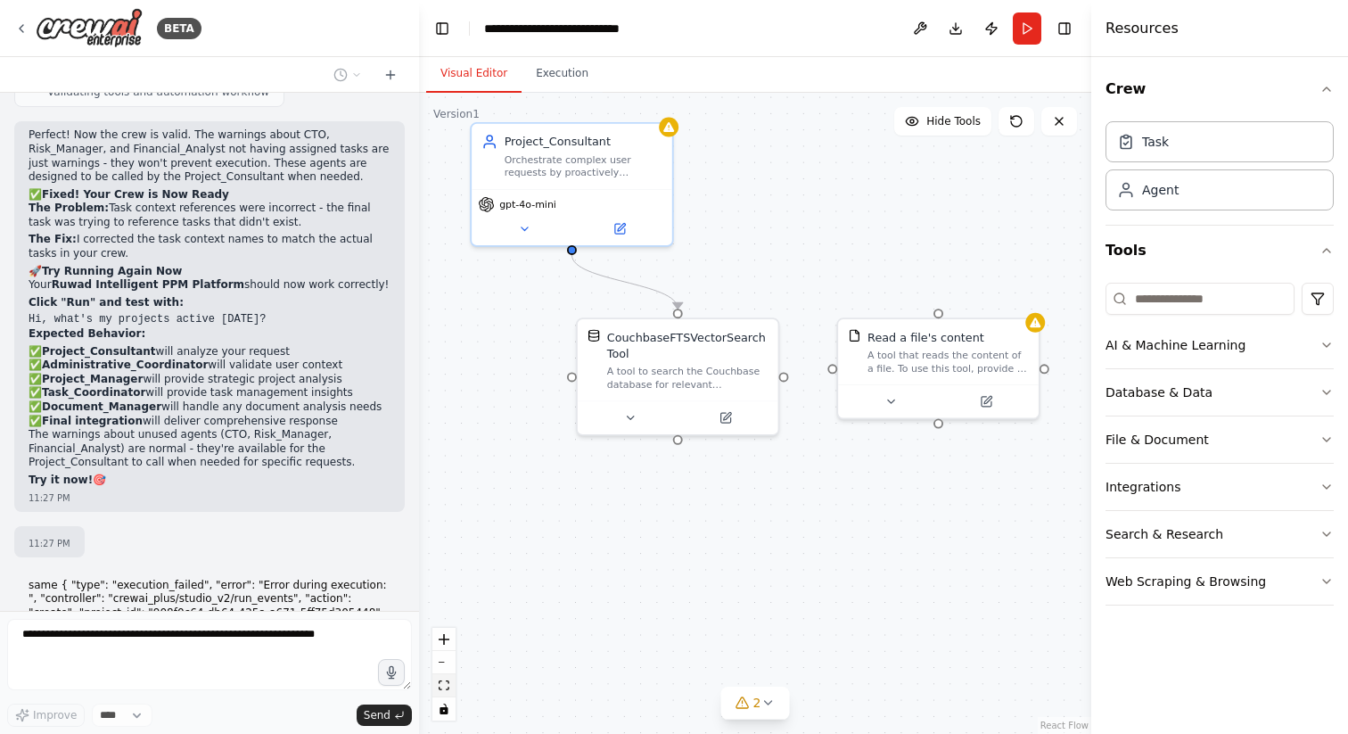
click at [448, 687] on icon "fit view" at bounding box center [444, 685] width 11 height 10
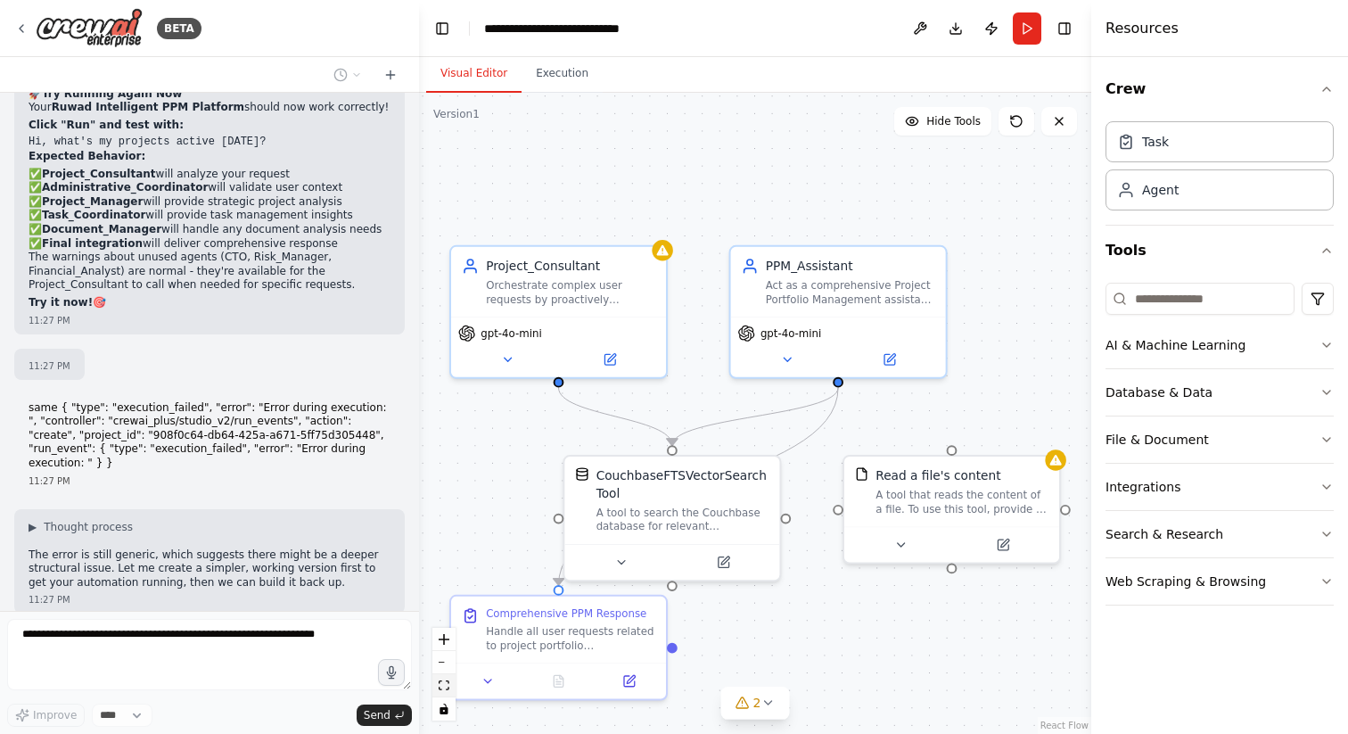
scroll to position [48449, 0]
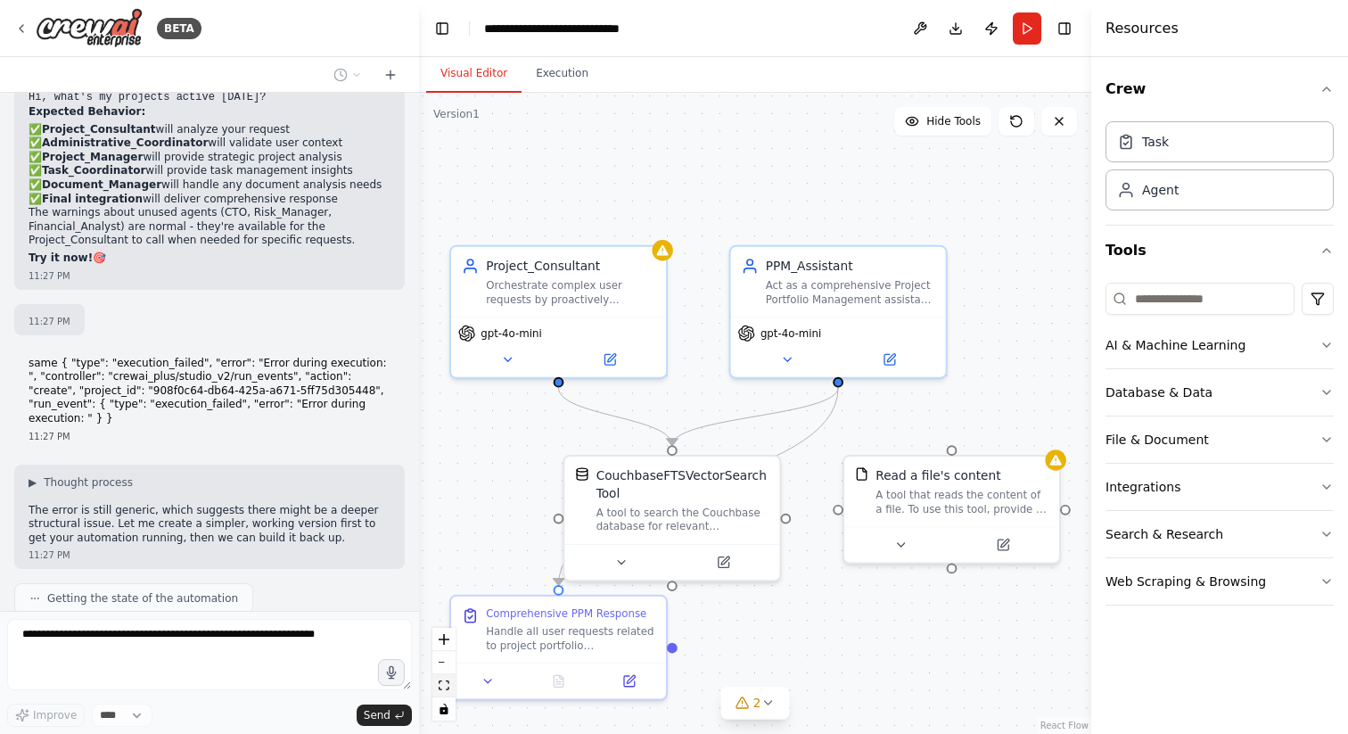
click at [448, 687] on icon "fit view" at bounding box center [444, 685] width 11 height 10
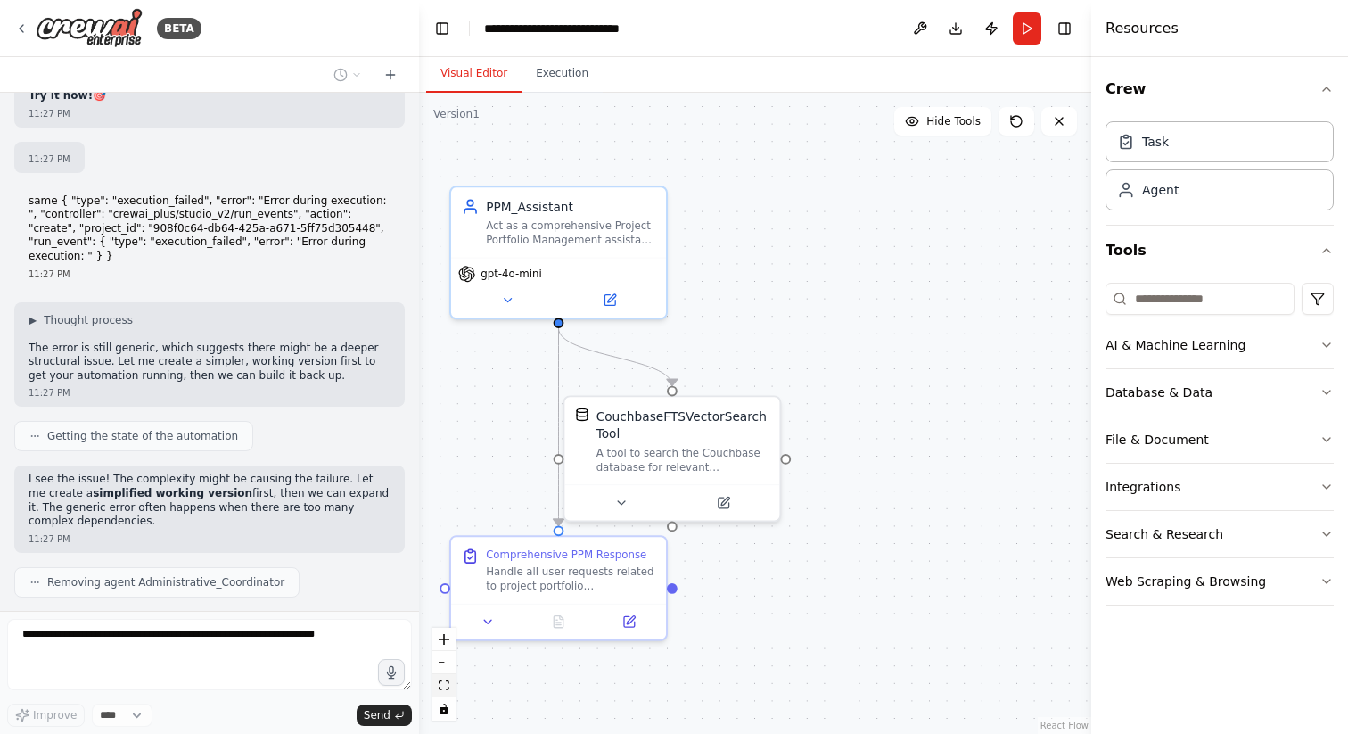
scroll to position [48656, 0]
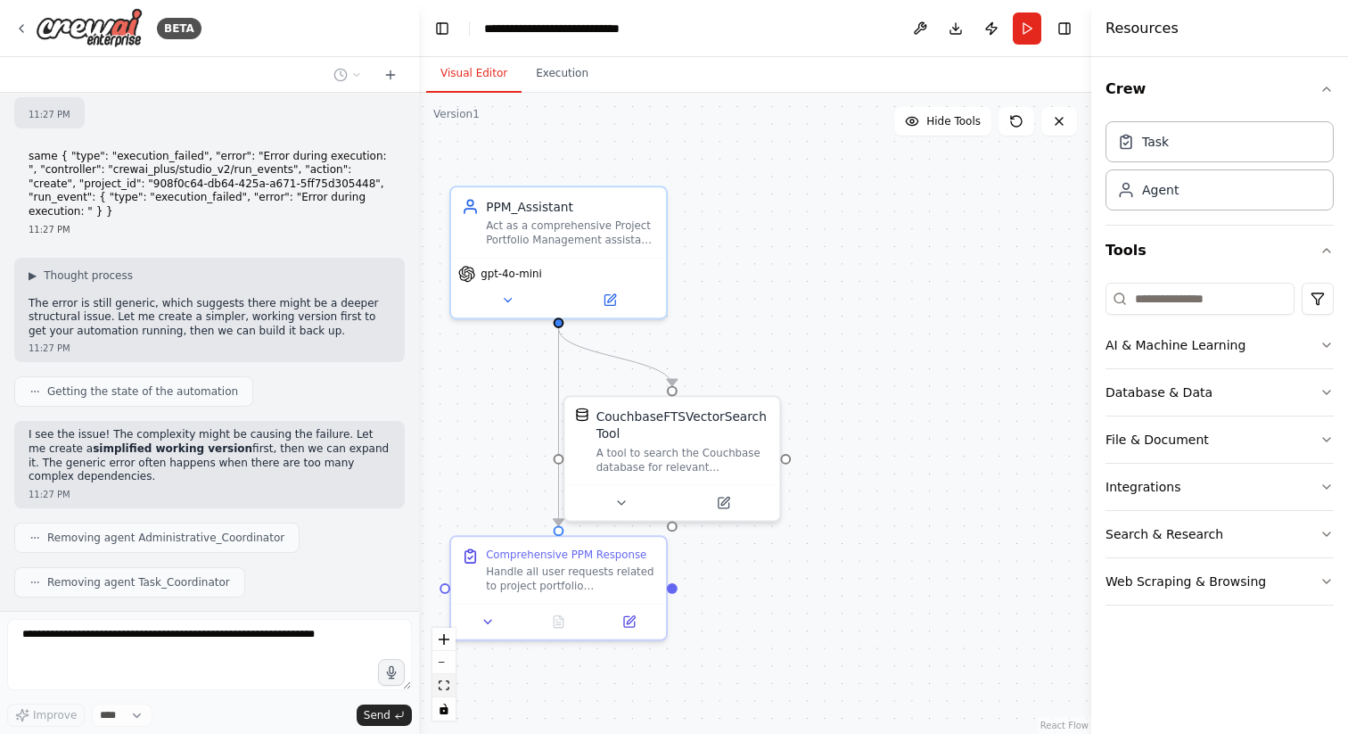
click at [448, 687] on icon "fit view" at bounding box center [444, 685] width 11 height 10
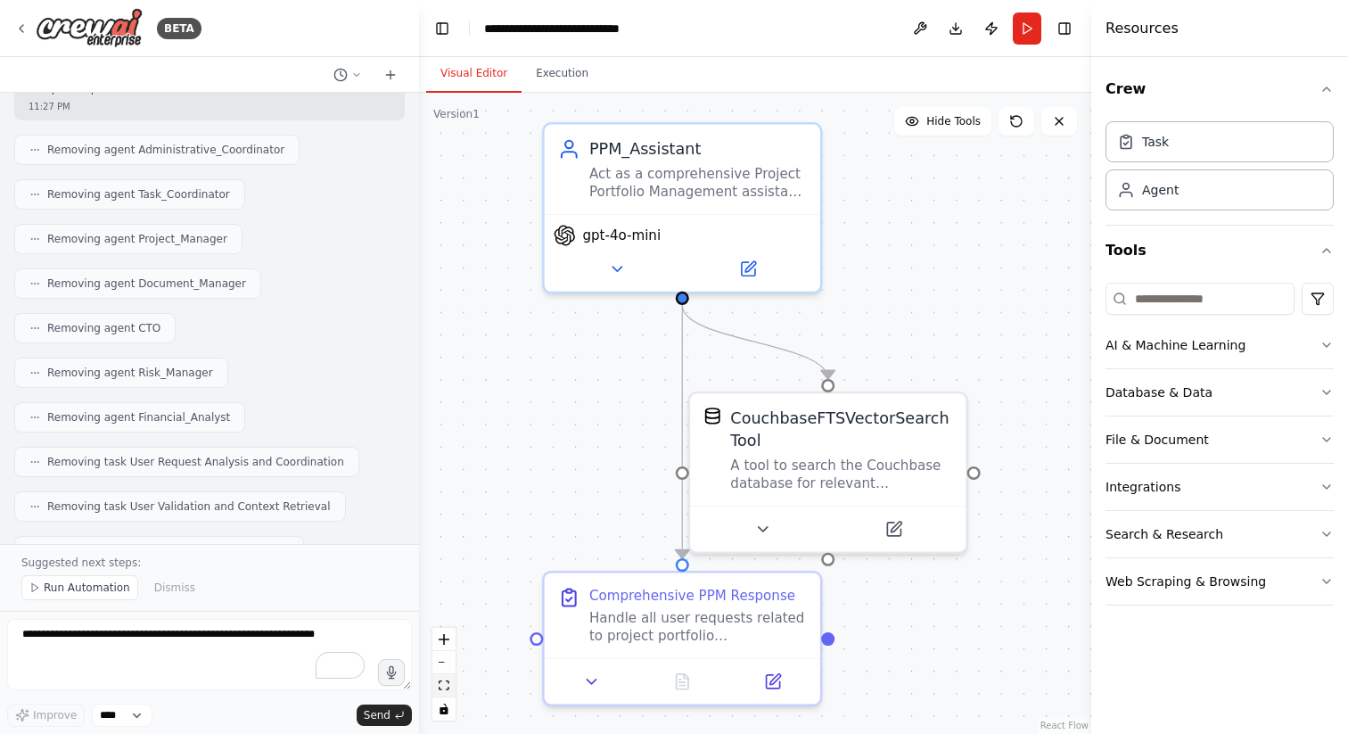
click at [448, 687] on icon "fit view" at bounding box center [444, 685] width 11 height 10
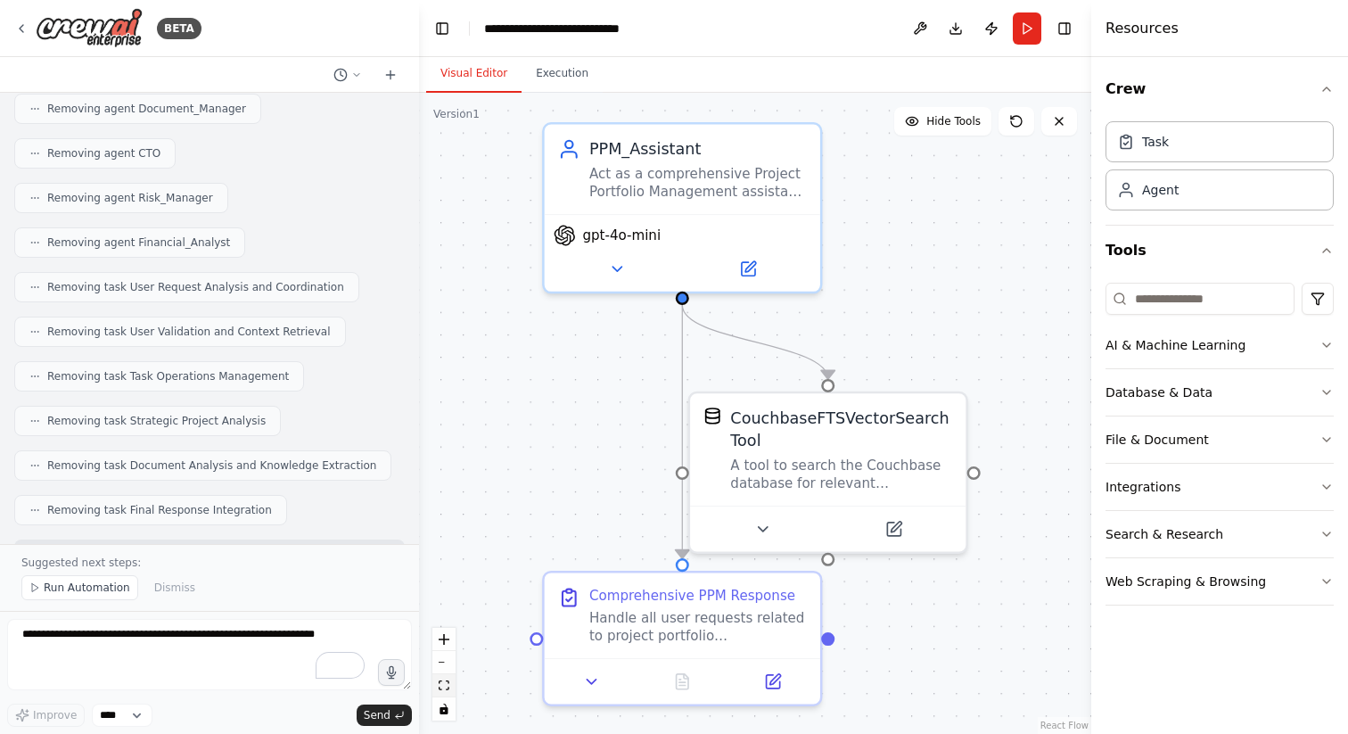
scroll to position [49232, 0]
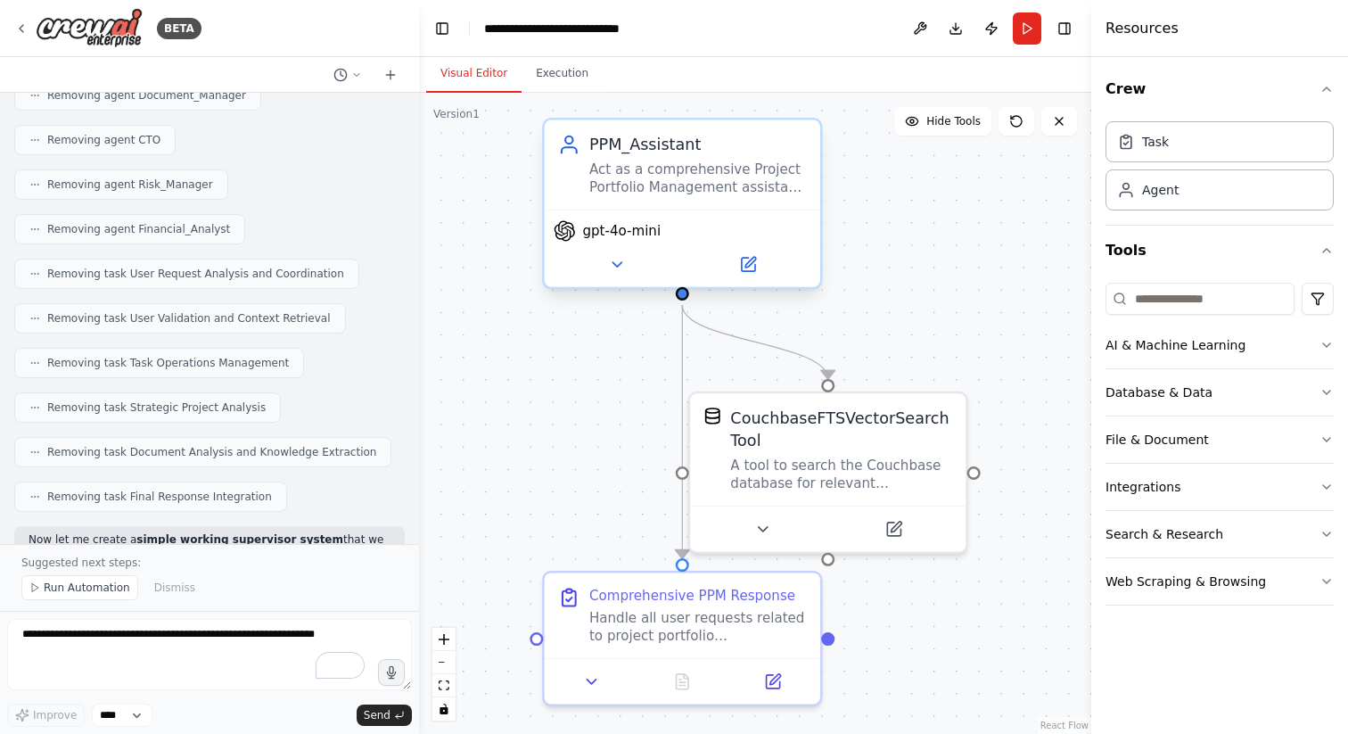
click at [747, 191] on div "Act as a comprehensive Project Portfolio Management assistant that handles user…" at bounding box center [698, 178] width 218 height 36
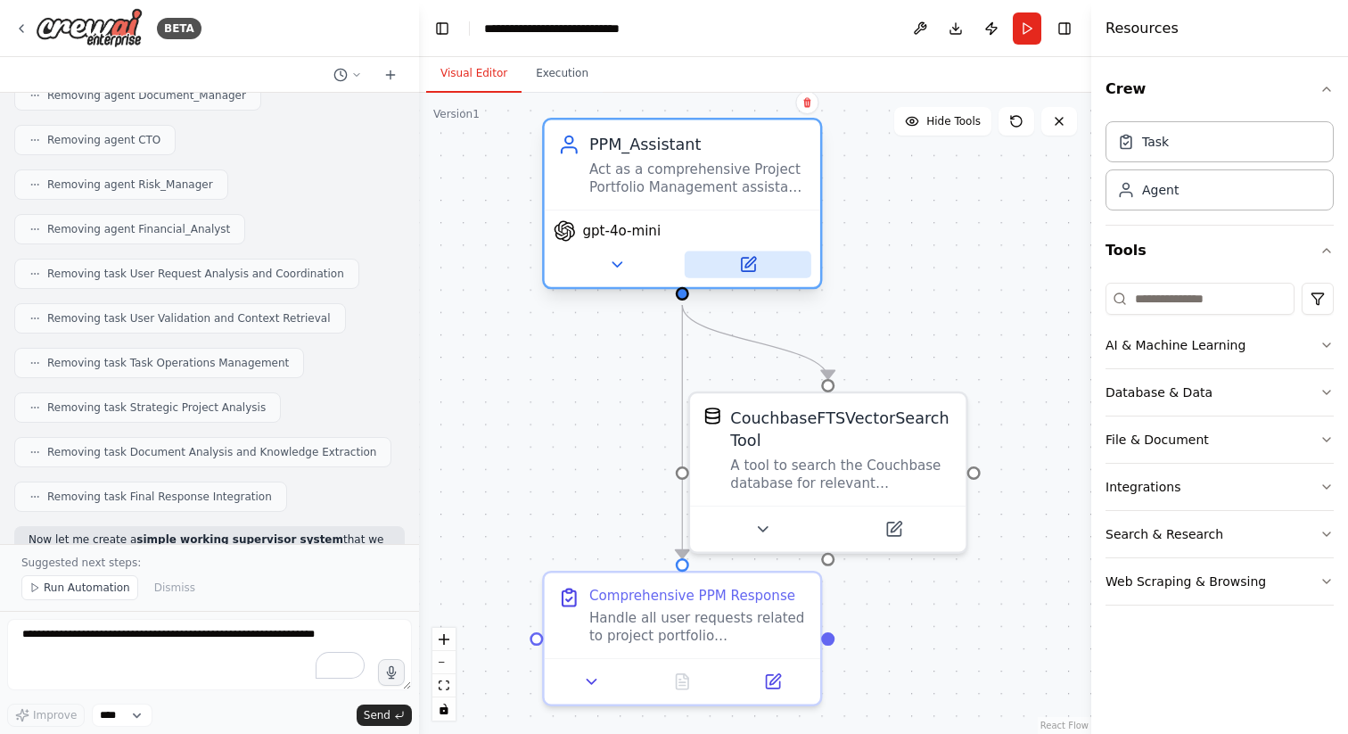
click at [762, 264] on button at bounding box center [748, 264] width 127 height 27
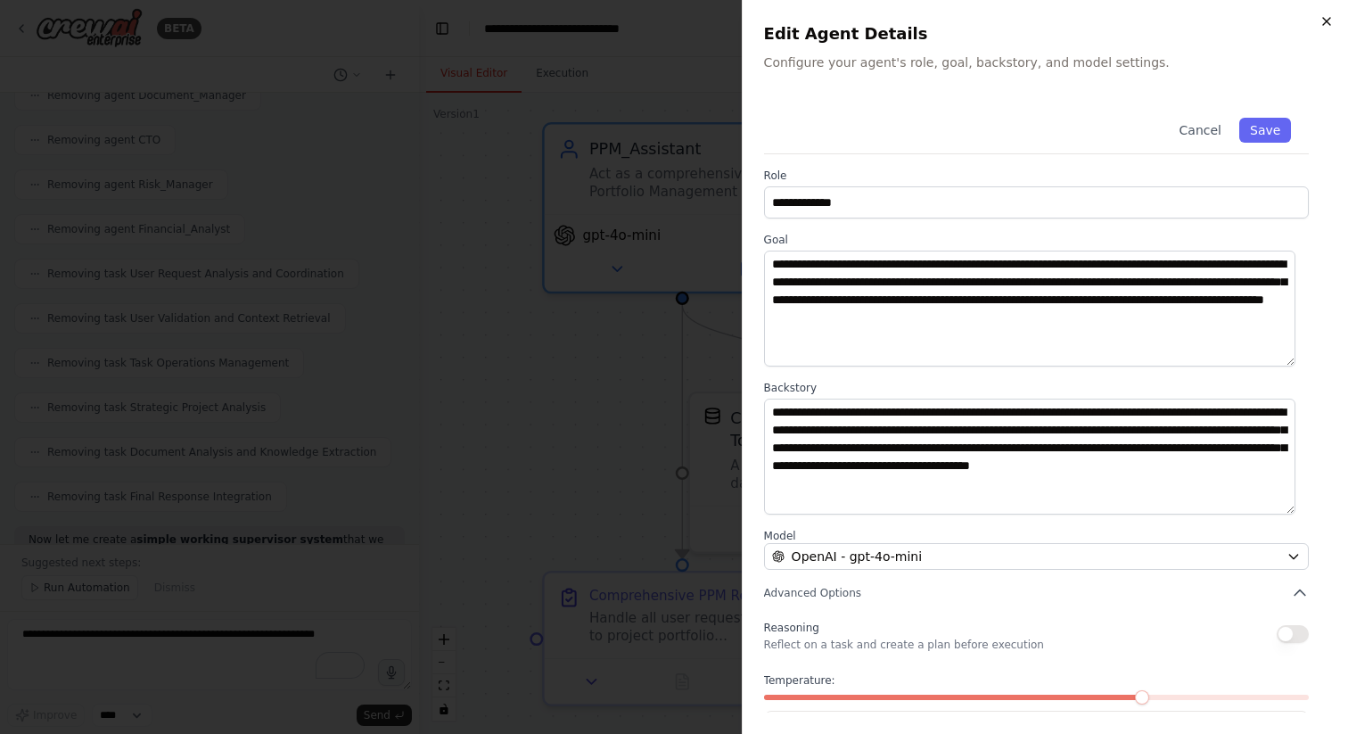
click at [1328, 21] on icon "button" at bounding box center [1327, 21] width 14 height 14
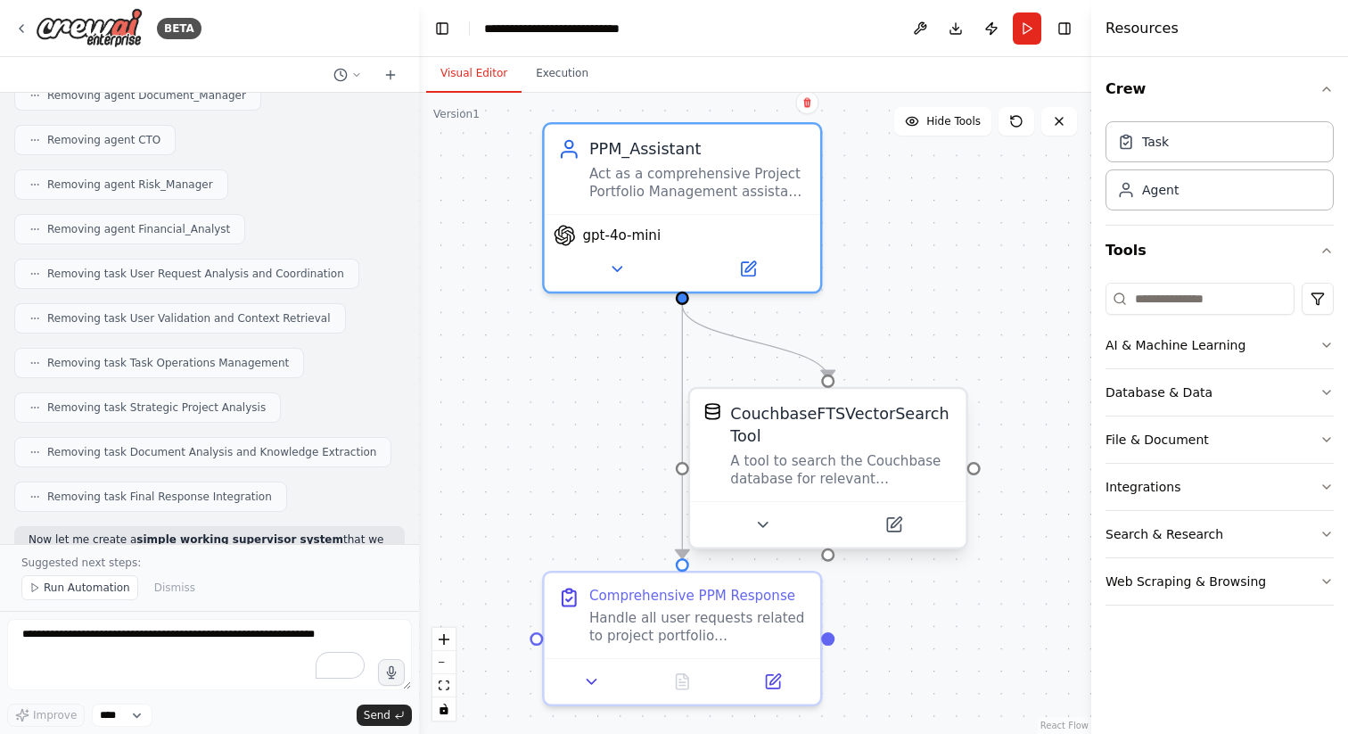
click at [783, 502] on div at bounding box center [828, 524] width 276 height 46
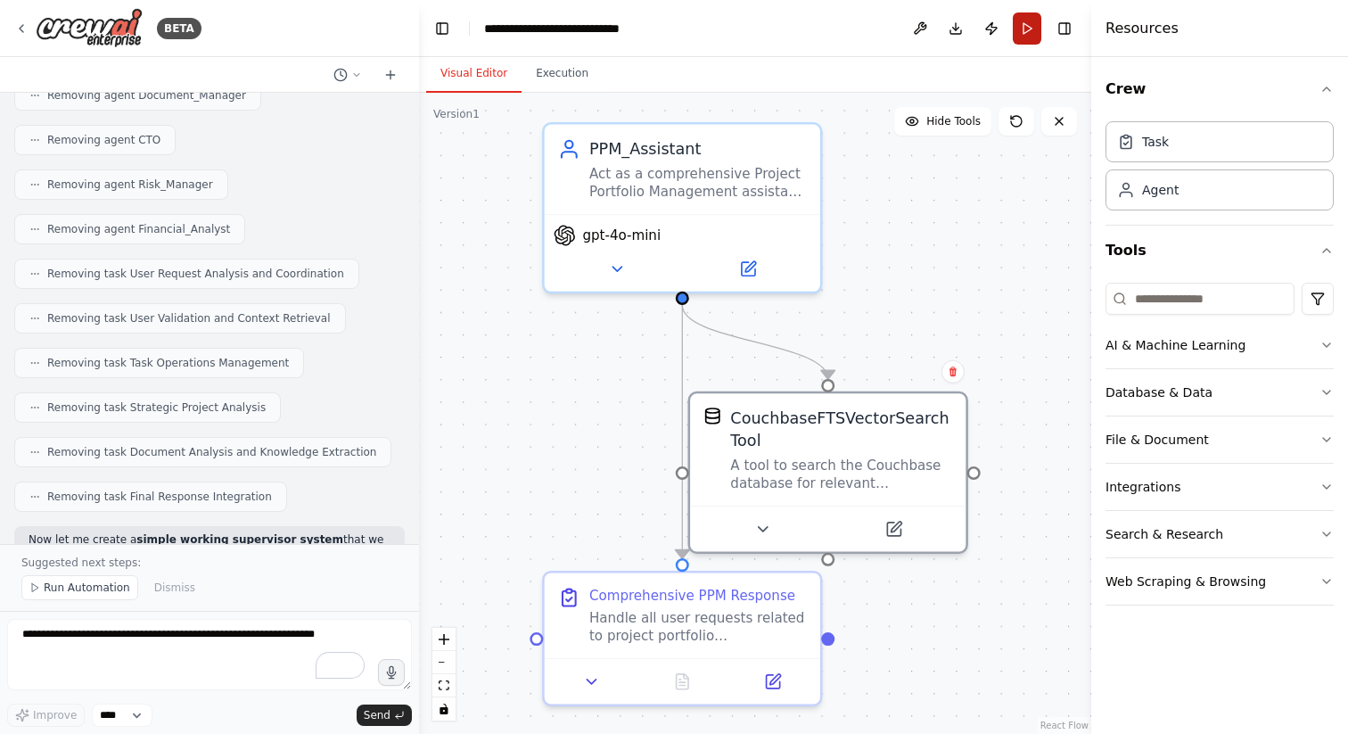
click at [1021, 31] on button "Run" at bounding box center [1027, 28] width 29 height 32
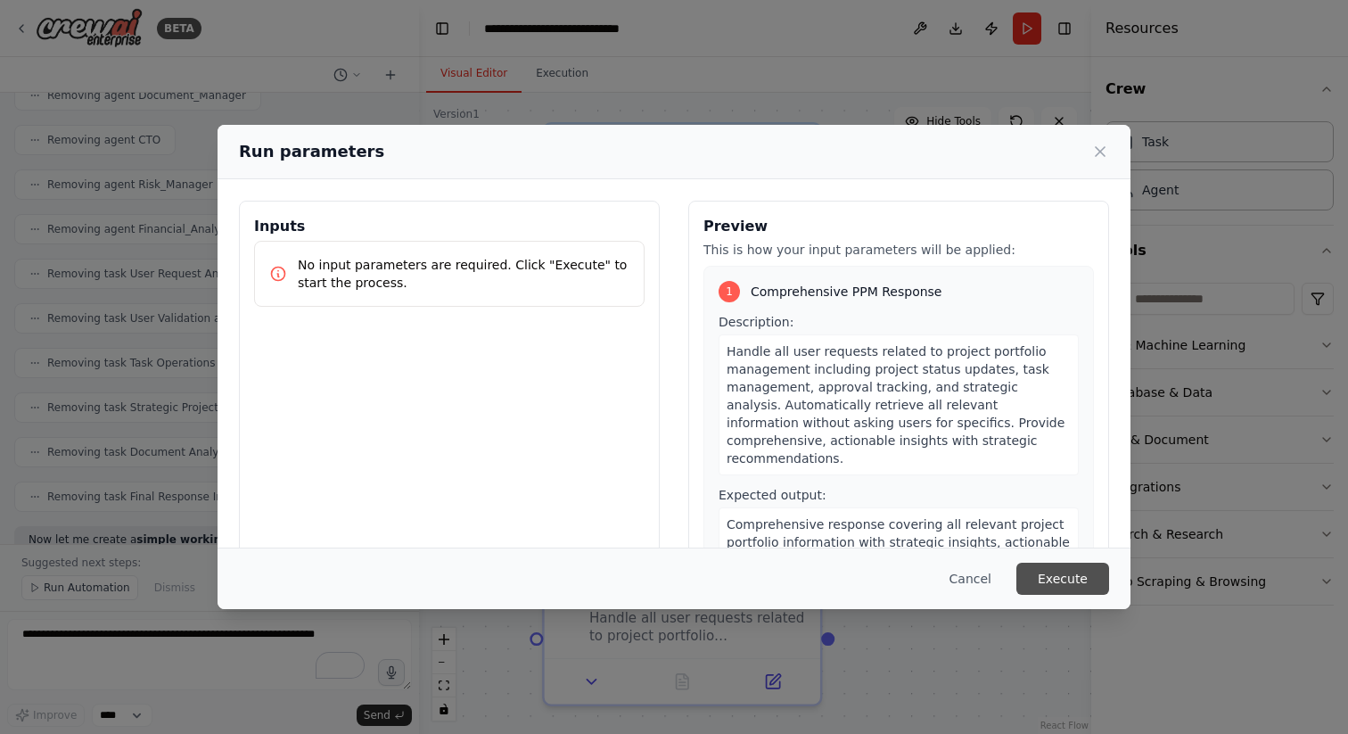
click at [1044, 580] on button "Execute" at bounding box center [1062, 579] width 93 height 32
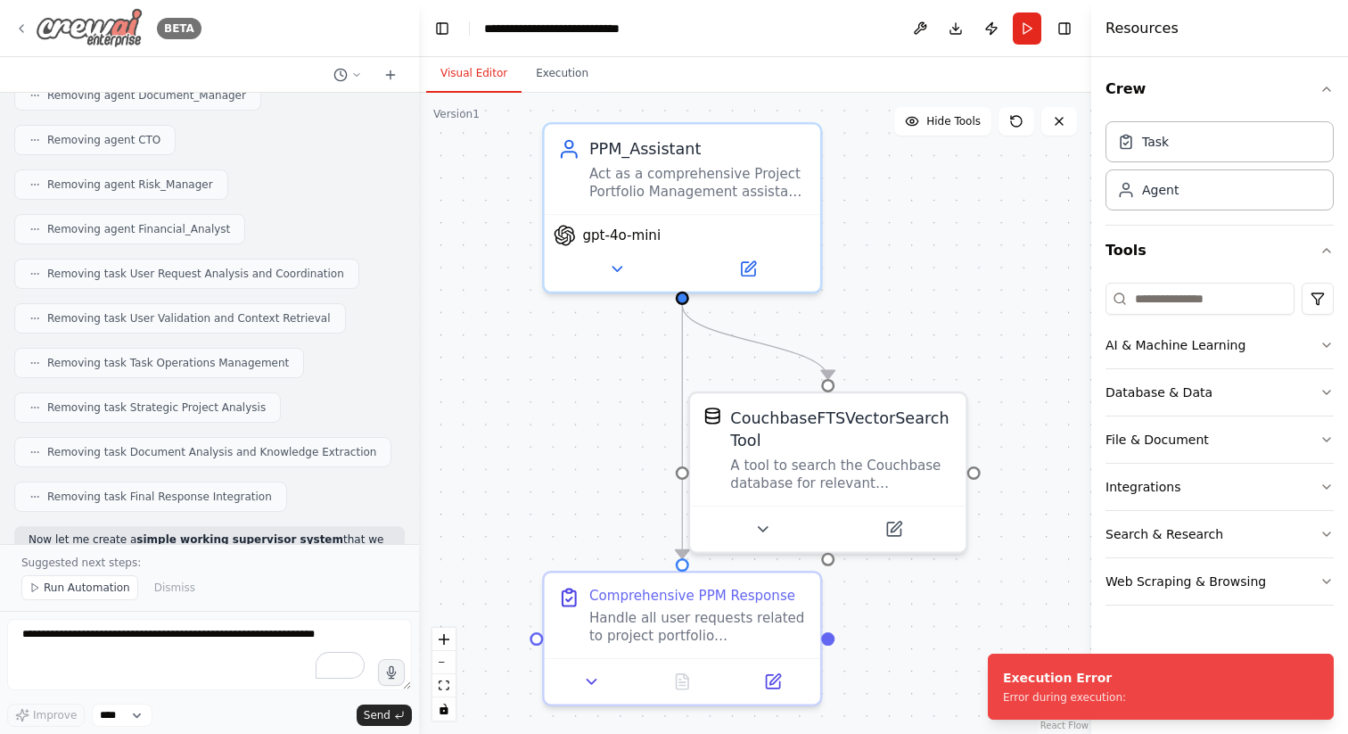
click at [23, 29] on icon at bounding box center [21, 28] width 14 height 14
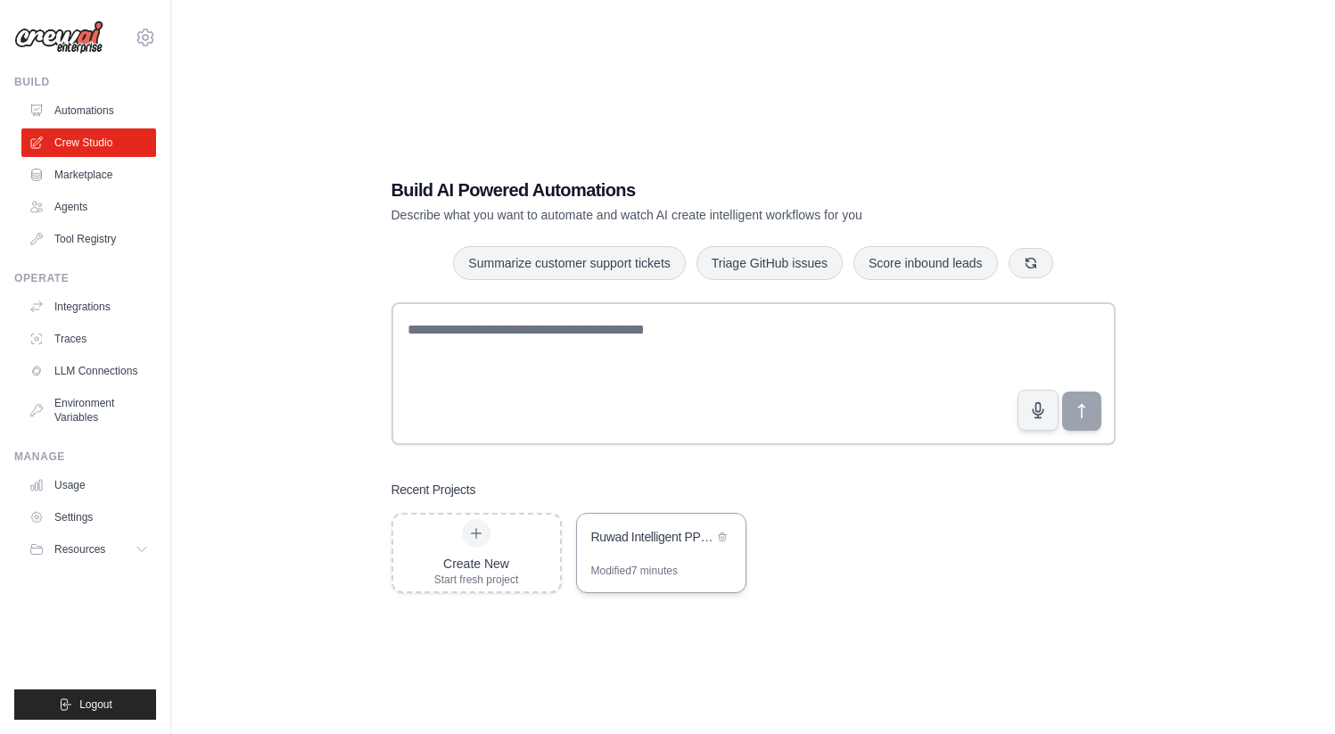
click at [693, 555] on div "Ruwad Intelligent PPM Platform" at bounding box center [661, 539] width 169 height 50
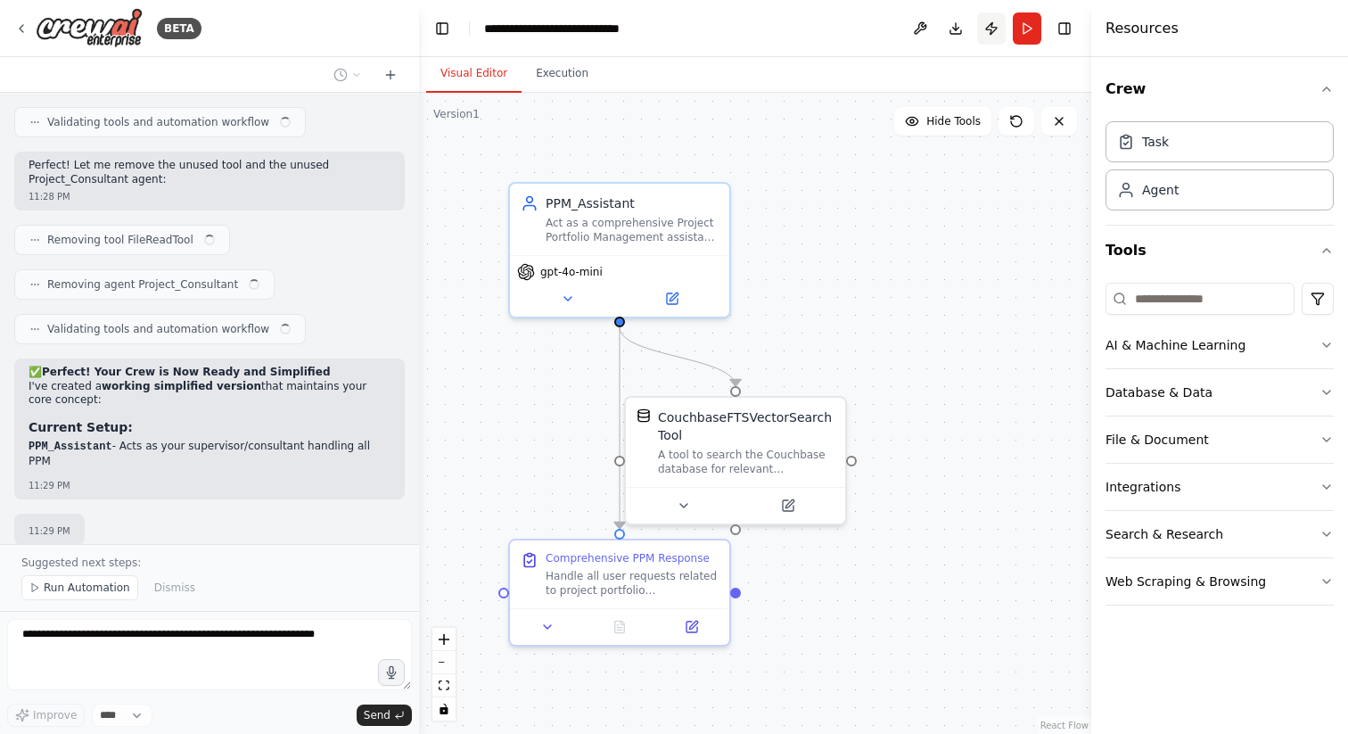
scroll to position [782, 0]
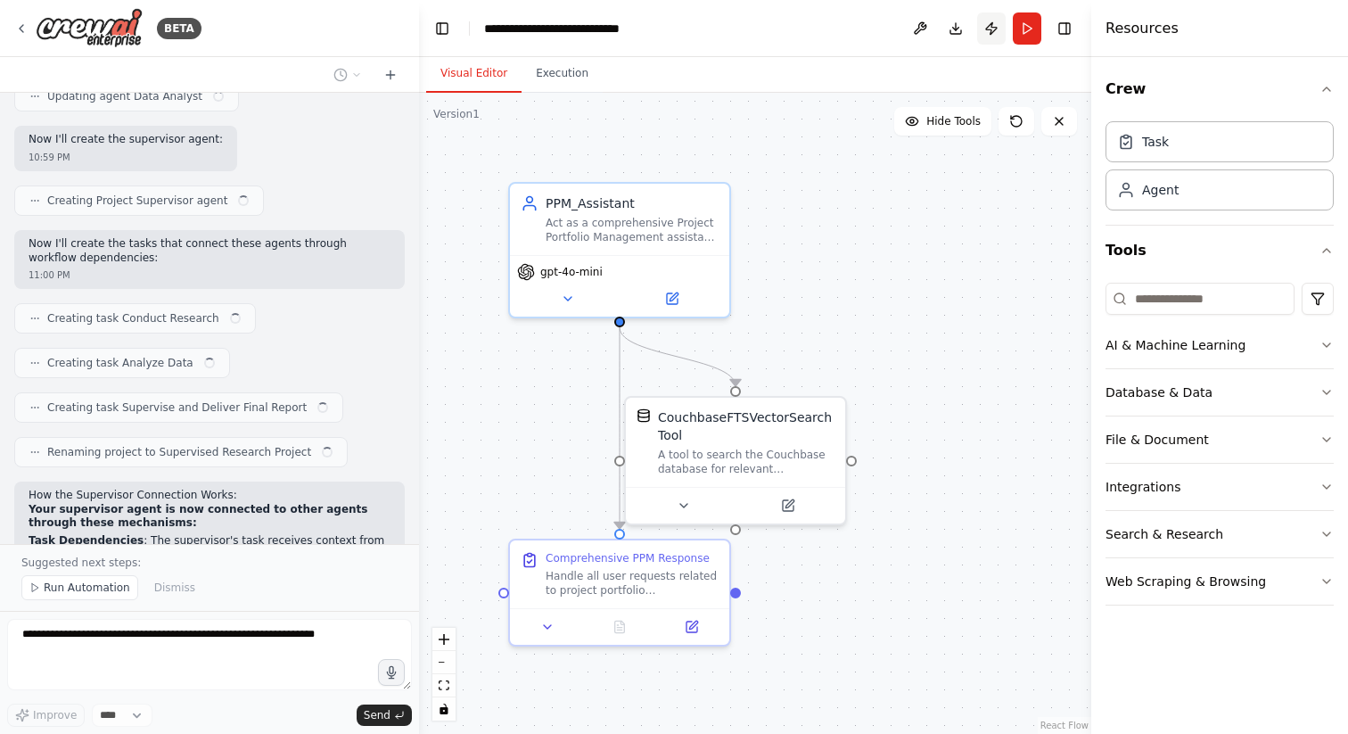
click at [993, 30] on button "Publish" at bounding box center [991, 28] width 29 height 32
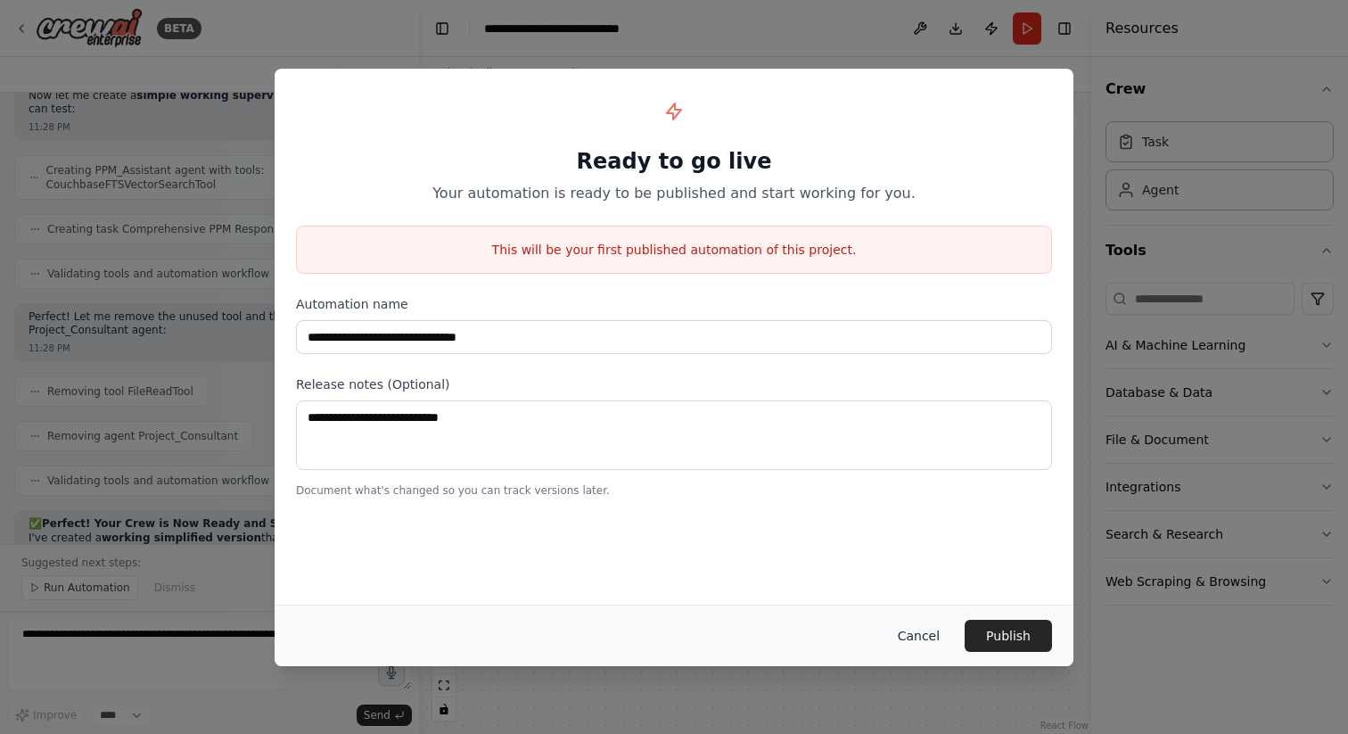
click at [931, 638] on button "Cancel" at bounding box center [919, 636] width 70 height 32
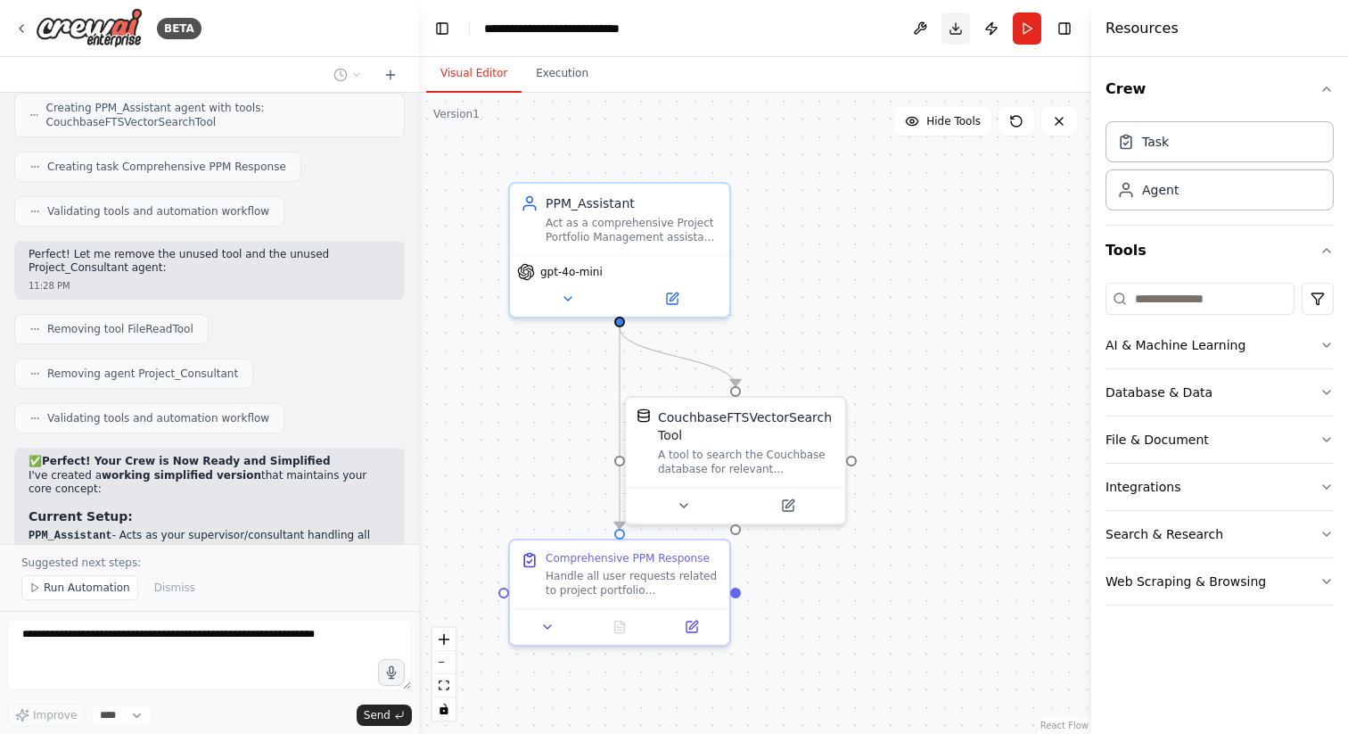
click at [963, 34] on button "Download" at bounding box center [956, 28] width 29 height 32
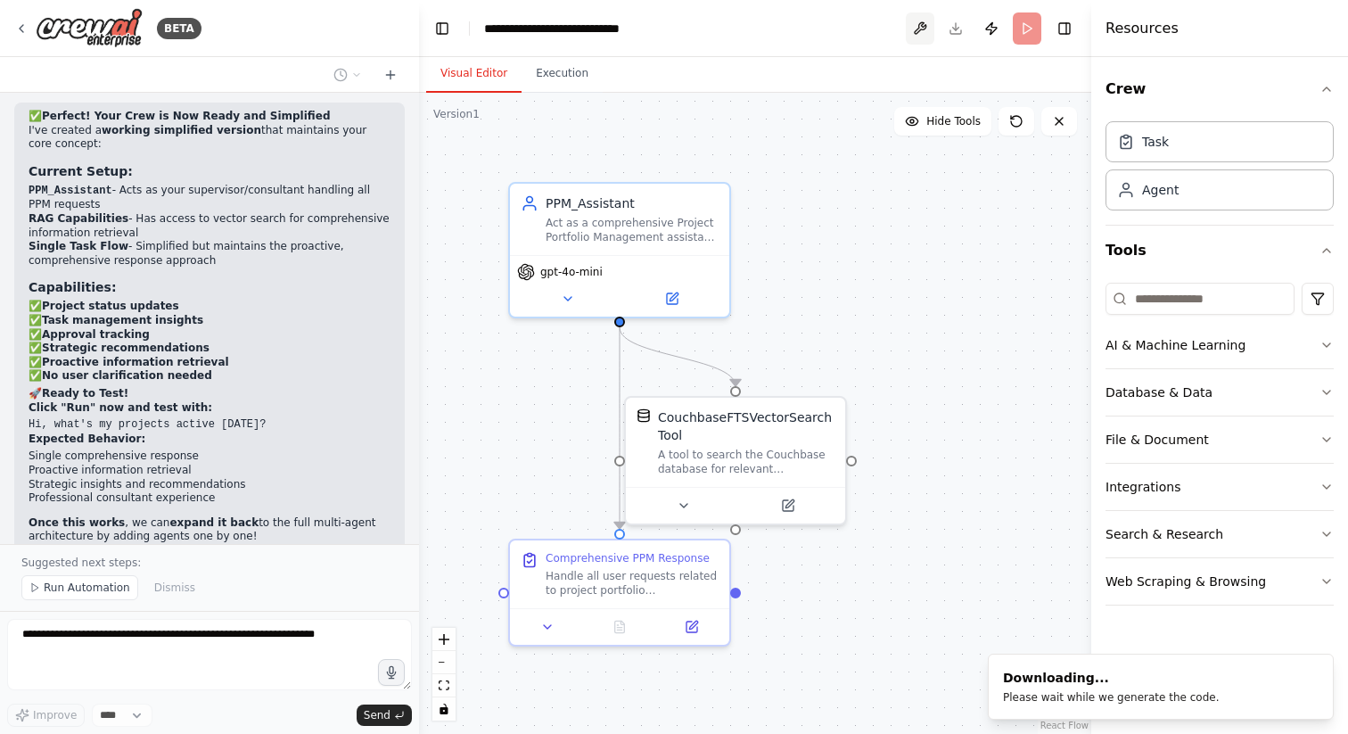
click at [924, 29] on button at bounding box center [920, 28] width 29 height 32
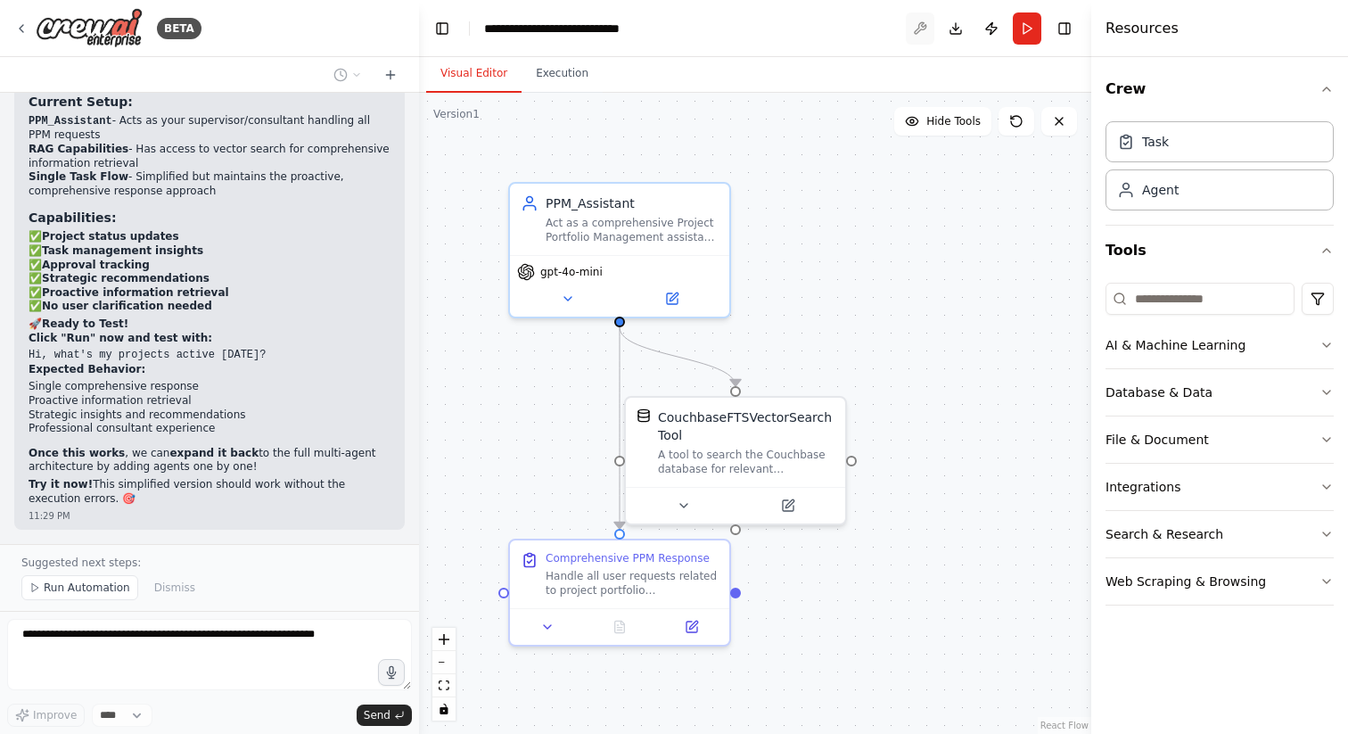
scroll to position [50125, 0]
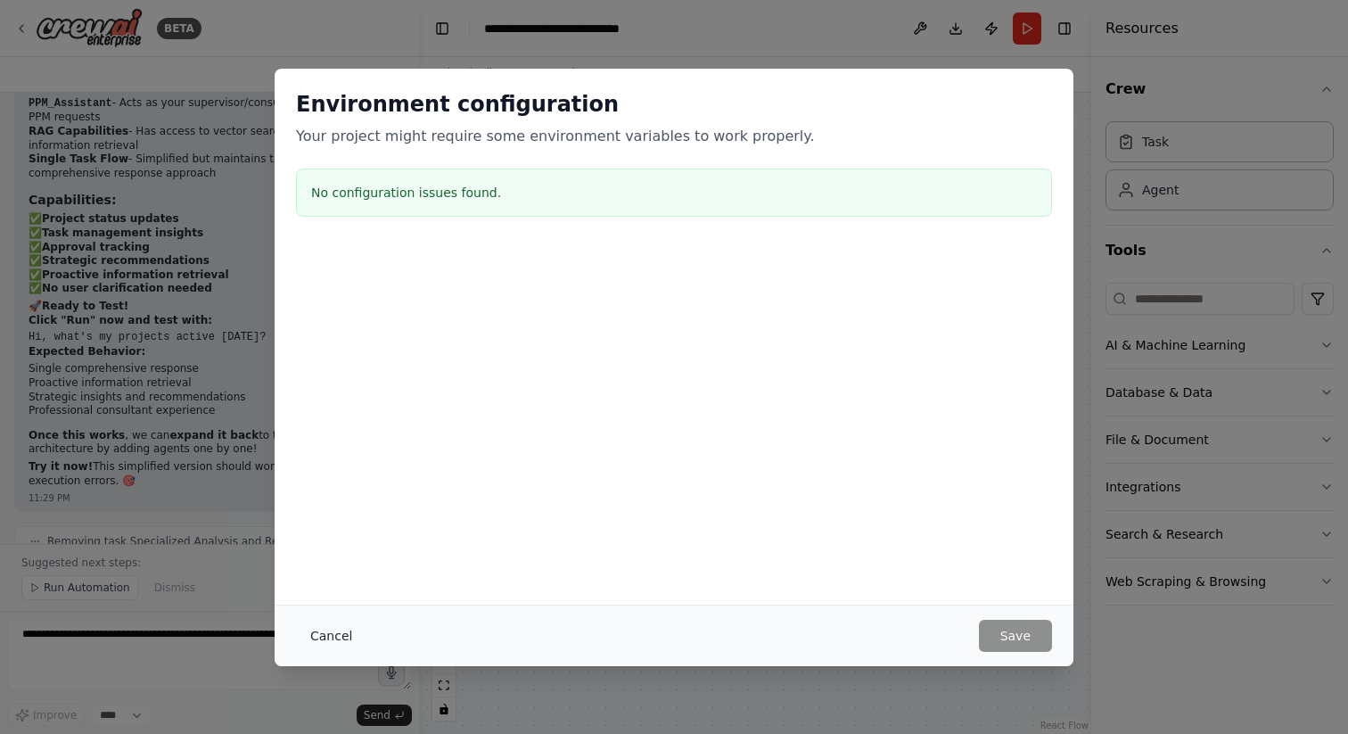
click at [319, 624] on button "Cancel" at bounding box center [331, 636] width 70 height 32
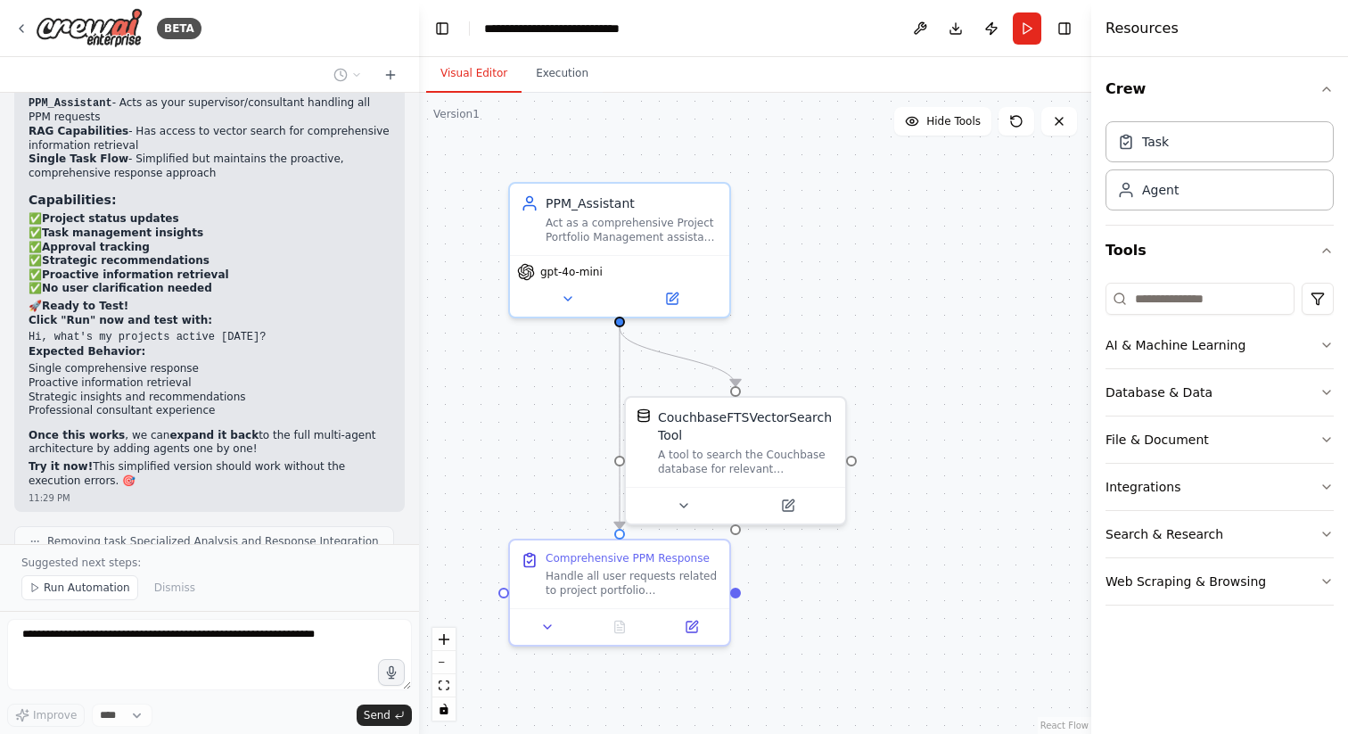
click at [882, 169] on div ".deletable-edge-delete-btn { width: 20px; height: 20px; border: 0px solid #ffff…" at bounding box center [755, 413] width 672 height 641
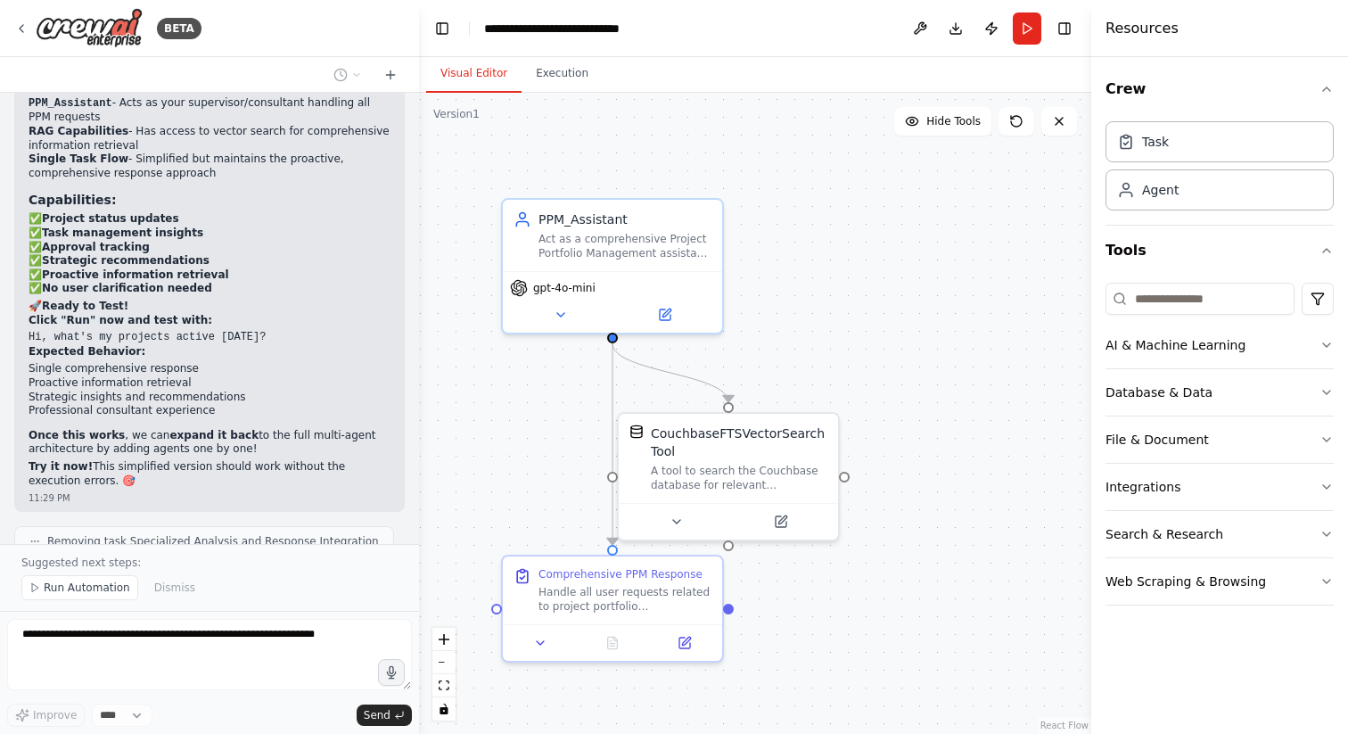
drag, startPoint x: 716, startPoint y: 126, endPoint x: 709, endPoint y: 142, distance: 17.6
click at [709, 142] on div ".deletable-edge-delete-btn { width: 20px; height: 20px; border: 0px solid #ffff…" at bounding box center [755, 413] width 672 height 641
click at [650, 276] on div "gpt-4o-mini" at bounding box center [612, 285] width 205 height 18
click at [655, 311] on button at bounding box center [664, 310] width 101 height 21
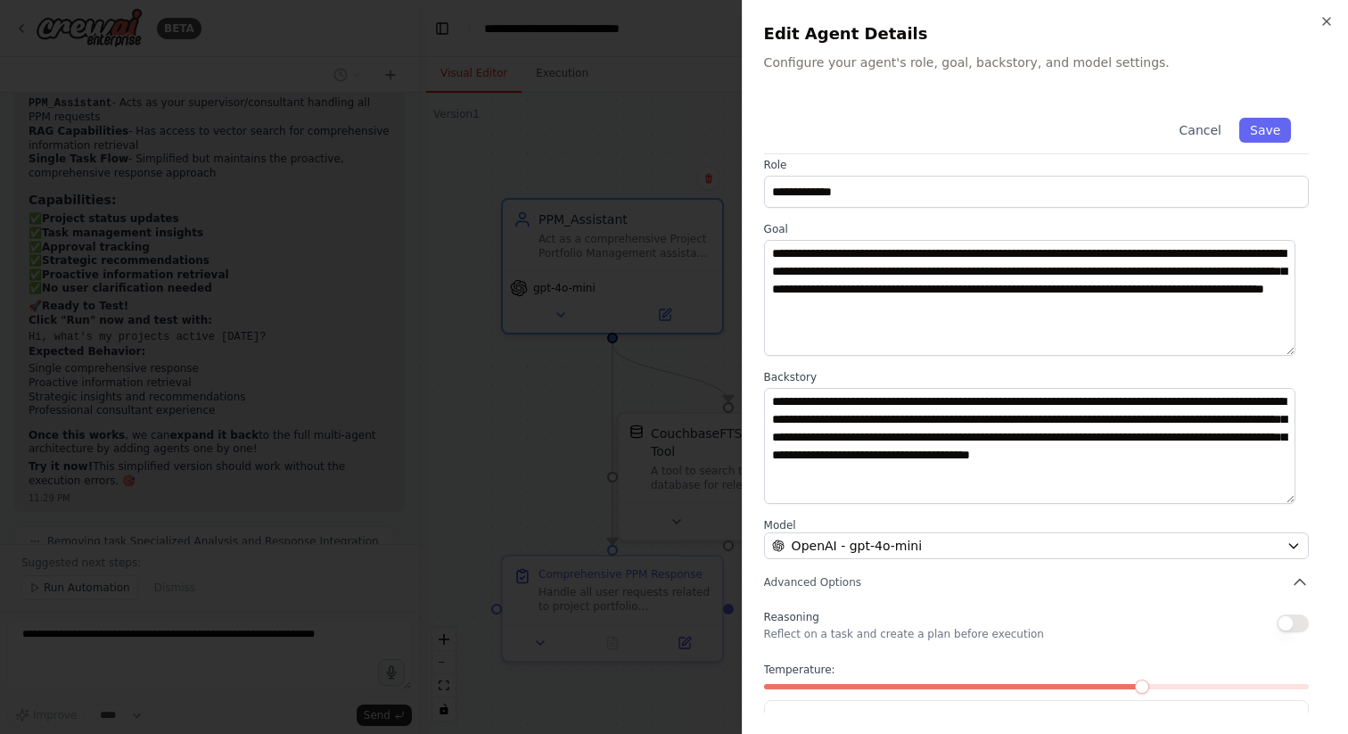
scroll to position [0, 0]
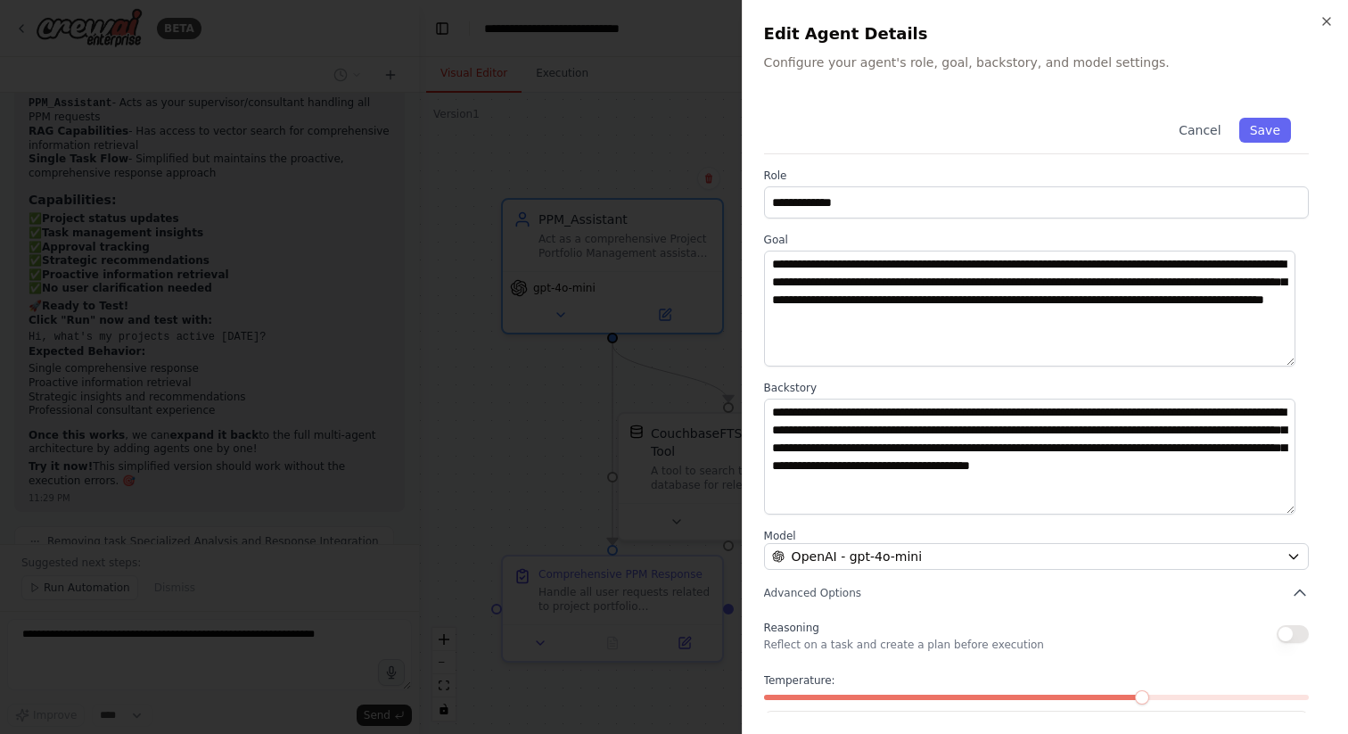
click at [1316, 23] on h2 "Edit Agent Details" at bounding box center [1045, 33] width 563 height 25
click at [1323, 22] on icon "button" at bounding box center [1327, 21] width 14 height 14
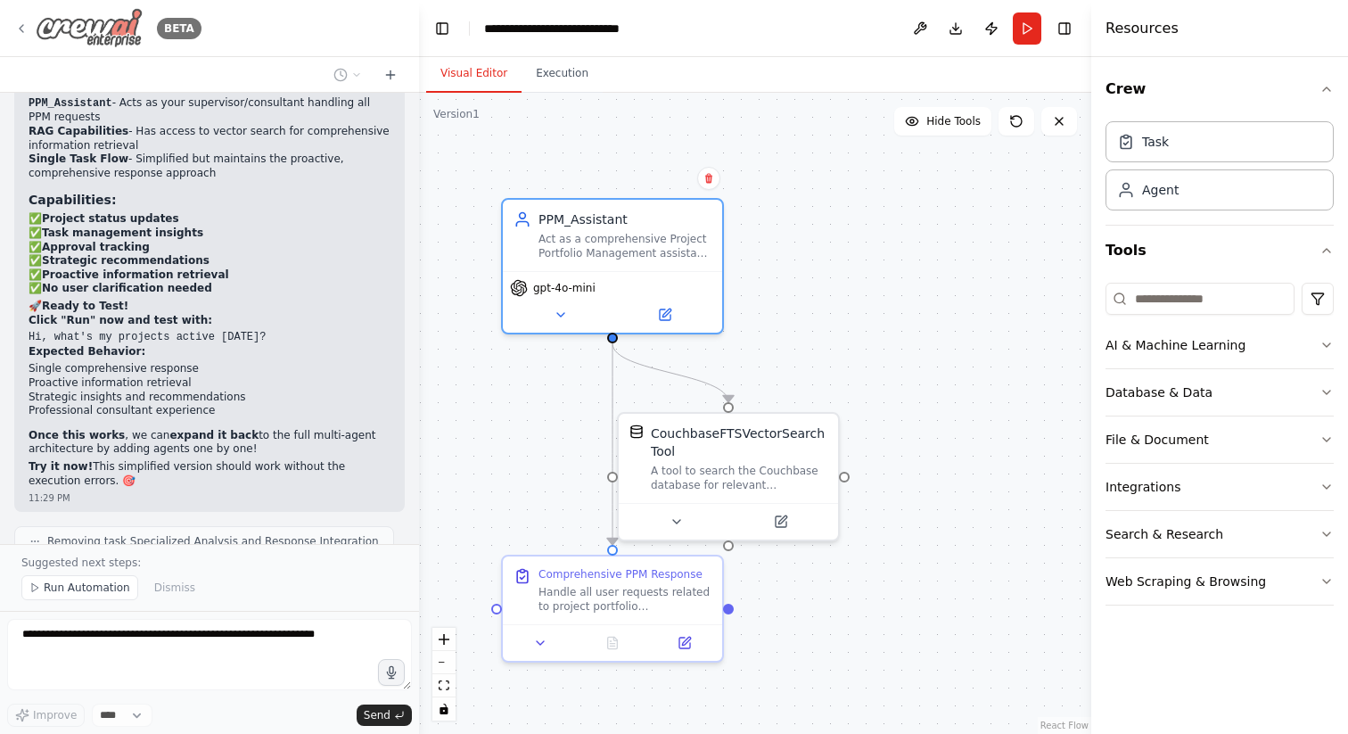
click at [26, 31] on icon at bounding box center [21, 28] width 14 height 14
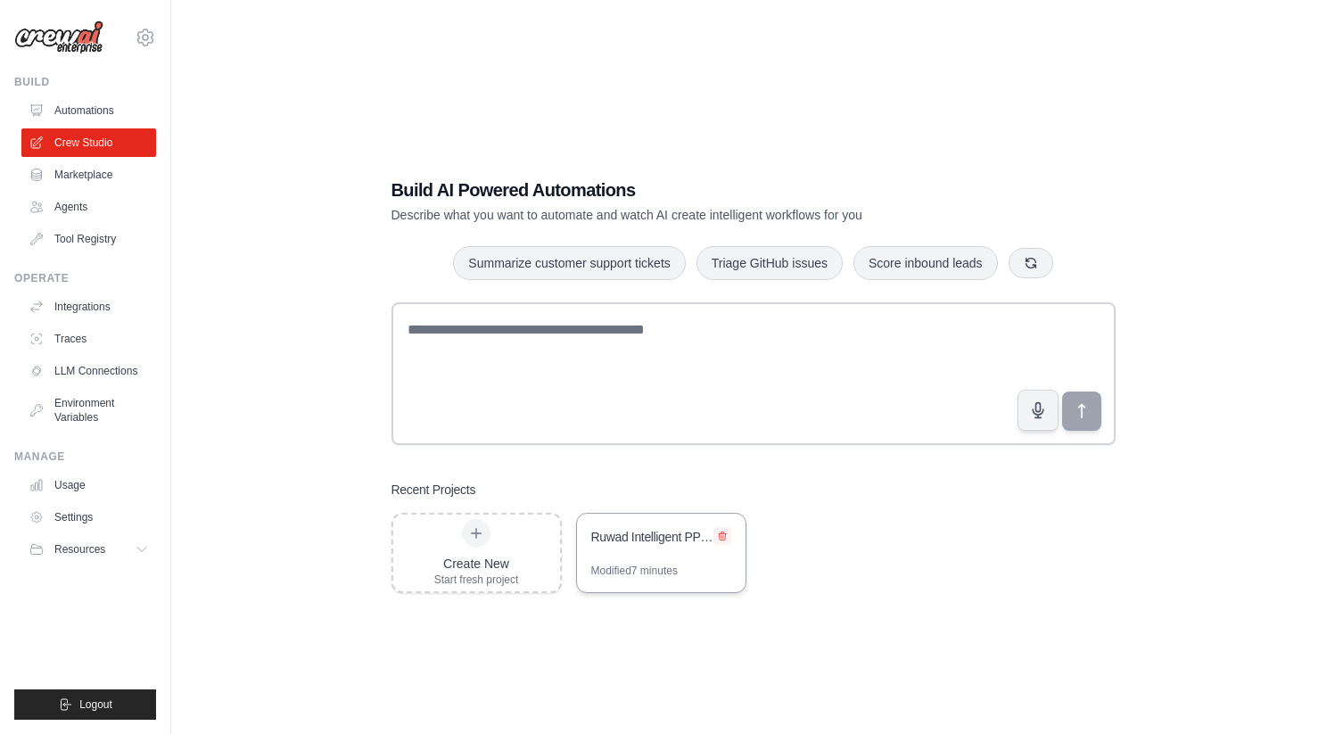
click at [720, 535] on icon at bounding box center [722, 535] width 7 height 8
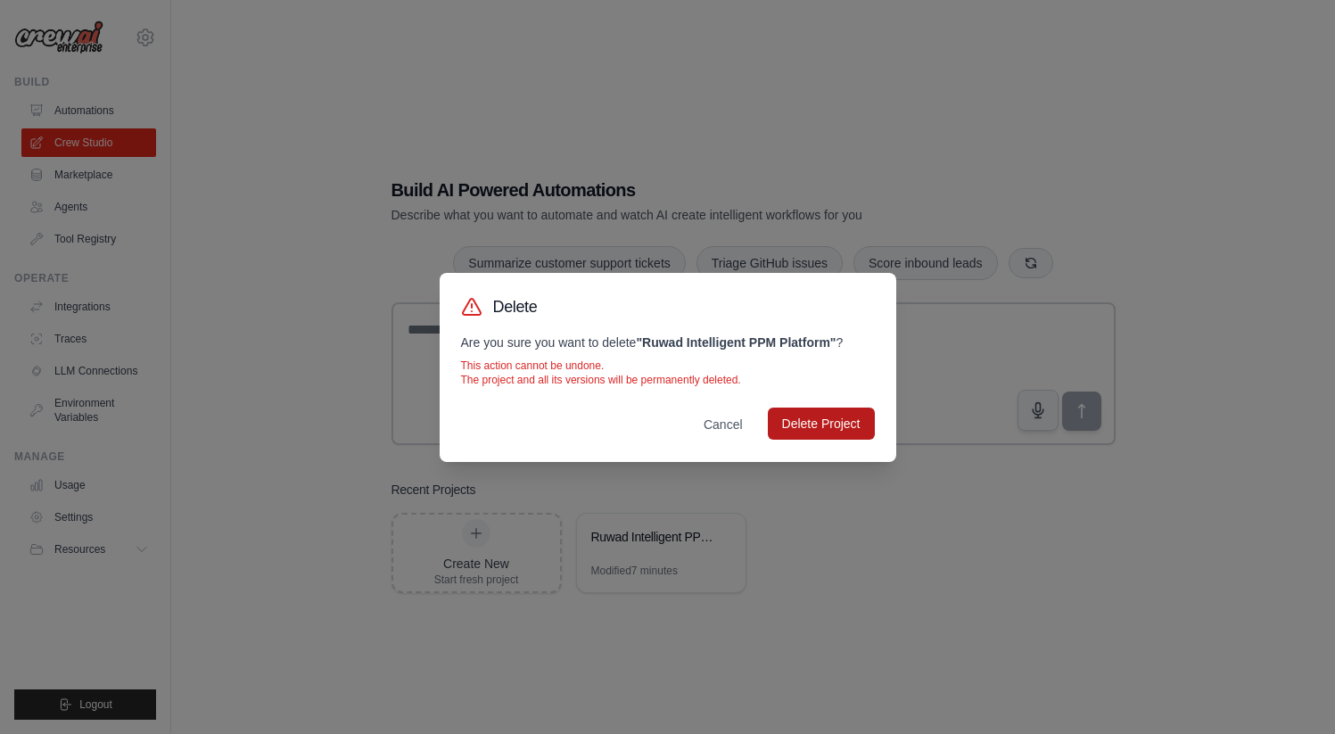
click at [798, 425] on button "Delete Project" at bounding box center [821, 423] width 107 height 32
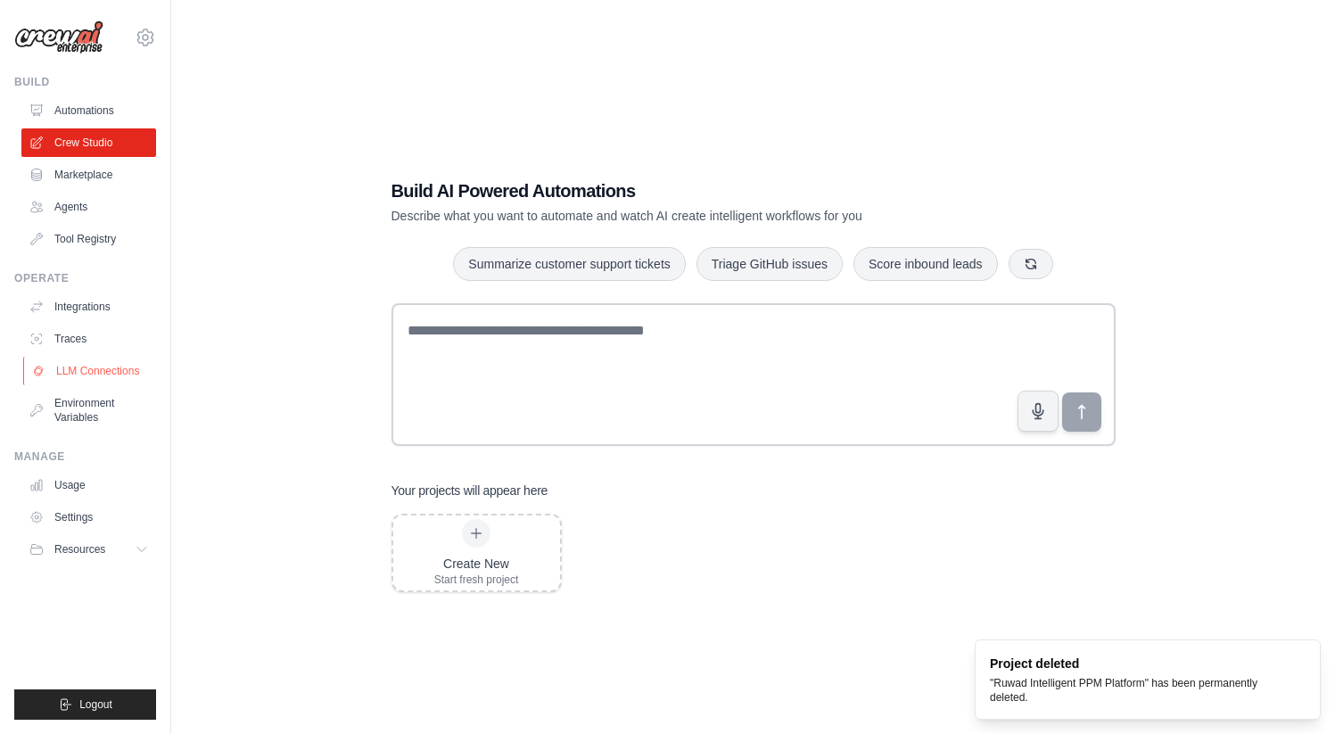
click at [105, 365] on link "LLM Connections" at bounding box center [90, 371] width 135 height 29
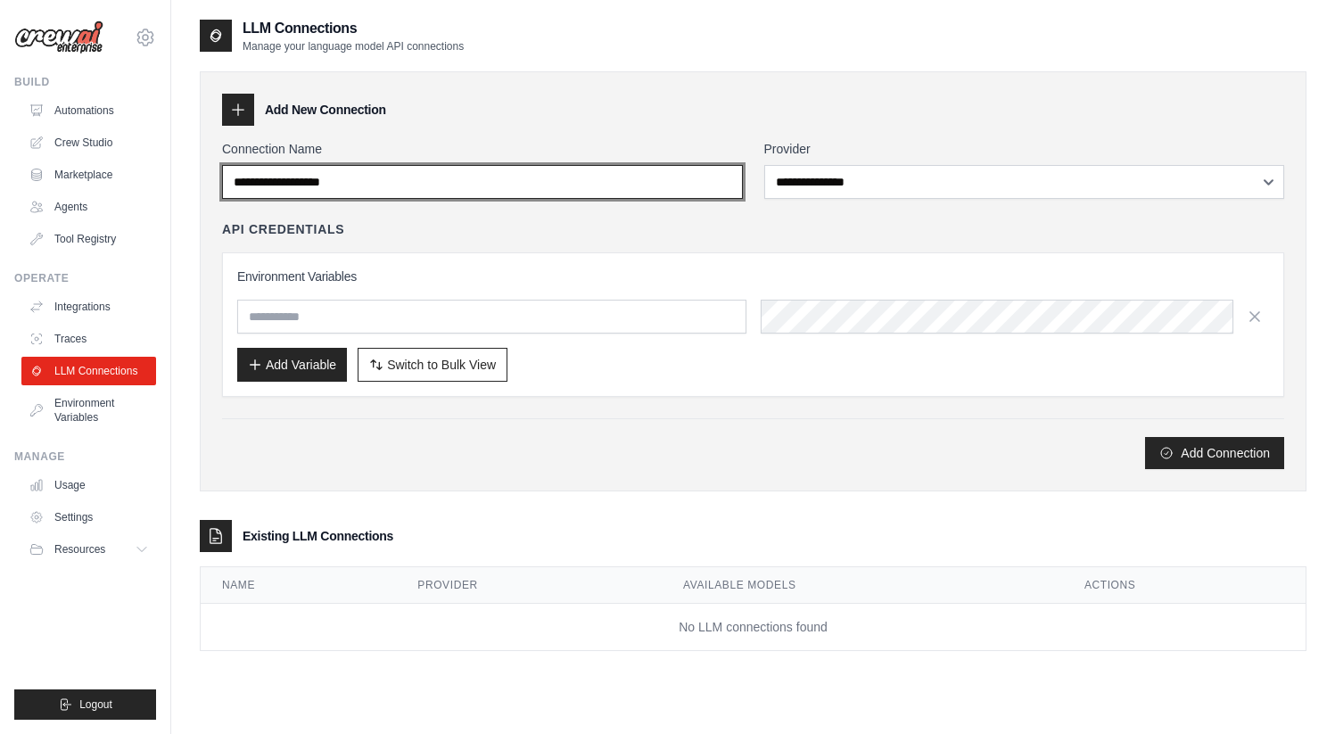
click at [679, 182] on input "Connection Name" at bounding box center [482, 182] width 521 height 34
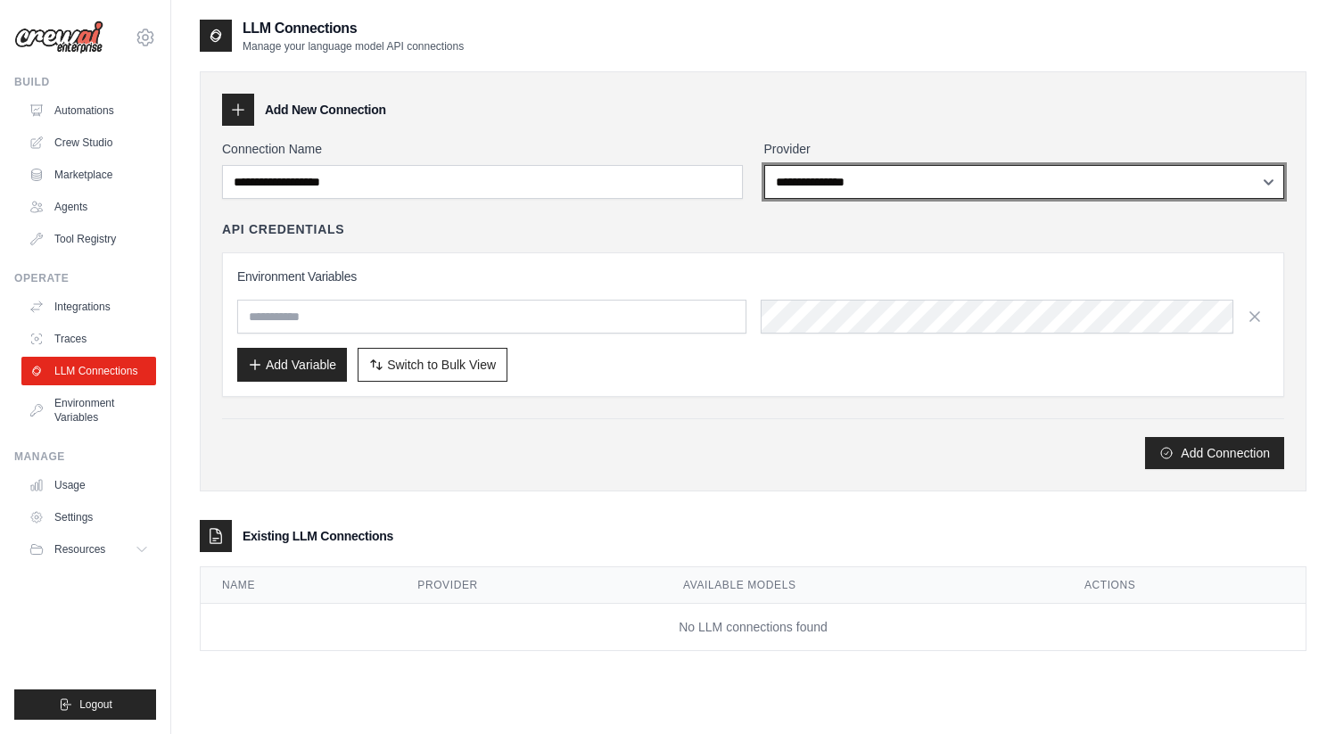
click at [764, 172] on select "**********" at bounding box center [1024, 182] width 521 height 34
select select "******"
click at [764, 165] on select "**********" at bounding box center [1024, 182] width 521 height 34
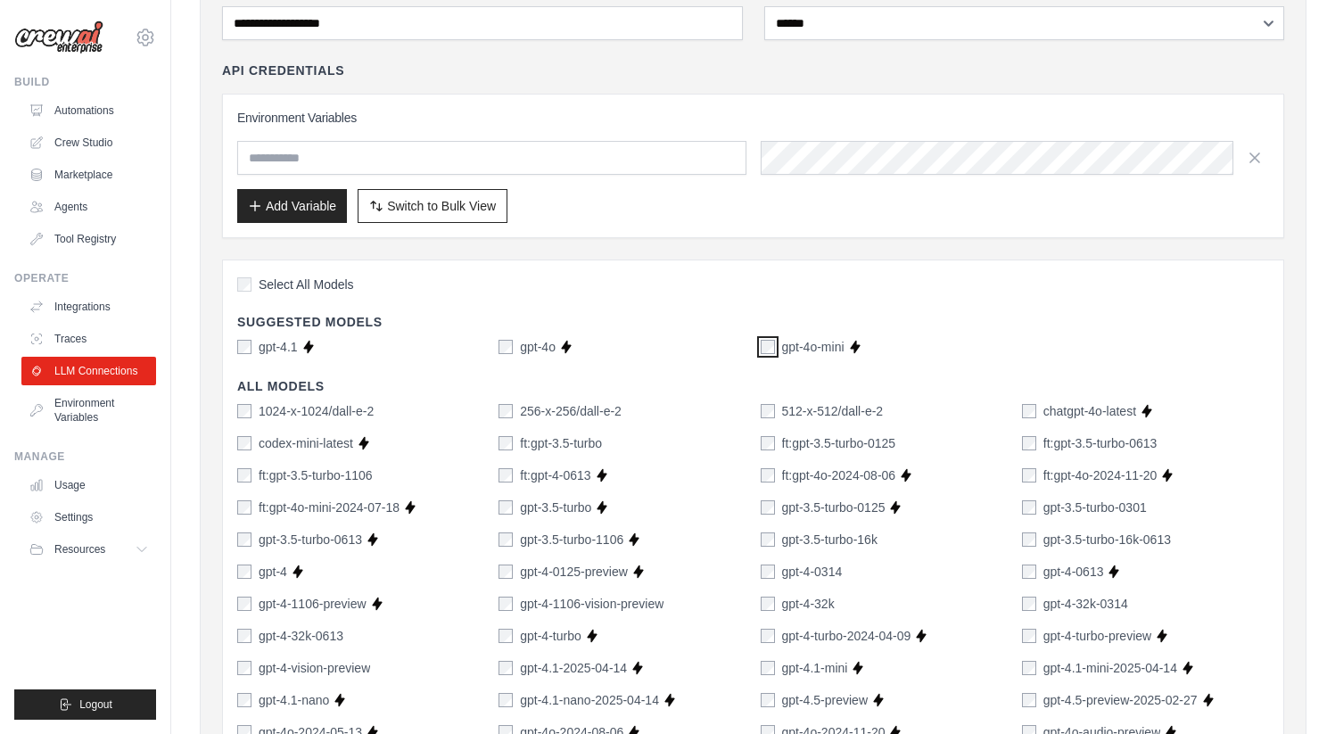
scroll to position [53, 0]
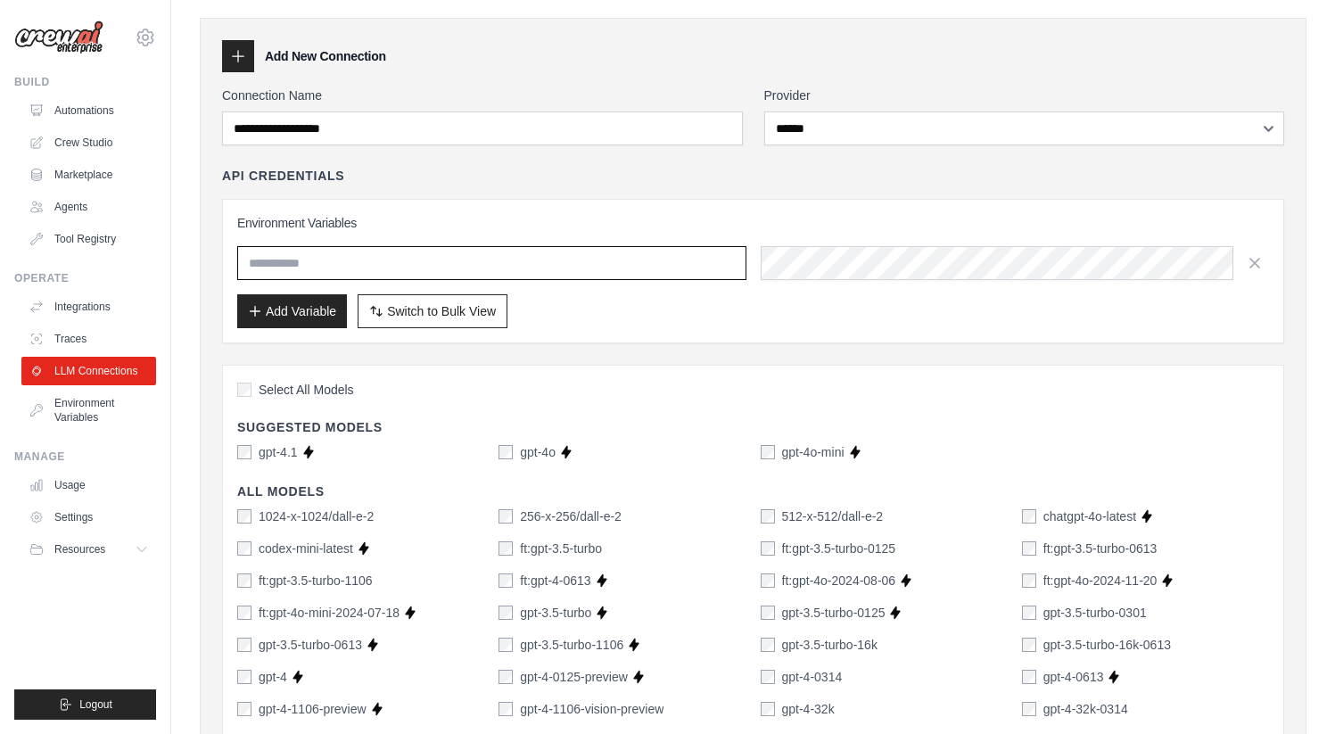
click at [313, 269] on input "text" at bounding box center [491, 263] width 509 height 34
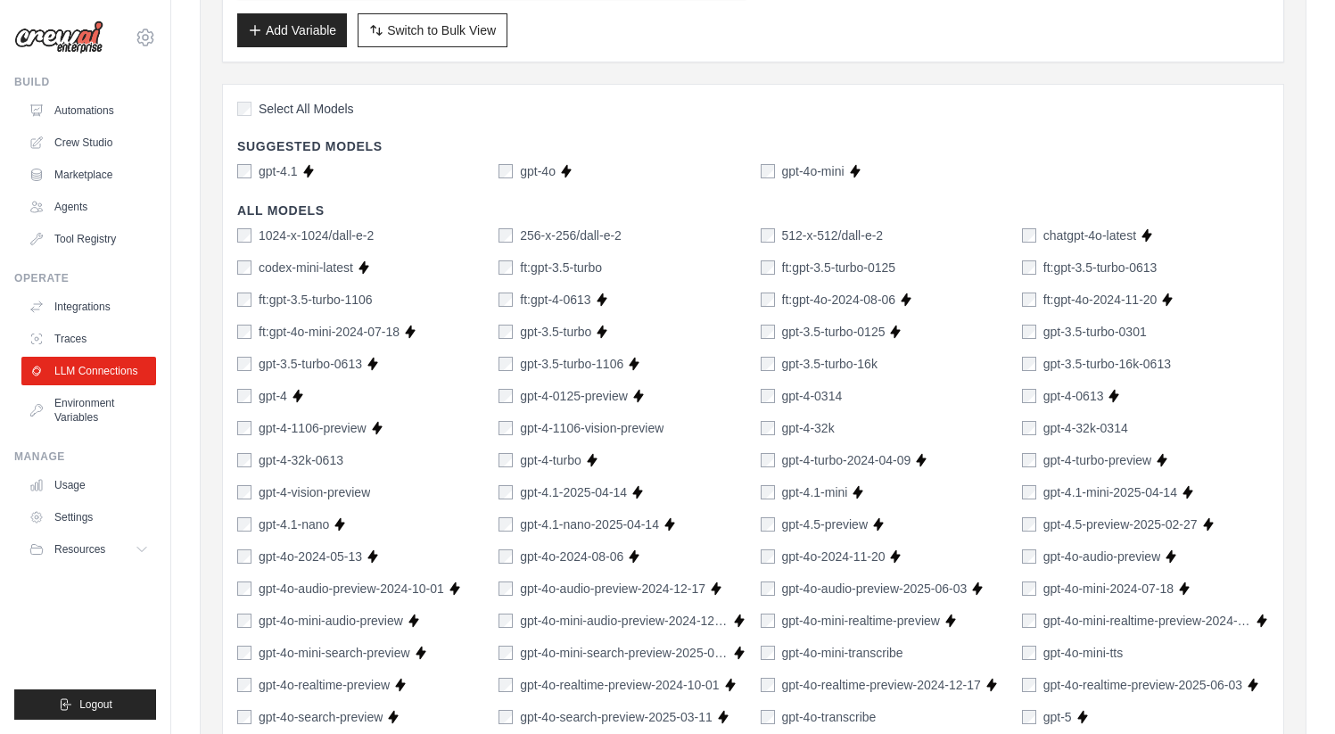
scroll to position [0, 0]
